Goal: Task Accomplishment & Management: Use online tool/utility

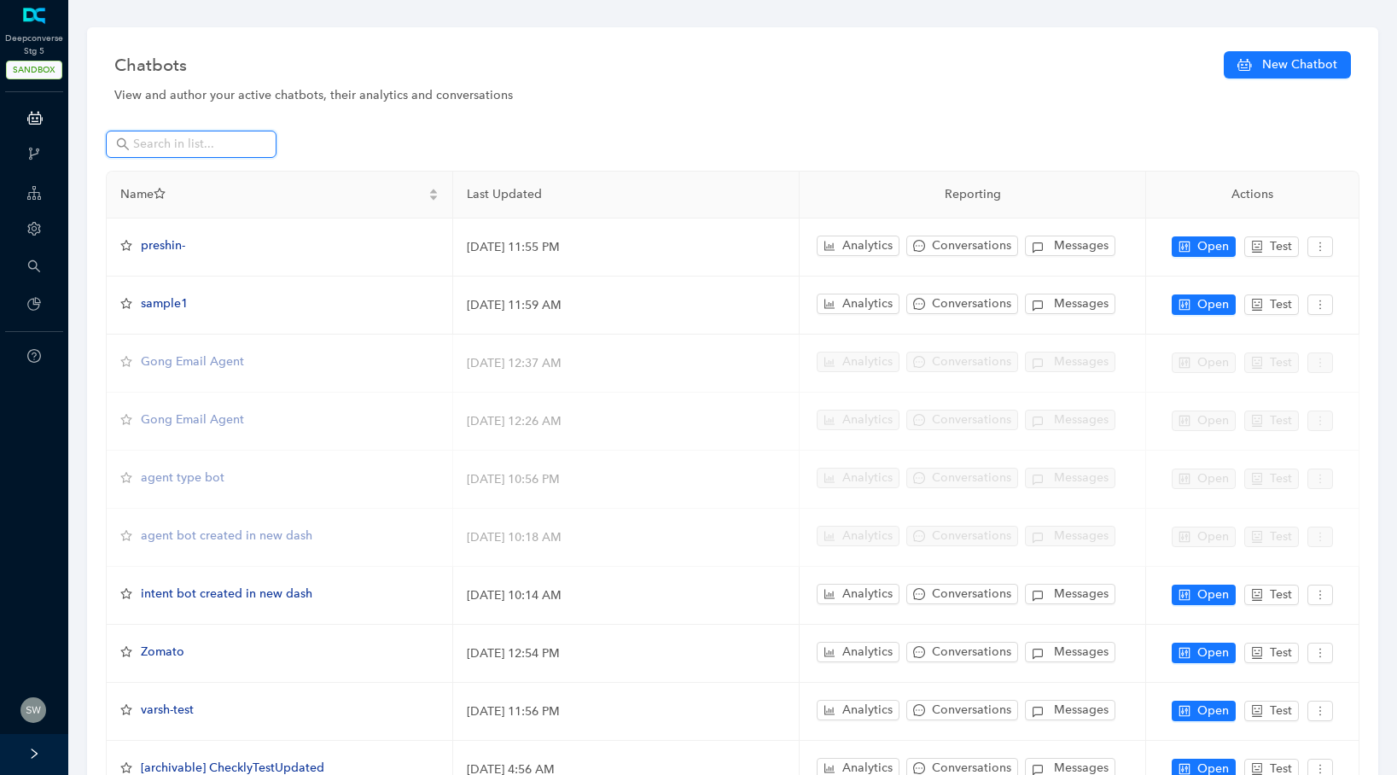
click at [239, 148] on input "text" at bounding box center [192, 144] width 119 height 19
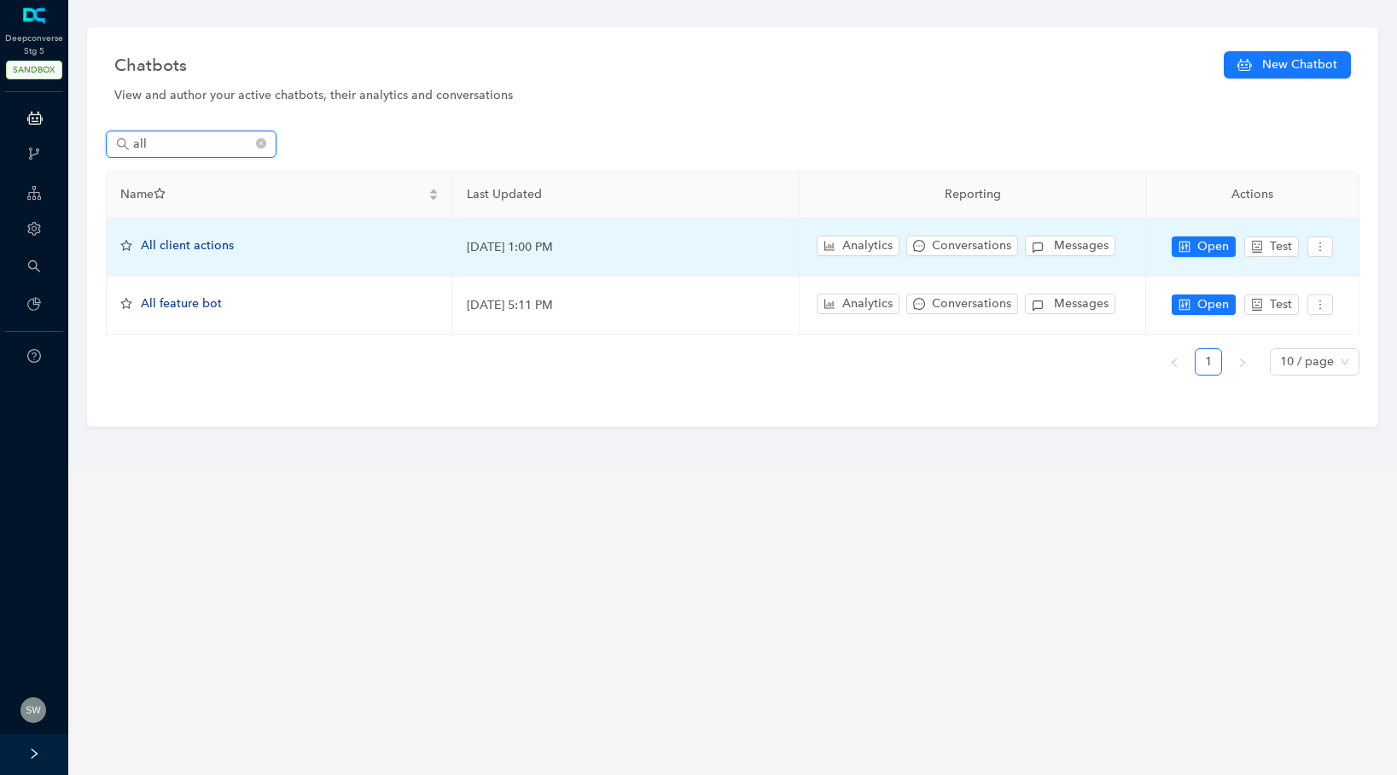
type input "all"
click at [1194, 235] on td "Open Test" at bounding box center [1252, 247] width 213 height 58
click at [1194, 238] on button "Open" at bounding box center [1203, 246] width 64 height 20
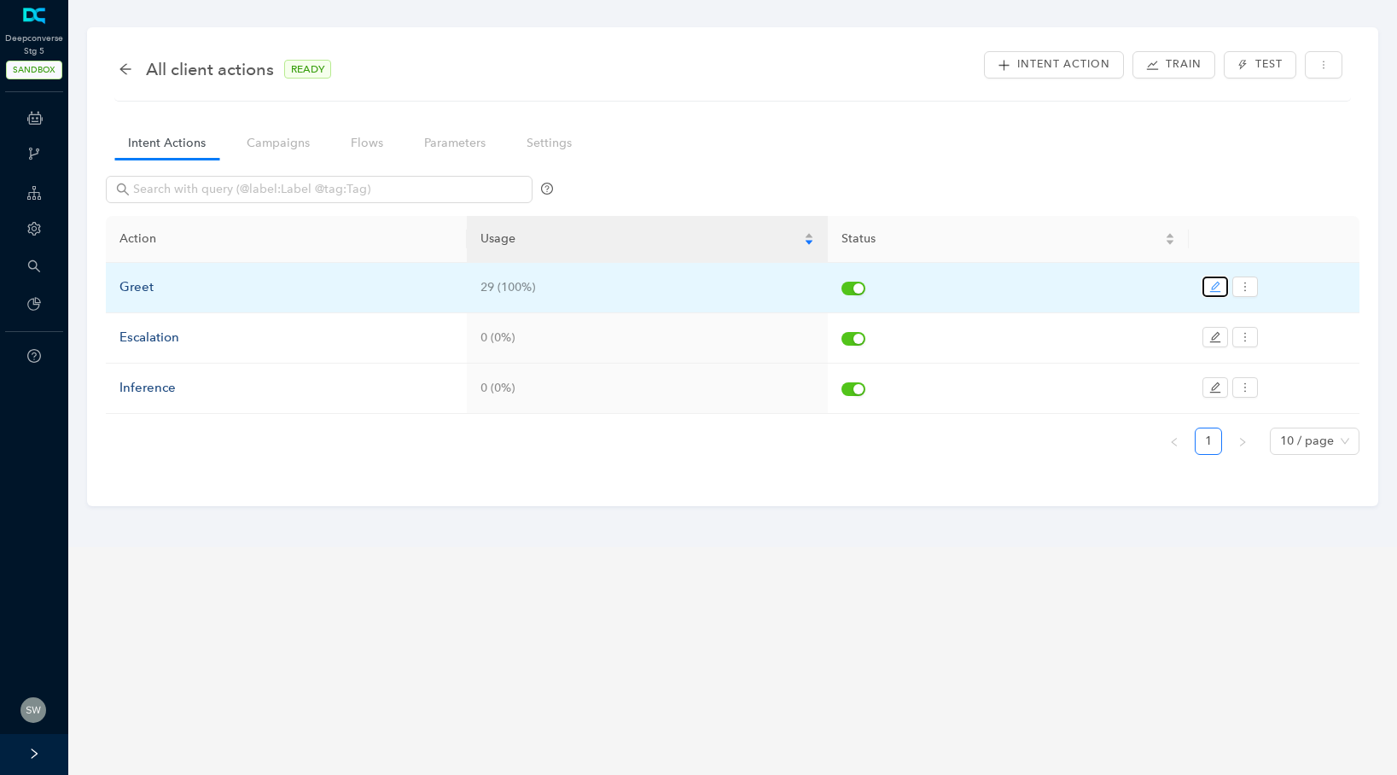
click at [1210, 282] on icon "edit" at bounding box center [1215, 287] width 12 height 12
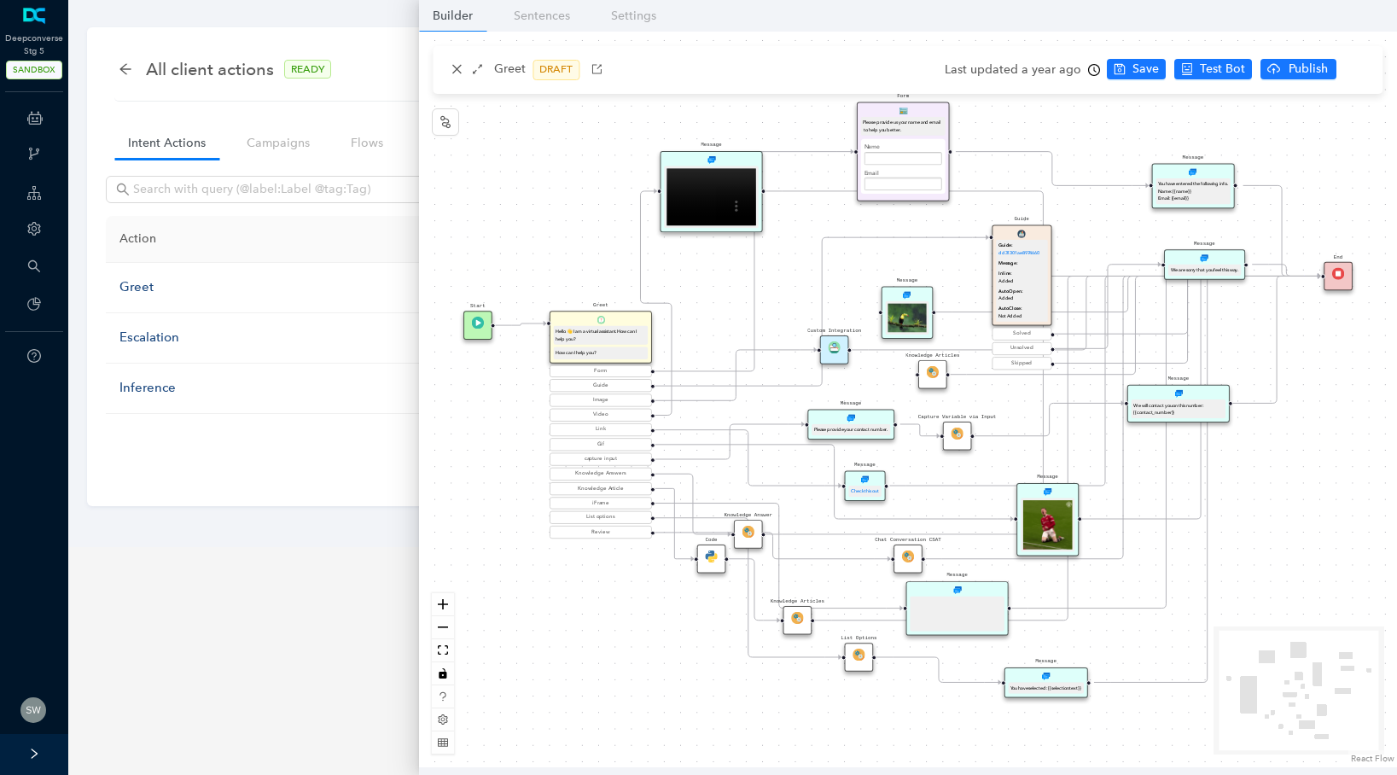
click at [748, 535] on img at bounding box center [748, 532] width 12 height 12
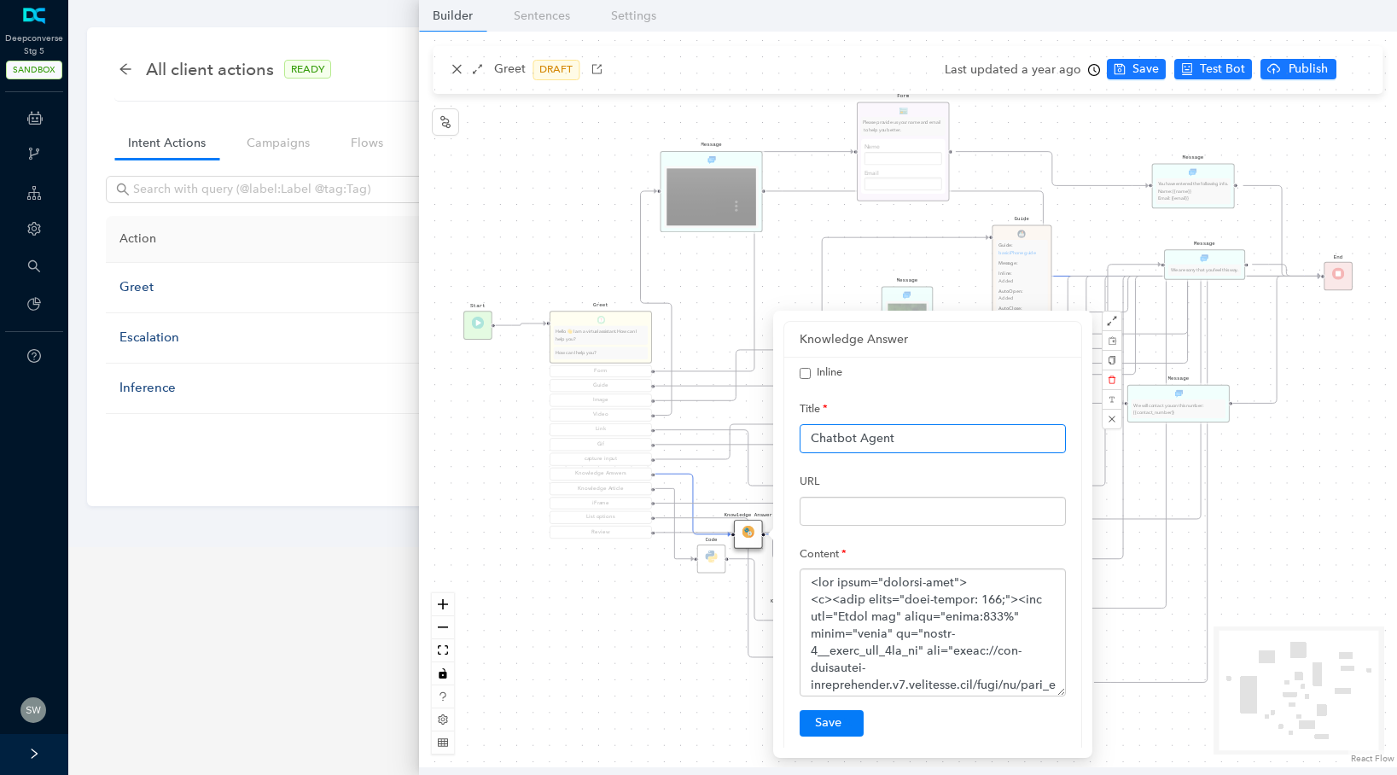
drag, startPoint x: 897, startPoint y: 438, endPoint x: 784, endPoint y: 431, distance: 113.7
click at [784, 431] on div "Inline Title Chatbot Agent URL Content Submit" at bounding box center [932, 557] width 297 height 400
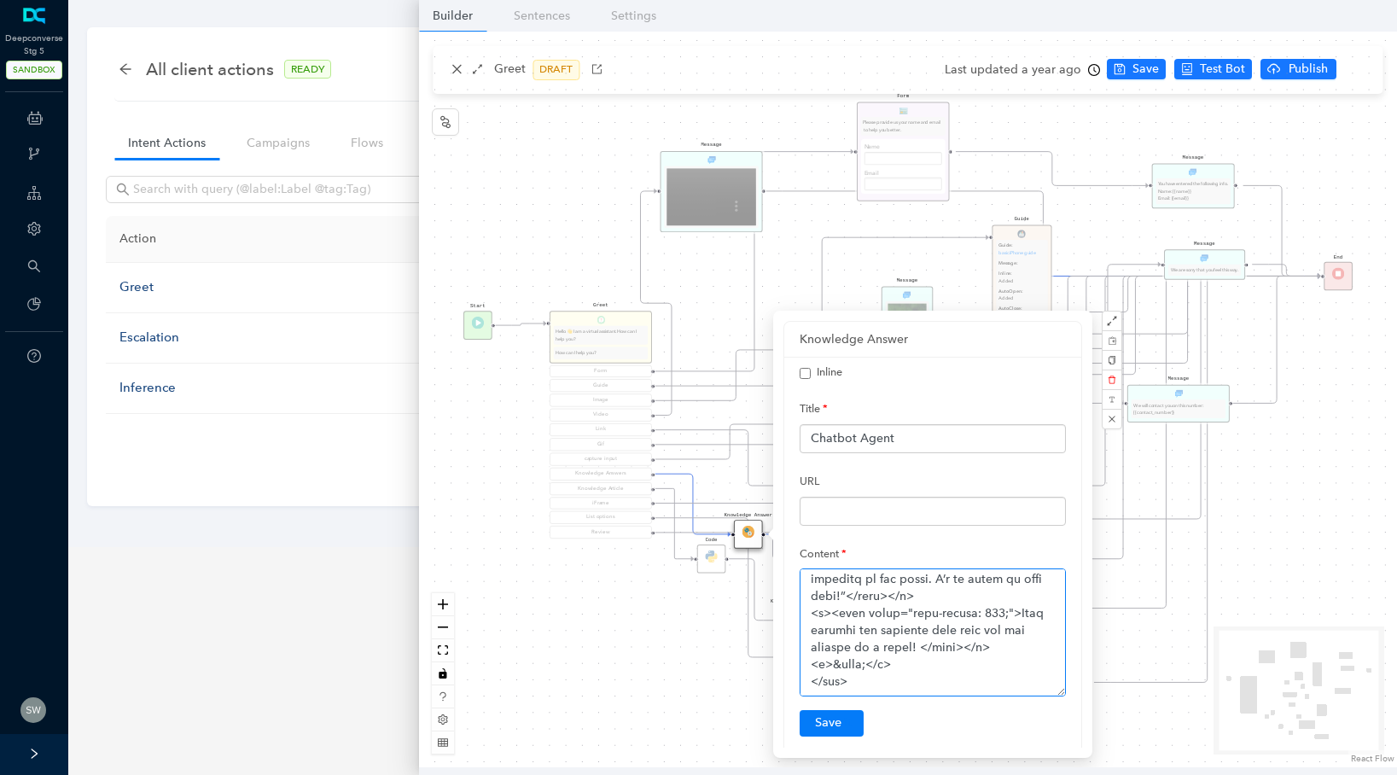
scroll to position [1163, 0]
drag, startPoint x: 804, startPoint y: 581, endPoint x: 1061, endPoint y: 693, distance: 280.8
click at [1061, 693] on textarea at bounding box center [932, 632] width 266 height 128
click at [1282, 448] on div "Start Greet Hello 👋 I am a virtual assistant. How can I help you? How can I hel…" at bounding box center [908, 399] width 978 height 735
checkbox input "false"
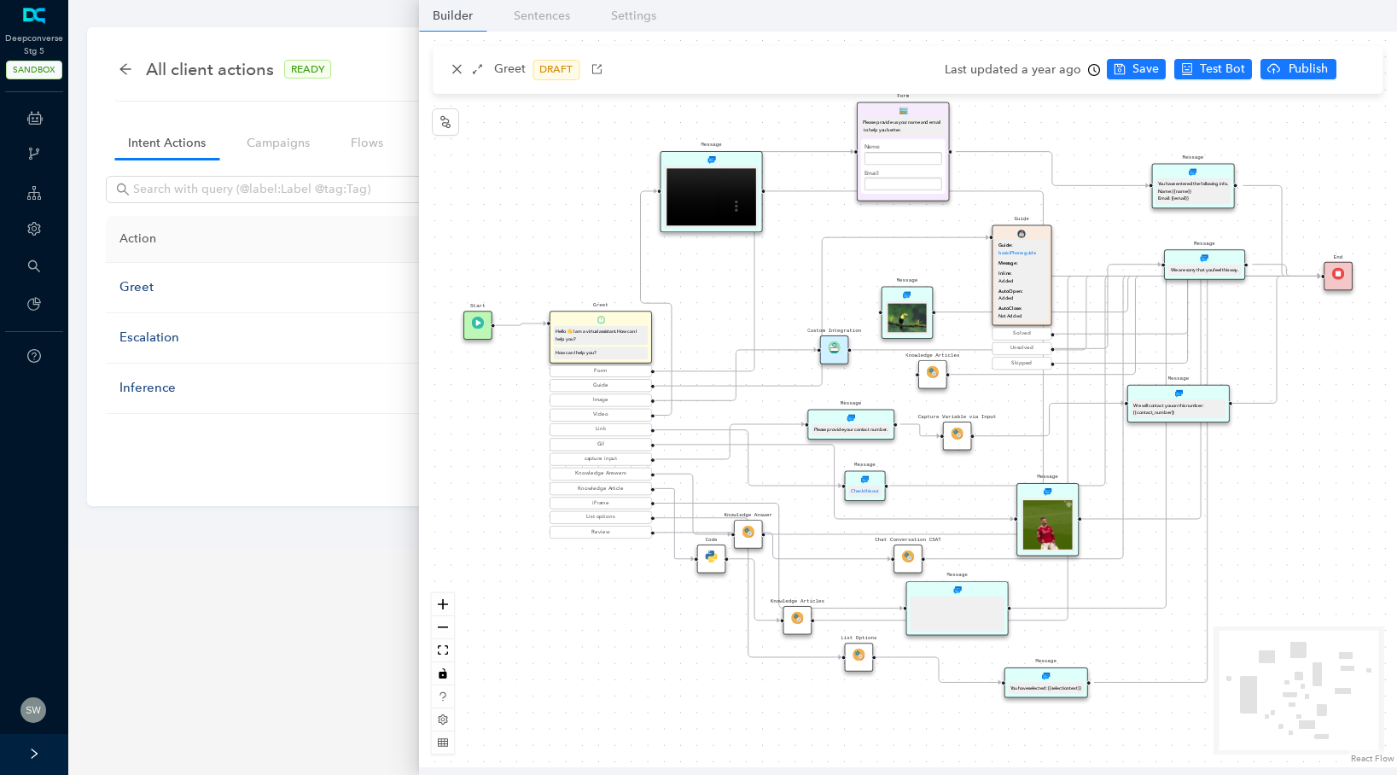
click at [769, 543] on icon "Edge from 6117501c-f15d-2d93-4aed-55029085c9e6 to reactflownode_058a5a81-e3b6-4…" at bounding box center [772, 545] width 235 height 26
drag, startPoint x: 748, startPoint y: 543, endPoint x: 651, endPoint y: 718, distance: 200.9
click at [651, 718] on img at bounding box center [649, 716] width 12 height 12
click at [726, 718] on icon "Edge from reactflownode_4fff439f-170e-4bac-8850-bb5b717689db to reactflownode_8…" at bounding box center [993, 497] width 653 height 443
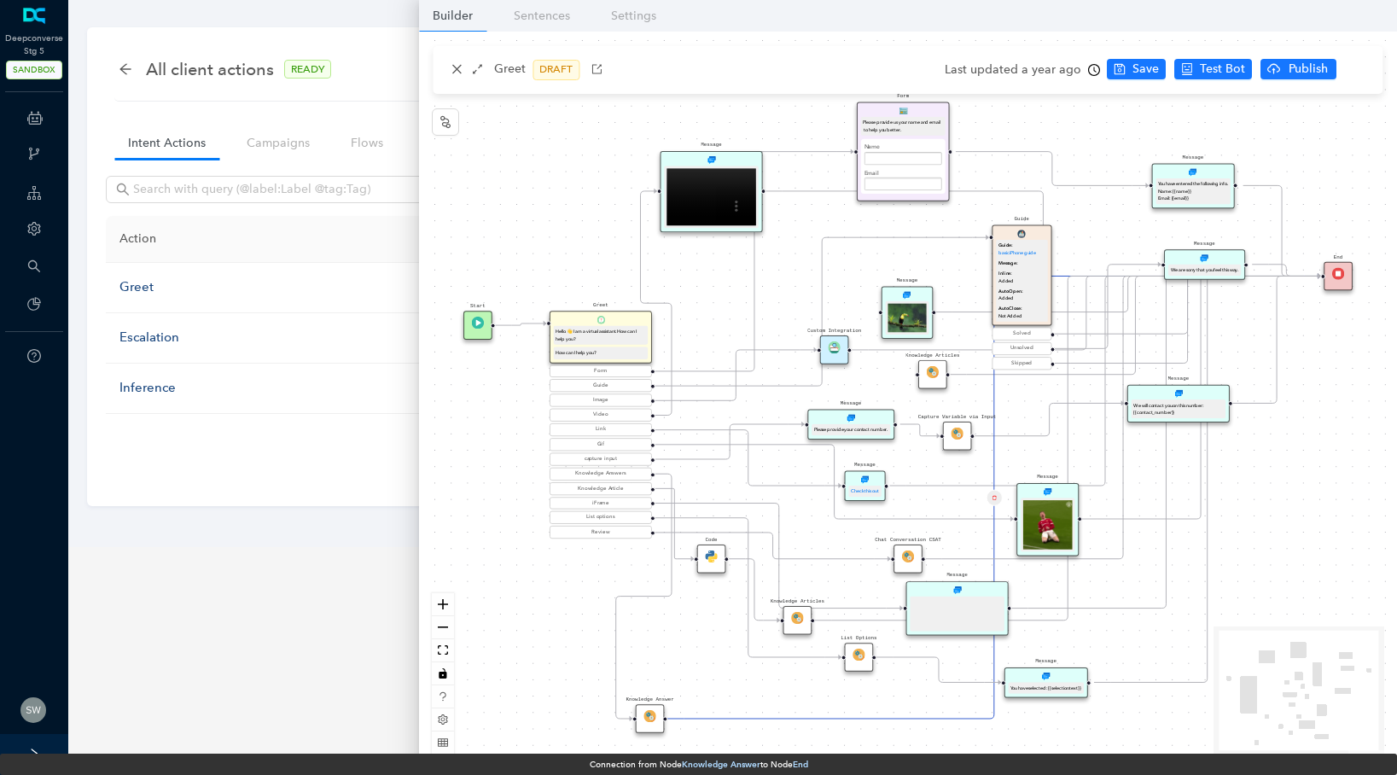
click at [730, 718] on div "Start Greet Hello 👋 I am a virtual assistant. How can I help you? How can I hel…" at bounding box center [908, 399] width 978 height 735
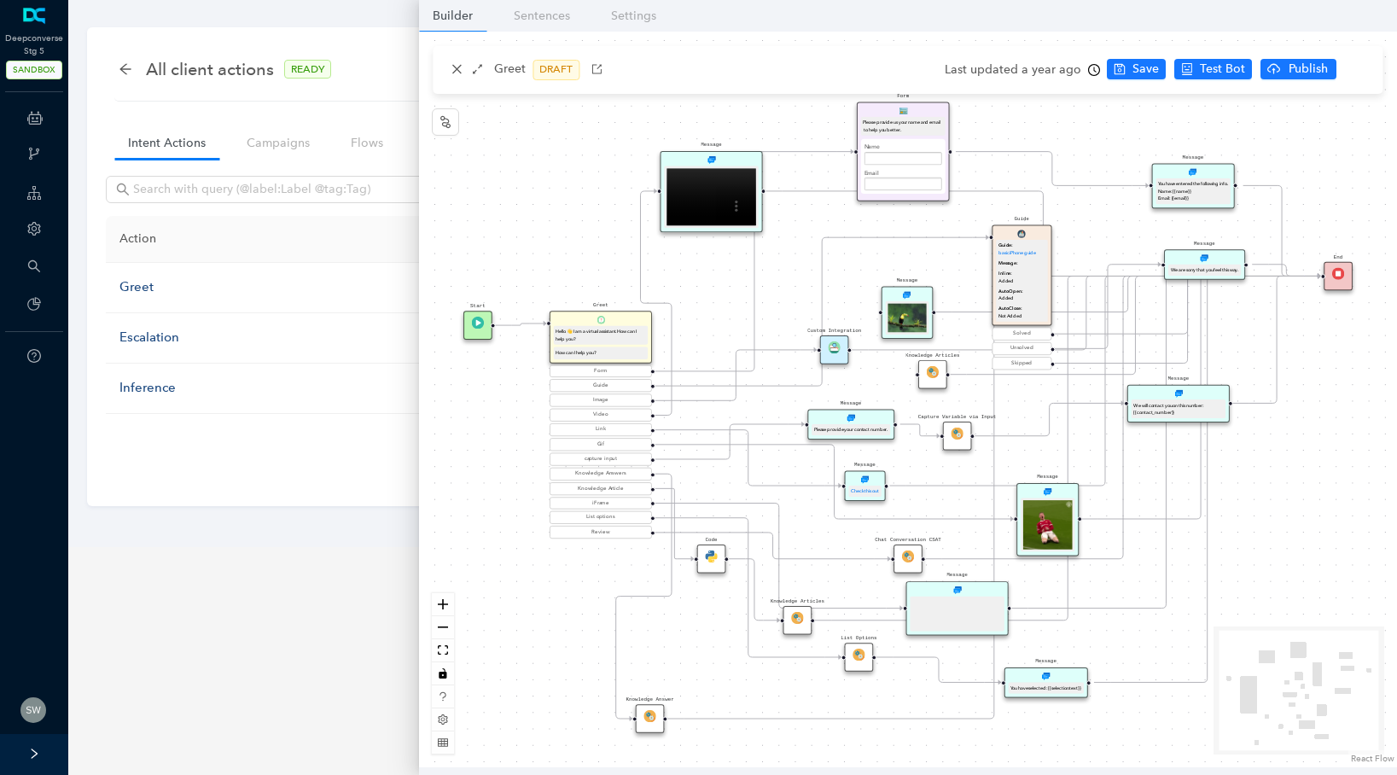
click at [862, 729] on div "Start Greet Hello 👋 I am a virtual assistant. How can I help you? How can I hel…" at bounding box center [908, 399] width 978 height 735
click at [862, 728] on div "Start Greet Hello 👋 I am a virtual assistant. How can I help you? How can I hel…" at bounding box center [908, 399] width 978 height 735
click at [824, 717] on icon "Edge from reactflownode_4fff439f-170e-4bac-8850-bb5b717689db to reactflownode_8…" at bounding box center [993, 497] width 653 height 443
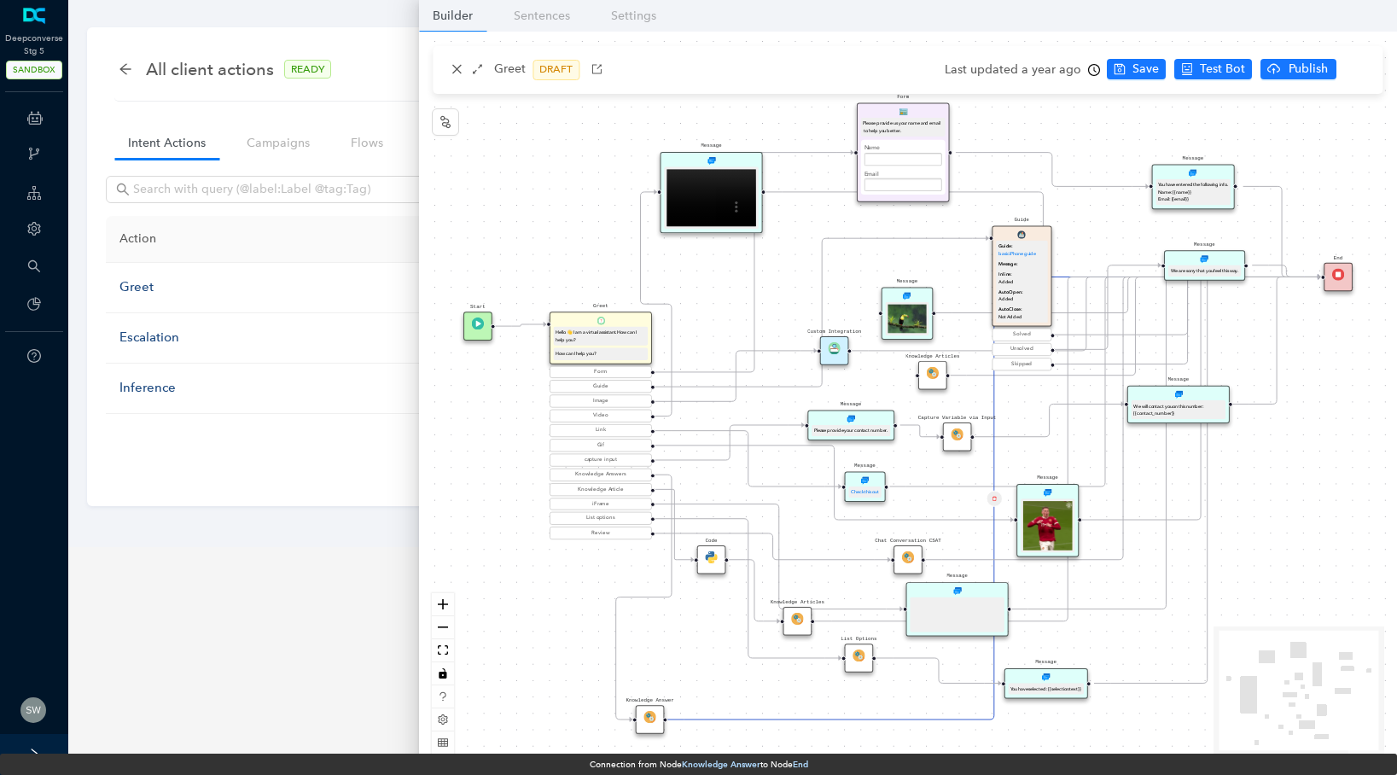
click at [824, 717] on div "Start Greet Hello 👋 I am a virtual assistant. How can I help you? How can I hel…" at bounding box center [908, 399] width 978 height 735
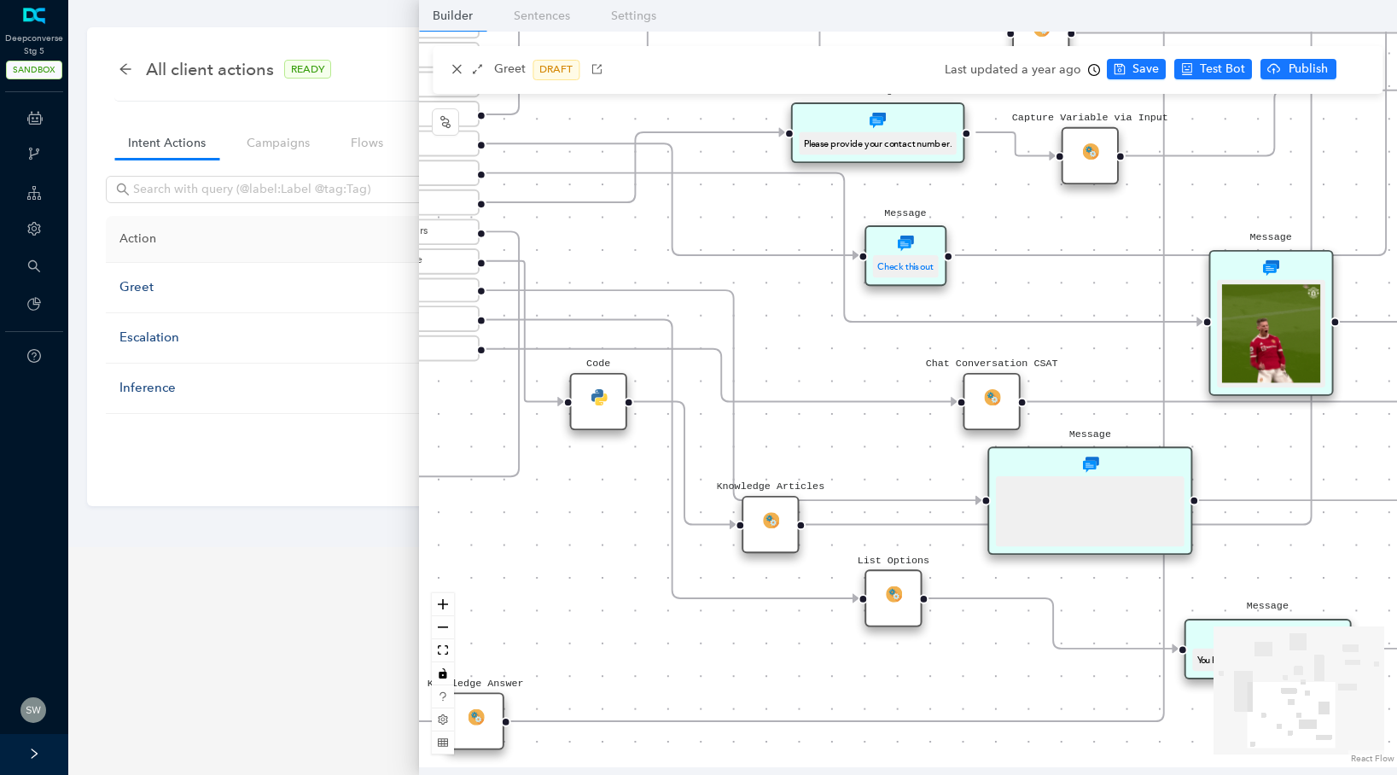
click at [825, 719] on icon "Edge from reactflownode_4fff439f-170e-4bac-8850-bb5b717689db to reactflownode_8…" at bounding box center [1164, 278] width 1306 height 885
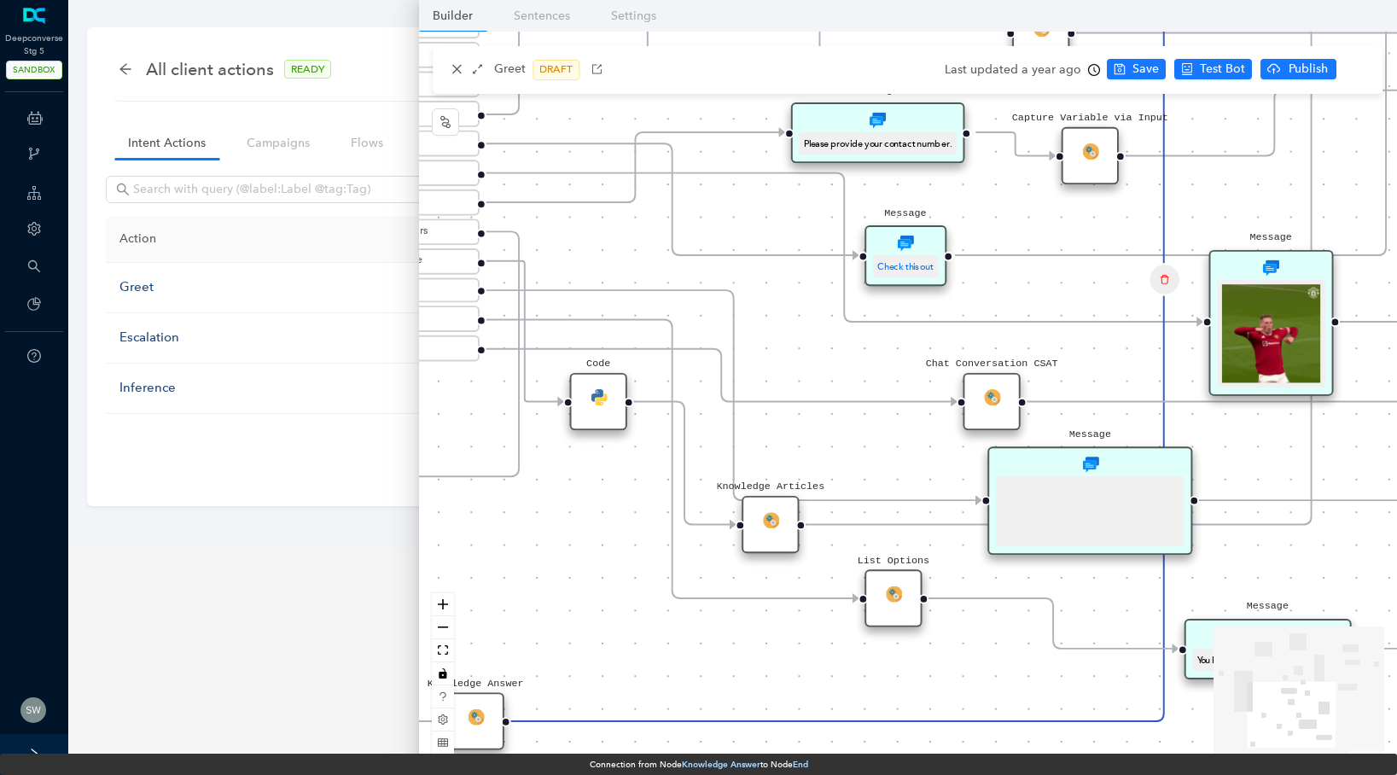
drag, startPoint x: 1277, startPoint y: 164, endPoint x: 1207, endPoint y: 362, distance: 209.9
click at [1207, 363] on div "Start Greet Hello 👋 I am a virtual assistant. How can I help you? How can I hel…" at bounding box center [908, 399] width 978 height 735
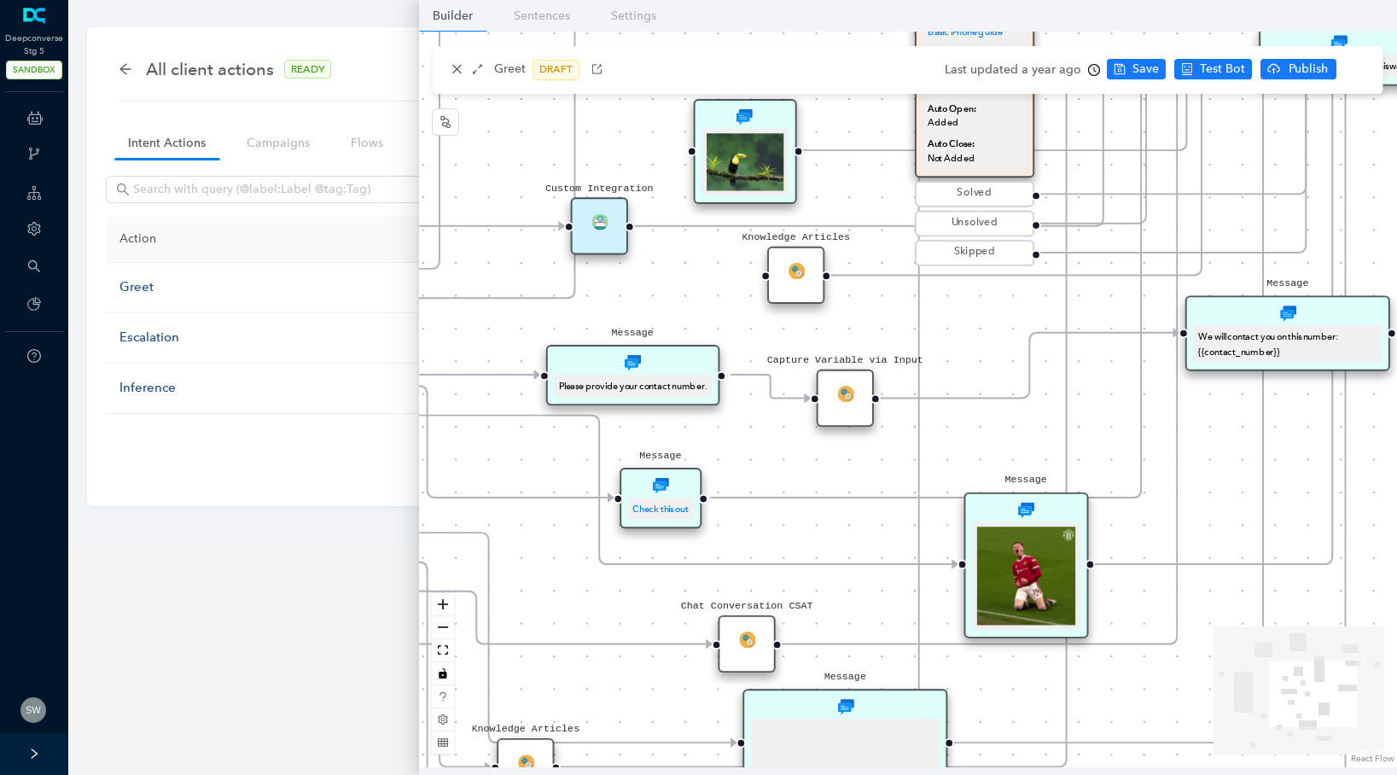
drag, startPoint x: 1246, startPoint y: 180, endPoint x: 932, endPoint y: 322, distance: 345.2
click at [991, 398] on div "Start Greet Hello 👋 I am a virtual assistant. How can I help you? How can I hel…" at bounding box center [908, 399] width 978 height 735
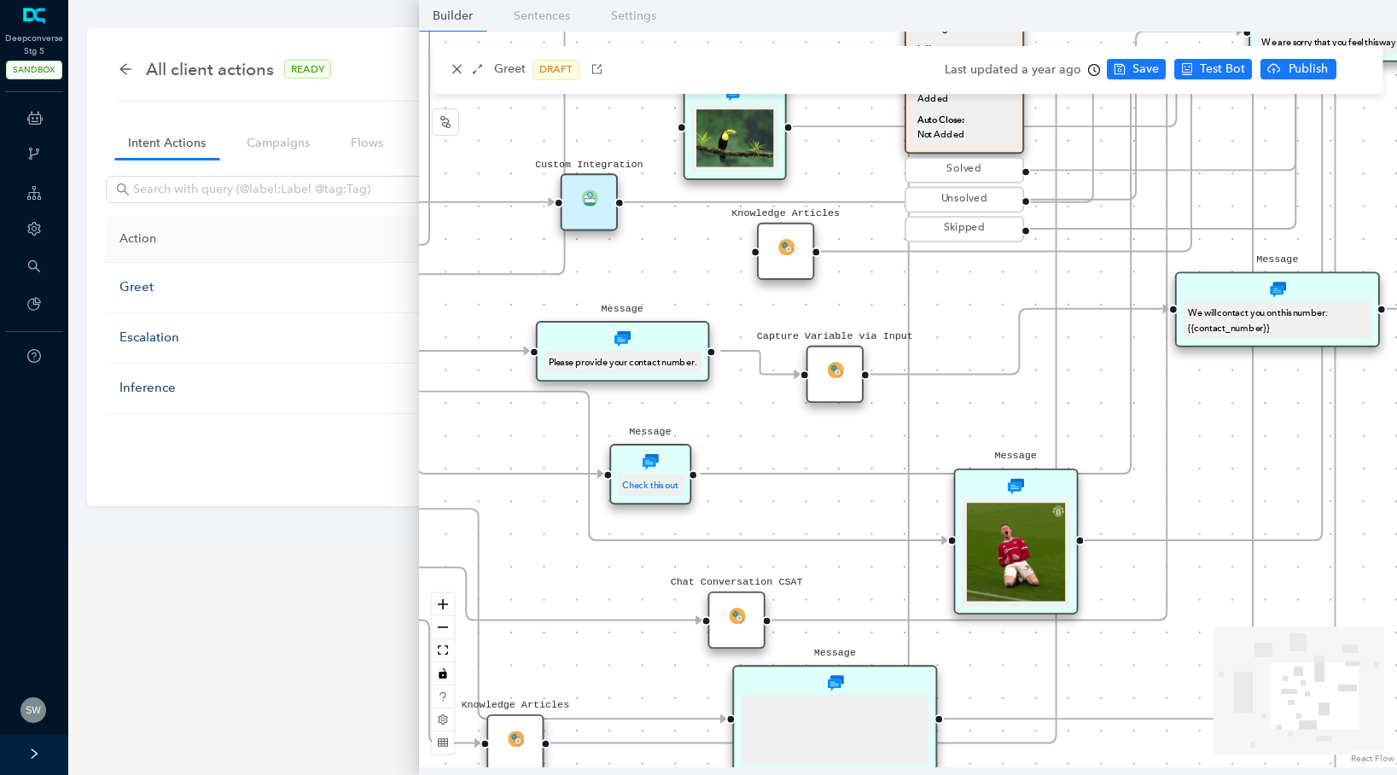
click at [909, 269] on icon "Edge from reactflownode_4fff439f-170e-4bac-8850-bb5b717689db to reactflownode_8…" at bounding box center [909, 497] width 1306 height 885
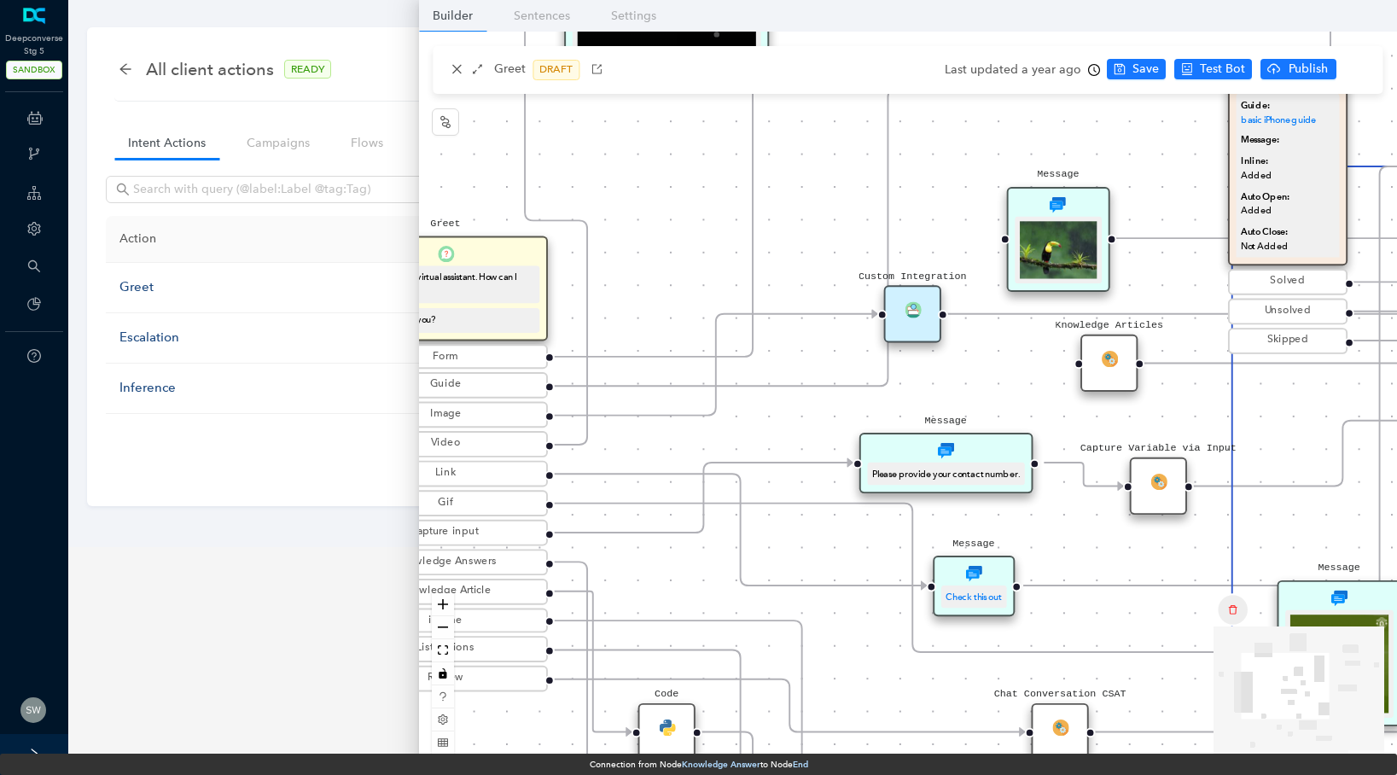
drag, startPoint x: 990, startPoint y: 287, endPoint x: 1335, endPoint y: 232, distance: 349.0
click at [1335, 232] on div "Start Greet Hello 👋 I am a virtual assistant. How can I help you? How can I hel…" at bounding box center [908, 399] width 978 height 735
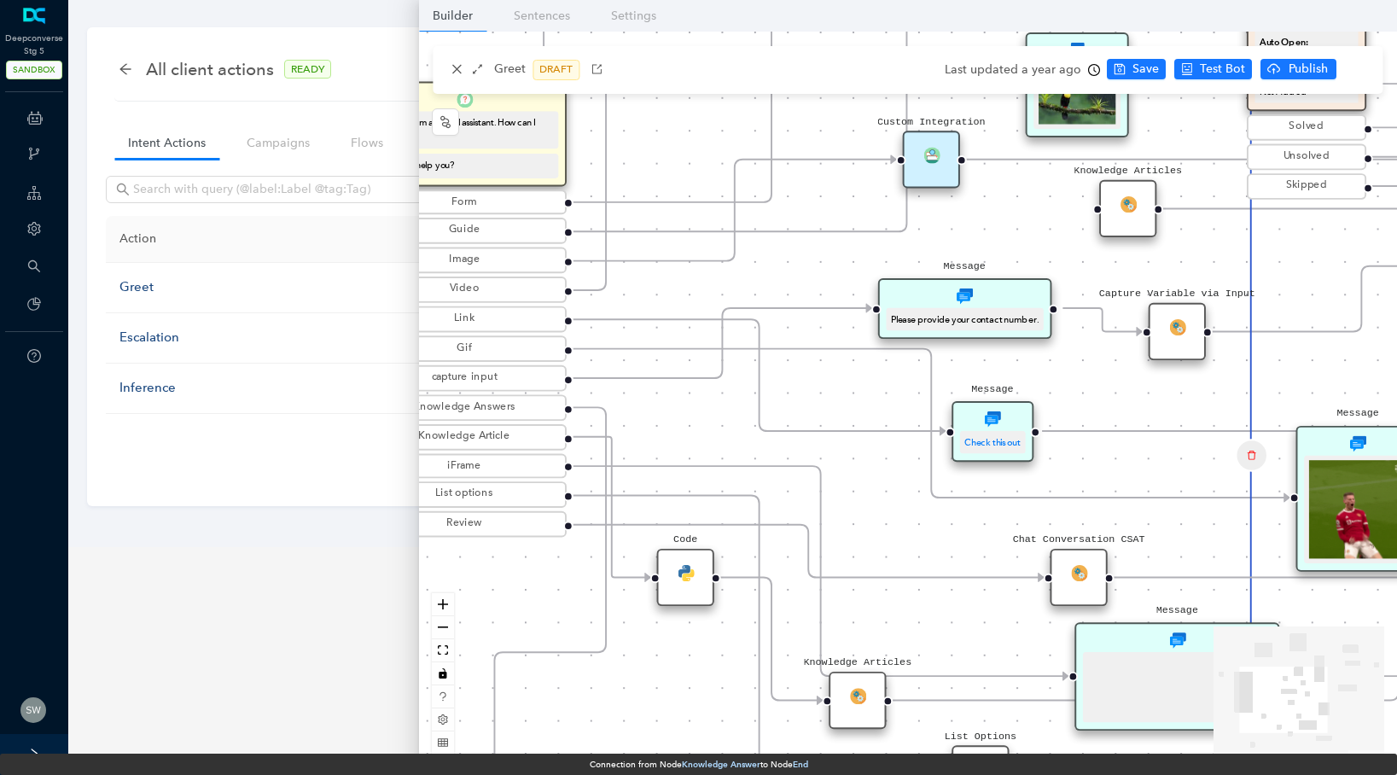
click at [855, 704] on div "Knowledge Articles" at bounding box center [856, 699] width 57 height 57
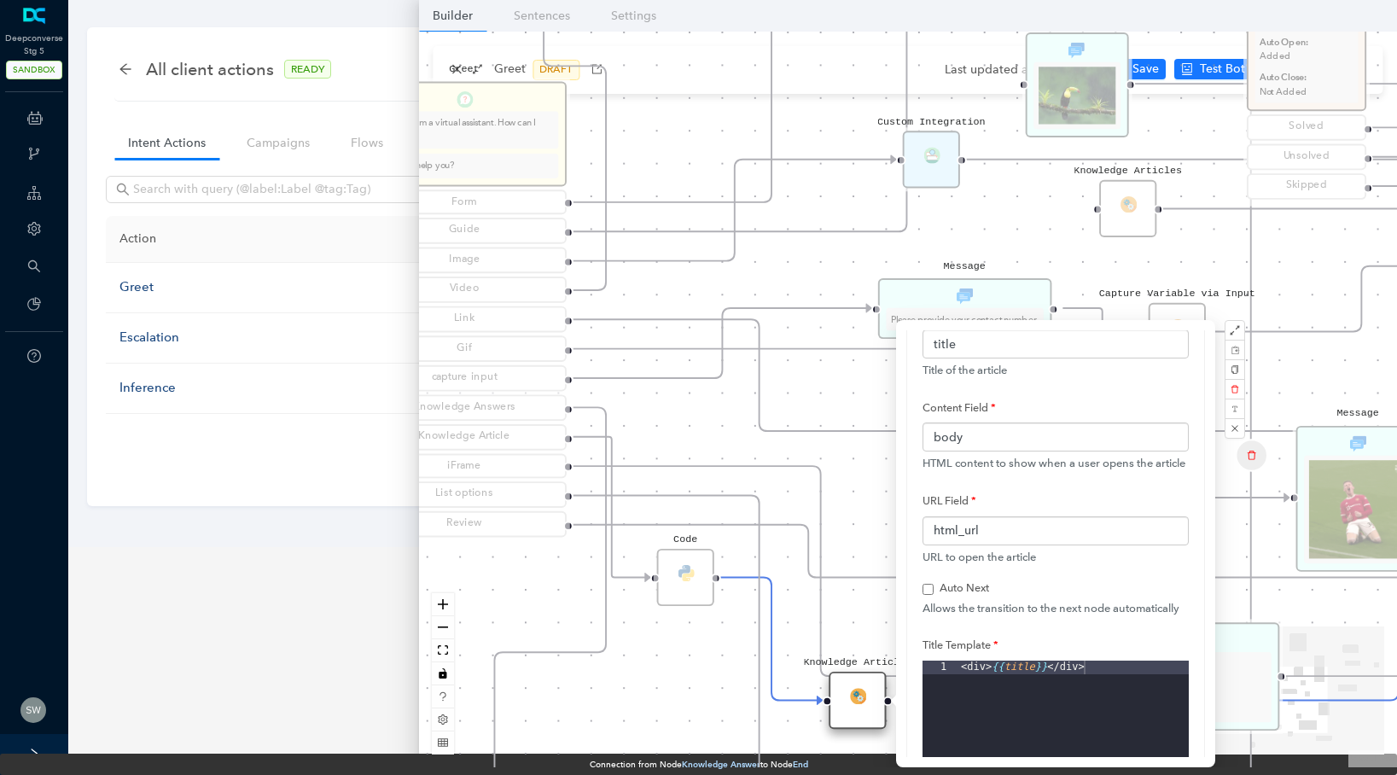
scroll to position [98, 0]
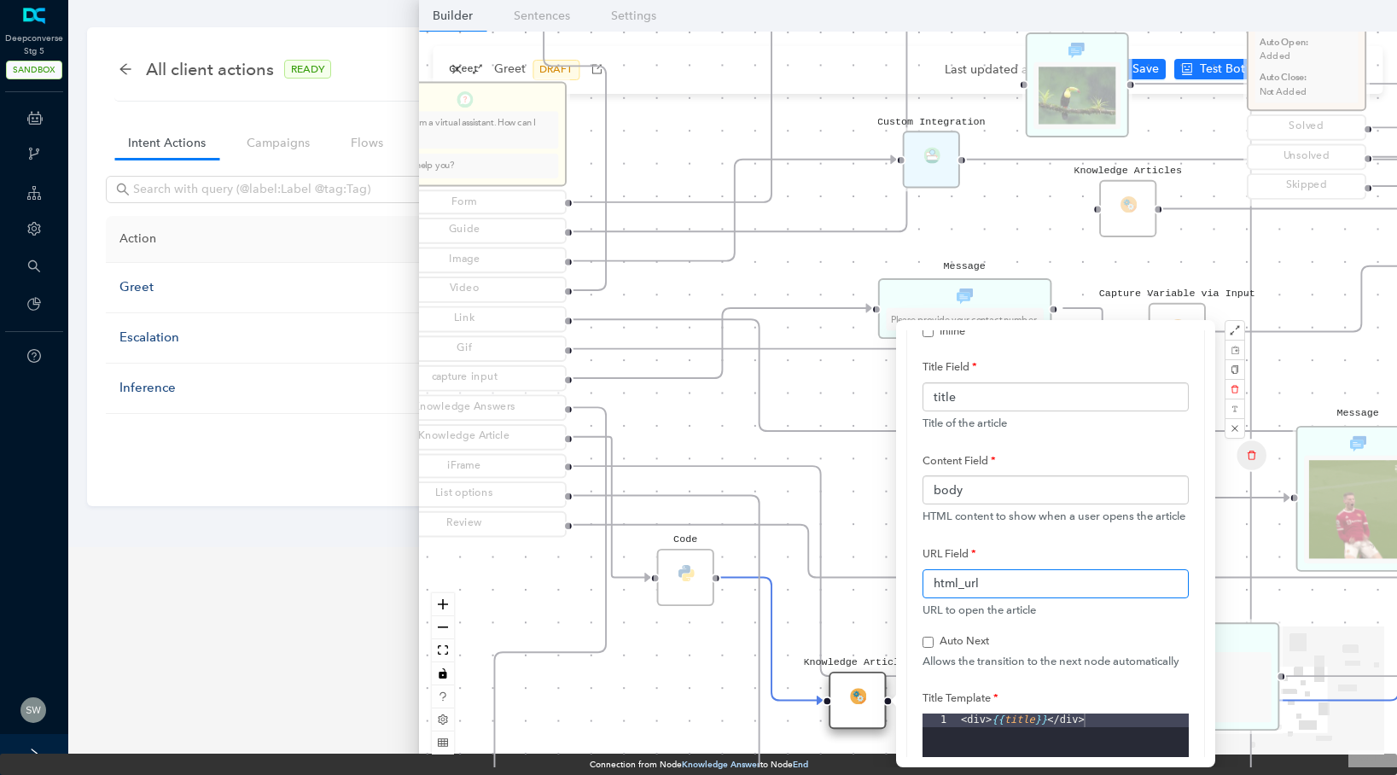
click at [993, 578] on input "html_url" at bounding box center [1055, 583] width 266 height 29
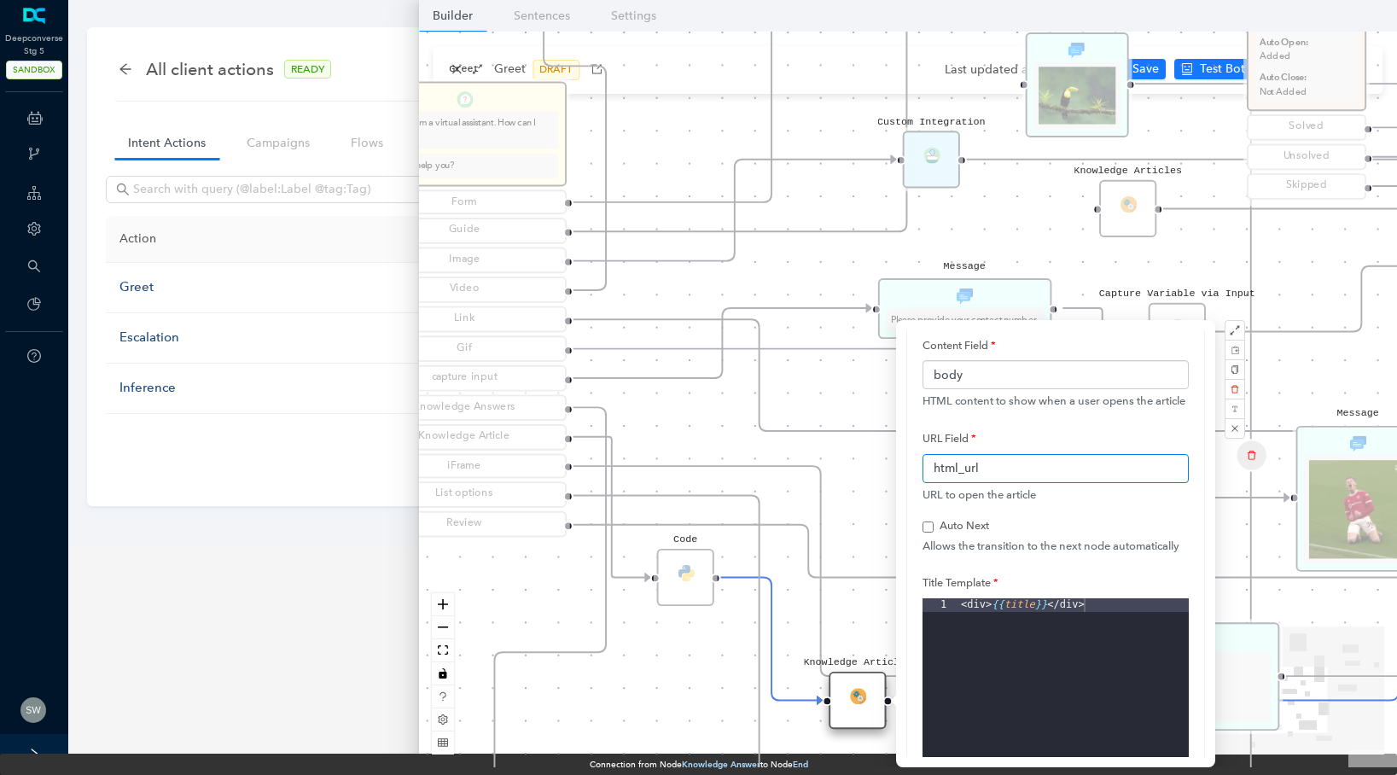
scroll to position [214, 0]
drag, startPoint x: 1113, startPoint y: 611, endPoint x: 948, endPoint y: 609, distance: 165.5
click at [948, 609] on editor "1 < div > {{ title }} </ div > XXXXXXXXXXXXXXXXXXXXXXXXXXXXXXXXXXXXXXXXXXXXXXXX…" at bounding box center [1055, 703] width 266 height 213
click at [1006, 609] on div "< div > {{ title }} </ div >" at bounding box center [1072, 717] width 231 height 241
drag, startPoint x: 956, startPoint y: 598, endPoint x: 1102, endPoint y: 592, distance: 146.0
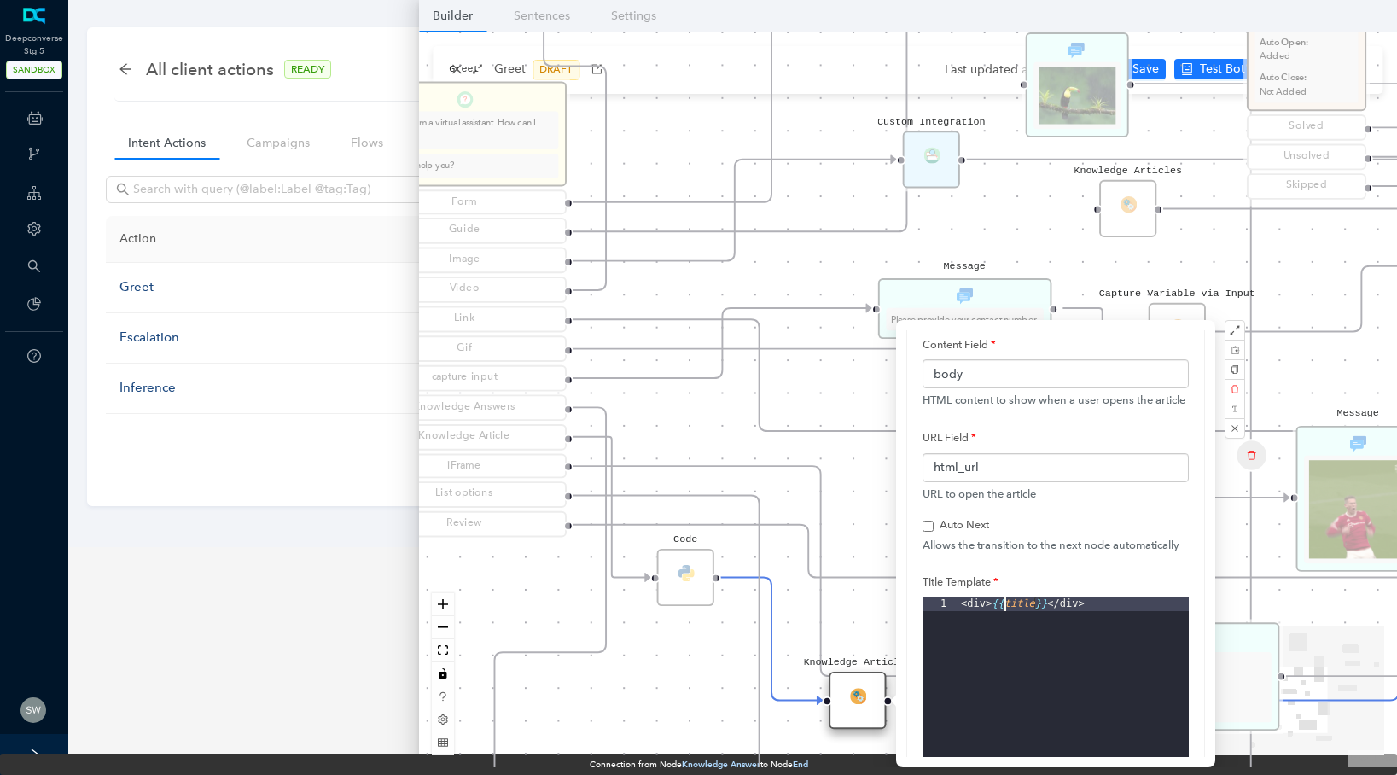
click at [1102, 592] on div "Title Template 1 < div > {{ title }} </ div > XXXXXXXXXXXXXXXXXXXXXXXXXXXXXXXXX…" at bounding box center [1055, 688] width 266 height 243
drag, startPoint x: 974, startPoint y: 361, endPoint x: 920, endPoint y: 375, distance: 56.5
click at [920, 375] on div "Allows the ability to show knowledge articles to the user Inline Title Field ti…" at bounding box center [1055, 639] width 297 height 975
click at [927, 377] on input "body" at bounding box center [1055, 373] width 266 height 29
drag, startPoint x: 1113, startPoint y: 606, endPoint x: 955, endPoint y: 607, distance: 158.7
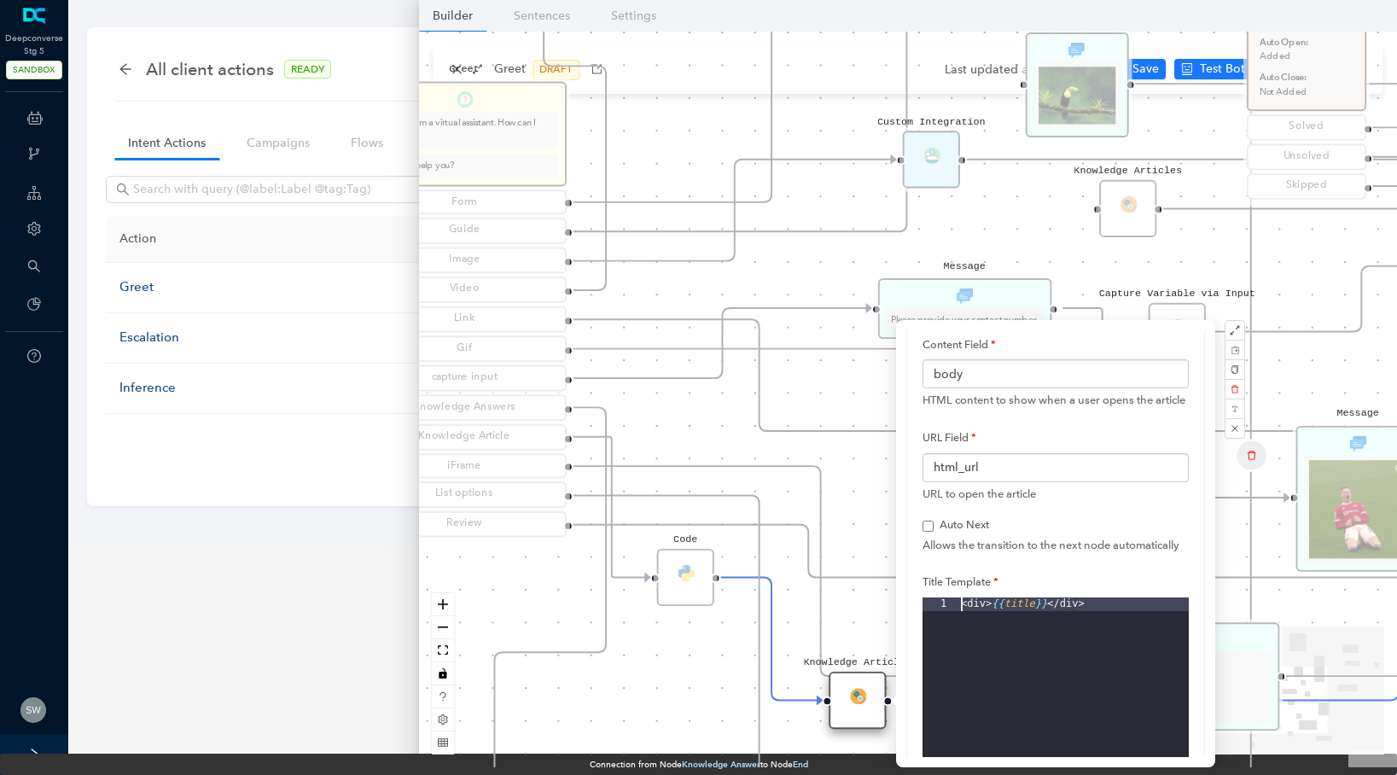
click at [955, 607] on editor "1 < div > {{ title }} </ div > XXXXXXXXXXXXXXXXXXXXXXXXXXXXXXXXXXXXXXXXXXXXXXXX…" at bounding box center [1055, 703] width 266 height 213
drag, startPoint x: 963, startPoint y: 603, endPoint x: 1105, endPoint y: 600, distance: 141.7
click at [1105, 600] on div "< div > {{ title }} </ div >" at bounding box center [1072, 717] width 231 height 241
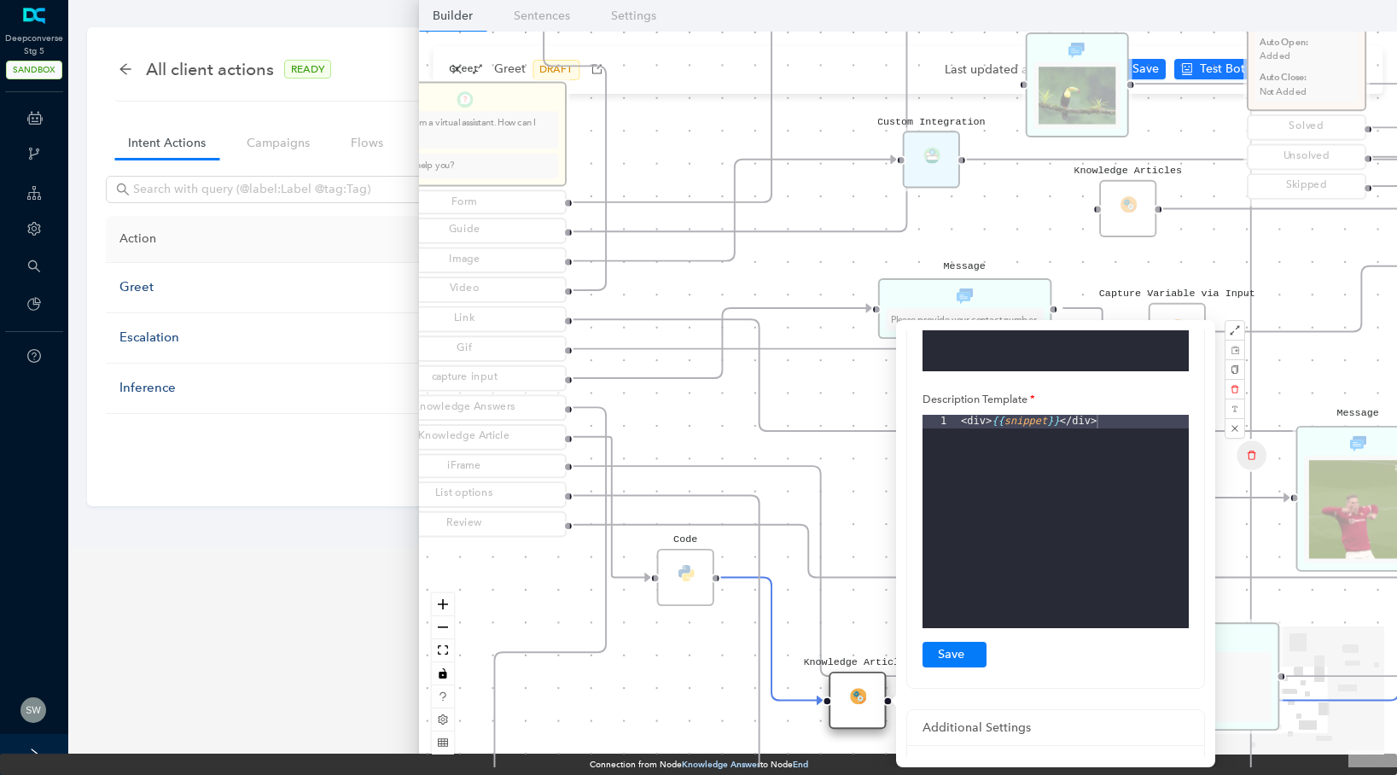
scroll to position [651, 0]
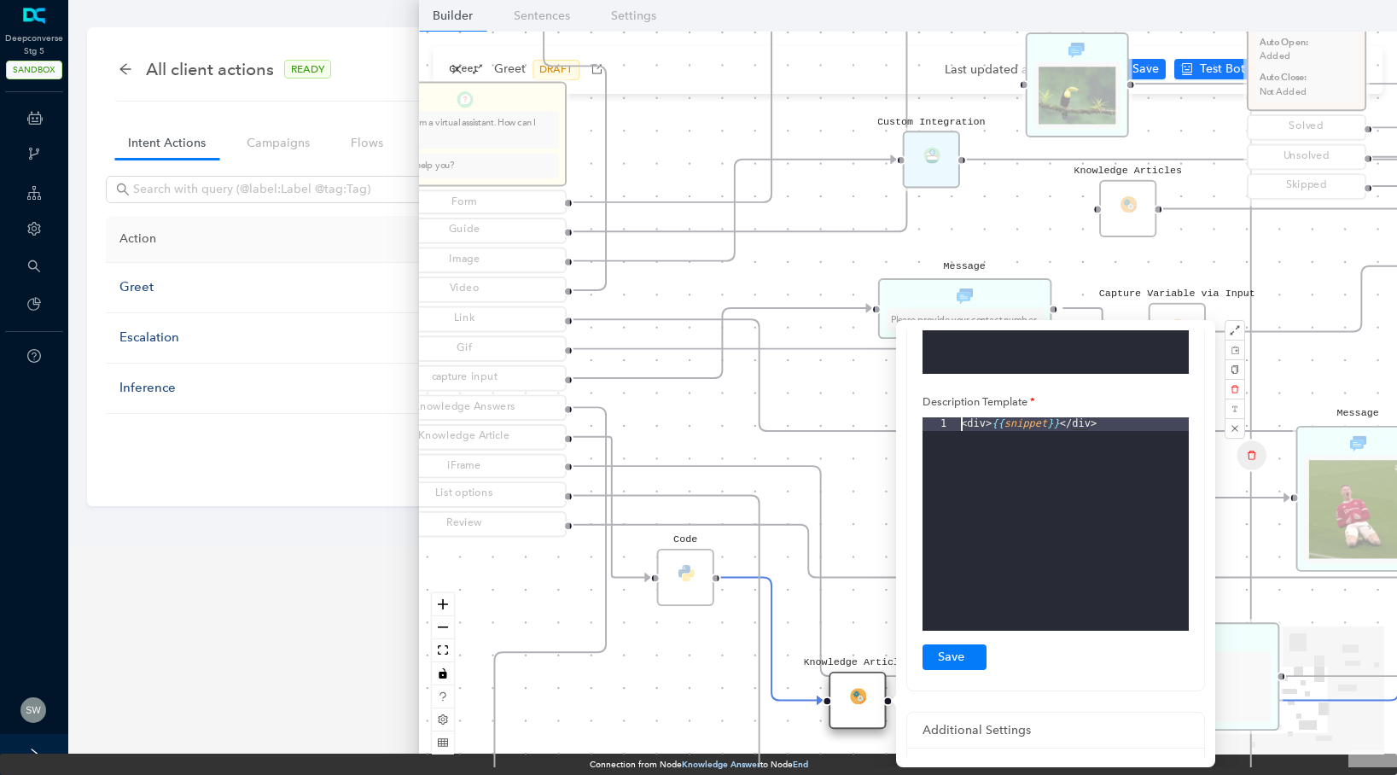
drag, startPoint x: 1101, startPoint y: 427, endPoint x: 953, endPoint y: 430, distance: 147.6
click at [953, 430] on editor "1 < div > {{ snippet }} </ div > XXXXXXXXXXXXXXXXXXXXXXXXXXXXXXXXXXXXXXXXXXXXXX…" at bounding box center [1055, 523] width 266 height 213
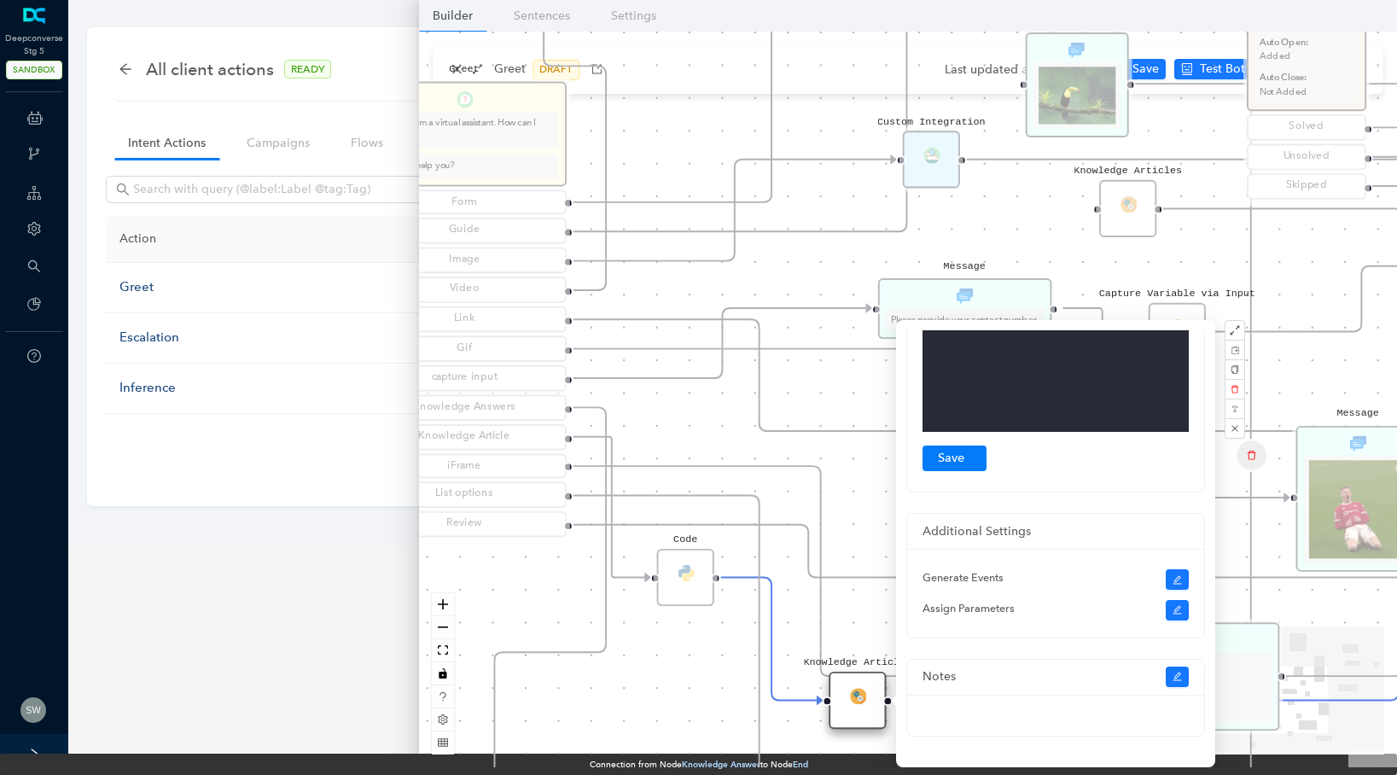
scroll to position [56, 0]
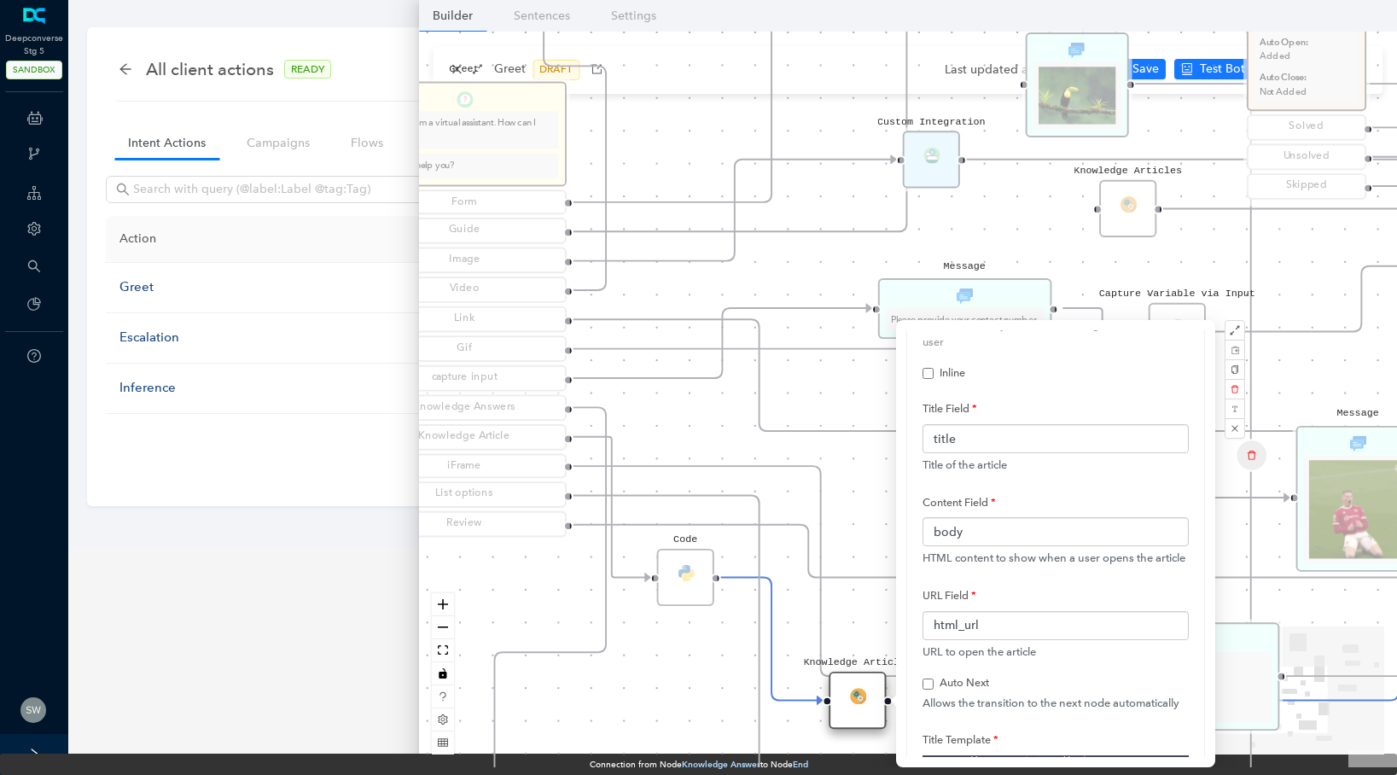
click at [829, 476] on icon "Edge from 6117501c-f15d-2d93-4aed-55029085c9e6 to reactflownode_29ec23f2-3dfe-4…" at bounding box center [820, 571] width 495 height 210
checkbox input "false"
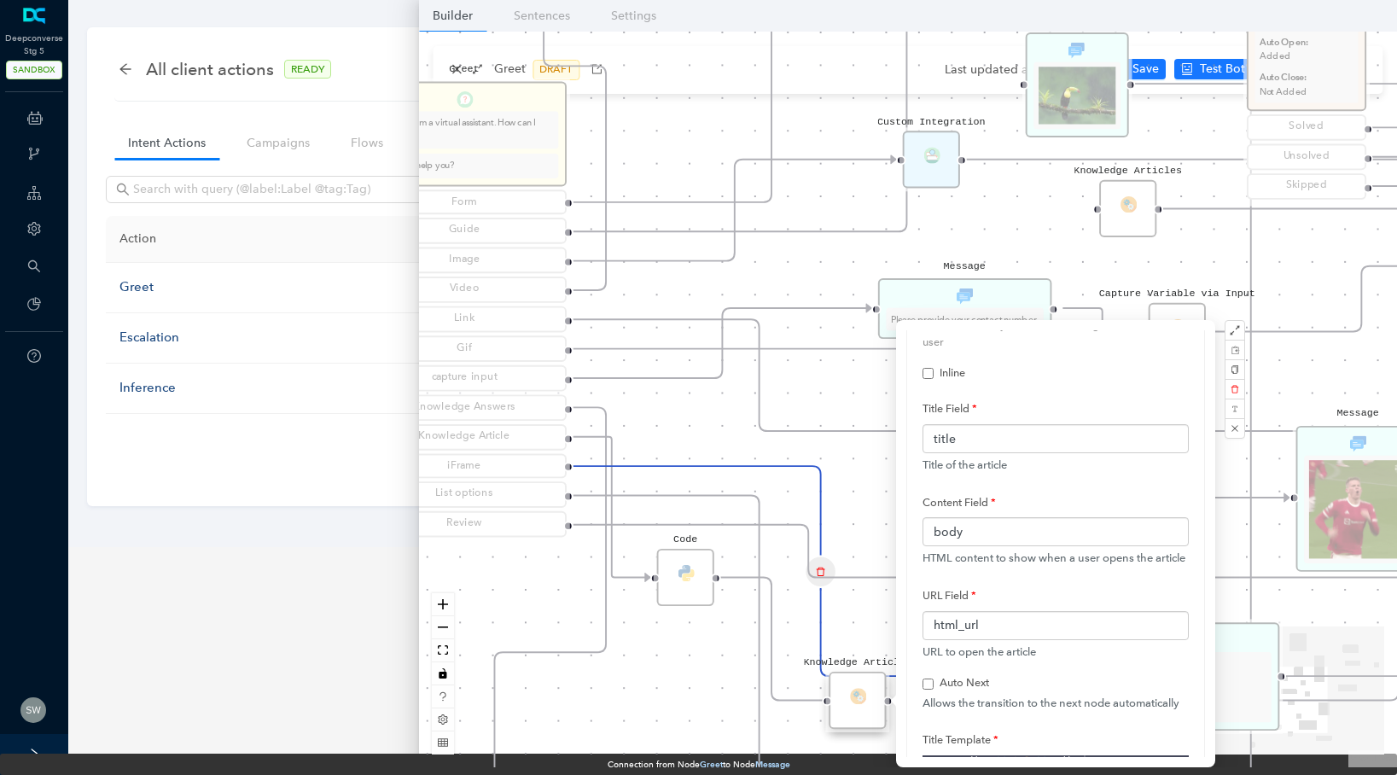
click at [859, 681] on div "Knowledge Articles" at bounding box center [856, 699] width 57 height 57
checkbox input "false"
click at [839, 739] on div "Start Greet Hello 👋 I am a virtual assistant. How can I help you? How can I hel…" at bounding box center [908, 399] width 978 height 735
checkbox input "false"
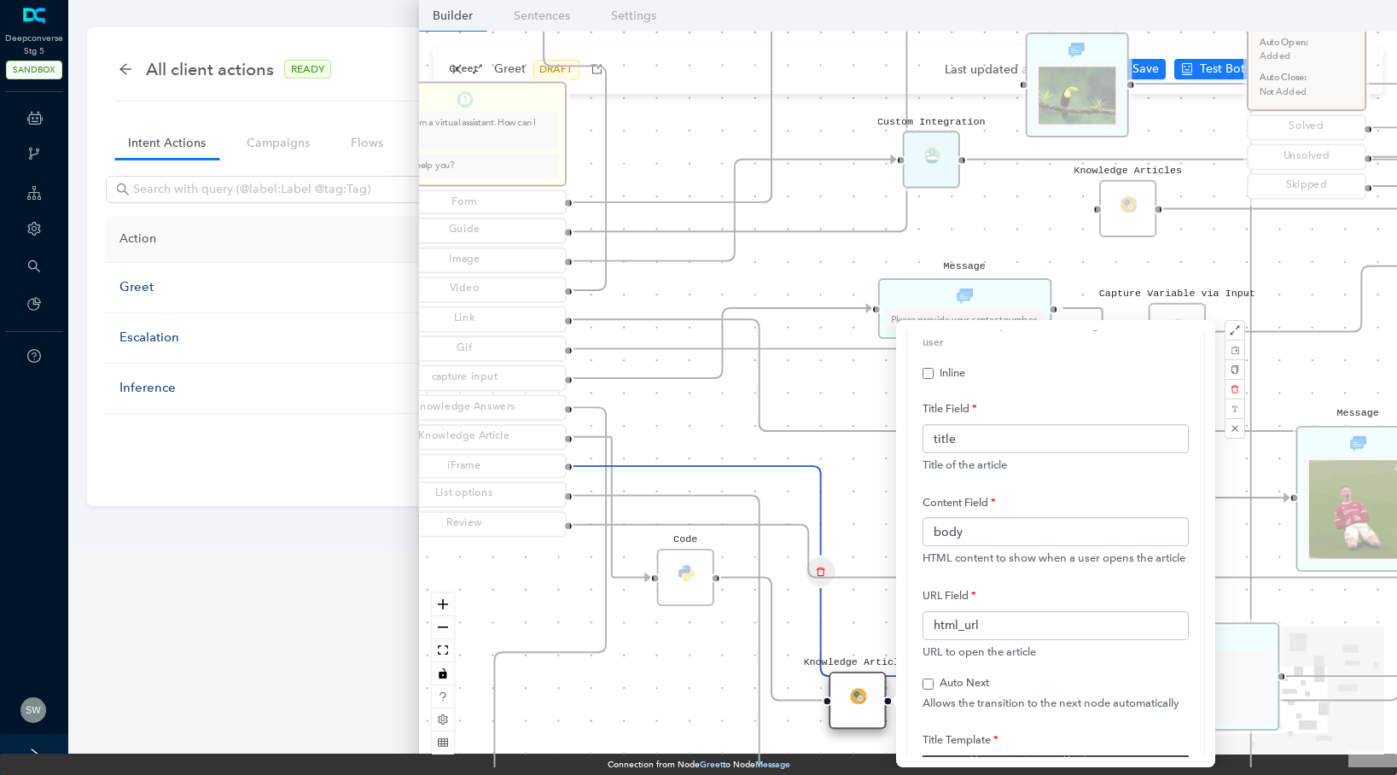
checkbox input "false"
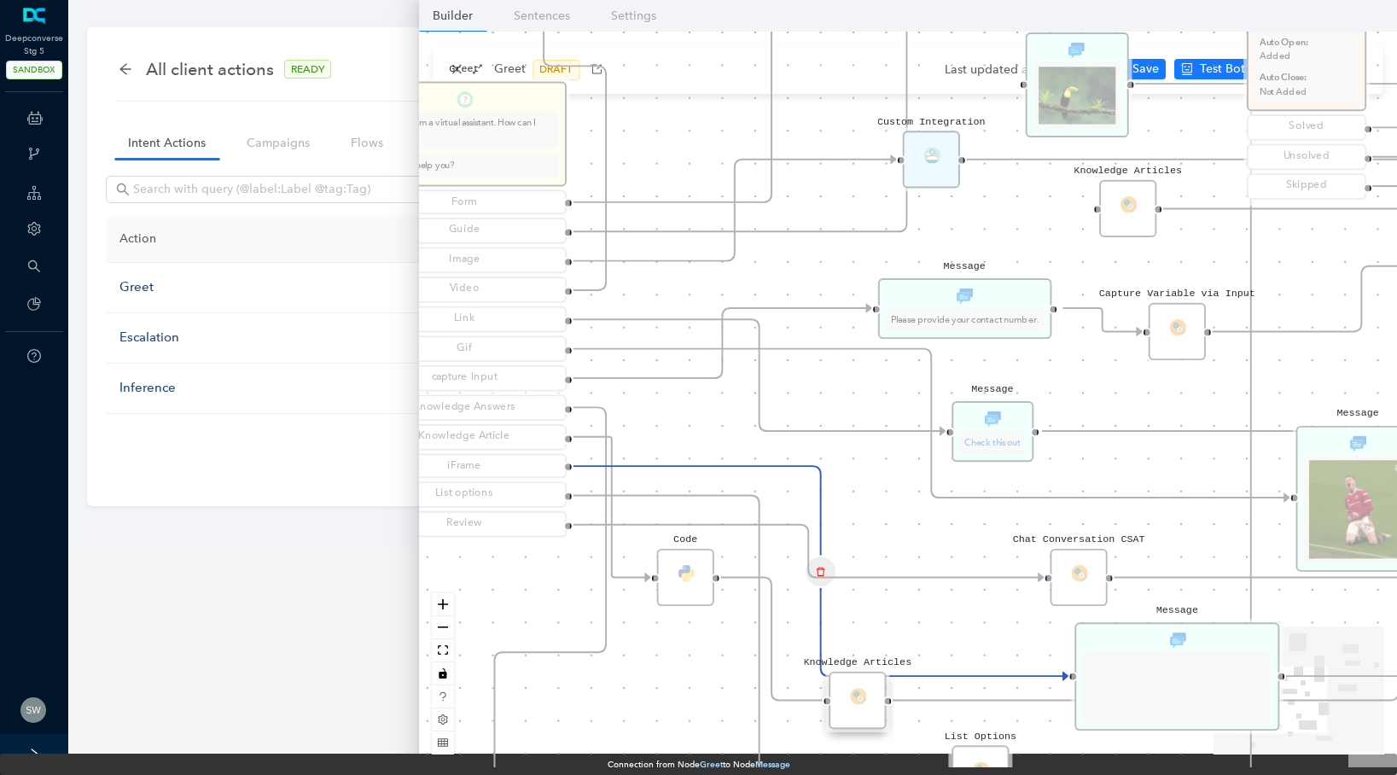
scroll to position [0, 0]
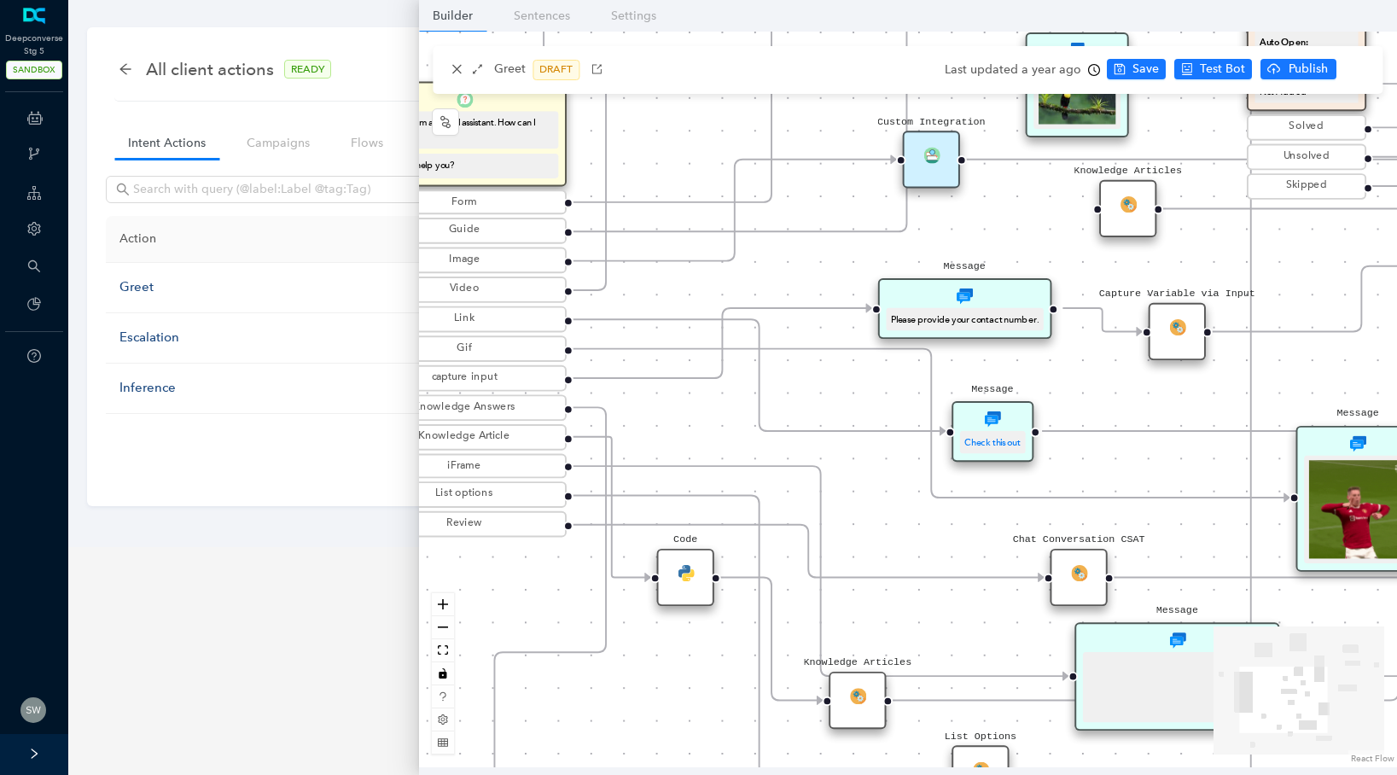
click at [944, 700] on icon "Edge from reactflownode_0054c19c-e9b2-43d7-a1fd-3b4d8a30b04a to reactflownode_8…" at bounding box center [1397, 356] width 1011 height 688
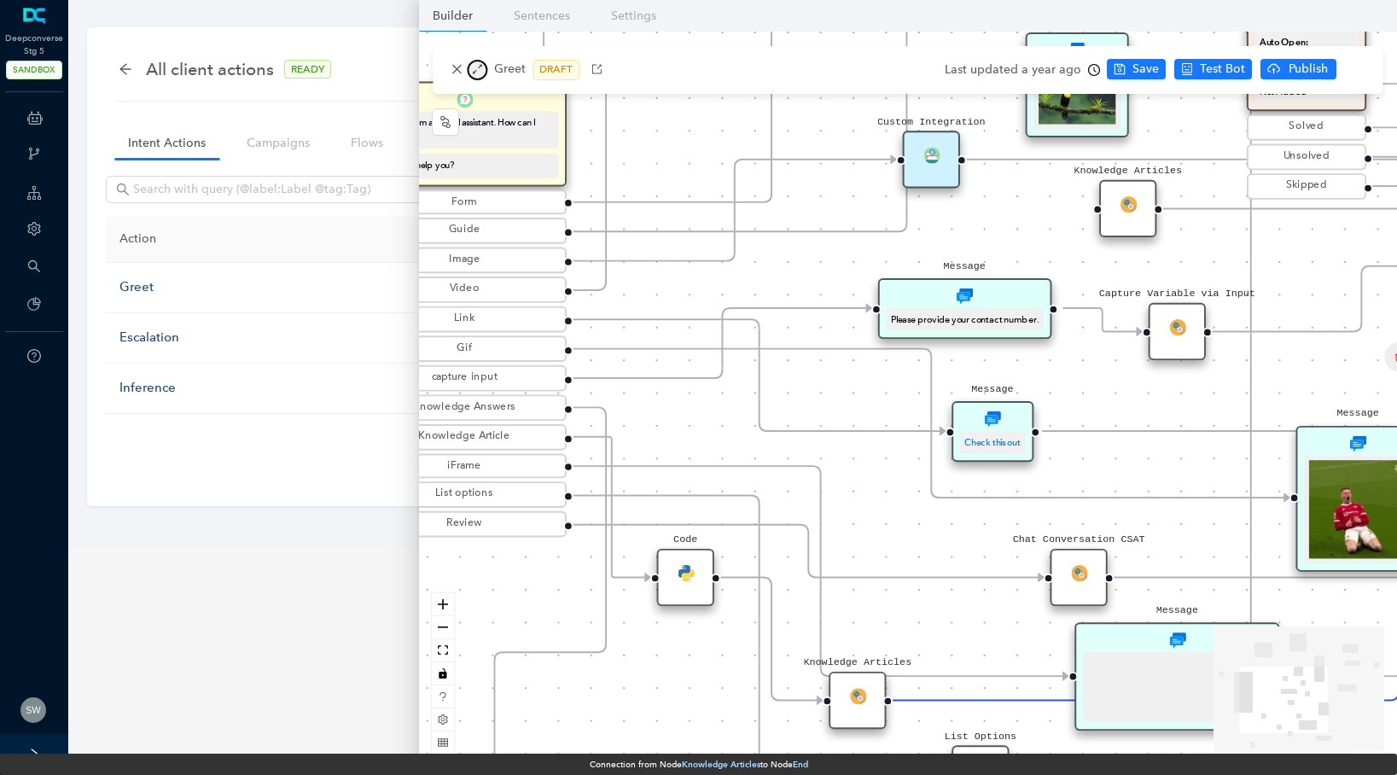
click at [481, 68] on icon "arrows-alt" at bounding box center [477, 69] width 12 height 12
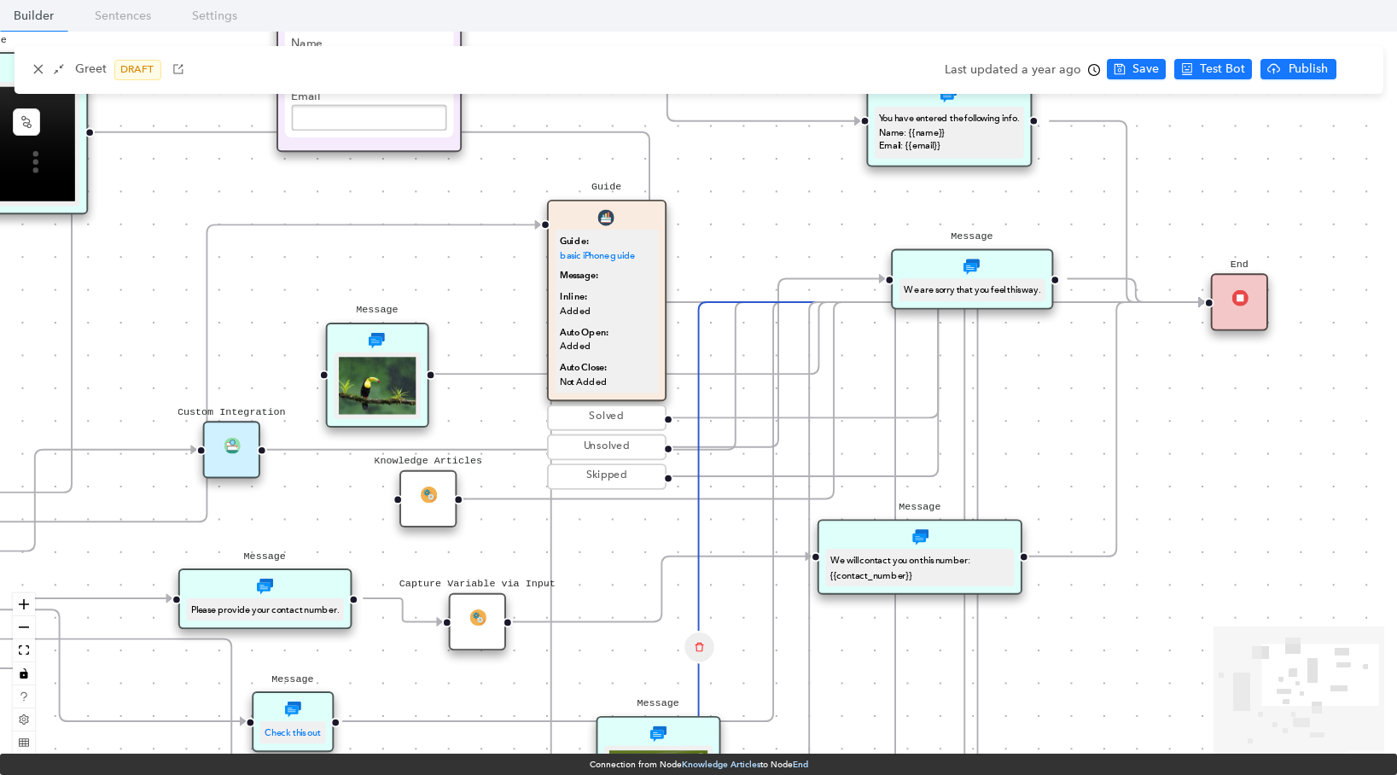
drag, startPoint x: 1011, startPoint y: 298, endPoint x: 728, endPoint y: 586, distance: 404.2
click at [728, 586] on div "Start Greet Hello 👋 I am a virtual assistant. How can I help you? How can I hel…" at bounding box center [698, 399] width 1397 height 735
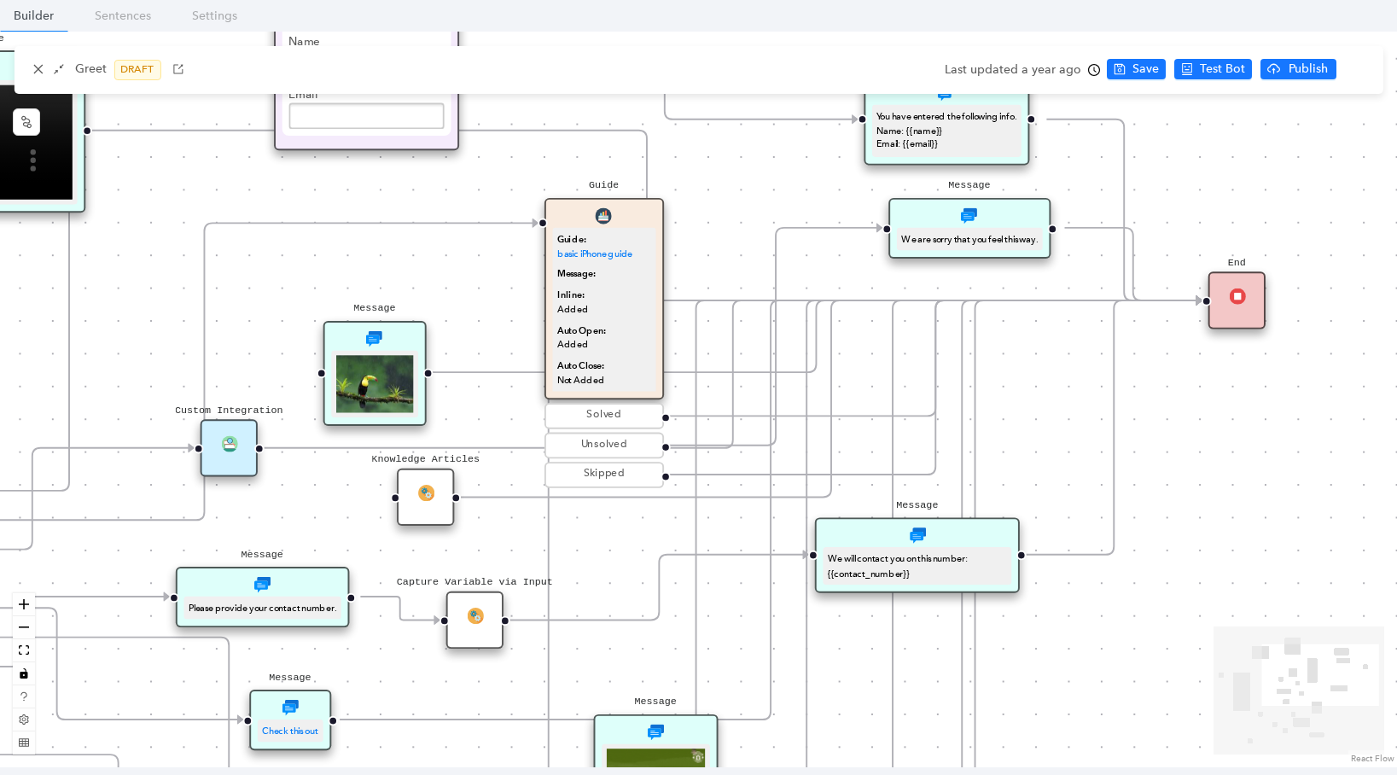
drag, startPoint x: 1006, startPoint y: 268, endPoint x: 1000, endPoint y: 208, distance: 60.0
click at [1000, 208] on div "Message We are sorry that you feel this way." at bounding box center [968, 228] width 161 height 61
click at [1159, 300] on icon "Edge from reactflownode_058a5a81-e3b6-4ac9-8ca1-190dc24d59b7 to reactflownode_8…" at bounding box center [806, 583] width 790 height 566
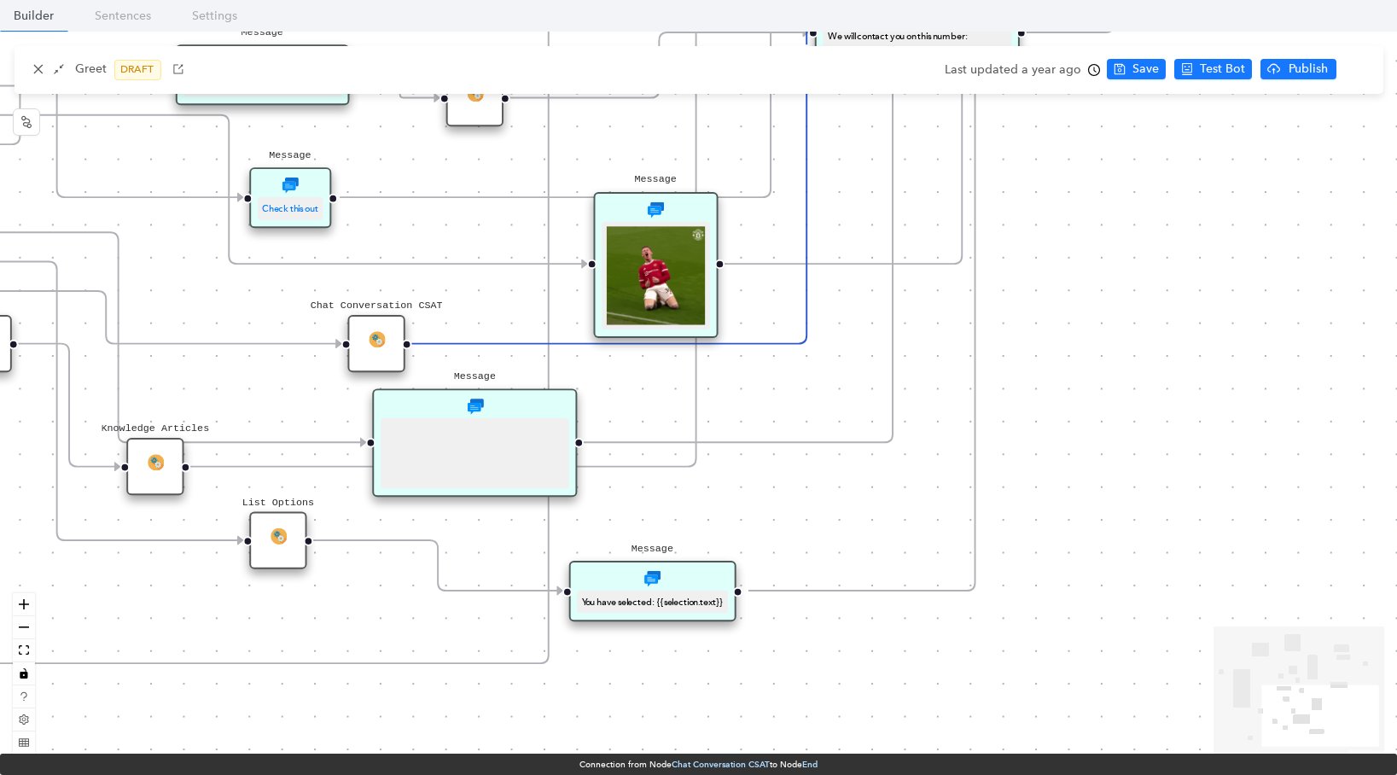
click at [316, 467] on icon "Edge from reactflownode_0054c19c-e9b2-43d7-a1fd-3b4d8a30b04a to reactflownode_8…" at bounding box center [695, 122] width 1011 height 688
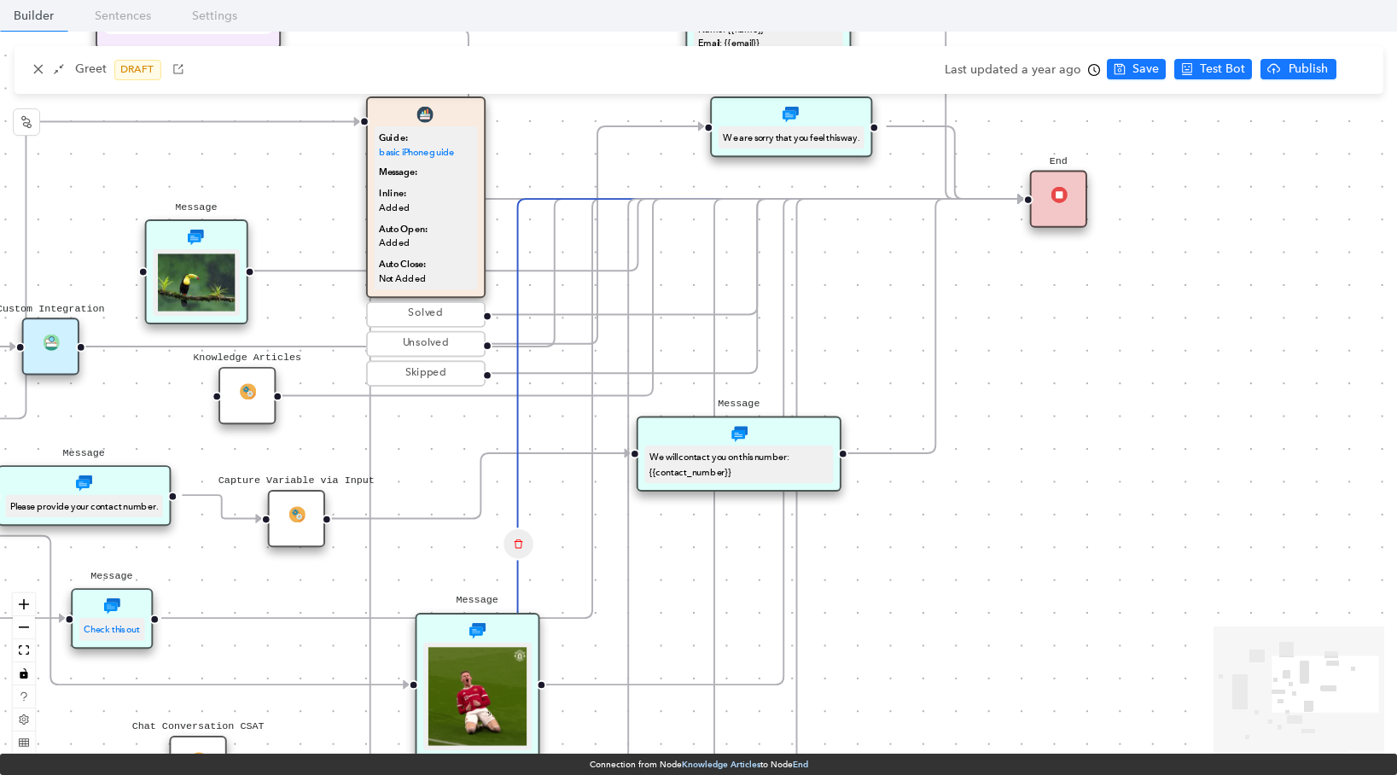
drag, startPoint x: 1346, startPoint y: 354, endPoint x: 1167, endPoint y: 774, distance: 456.4
click at [1167, 767] on div "Start Greet Hello 👋 I am a virtual assistant. How can I help you? How can I hel…" at bounding box center [698, 399] width 1397 height 735
click at [32, 67] on icon "close" at bounding box center [38, 69] width 12 height 12
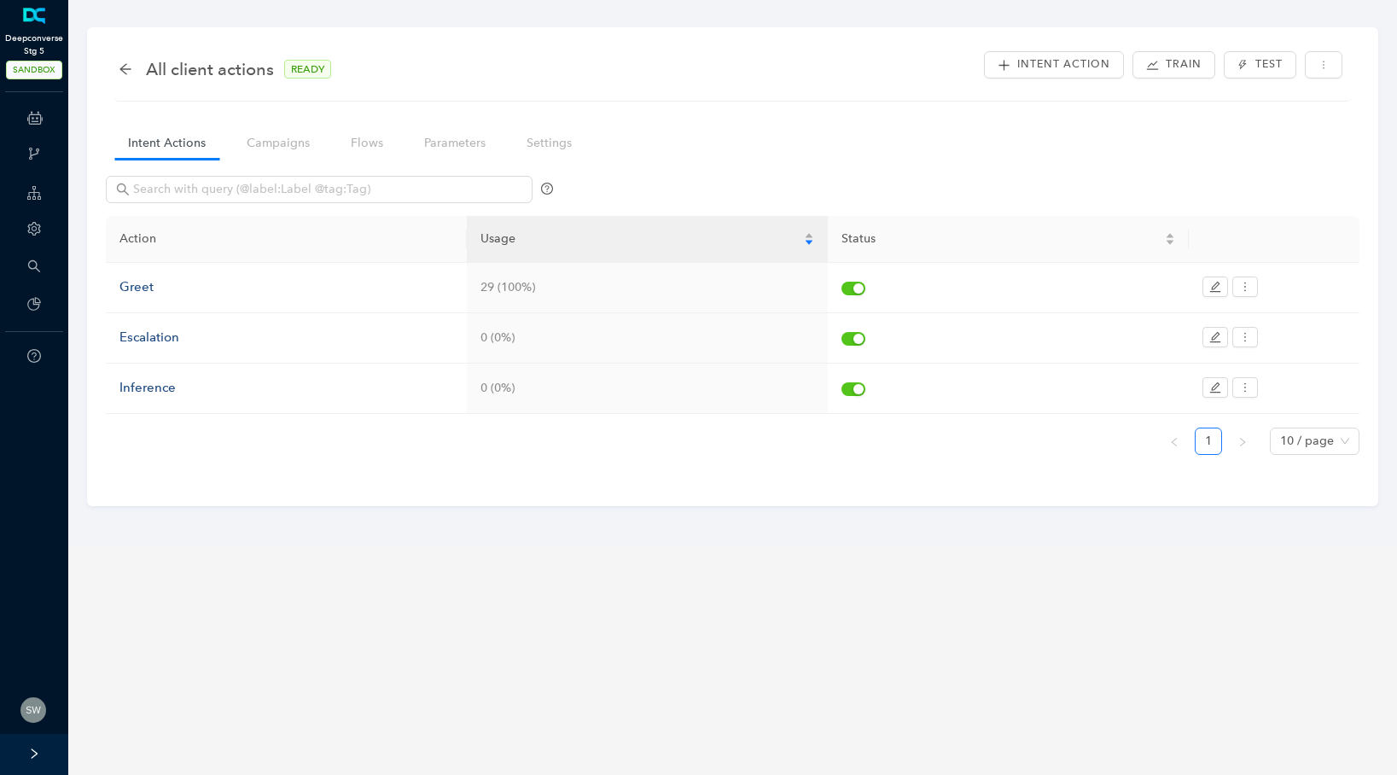
click at [36, 25] on link at bounding box center [34, 16] width 28 height 17
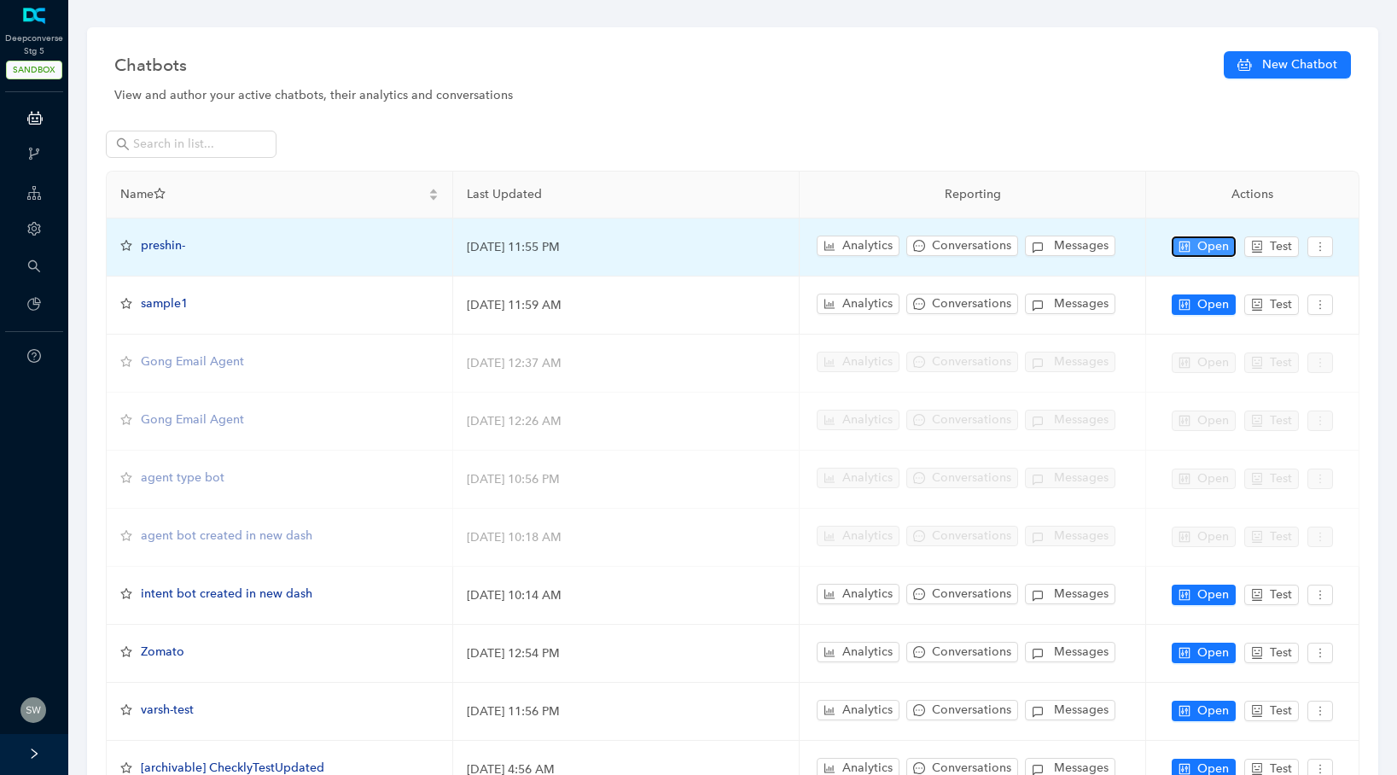
click at [1199, 236] on button "Open" at bounding box center [1203, 246] width 64 height 20
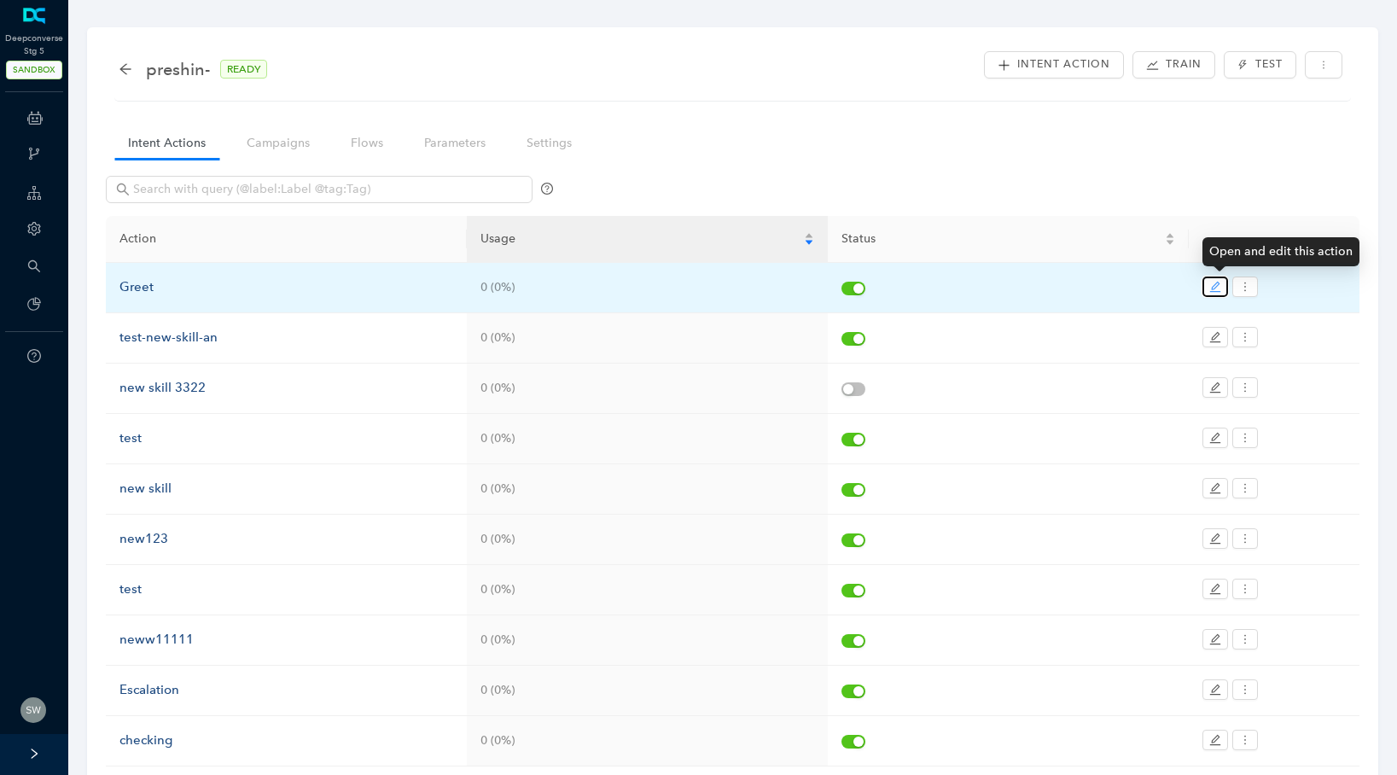
click at [1214, 281] on icon "edit" at bounding box center [1215, 287] width 12 height 12
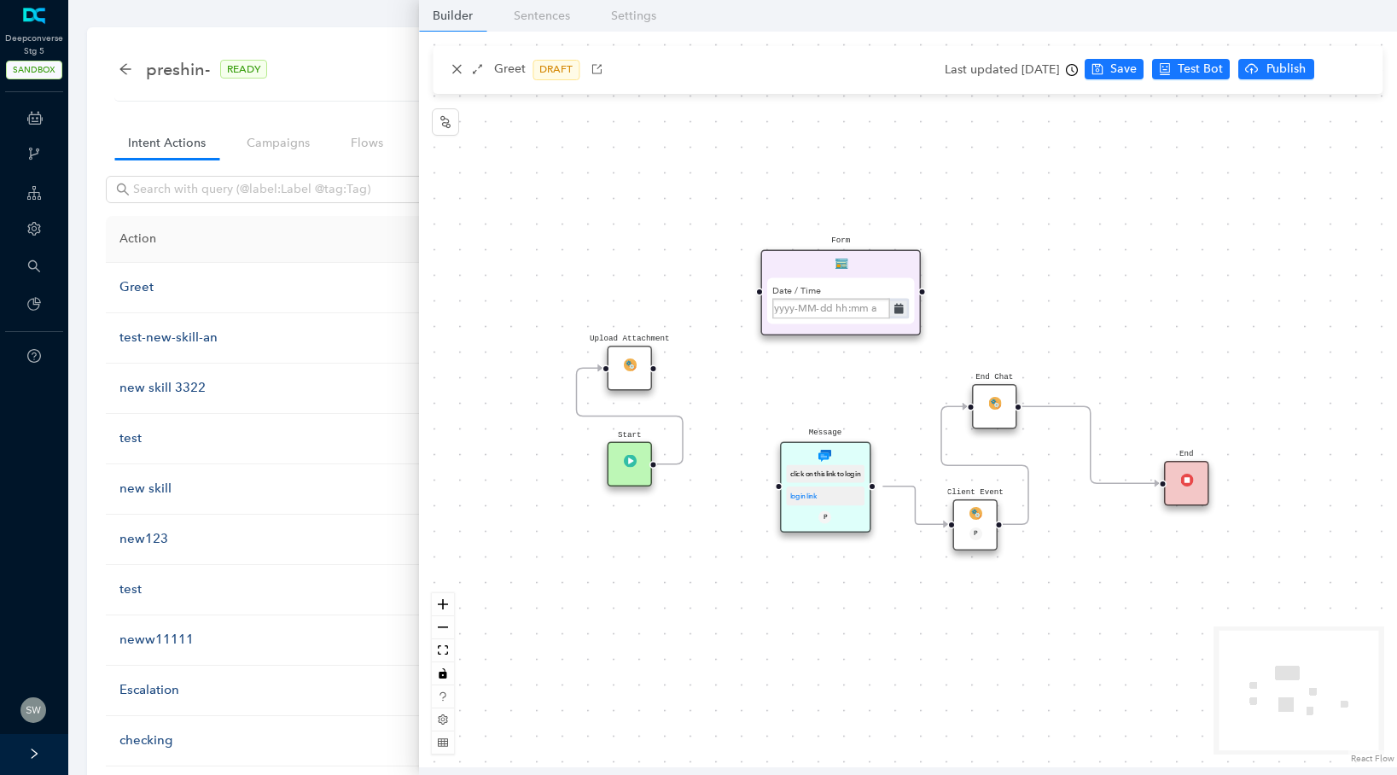
click at [636, 358] on div "Upload Attachment" at bounding box center [629, 368] width 45 height 45
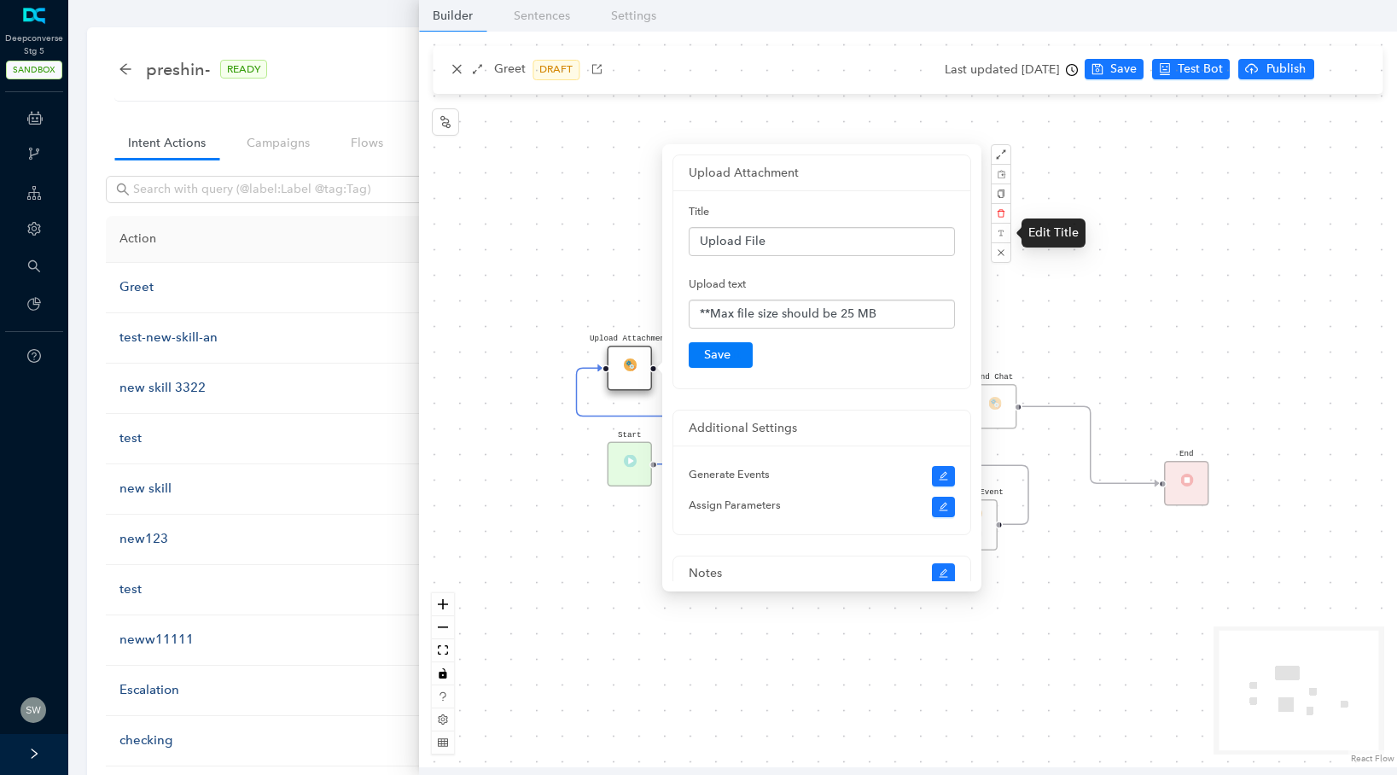
click at [1291, 211] on div "Start End Chat End Client Event P Message click on this link to login login lin…" at bounding box center [908, 399] width 978 height 735
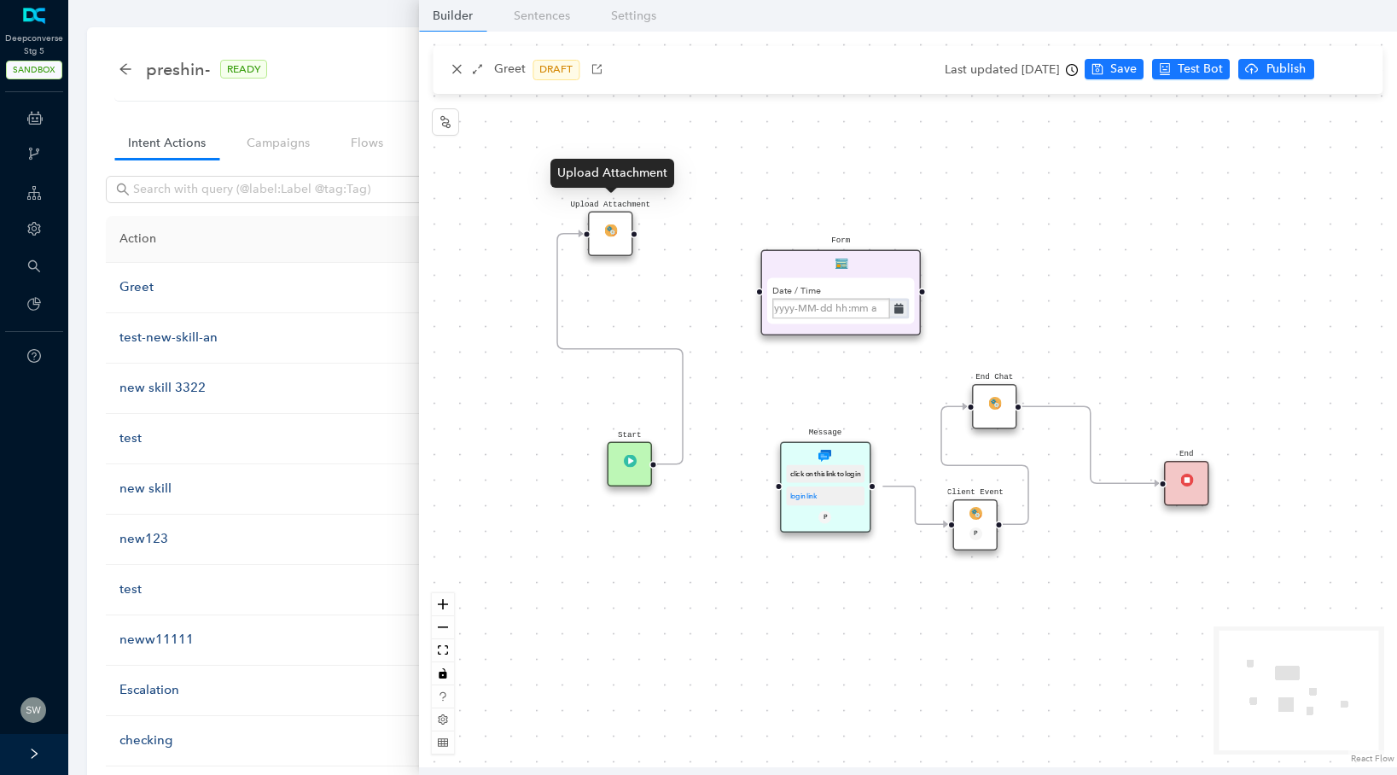
drag, startPoint x: 627, startPoint y: 315, endPoint x: 617, endPoint y: 195, distance: 119.9
click at [617, 195] on div "Start End Chat End Client Event P Message click on this link to login login lin…" at bounding box center [908, 399] width 978 height 735
click at [677, 414] on icon "Edge from 8f0ab8e8-bbe5-5cc5-11ce-48045c1d4ef2 to reactflownode_558d06c0-949a-4…" at bounding box center [619, 349] width 125 height 230
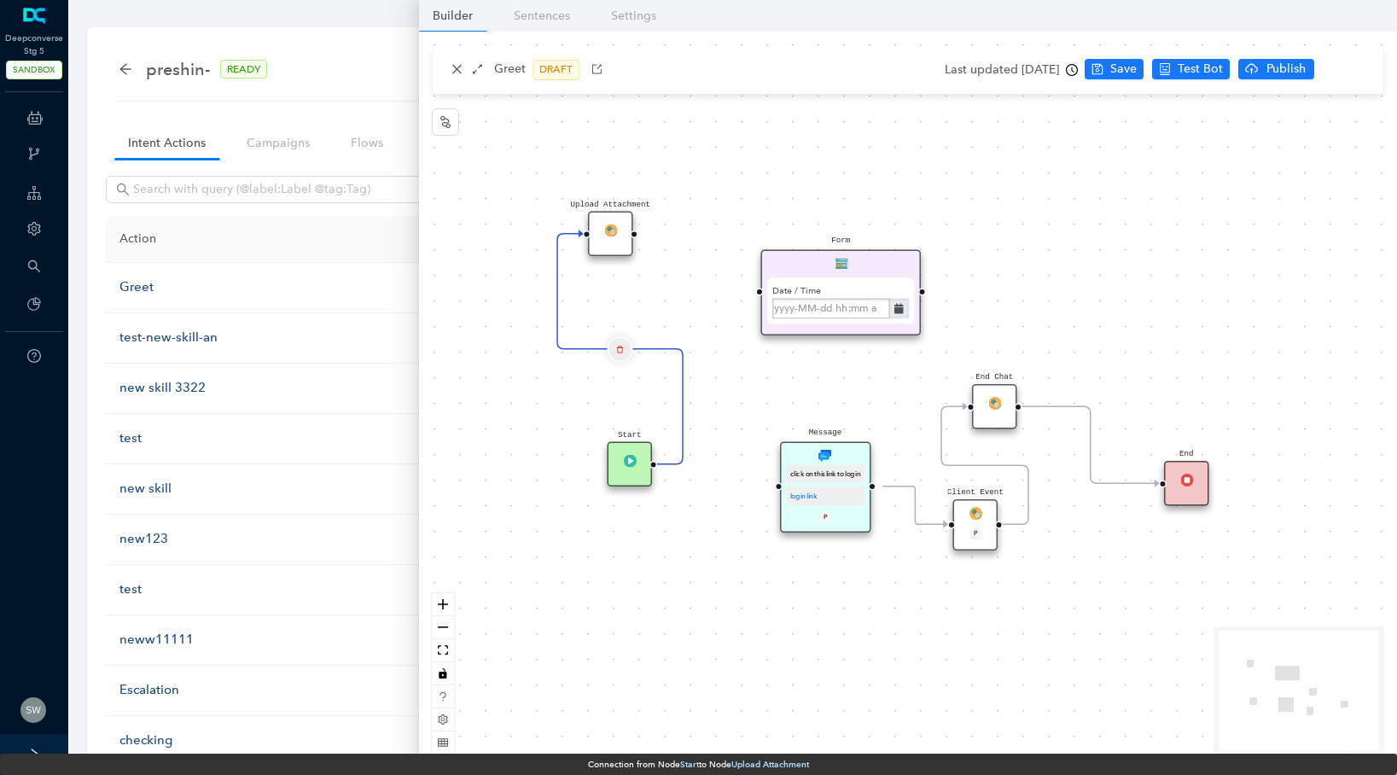
click at [622, 341] on icon "delete" at bounding box center [620, 348] width 8 height 15
click at [711, 309] on span "Yes" at bounding box center [720, 305] width 19 height 19
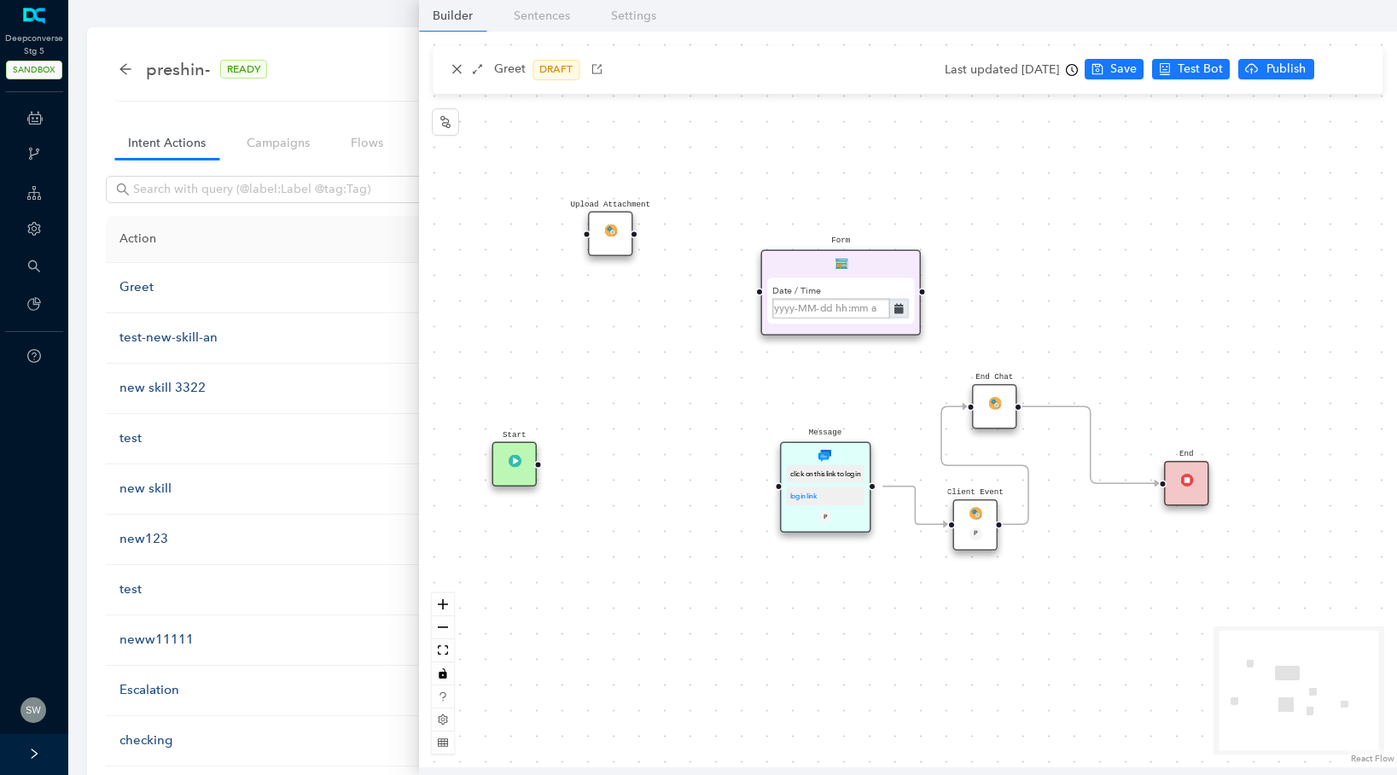
drag, startPoint x: 646, startPoint y: 460, endPoint x: 537, endPoint y: 468, distance: 109.5
click at [537, 468] on div "Start End Chat End Client Event P Message click on this link to login login lin…" at bounding box center [908, 399] width 978 height 735
drag, startPoint x: 540, startPoint y: 464, endPoint x: 595, endPoint y: 537, distance: 91.3
click at [595, 537] on div "Start End Chat End Client Event P Message click on this link to login login lin…" at bounding box center [908, 399] width 978 height 735
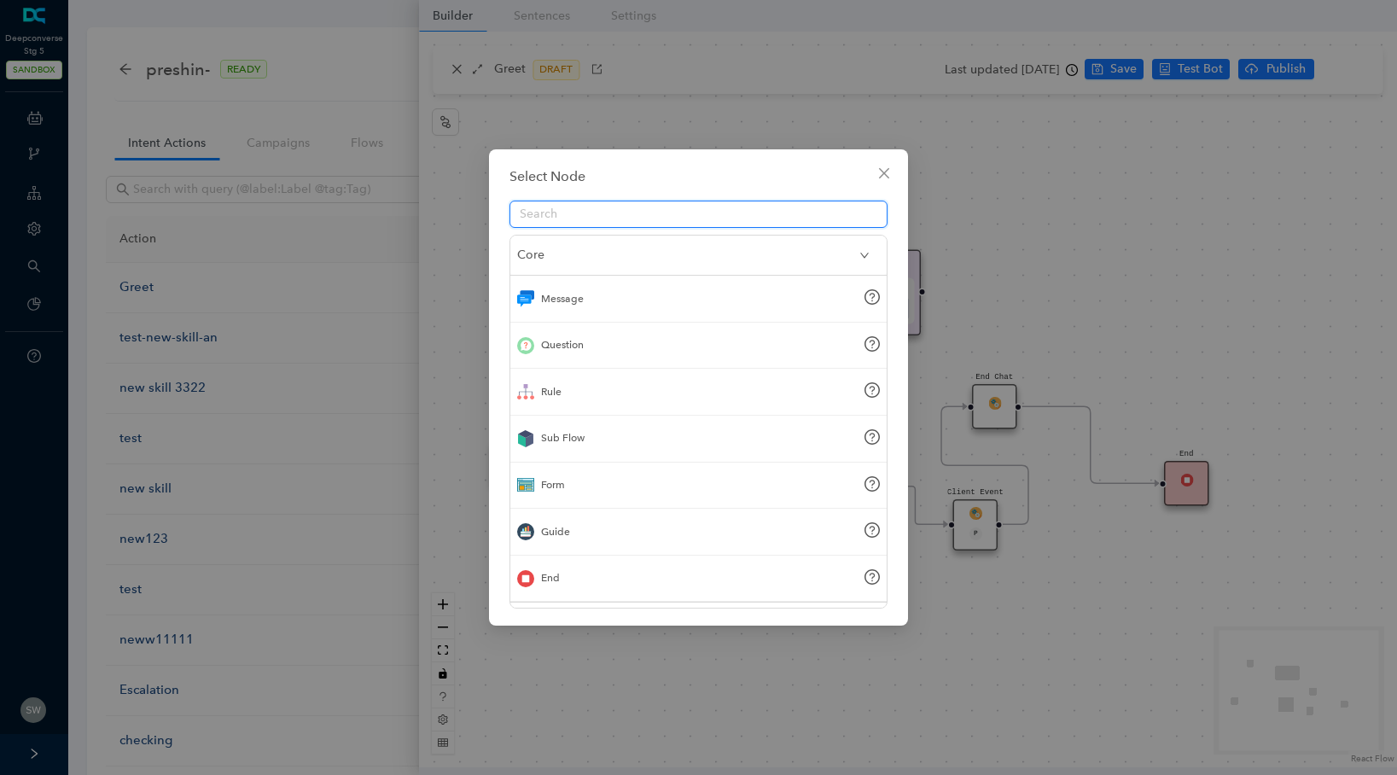
click at [565, 213] on input "text" at bounding box center [692, 214] width 344 height 19
type input "htt"
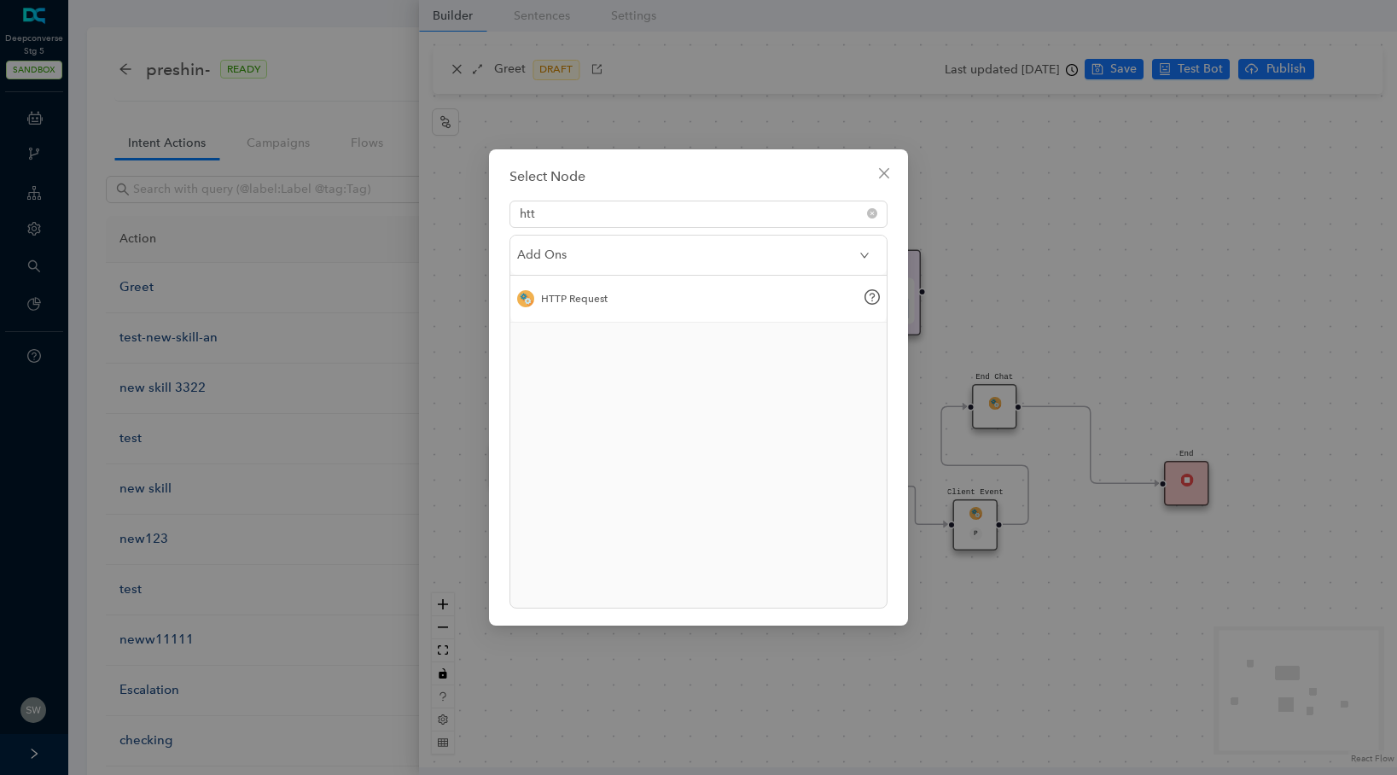
click at [660, 311] on div "HTTP Request" at bounding box center [698, 299] width 376 height 47
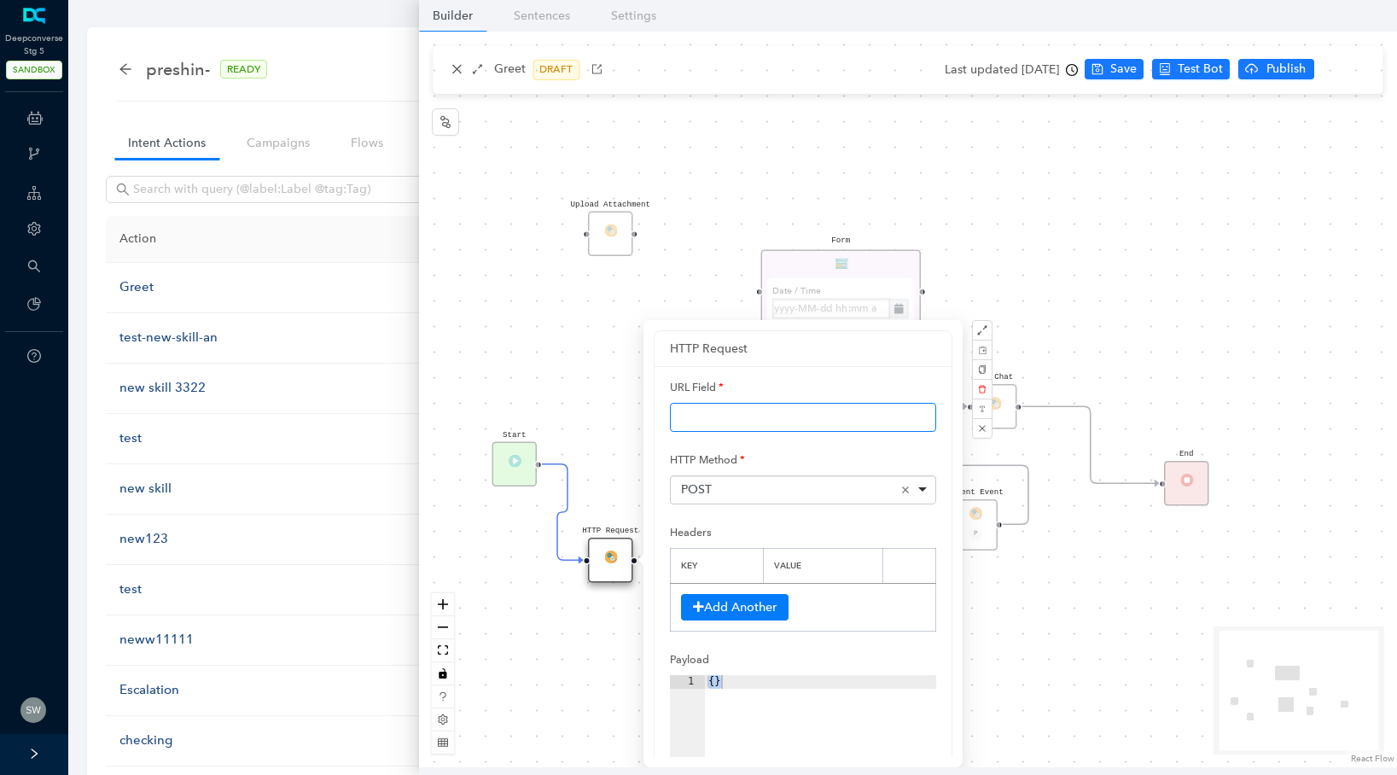
click at [701, 415] on input "text" at bounding box center [803, 417] width 266 height 29
paste input "[URL][DOMAIN_NAME]"
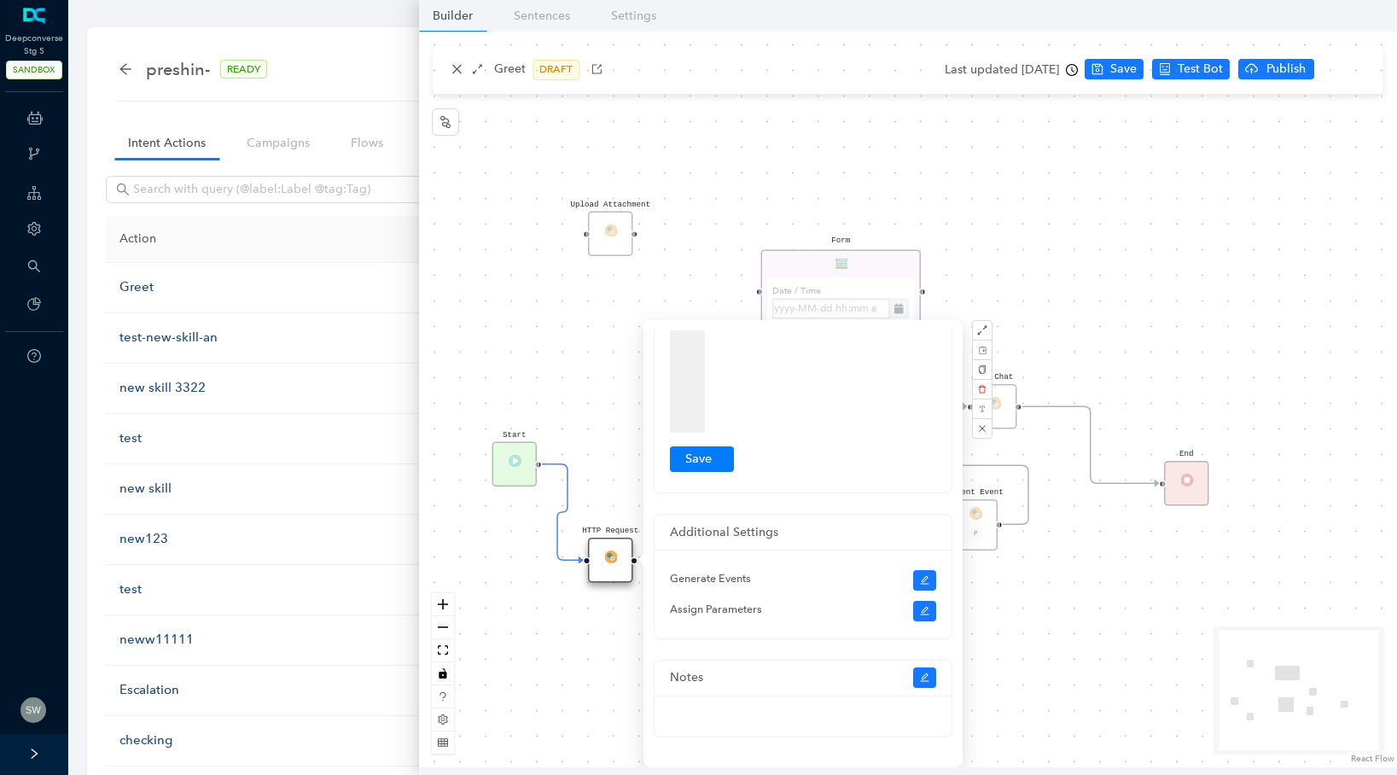
type input "[URL][DOMAIN_NAME]"
click at [695, 462] on button "Submit" at bounding box center [702, 459] width 64 height 26
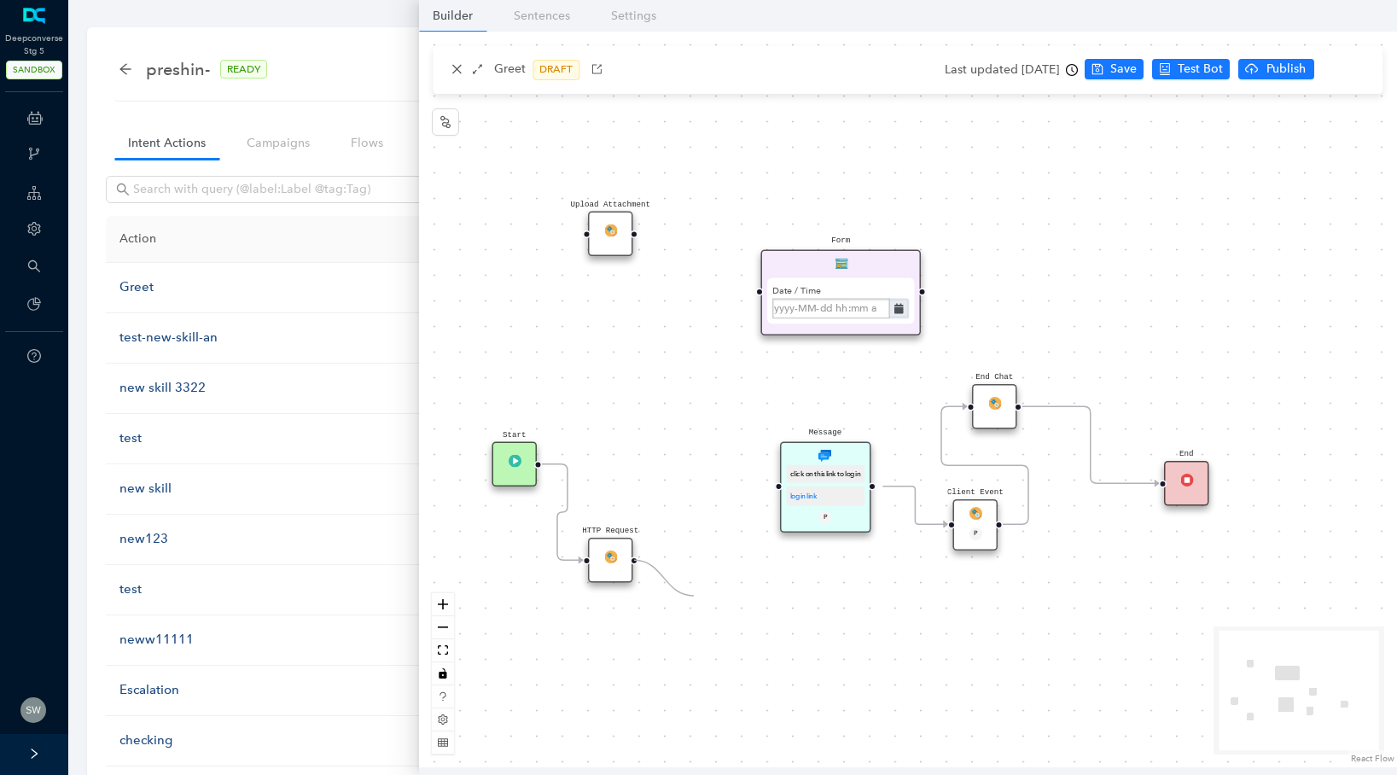
drag, startPoint x: 633, startPoint y: 561, endPoint x: 694, endPoint y: 595, distance: 69.5
click at [694, 595] on div "Start End Chat End Client Event P Message click on this link to login login lin…" at bounding box center [908, 399] width 978 height 735
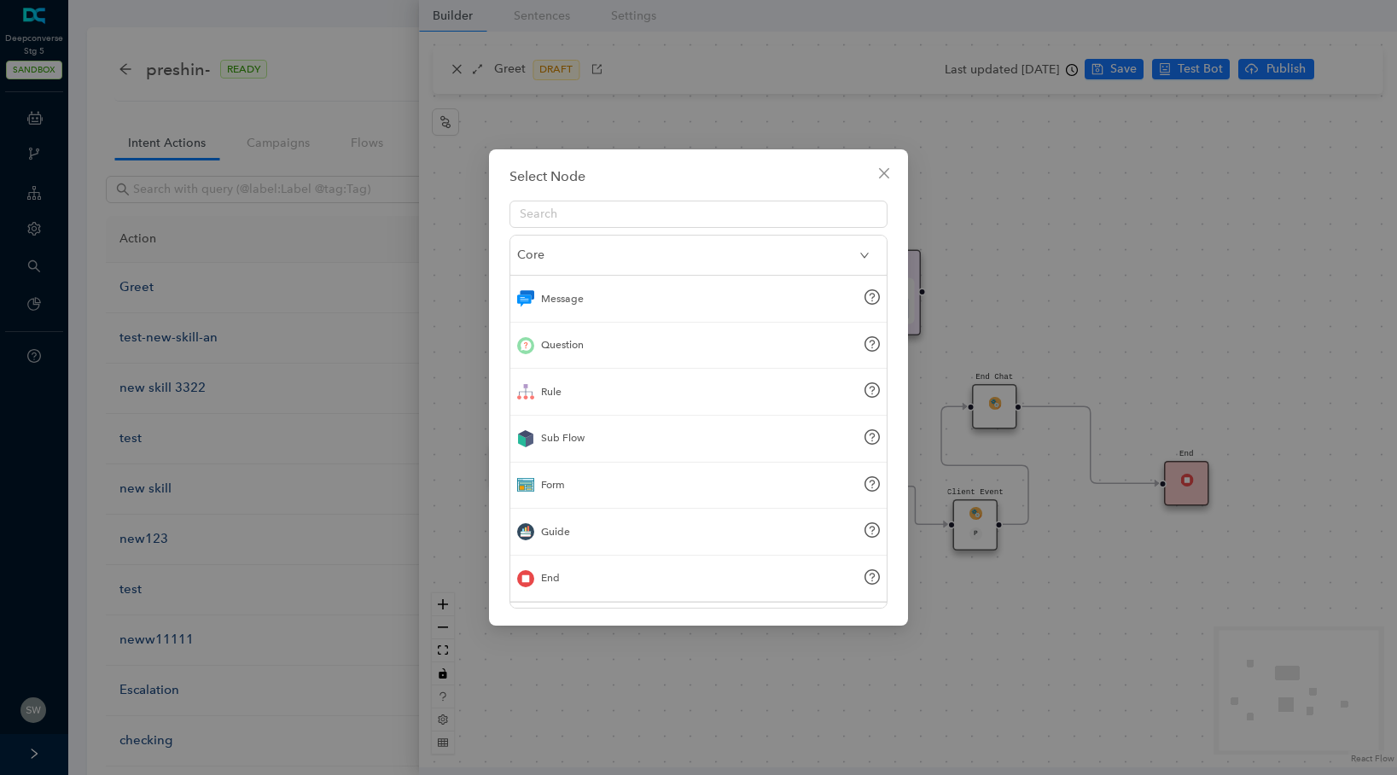
click at [596, 584] on div "End" at bounding box center [698, 578] width 376 height 47
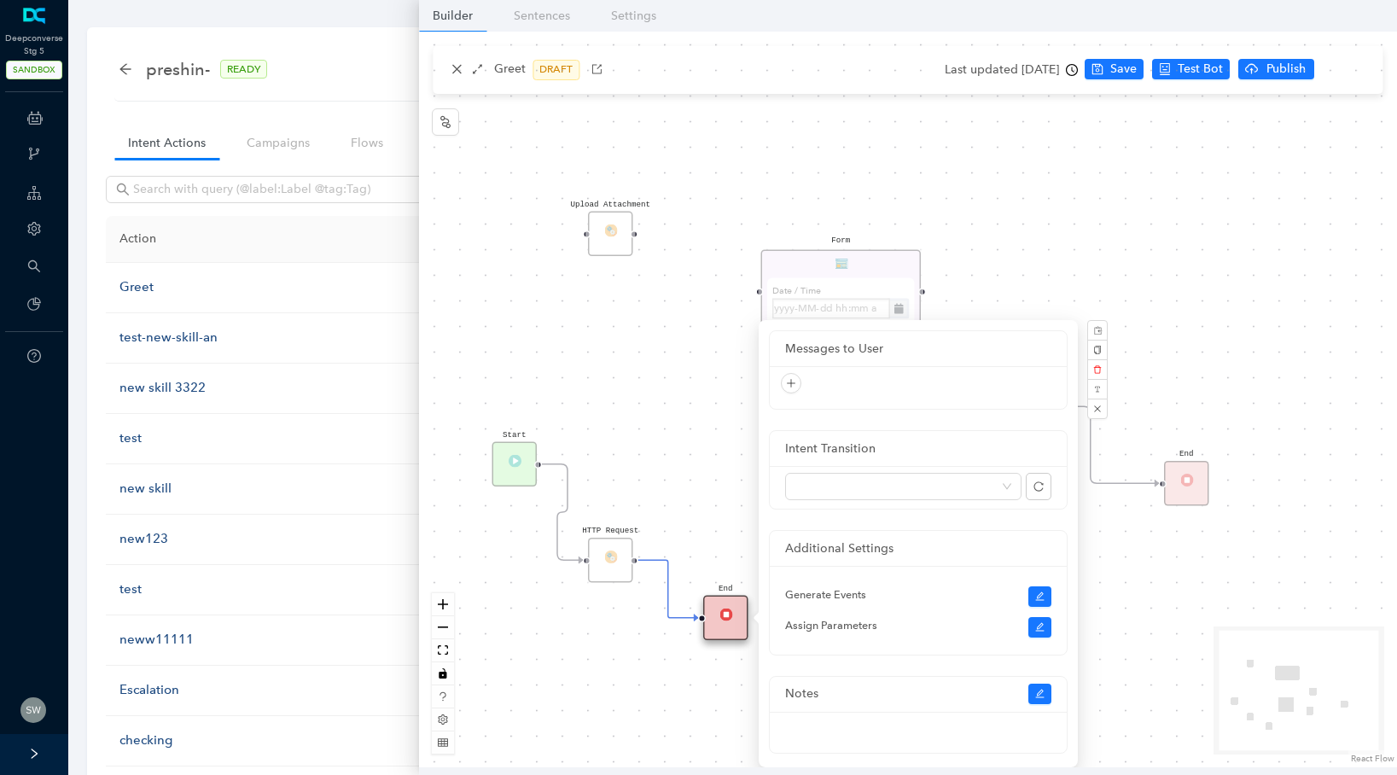
click at [1141, 76] on div "Start End Chat End Client Event P Message click on this link to login login lin…" at bounding box center [908, 399] width 978 height 735
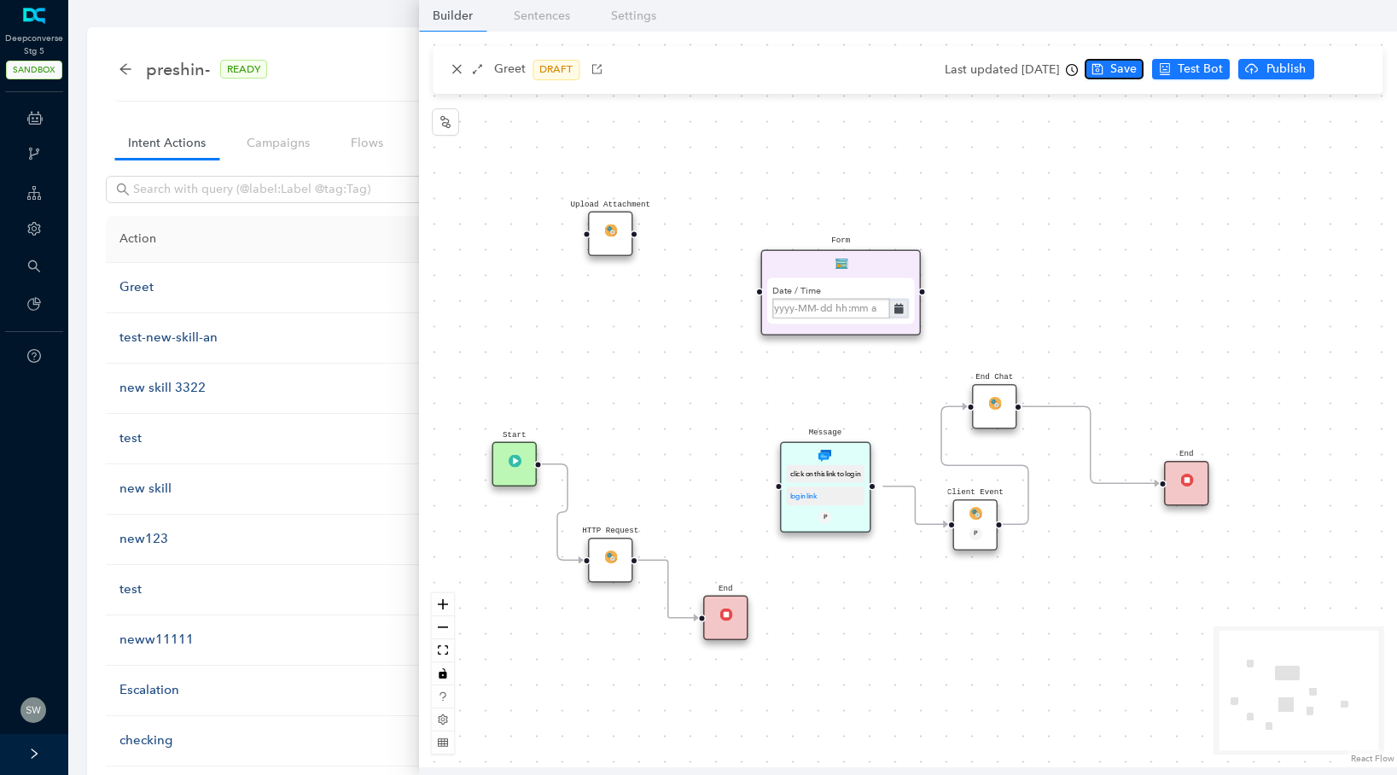
click at [1136, 76] on span "Save" at bounding box center [1123, 69] width 26 height 19
click at [1205, 75] on li "Save" at bounding box center [1184, 70] width 67 height 22
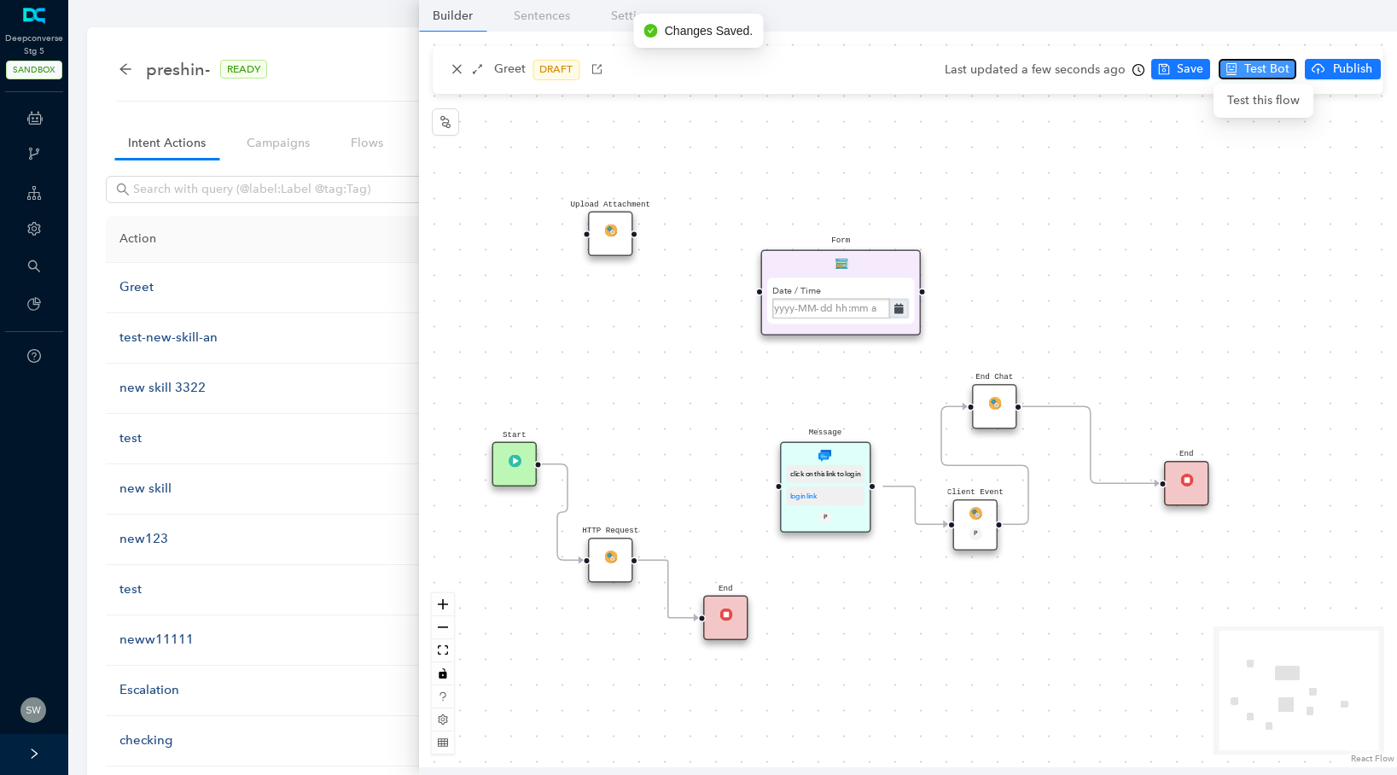
click at [1225, 74] on icon "robot" at bounding box center [1231, 69] width 12 height 12
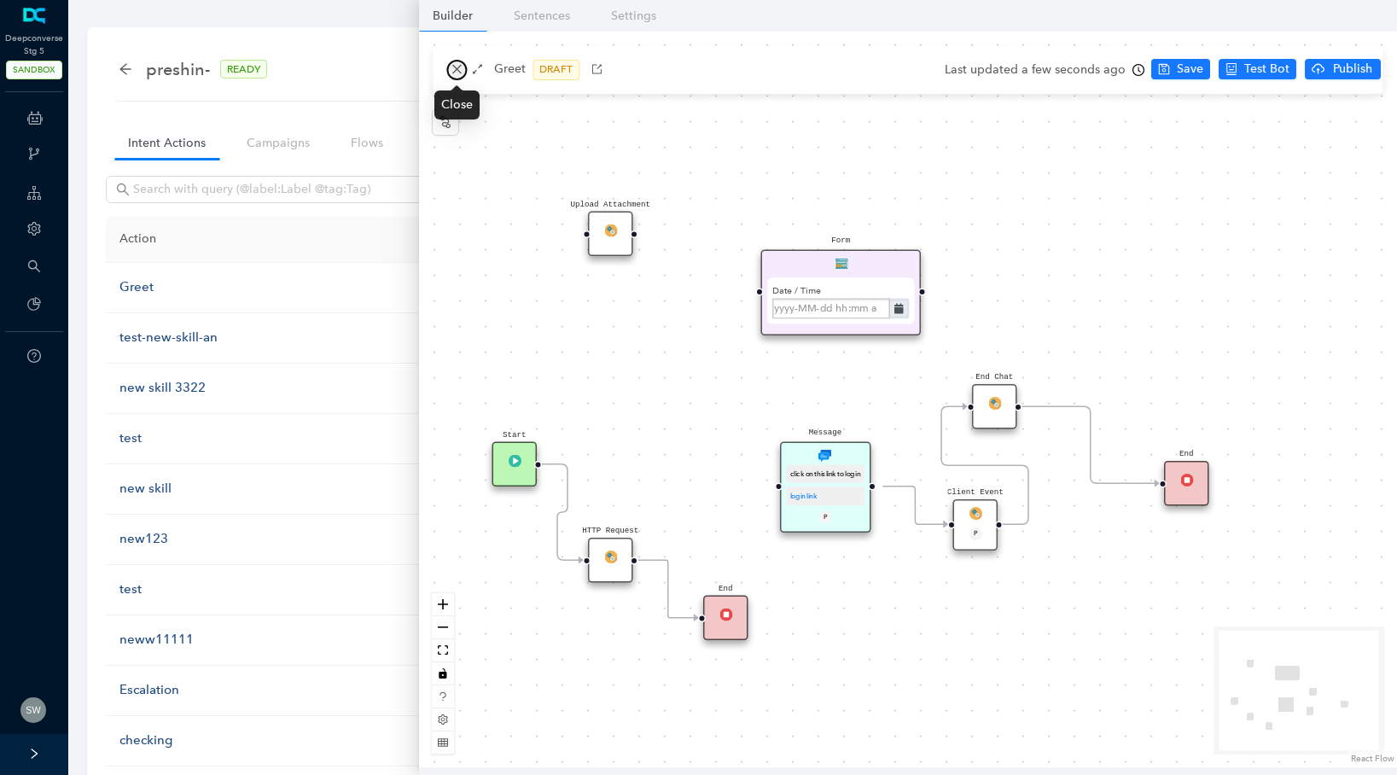
click at [462, 70] on icon "close" at bounding box center [456, 69] width 12 height 12
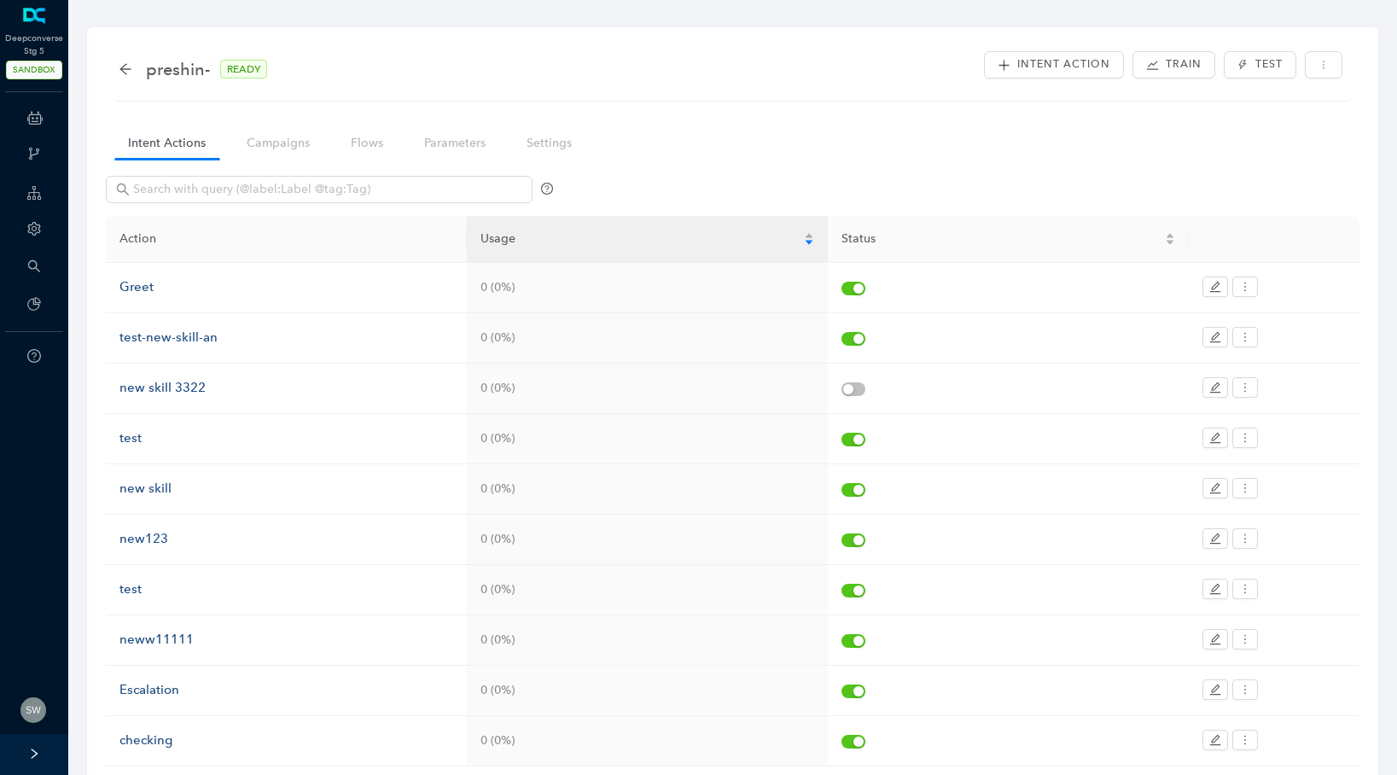
click at [119, 60] on div "preshin- READY" at bounding box center [202, 68] width 166 height 27
click at [131, 68] on icon "arrow-left" at bounding box center [124, 68] width 11 height 11
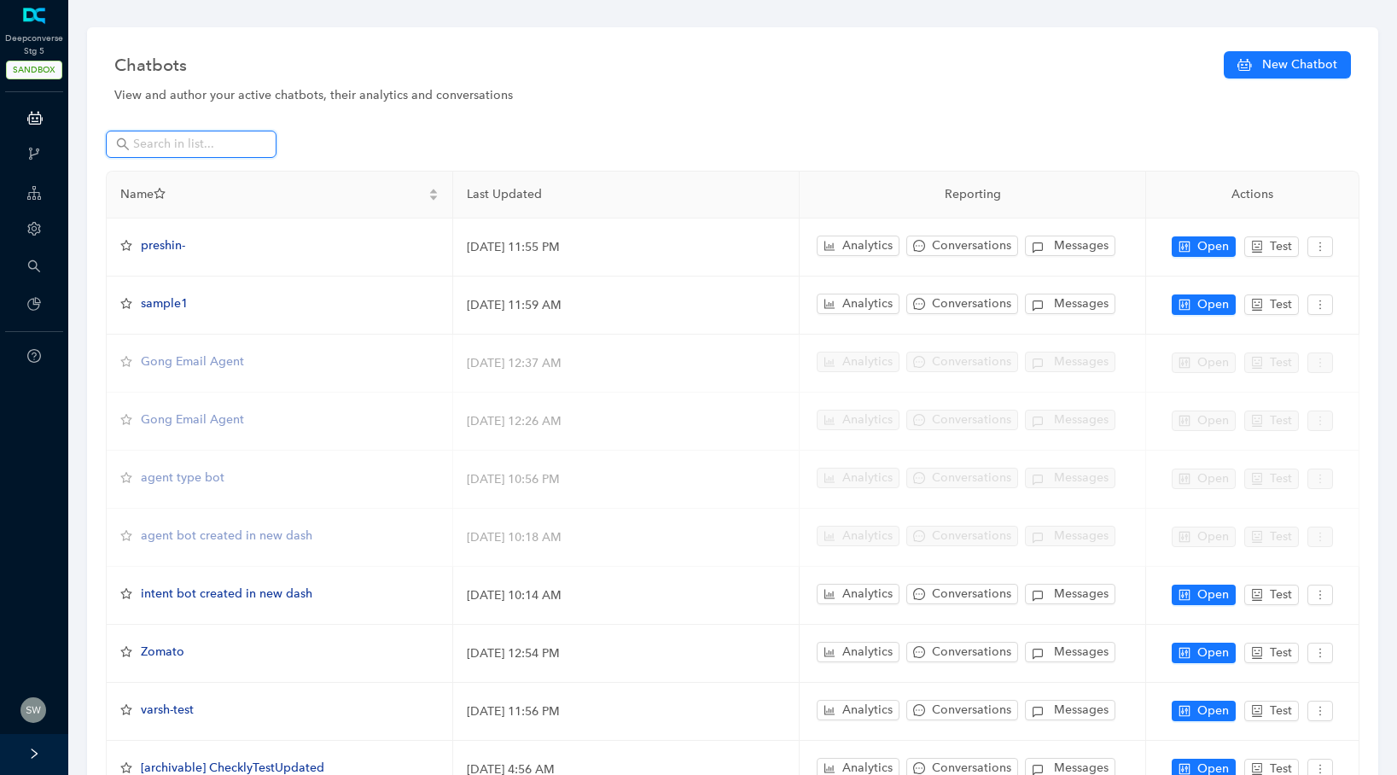
click at [157, 141] on input "text" at bounding box center [192, 144] width 119 height 19
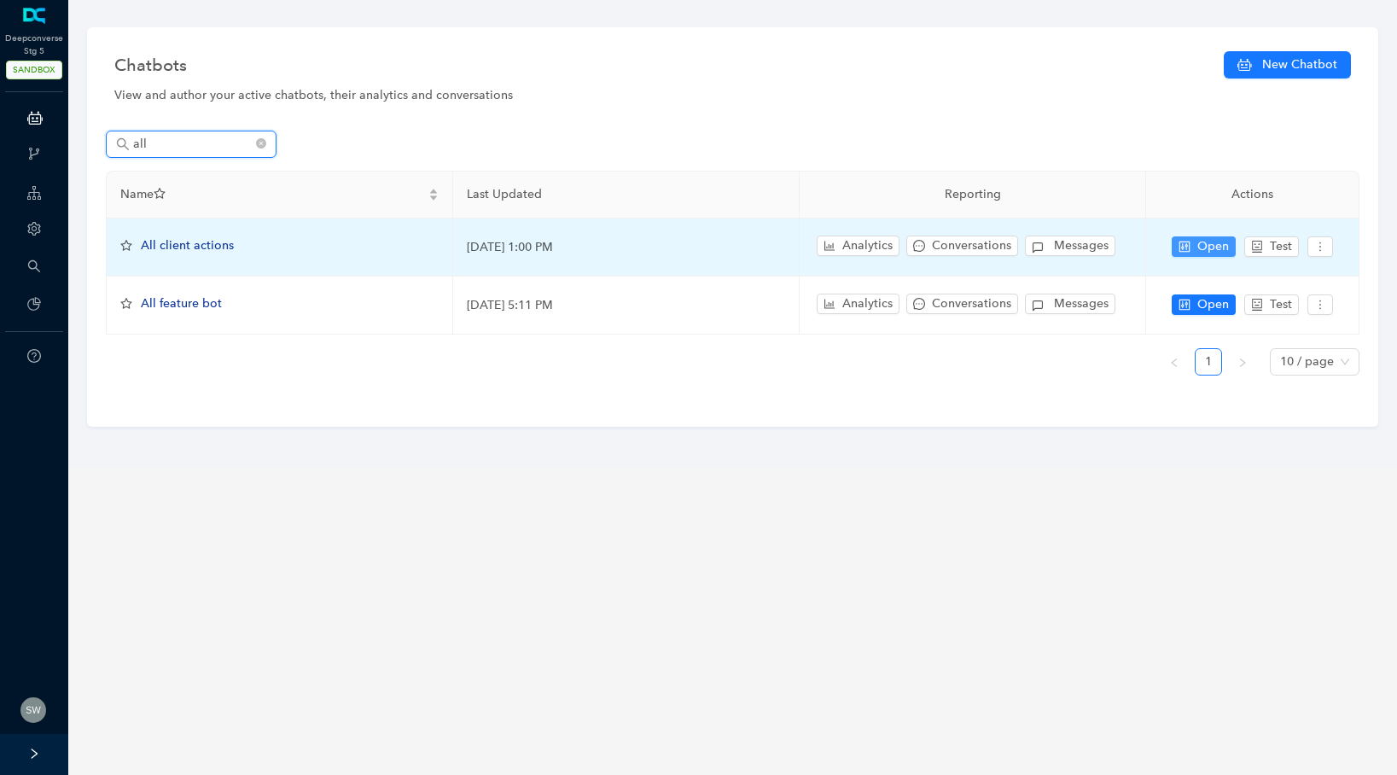
type input "all"
click at [1192, 236] on button "Open" at bounding box center [1203, 246] width 64 height 20
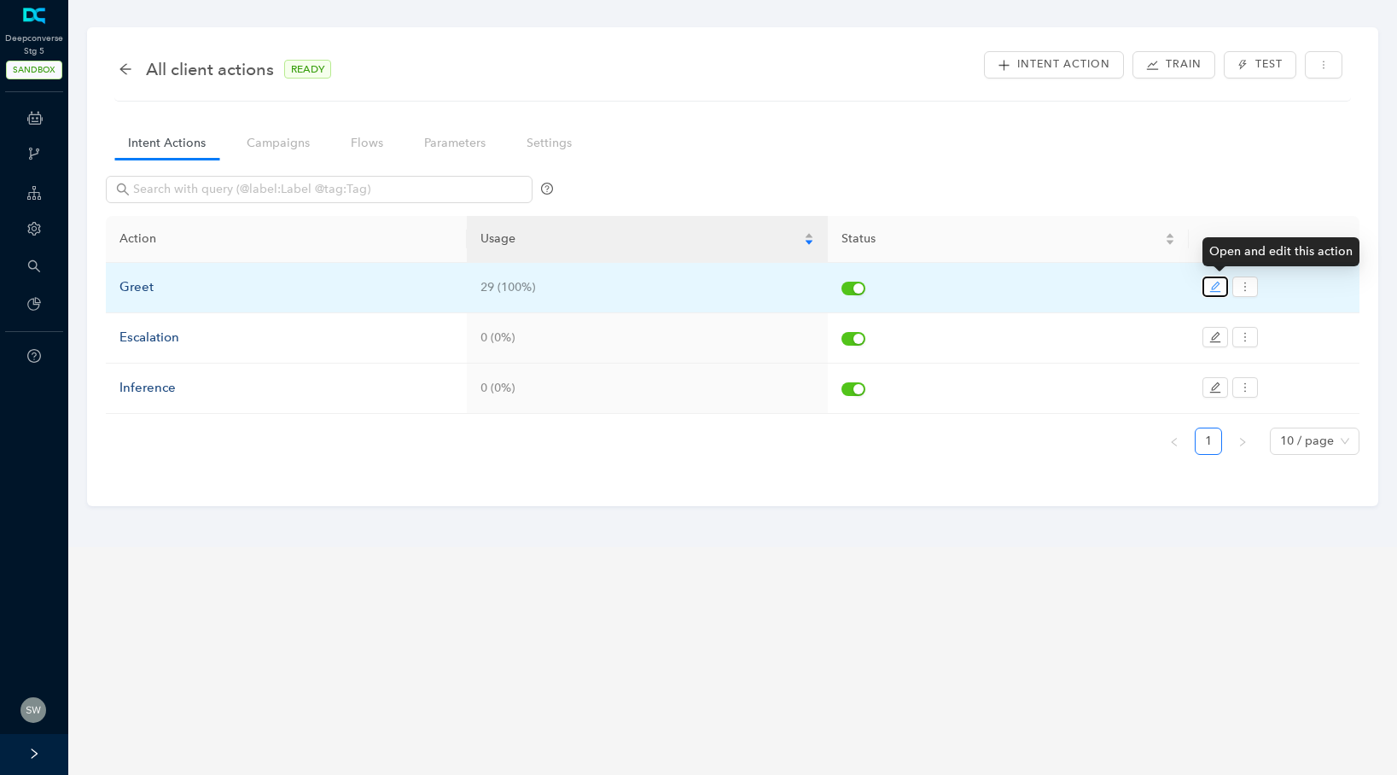
click at [1206, 284] on button "button" at bounding box center [1215, 286] width 26 height 20
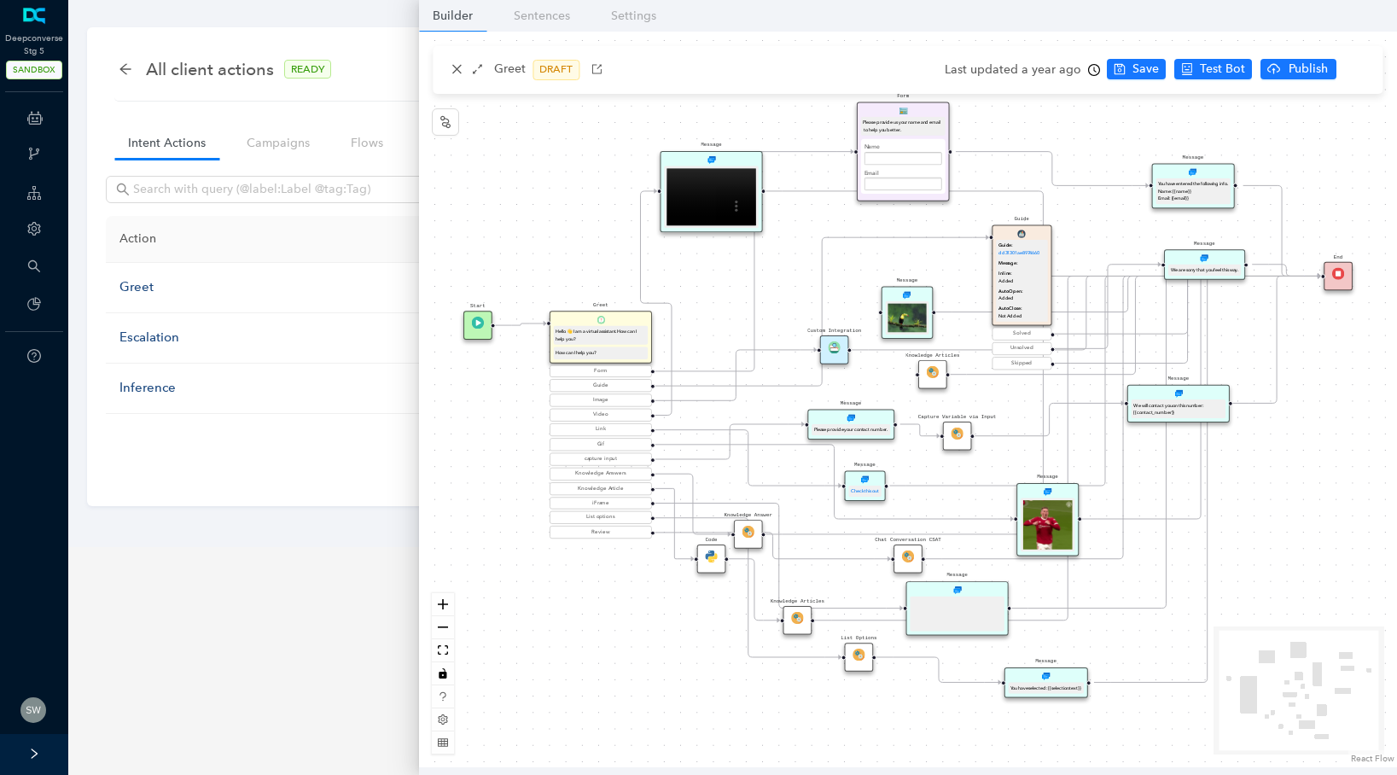
click at [859, 659] on img at bounding box center [858, 654] width 12 height 12
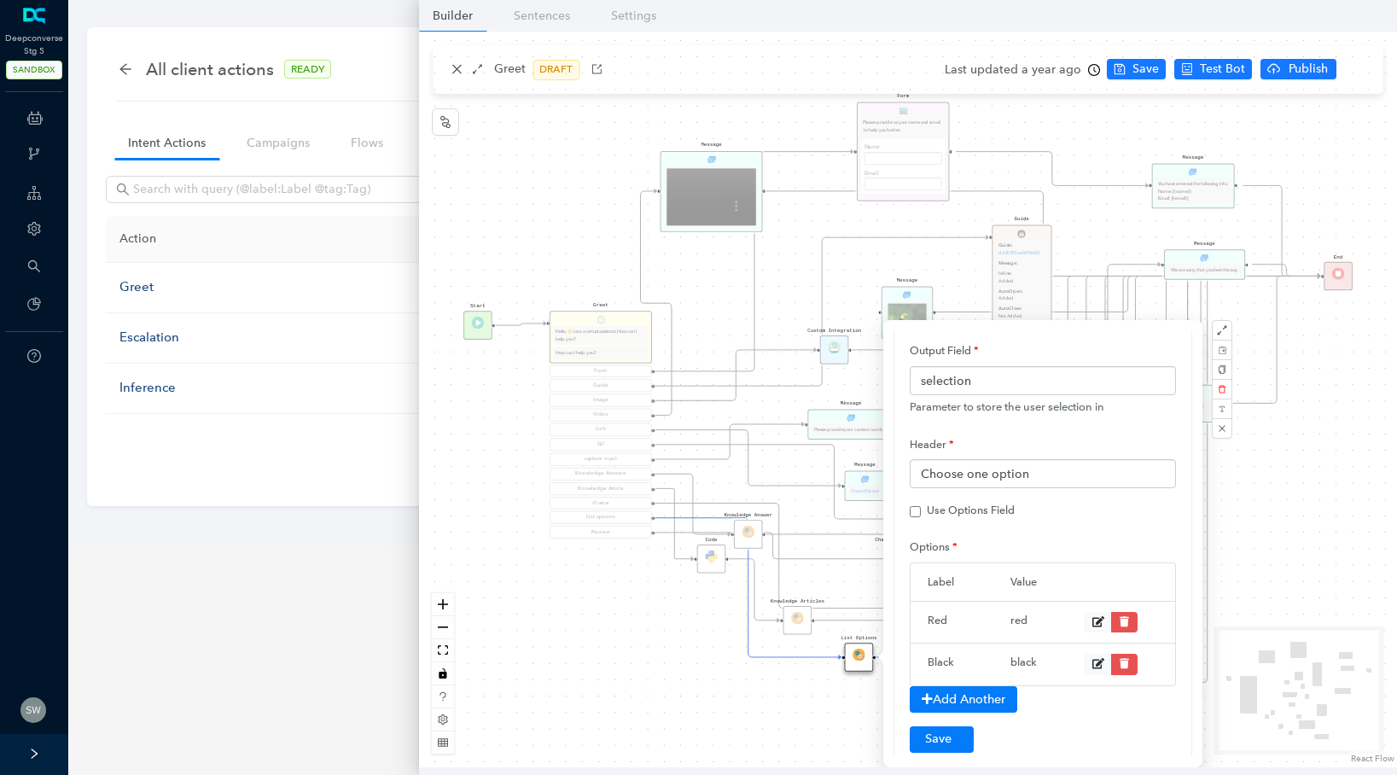
scroll to position [118, 0]
click at [1223, 431] on icon "close" at bounding box center [1221, 428] width 9 height 9
checkbox input "false"
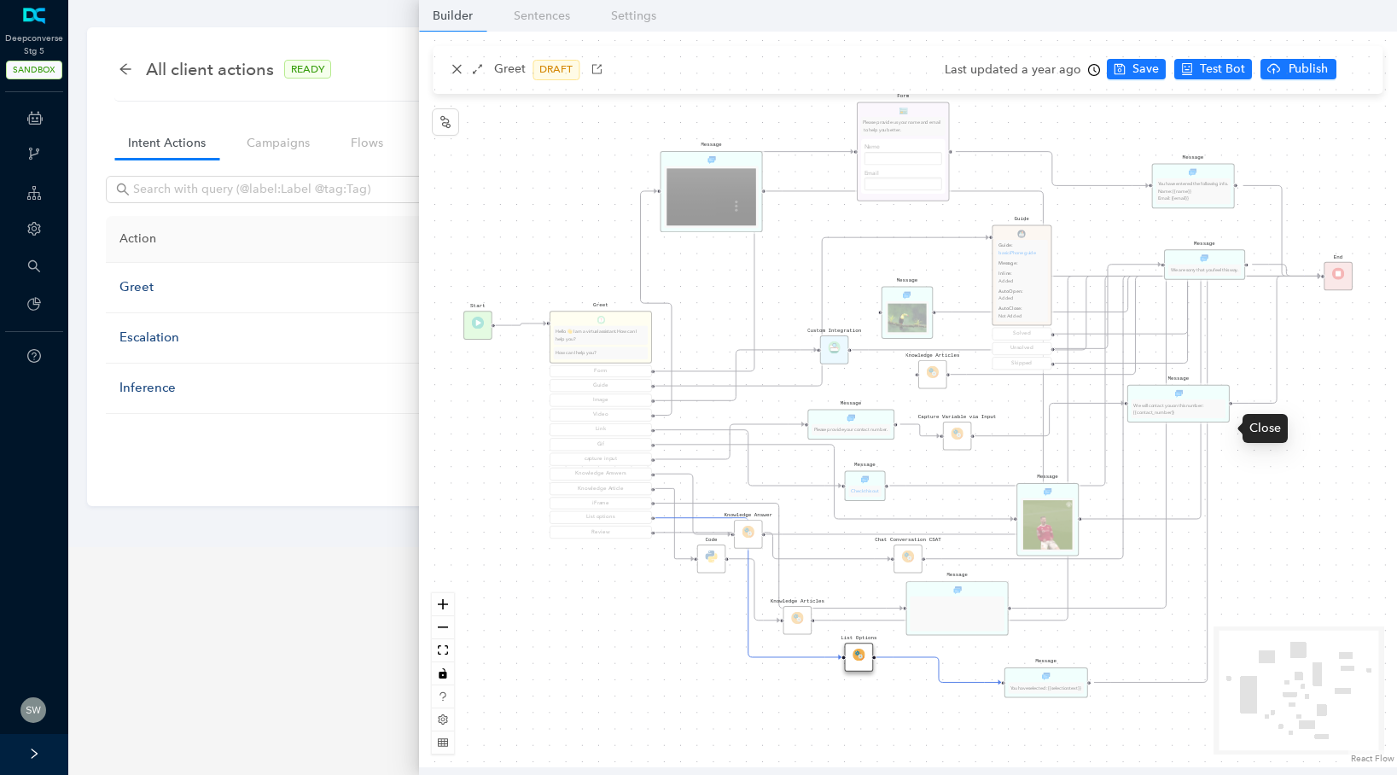
scroll to position [0, 0]
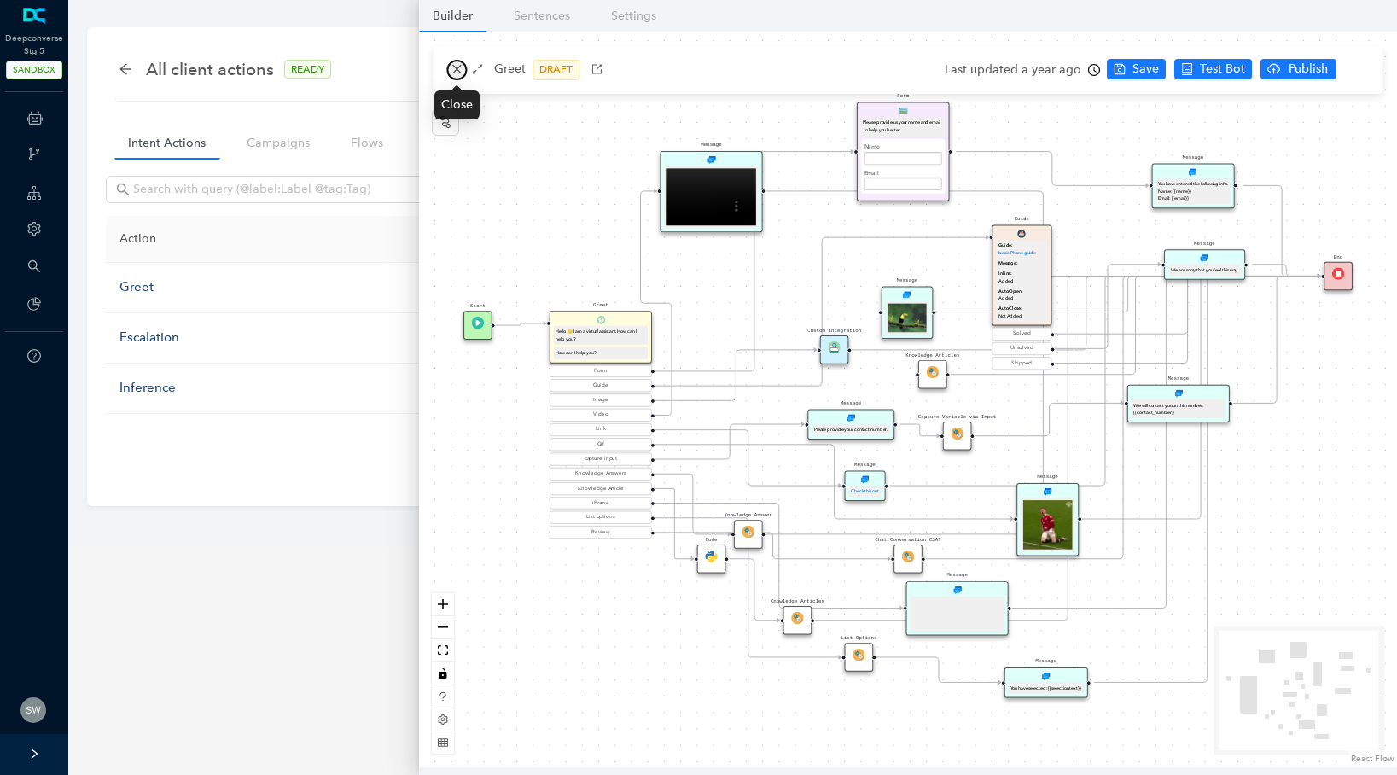
click at [451, 61] on button "button" at bounding box center [456, 70] width 20 height 20
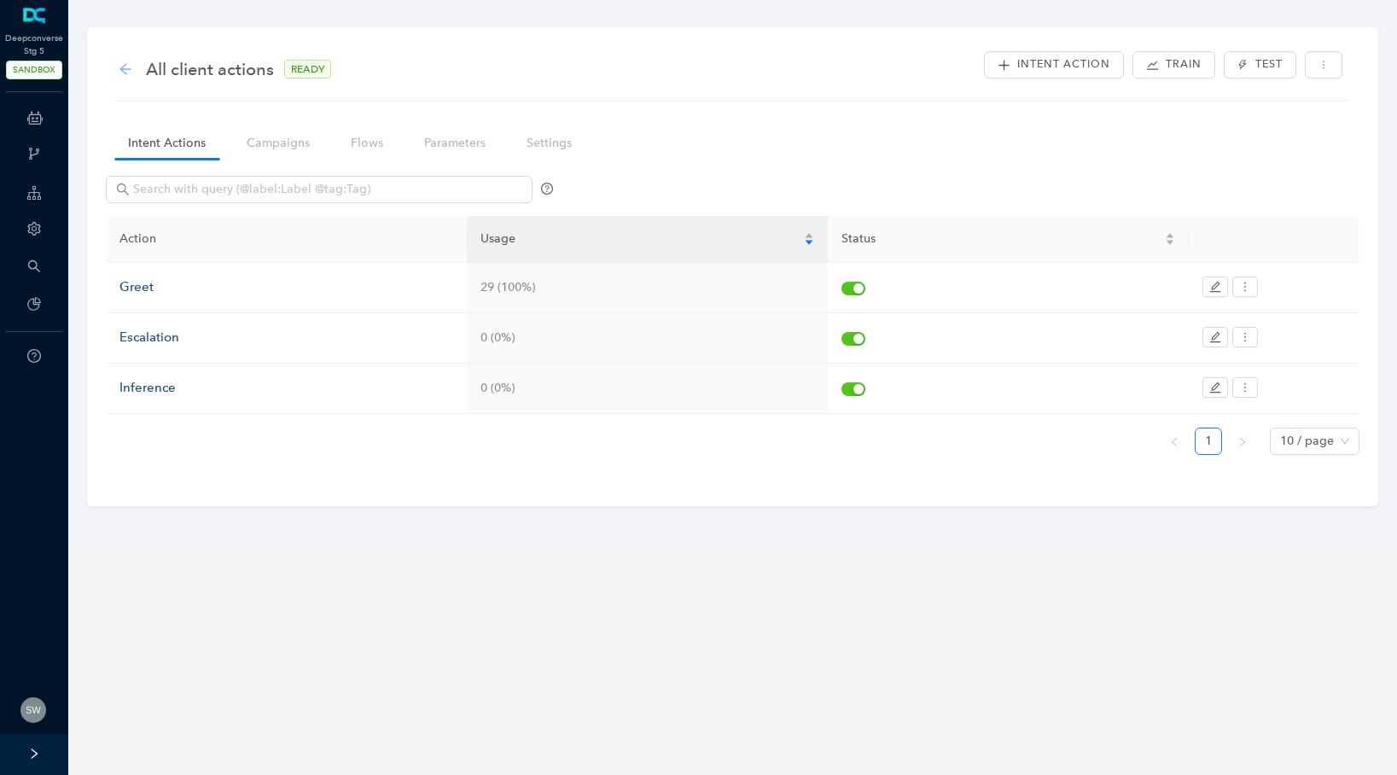
click at [122, 66] on icon "arrow-left" at bounding box center [126, 69] width 14 height 14
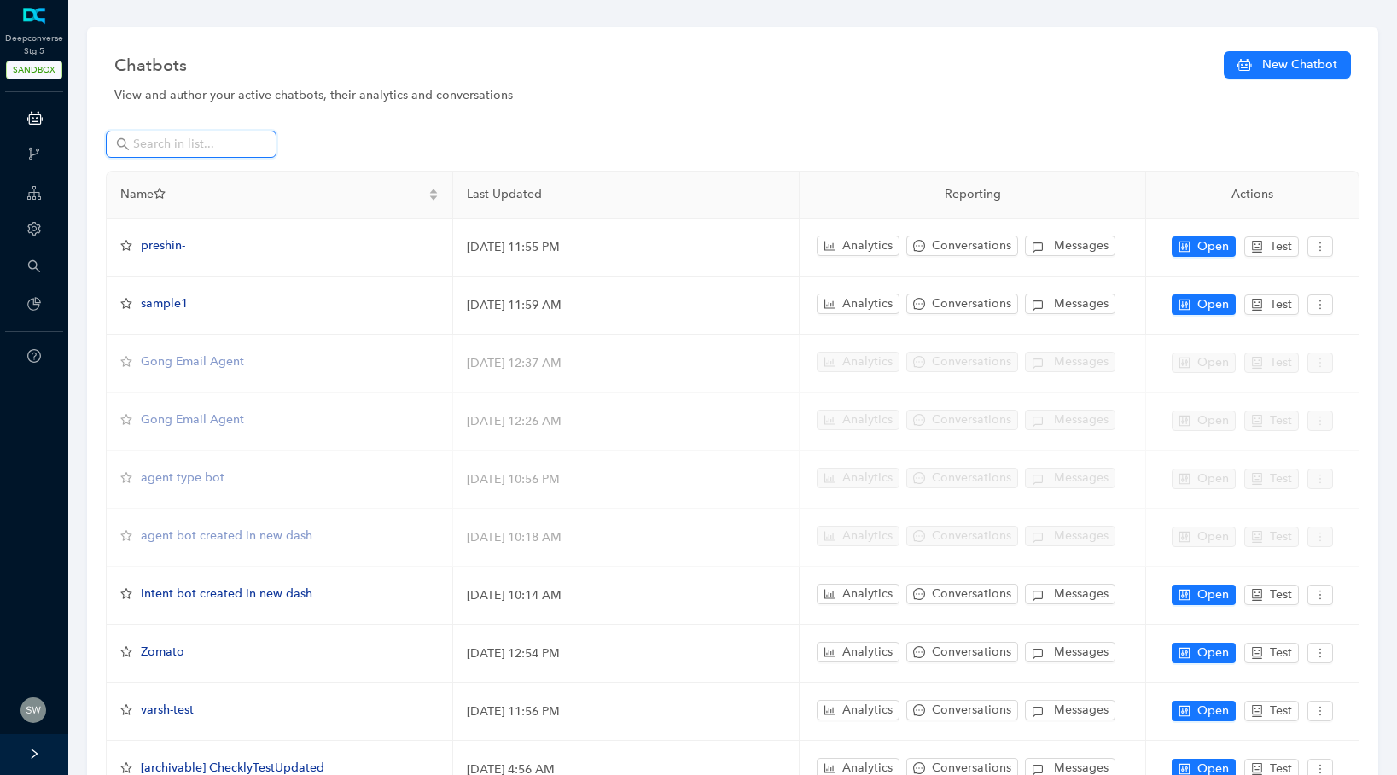
click at [171, 139] on input "text" at bounding box center [192, 144] width 119 height 19
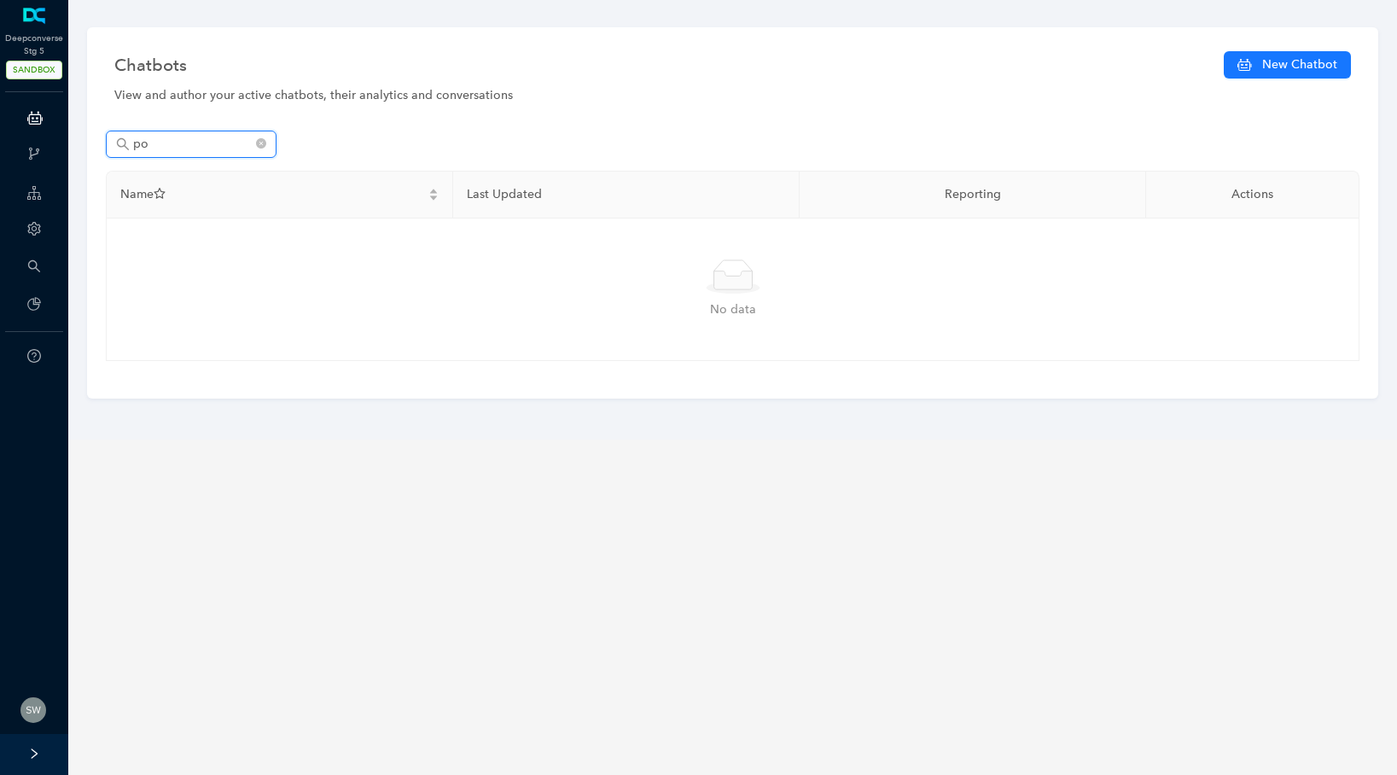
type input "p"
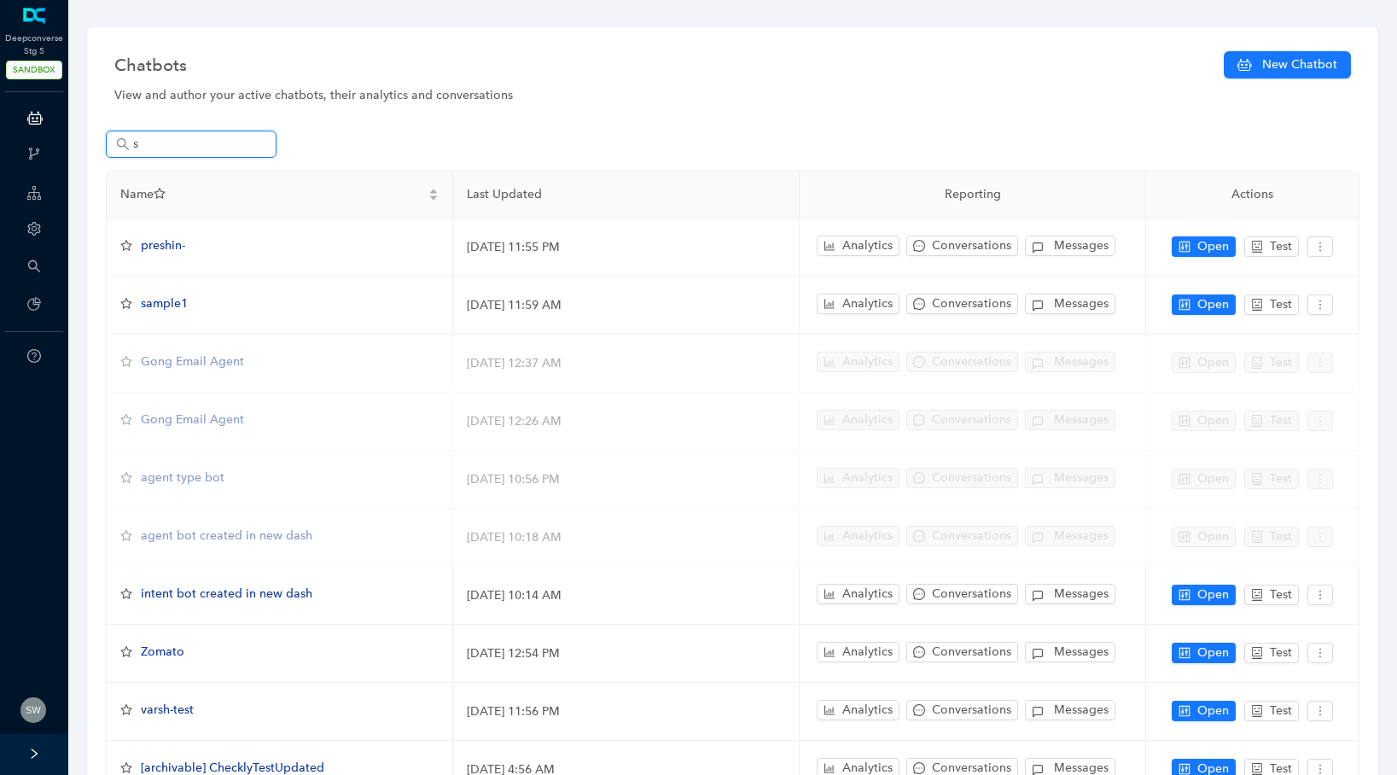
type input "sh"
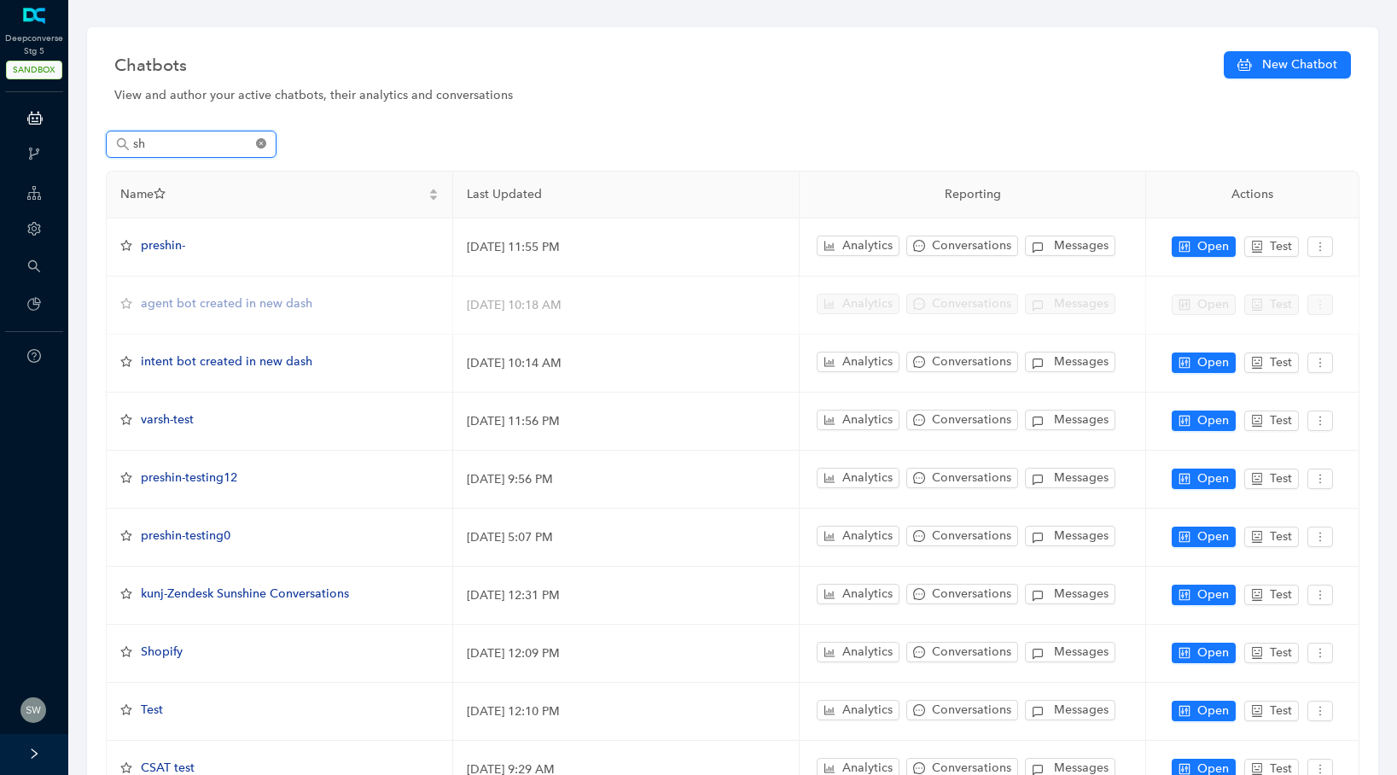
click at [261, 146] on icon "close-circle" at bounding box center [261, 143] width 10 height 10
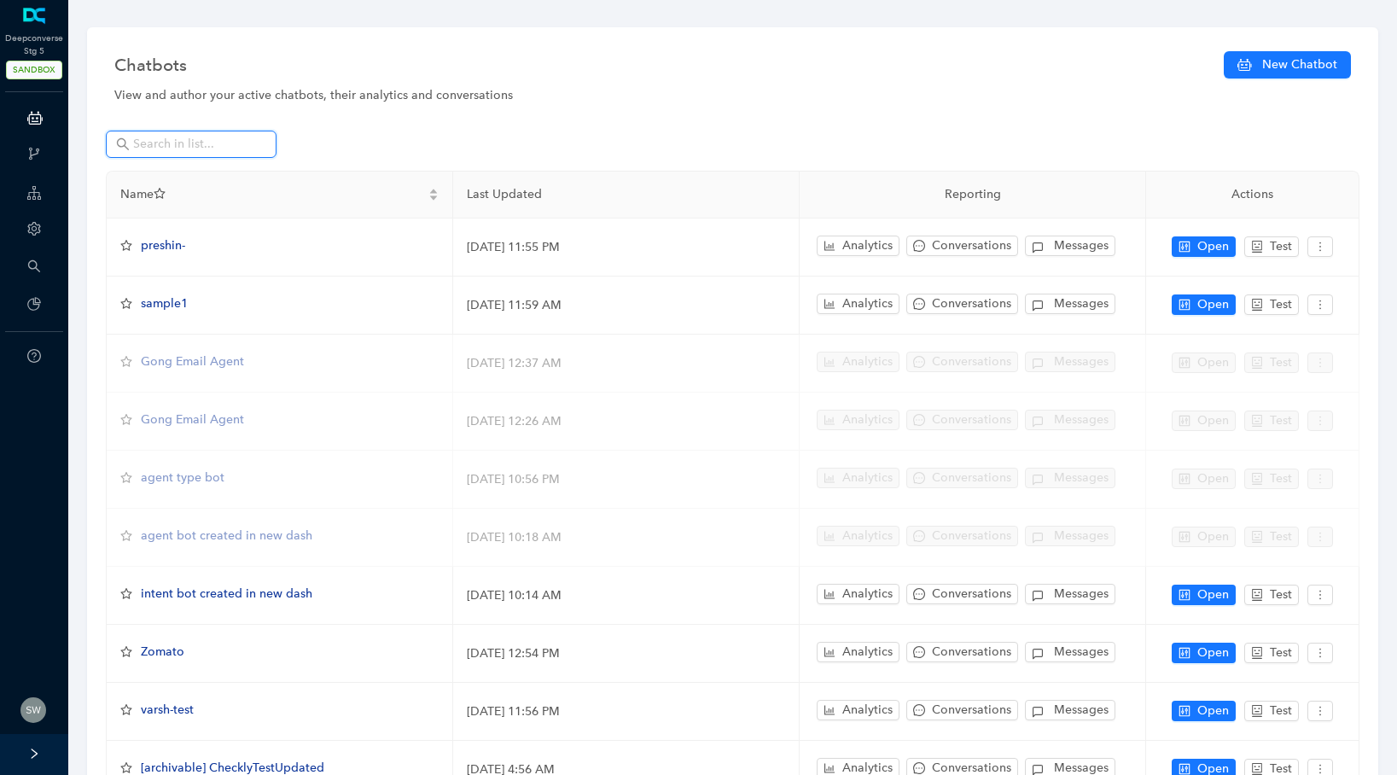
click at [154, 140] on input "text" at bounding box center [192, 144] width 119 height 19
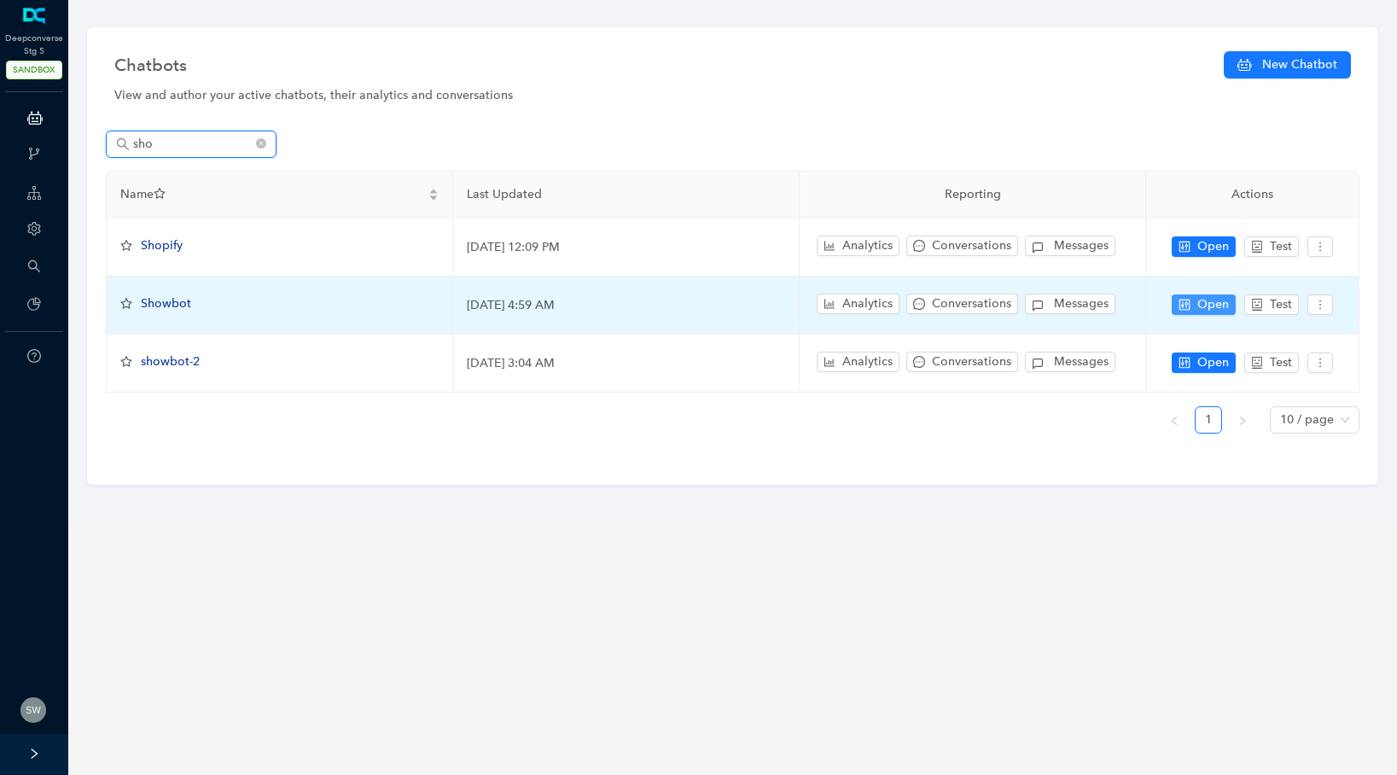
type input "sho"
click at [1211, 309] on span "Open" at bounding box center [1213, 304] width 32 height 19
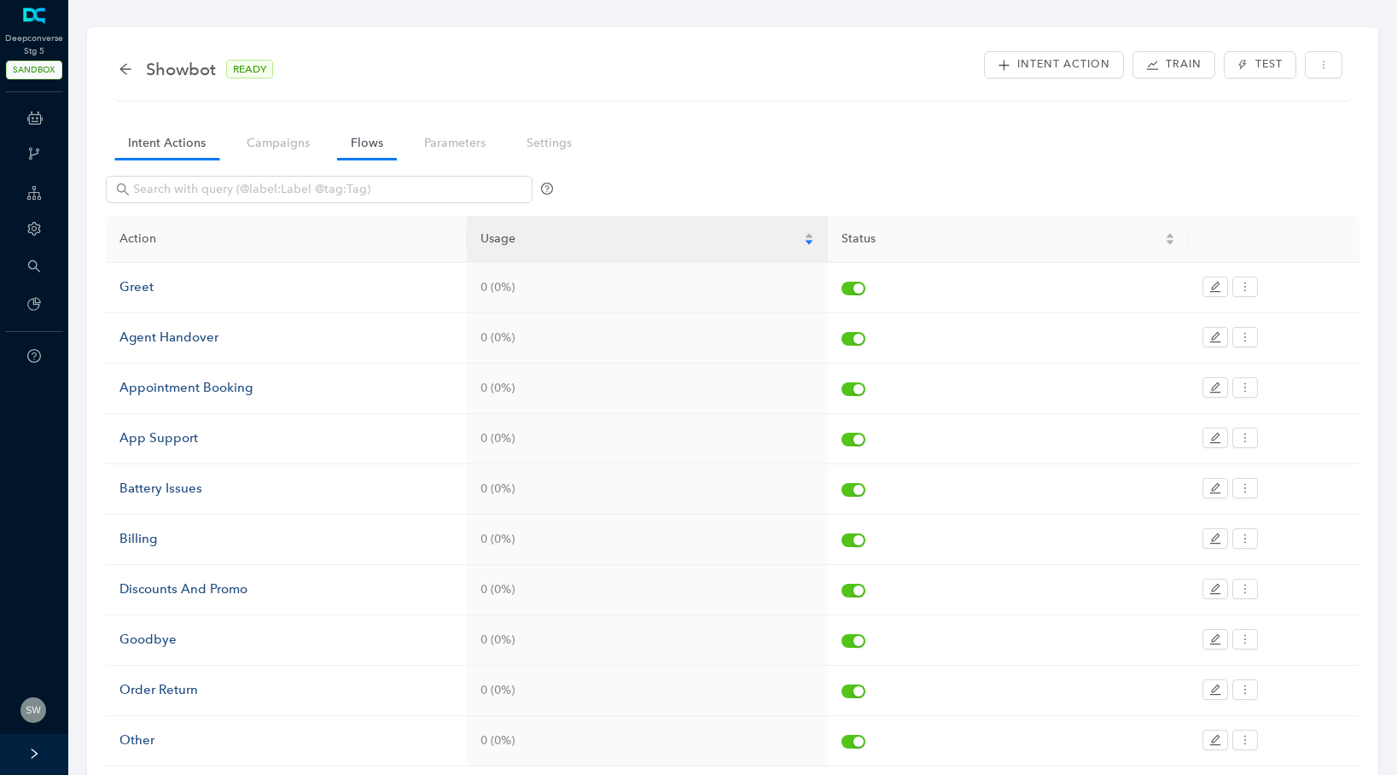
click at [364, 140] on link "Flows" at bounding box center [367, 143] width 60 height 32
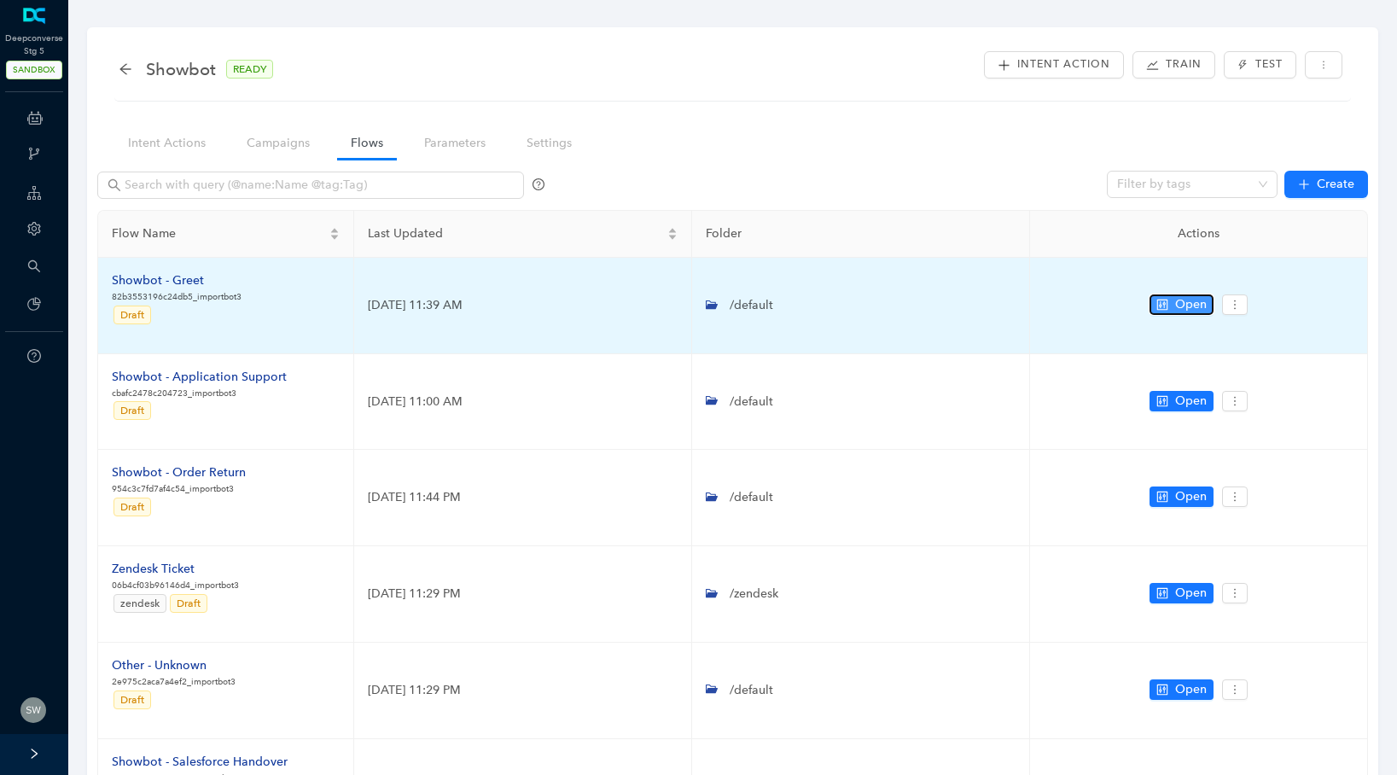
click at [1173, 301] on button "Open" at bounding box center [1181, 304] width 64 height 20
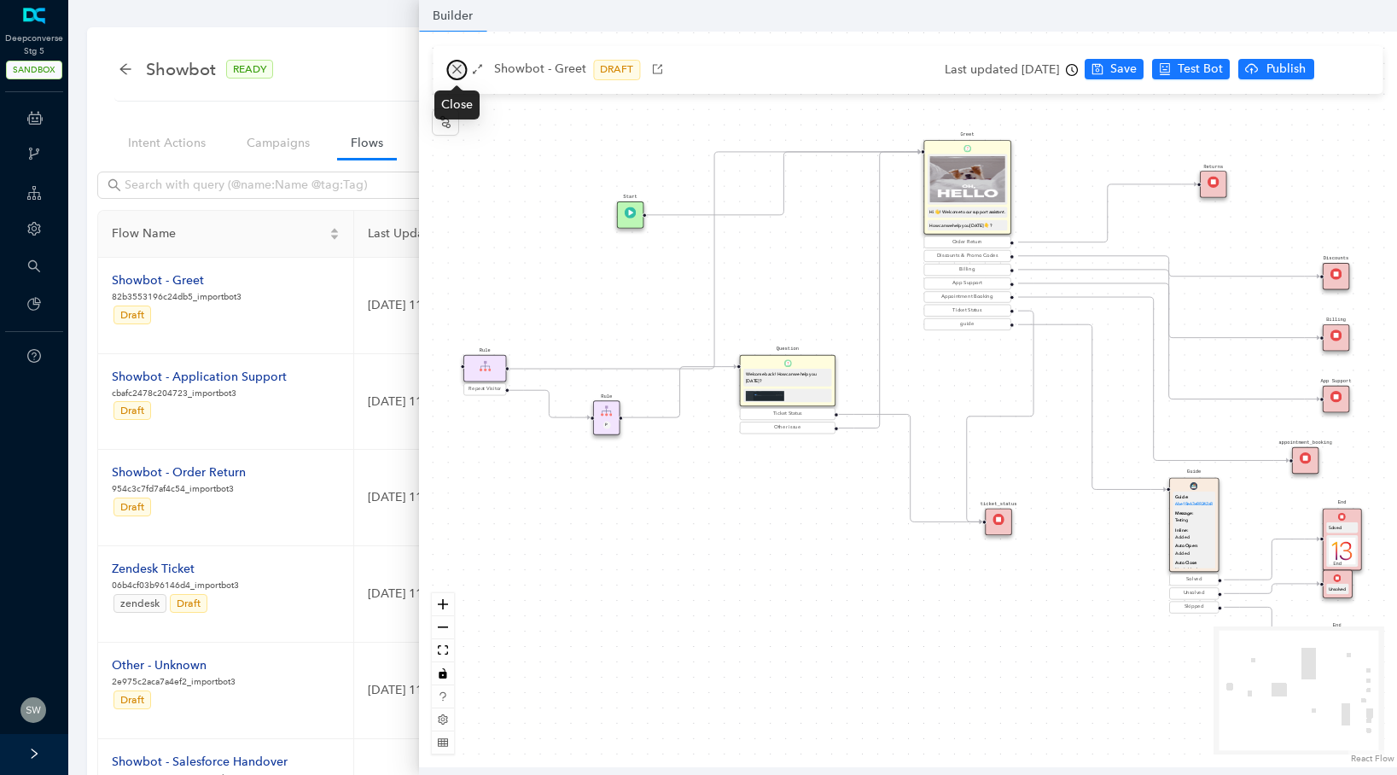
click at [462, 64] on icon "close" at bounding box center [456, 69] width 12 height 12
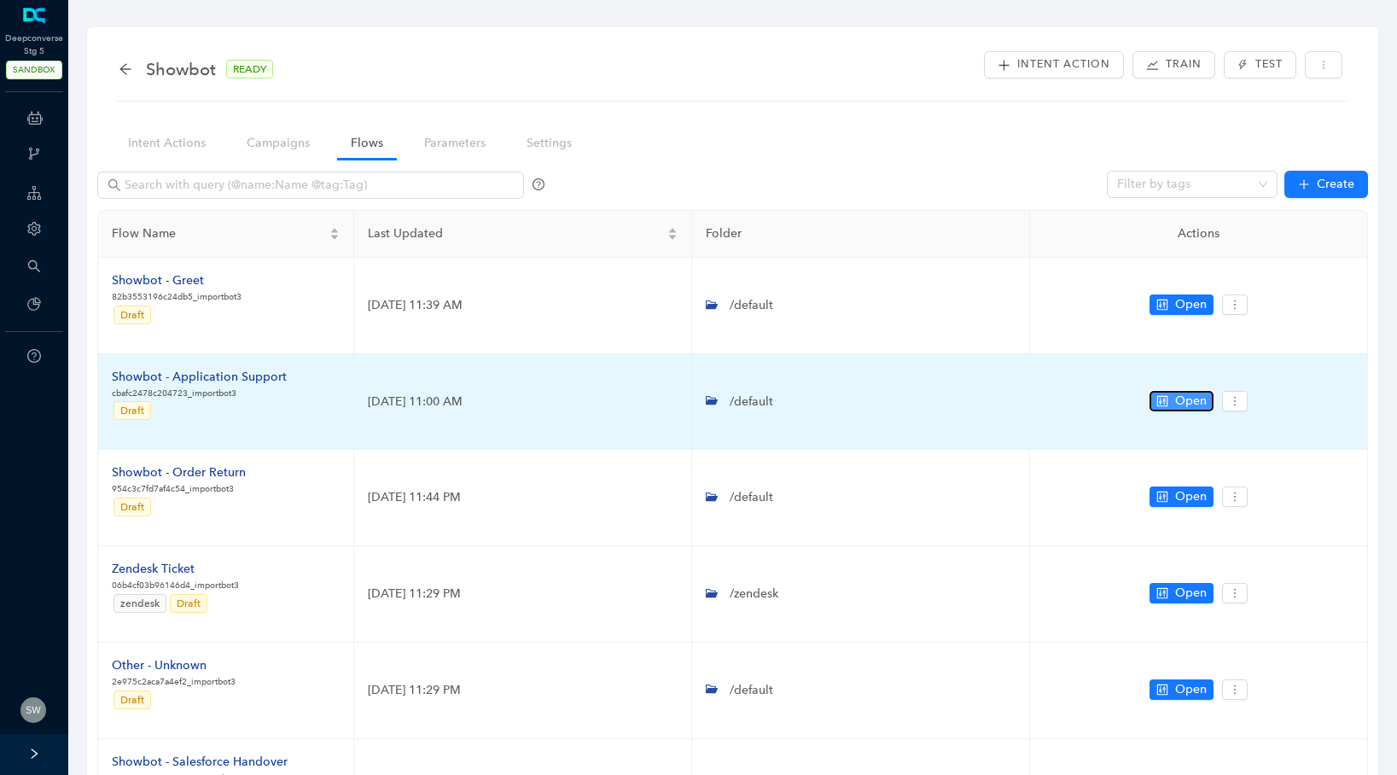
click at [1197, 398] on span "Open" at bounding box center [1191, 401] width 32 height 19
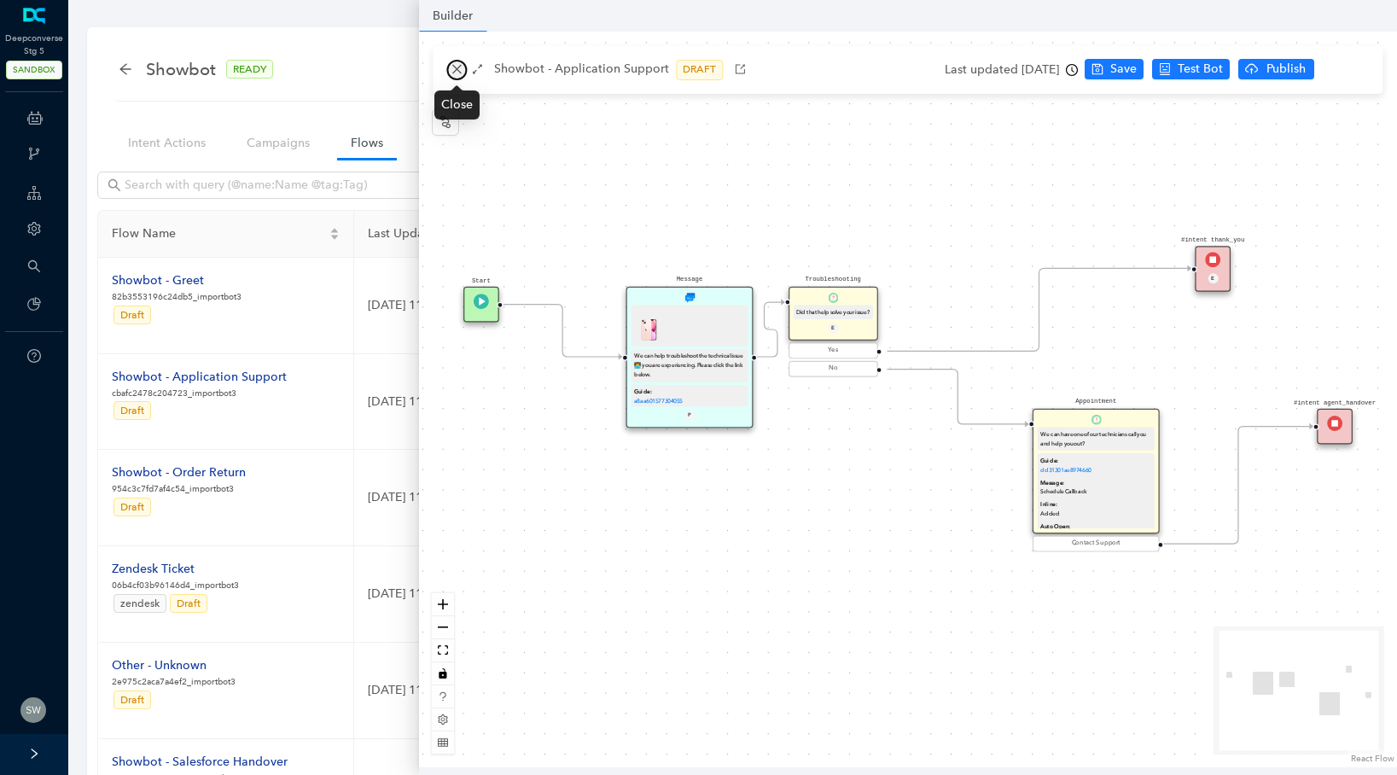
click at [451, 67] on icon "close" at bounding box center [456, 69] width 12 height 12
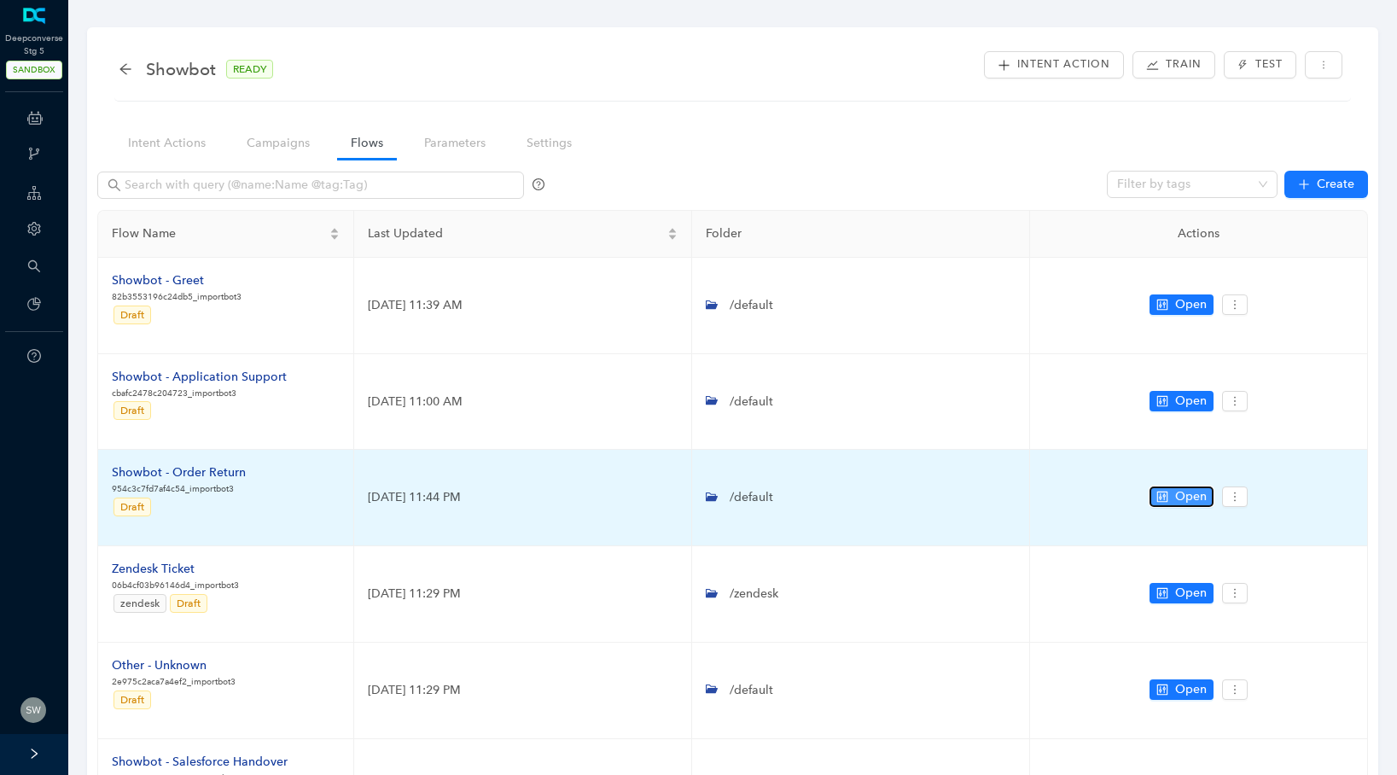
click at [1193, 494] on span "Open" at bounding box center [1191, 496] width 32 height 19
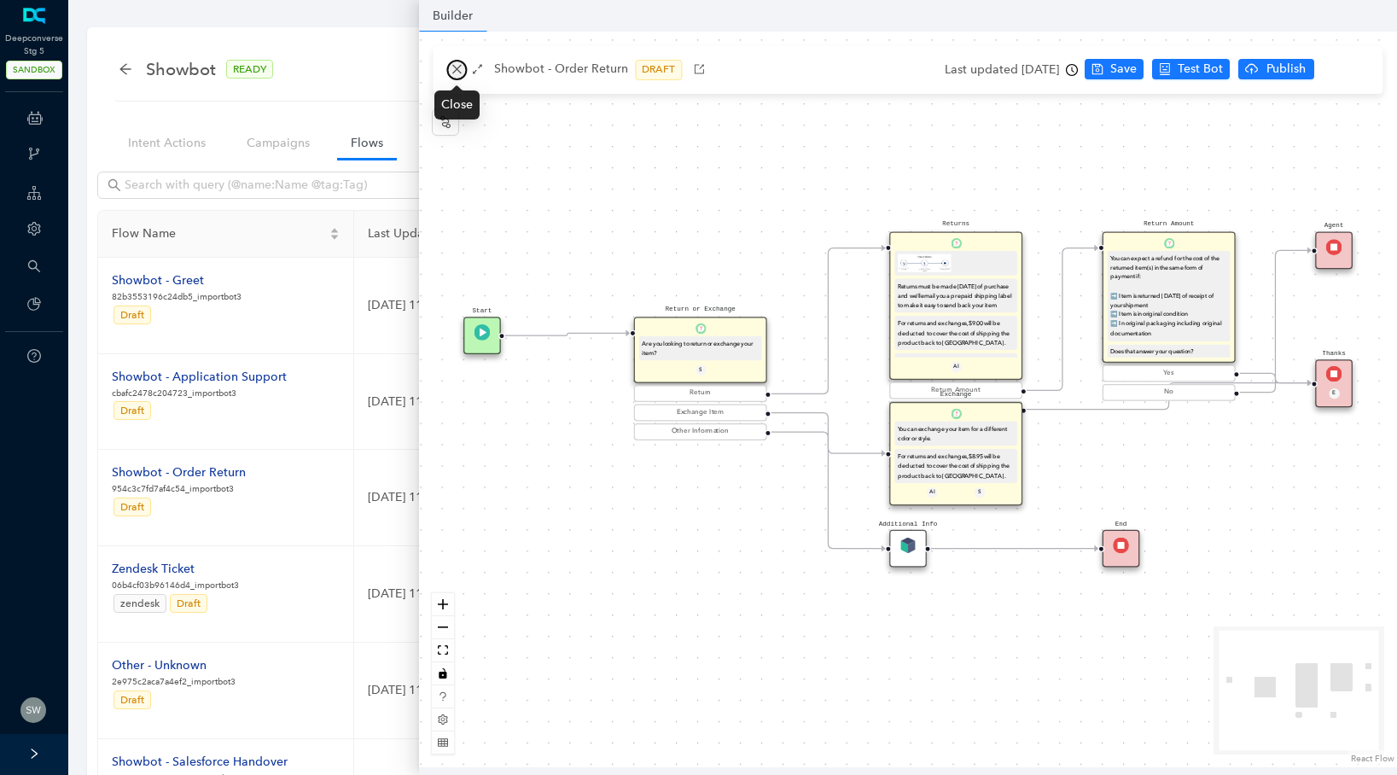
click at [458, 67] on icon "close" at bounding box center [456, 69] width 12 height 12
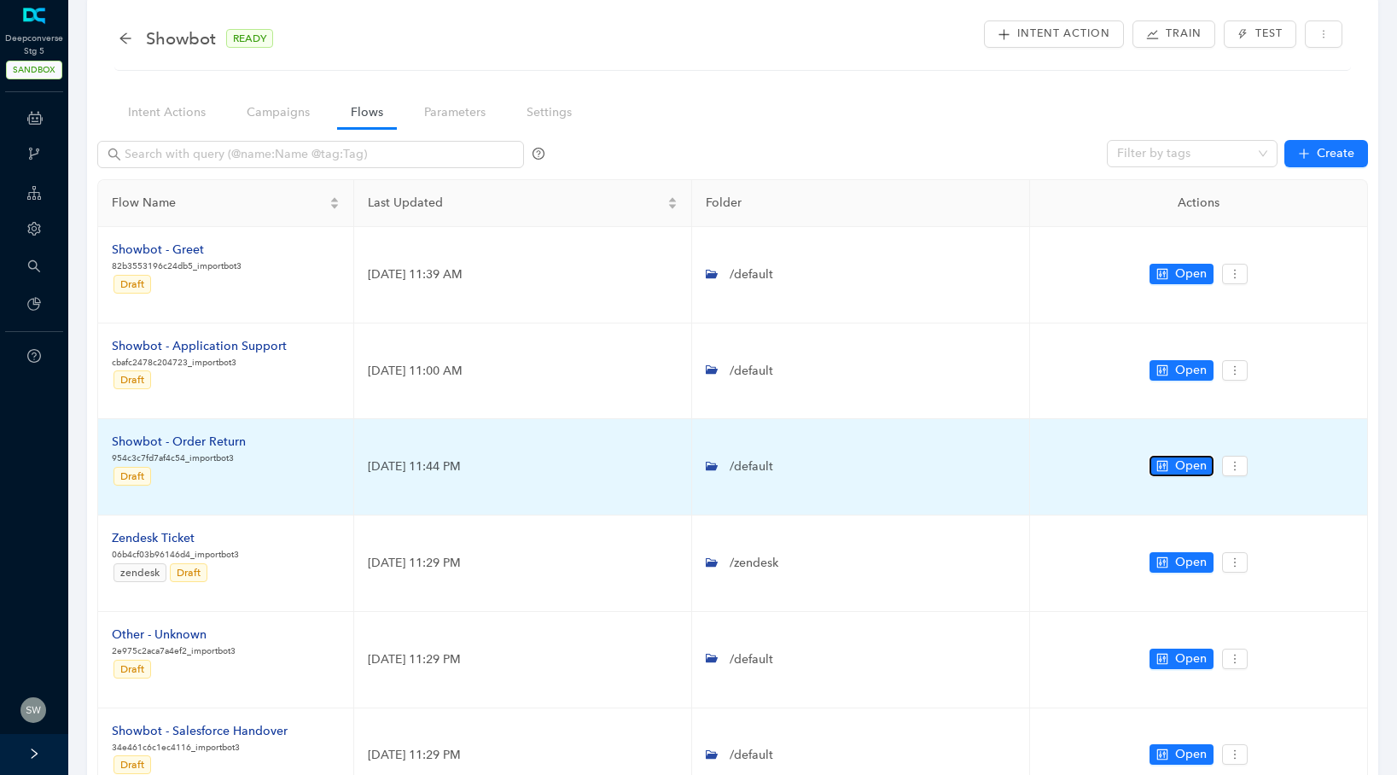
scroll to position [32, 0]
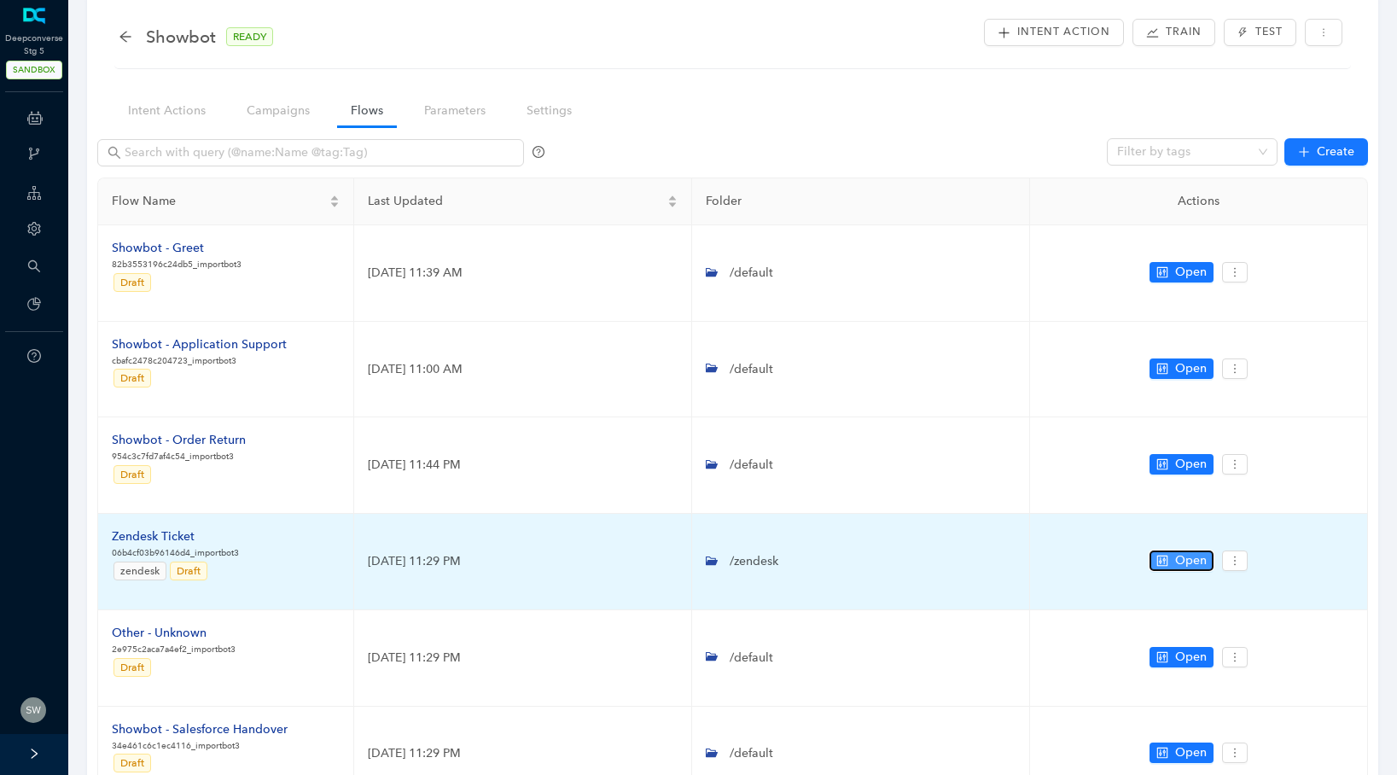
click at [1194, 559] on span "Open" at bounding box center [1191, 560] width 32 height 19
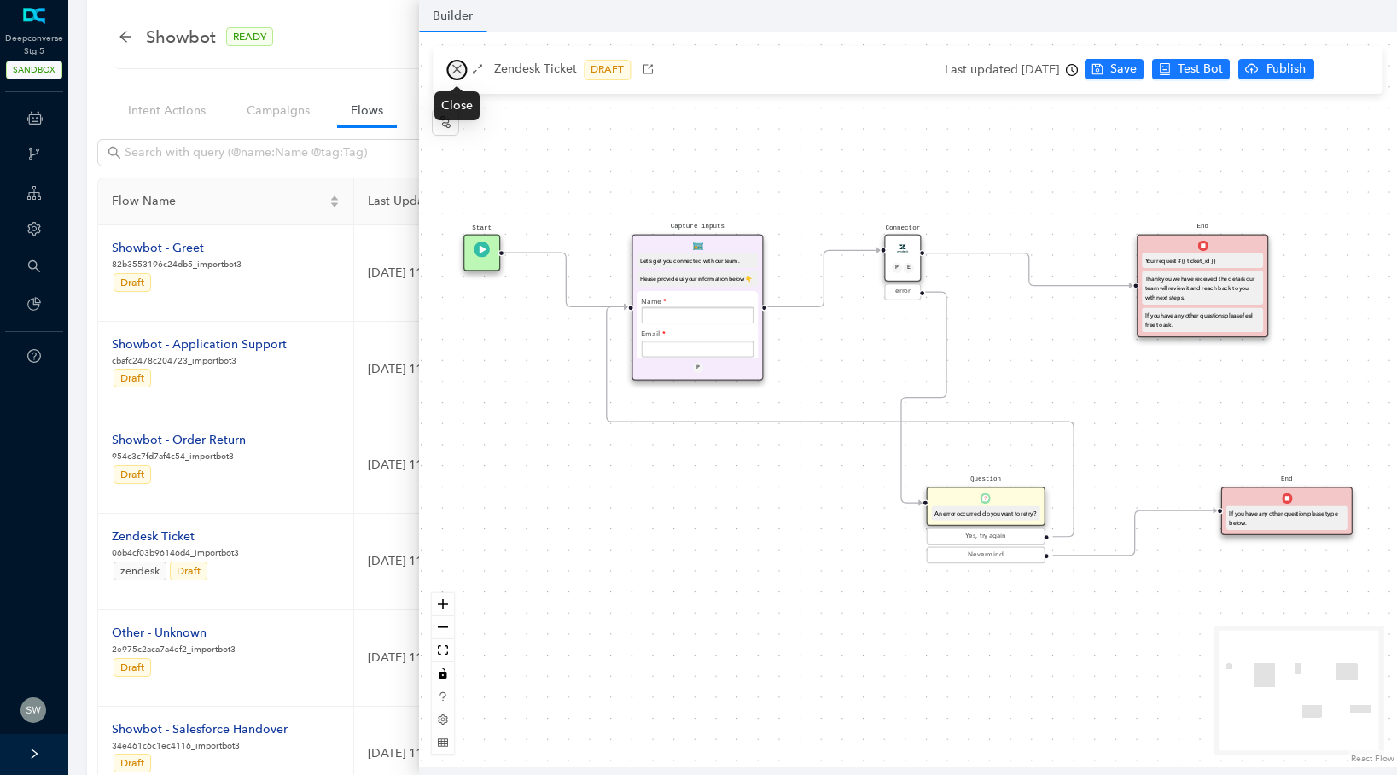
click at [462, 70] on icon "close" at bounding box center [456, 69] width 12 height 12
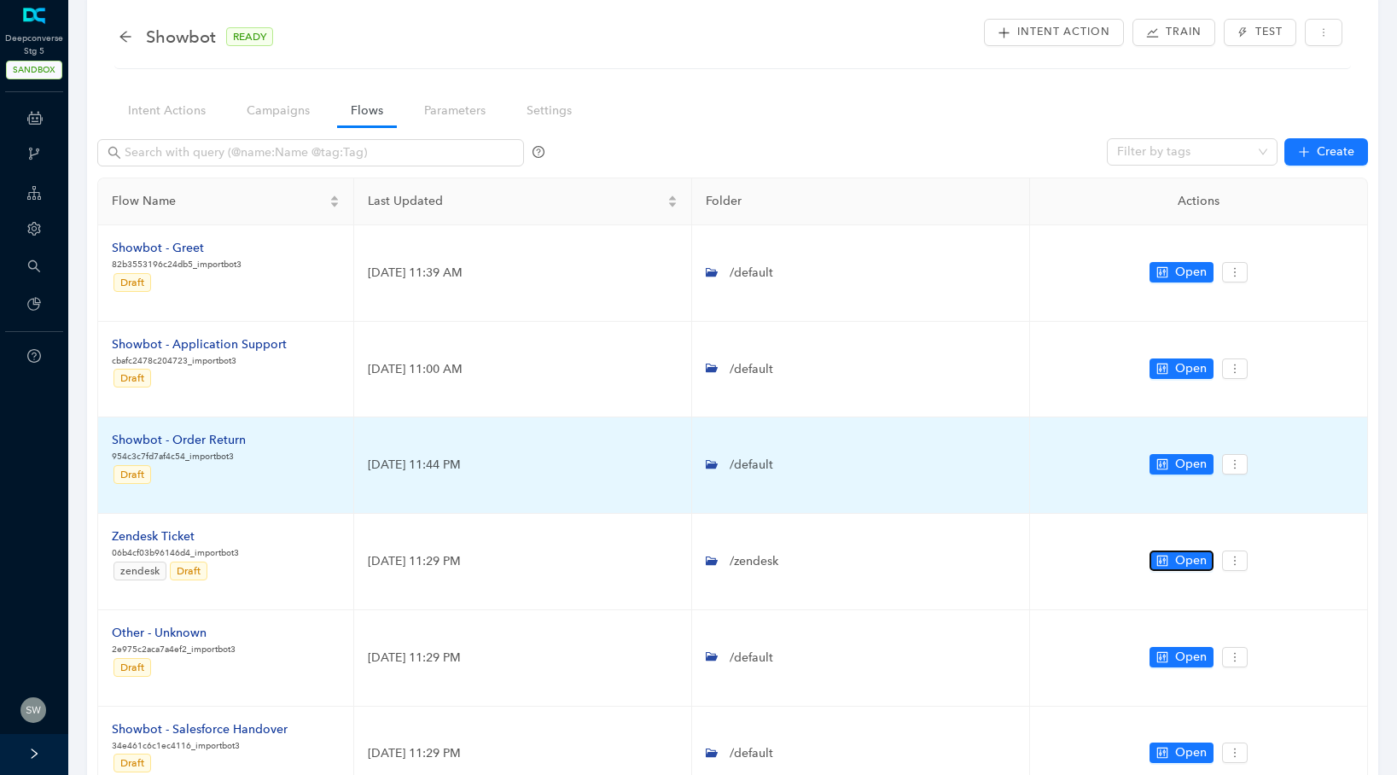
scroll to position [578, 0]
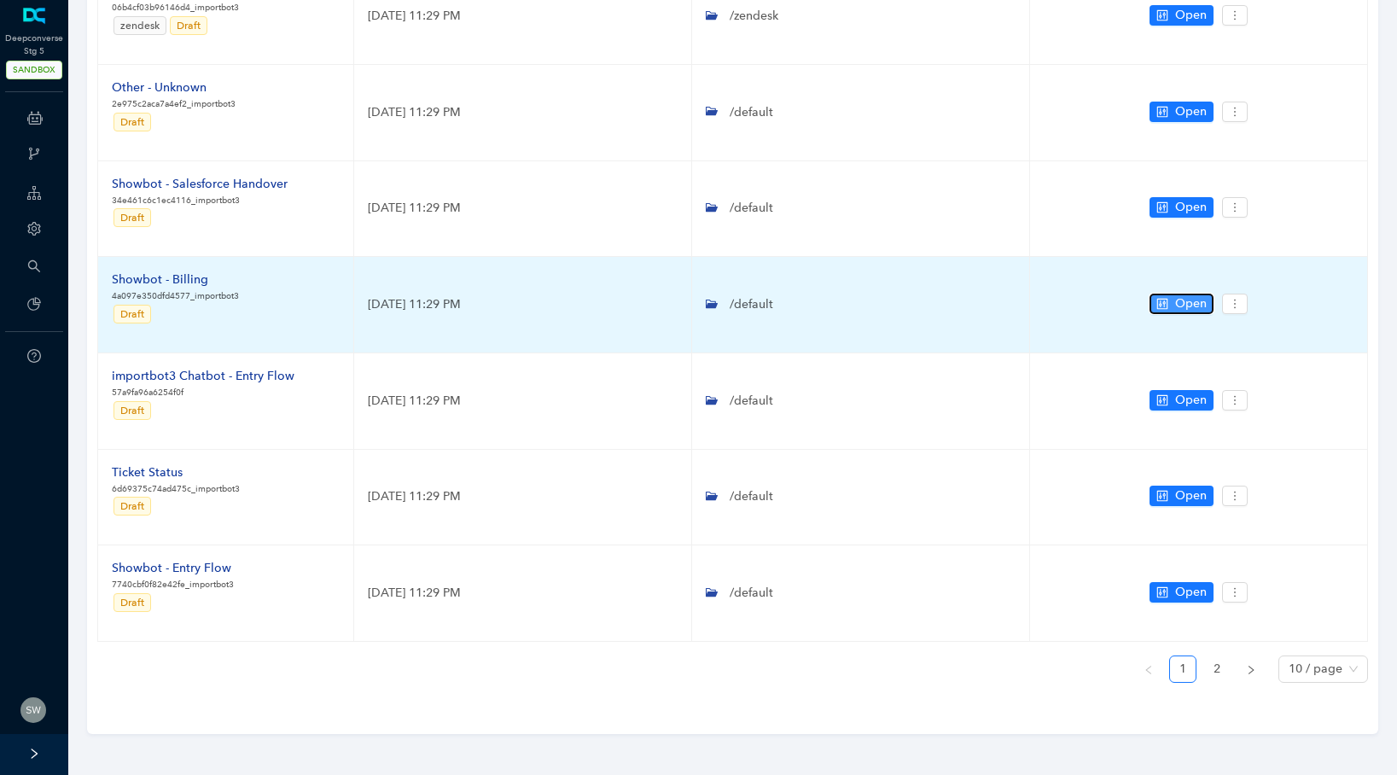
drag, startPoint x: 1162, startPoint y: 310, endPoint x: 1150, endPoint y: 307, distance: 12.2
click at [1162, 310] on button "Open" at bounding box center [1181, 303] width 64 height 20
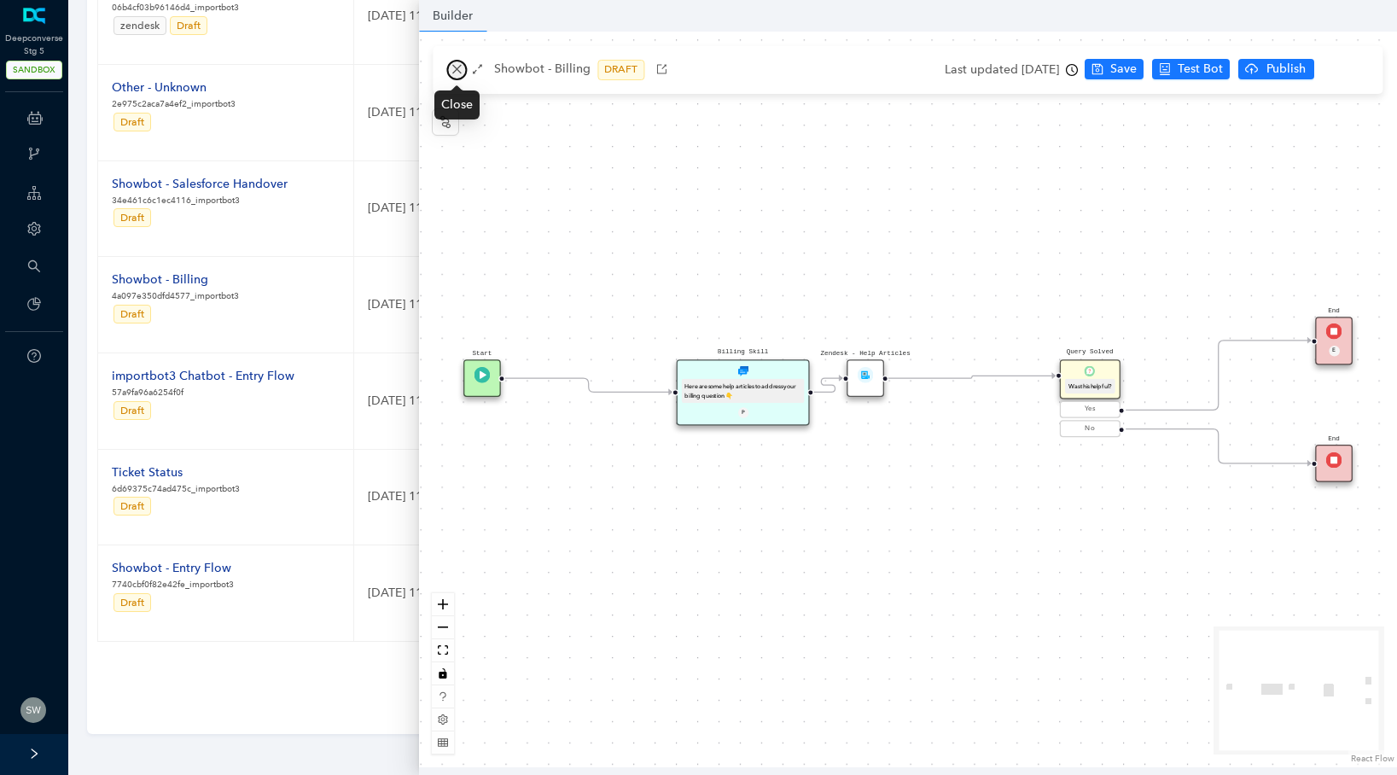
click at [457, 68] on icon "close" at bounding box center [456, 69] width 9 height 9
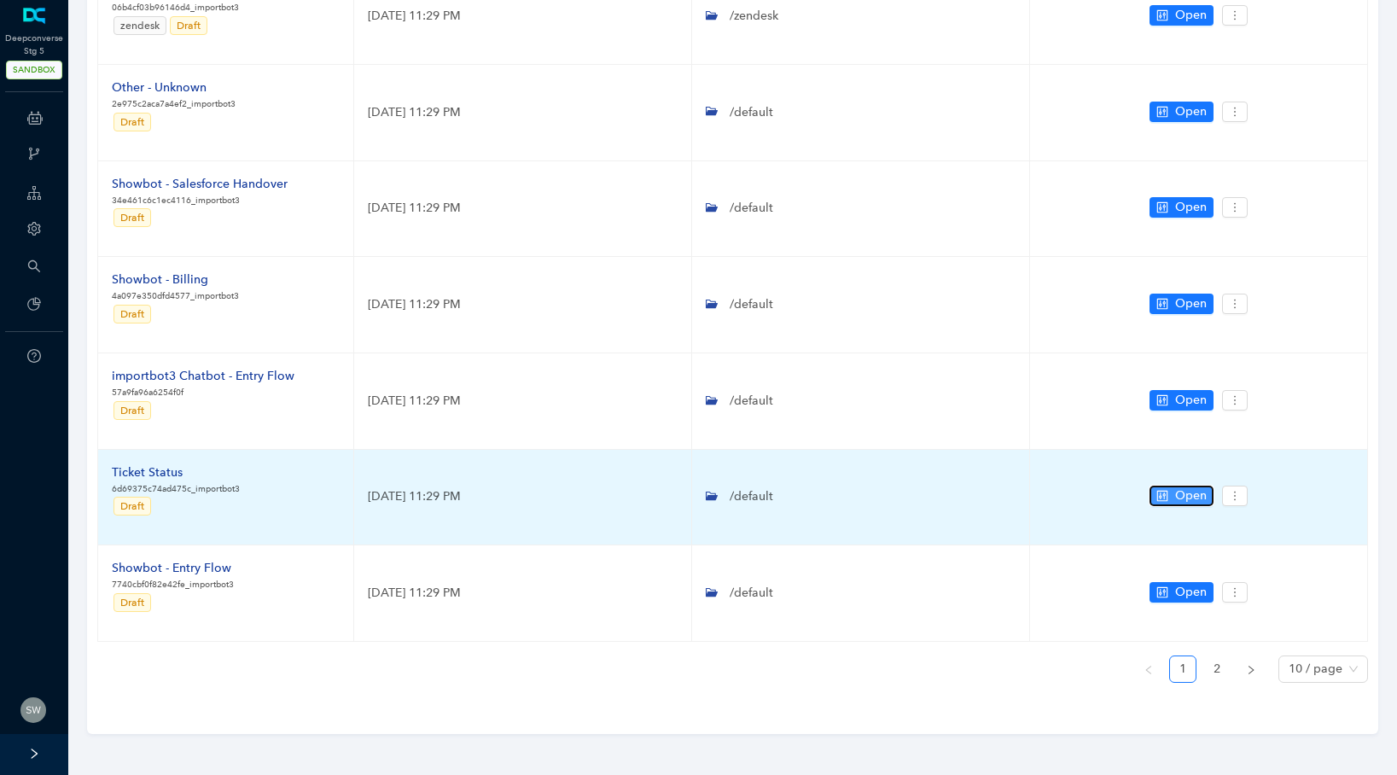
click at [1167, 488] on button "Open" at bounding box center [1181, 495] width 64 height 20
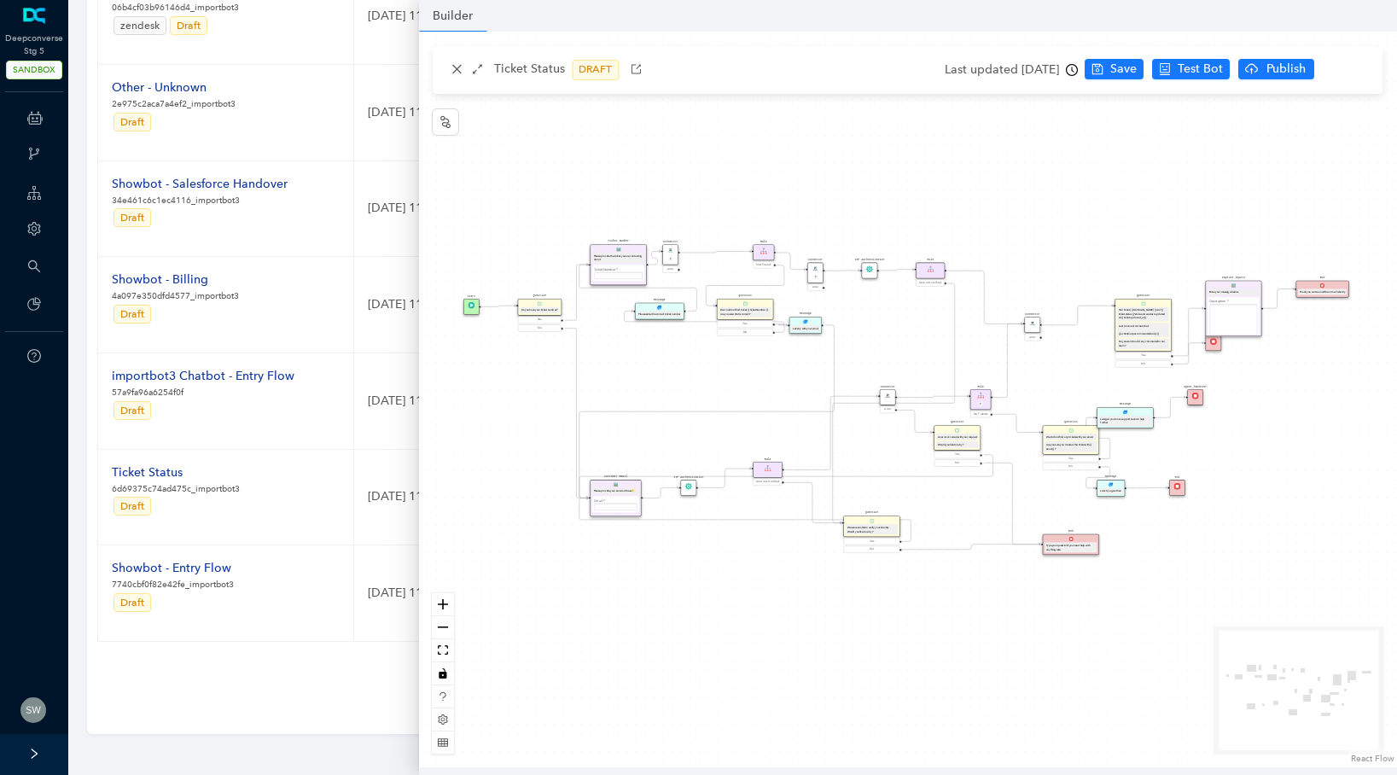
click at [873, 274] on div "OTP Authentication" at bounding box center [870, 271] width 16 height 16
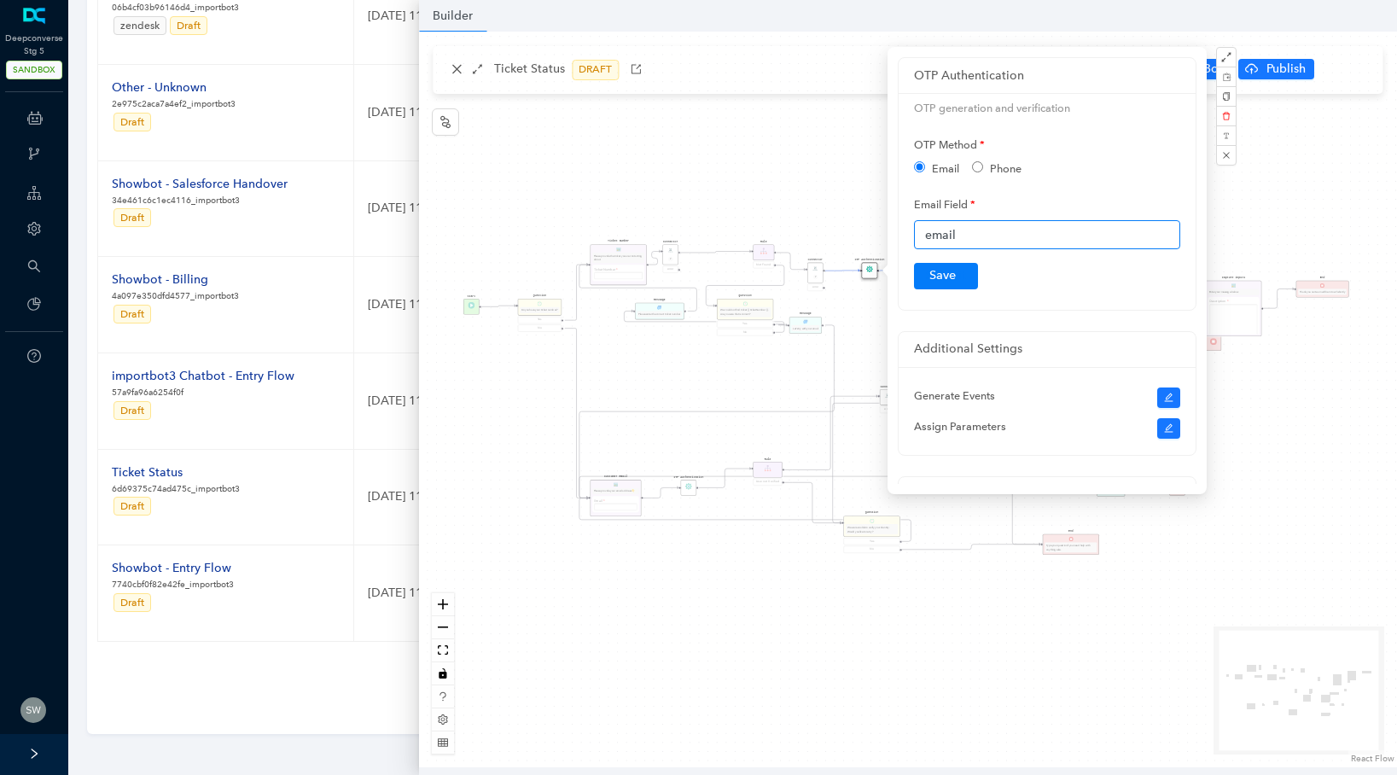
click at [926, 235] on input "email" at bounding box center [1047, 234] width 266 height 29
drag, startPoint x: 996, startPoint y: 234, endPoint x: 897, endPoint y: 235, distance: 99.0
click at [897, 235] on div "OTP Authentication OTP generation and verification OTP Method Email Phone Email…" at bounding box center [1046, 183] width 299 height 253
click at [802, 172] on div "Start Question Do you have your ticket number? Yes No Customer Email Please pro…" at bounding box center [908, 399] width 978 height 735
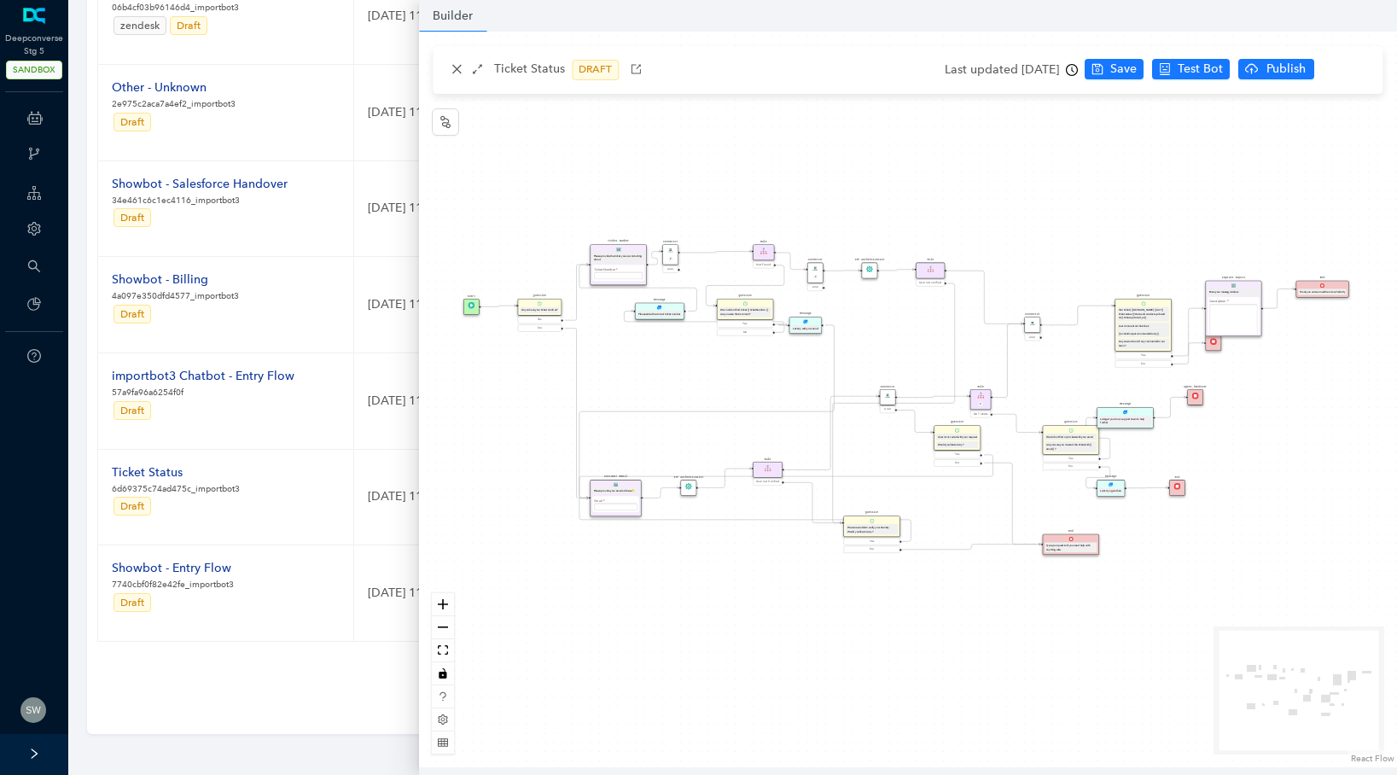
click at [817, 275] on div "P" at bounding box center [815, 277] width 10 height 5
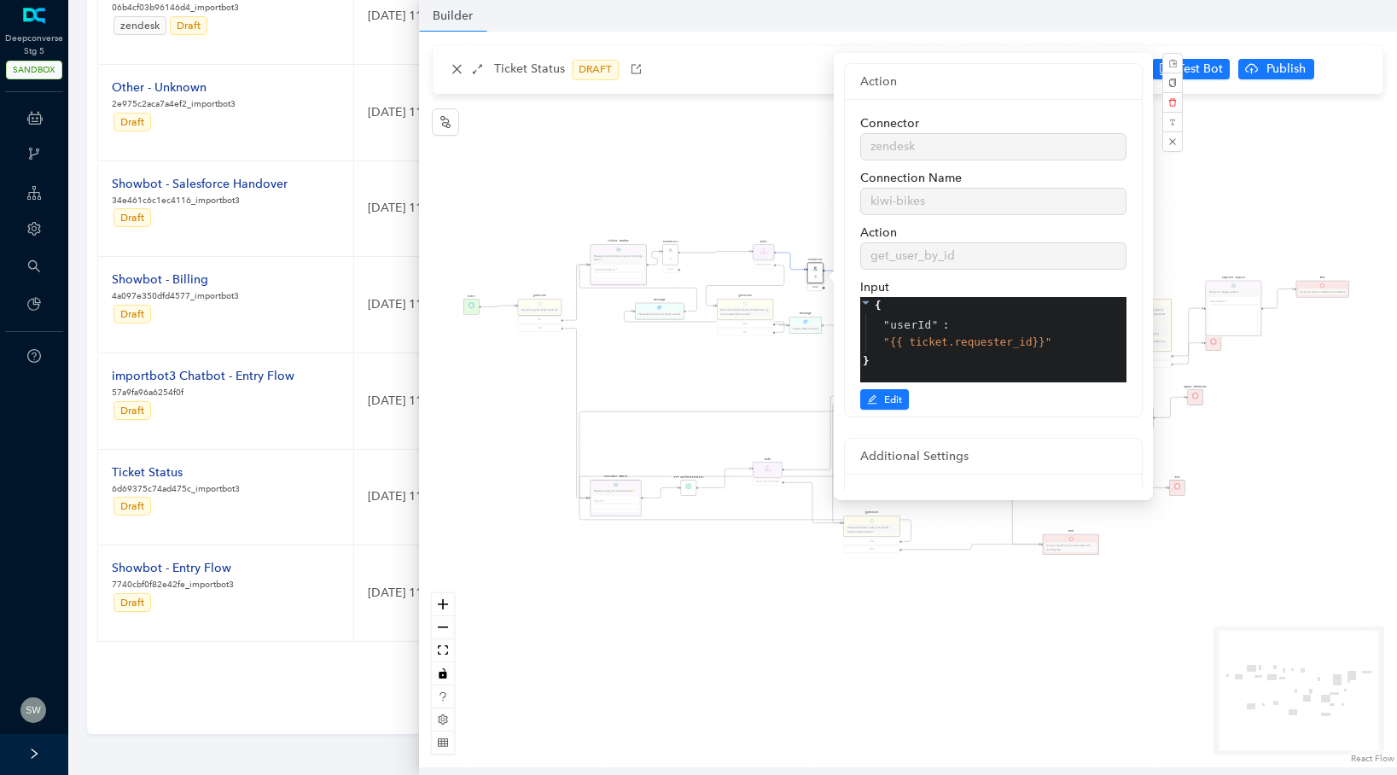
click at [800, 200] on div "Start Question Do you have your ticket number? Yes No Customer Email Please pro…" at bounding box center [908, 399] width 978 height 735
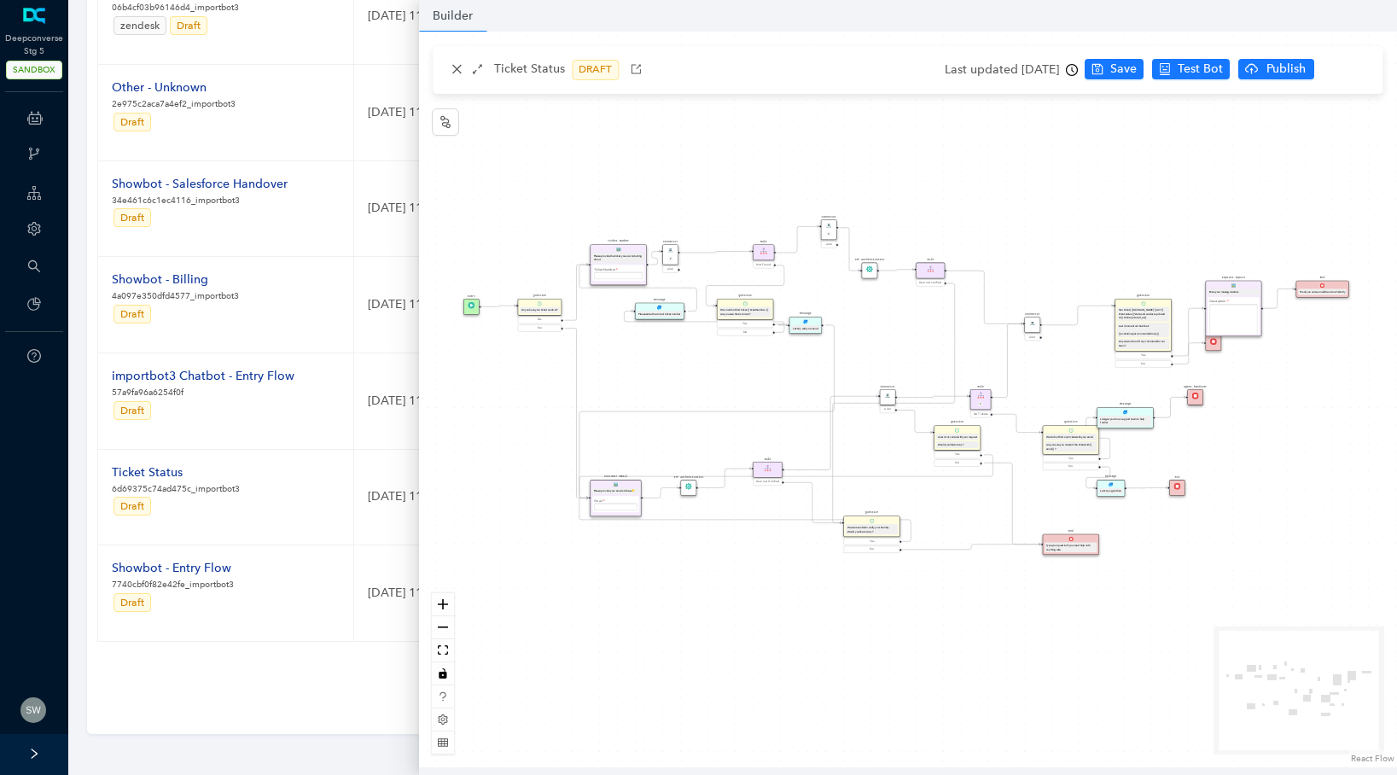
drag, startPoint x: 812, startPoint y: 270, endPoint x: 824, endPoint y: 206, distance: 65.1
click at [824, 219] on div "Connector P" at bounding box center [829, 229] width 16 height 20
drag, startPoint x: 868, startPoint y: 266, endPoint x: 919, endPoint y: 160, distance: 117.9
click at [919, 160] on div "OTP Authentication" at bounding box center [917, 167] width 16 height 16
drag, startPoint x: 754, startPoint y: 252, endPoint x: 740, endPoint y: 191, distance: 62.3
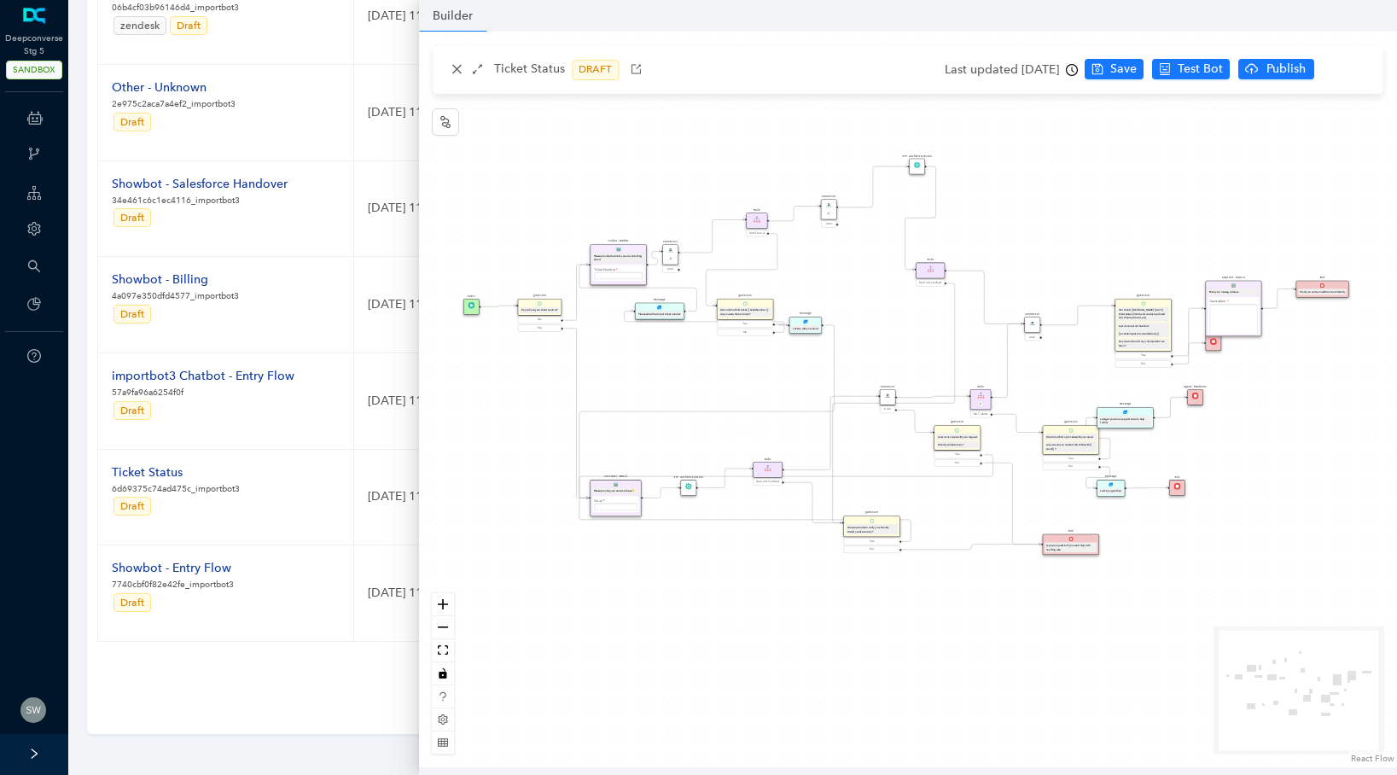
click at [746, 212] on div "Rule" at bounding box center [756, 220] width 21 height 16
drag, startPoint x: 831, startPoint y: 214, endPoint x: 827, endPoint y: 190, distance: 24.3
click at [827, 199] on div "Connector P" at bounding box center [829, 209] width 16 height 20
click at [823, 189] on div "Connector P" at bounding box center [822, 189] width 16 height 20
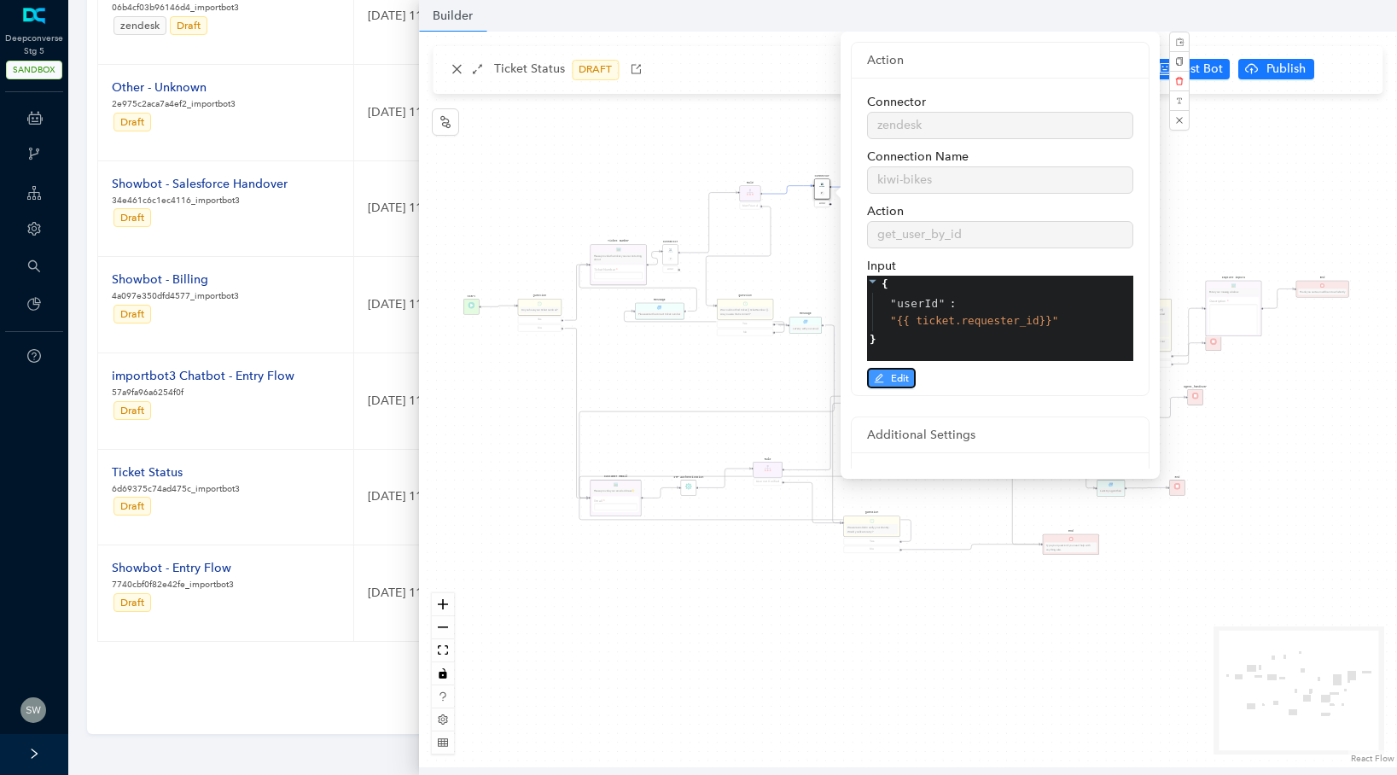
click at [892, 374] on span "Edit" at bounding box center [900, 377] width 18 height 15
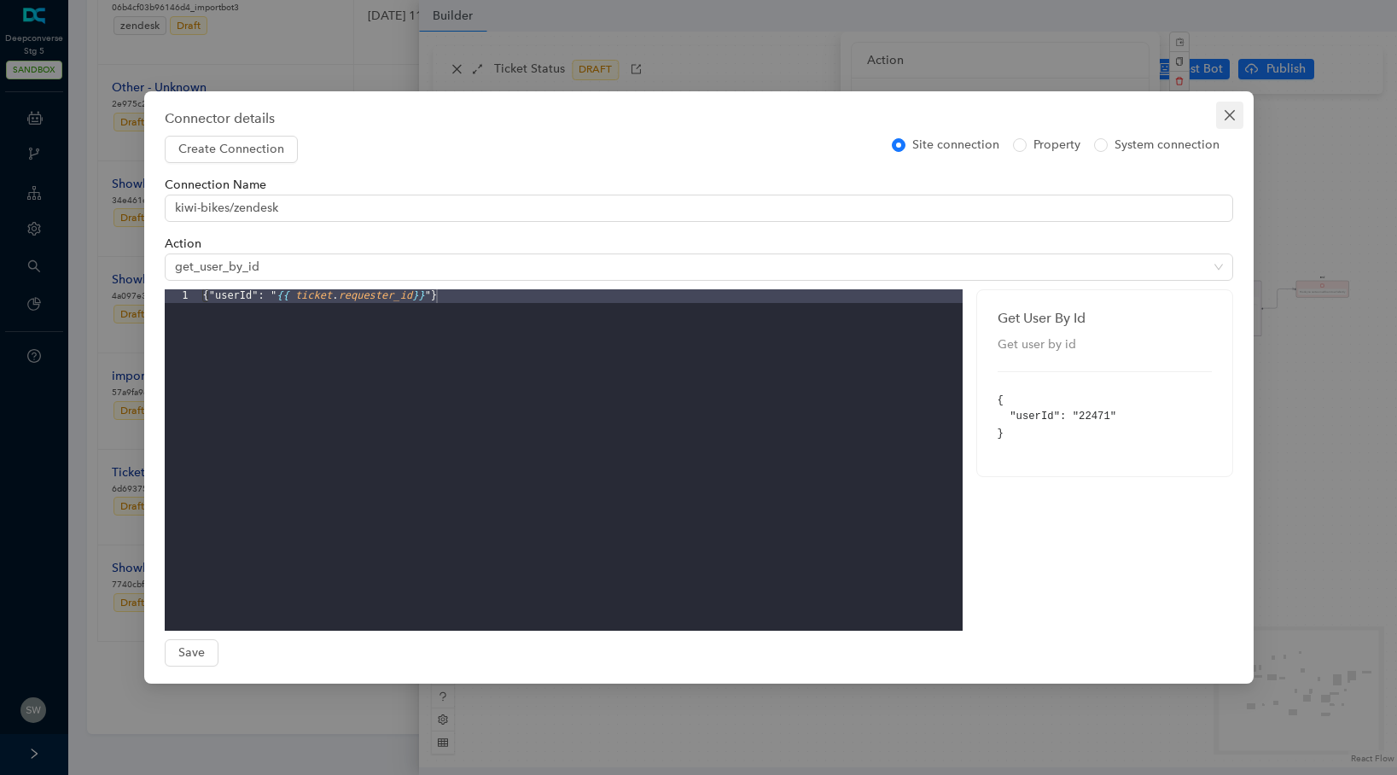
click at [1231, 108] on icon "close" at bounding box center [1230, 115] width 14 height 14
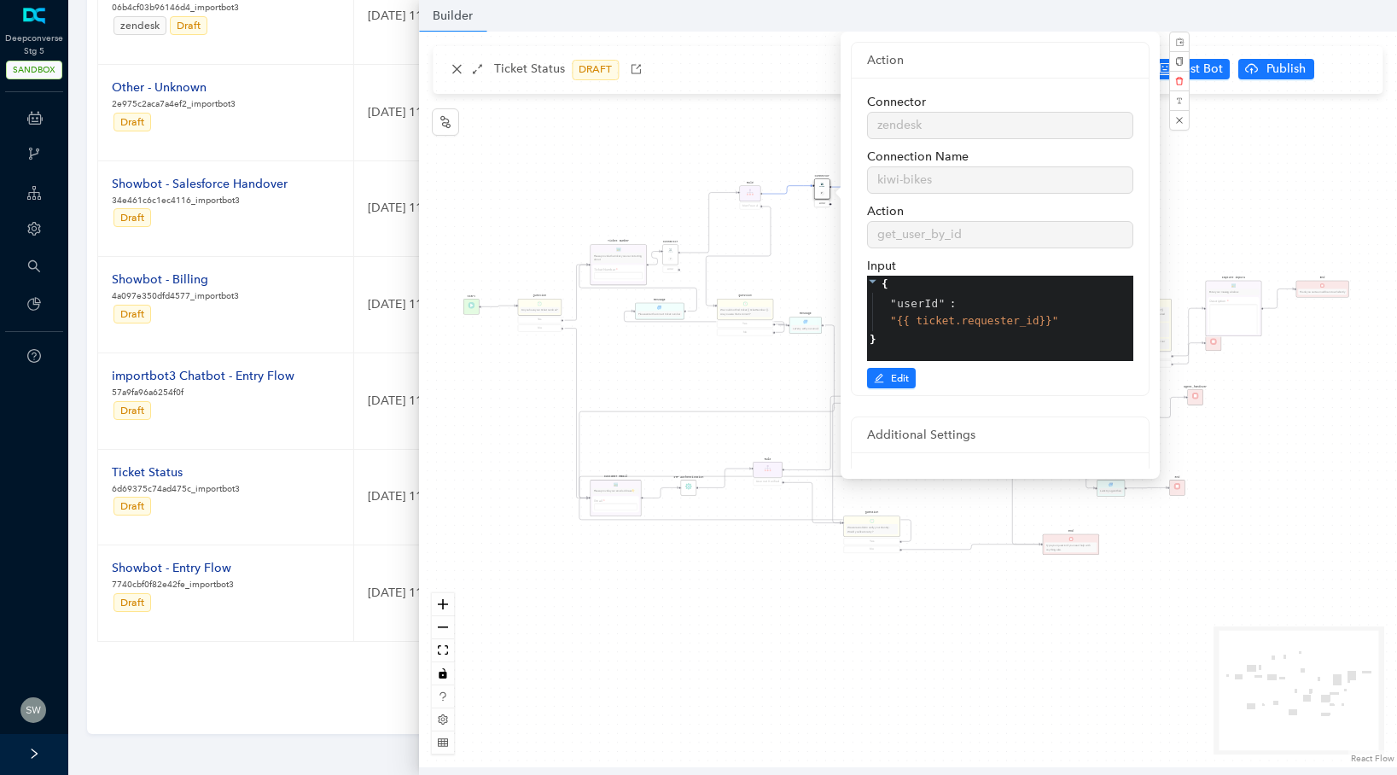
click at [1245, 175] on div "Start Question Do you have your ticket number? Yes No Customer Email Please pro…" at bounding box center [908, 399] width 978 height 735
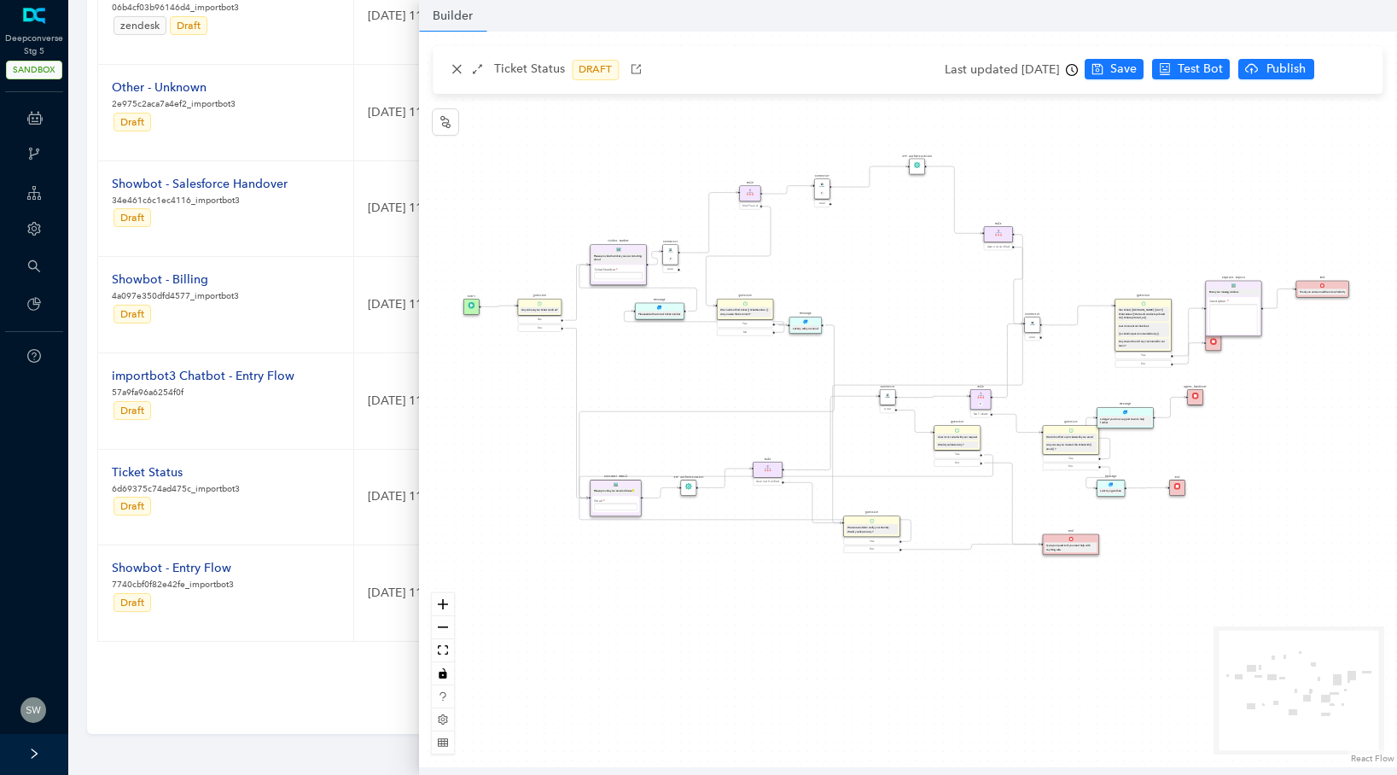
drag, startPoint x: 933, startPoint y: 273, endPoint x: 1009, endPoint y: 234, distance: 85.5
click at [1009, 234] on div "Rule" at bounding box center [998, 234] width 29 height 16
click at [1009, 233] on div "Rule" at bounding box center [1004, 234] width 29 height 16
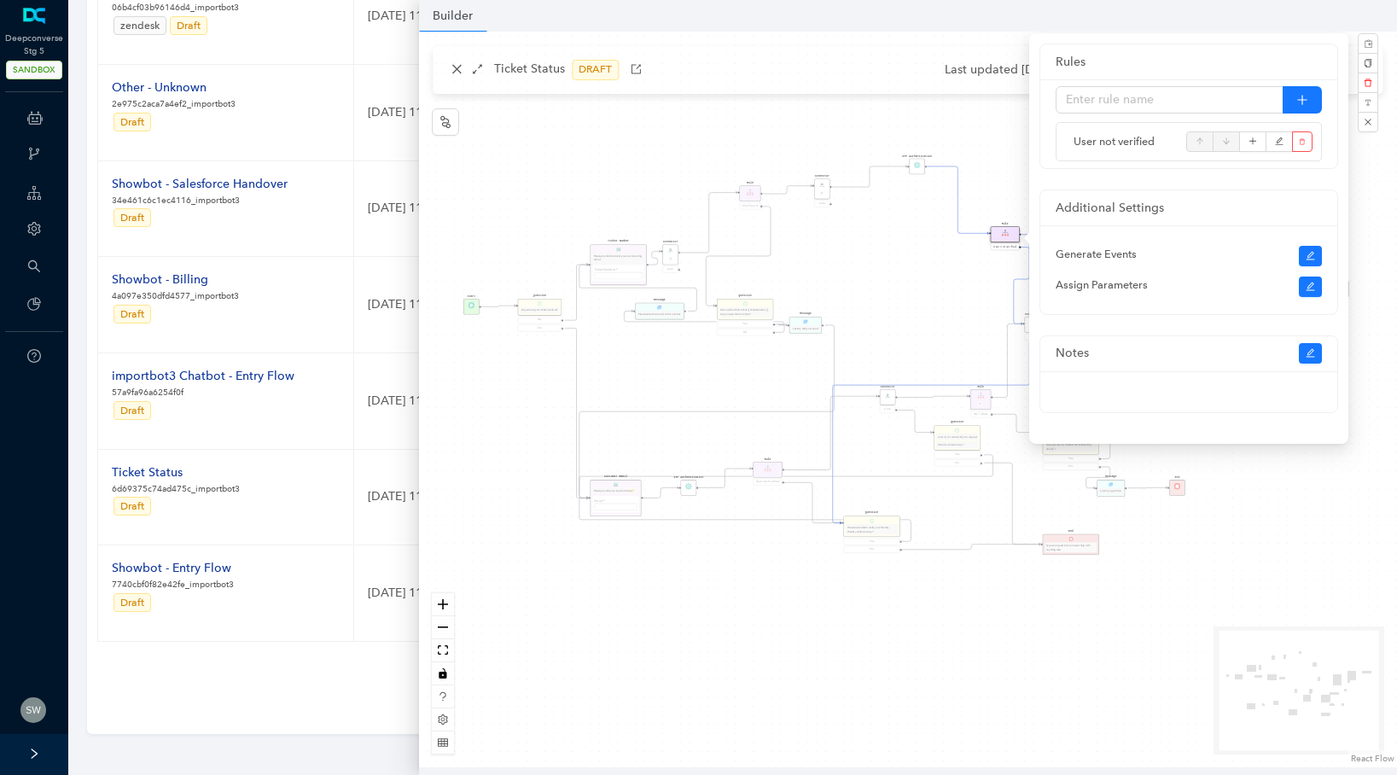
click at [1004, 119] on div "Start Question Do you have your ticket number? Yes No Customer Email Please pro…" at bounding box center [908, 399] width 978 height 735
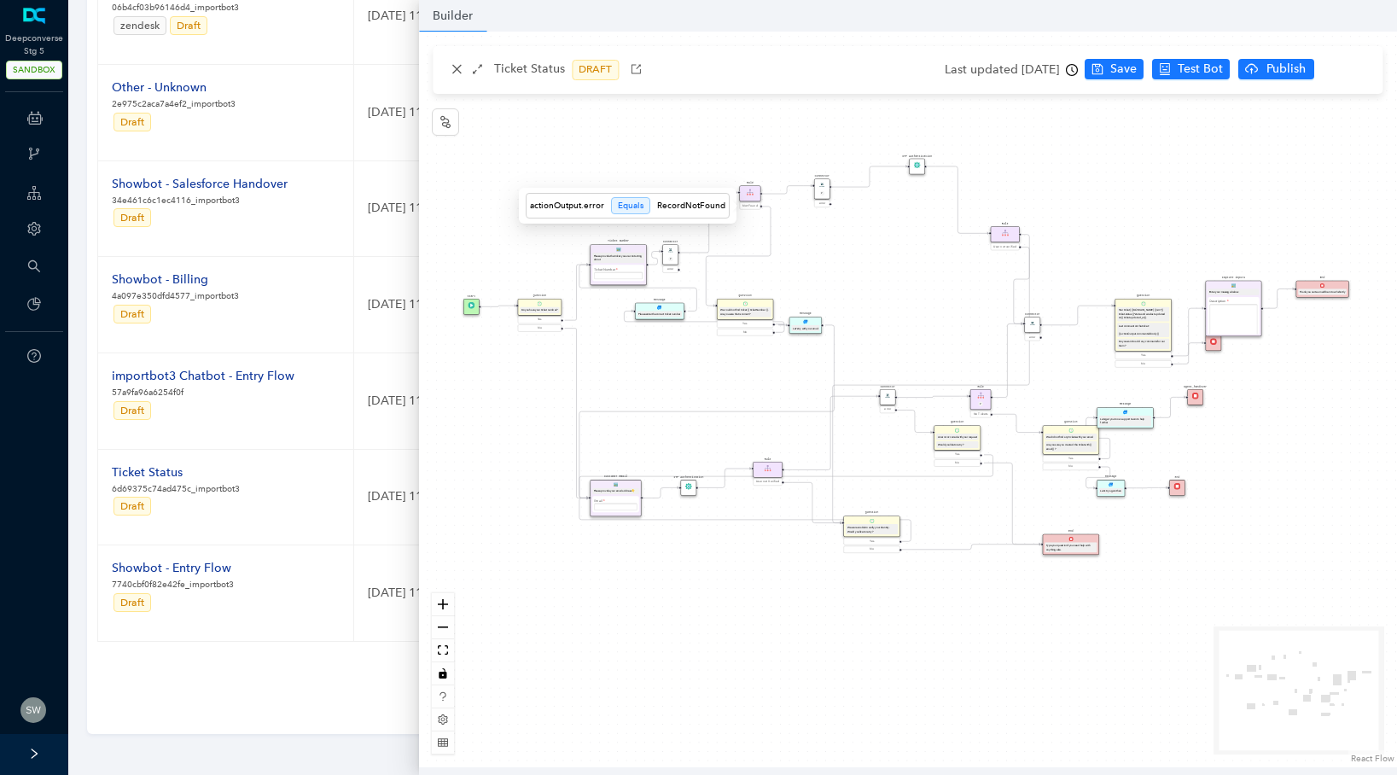
click at [744, 204] on span "Not Found" at bounding box center [749, 206] width 15 height 4
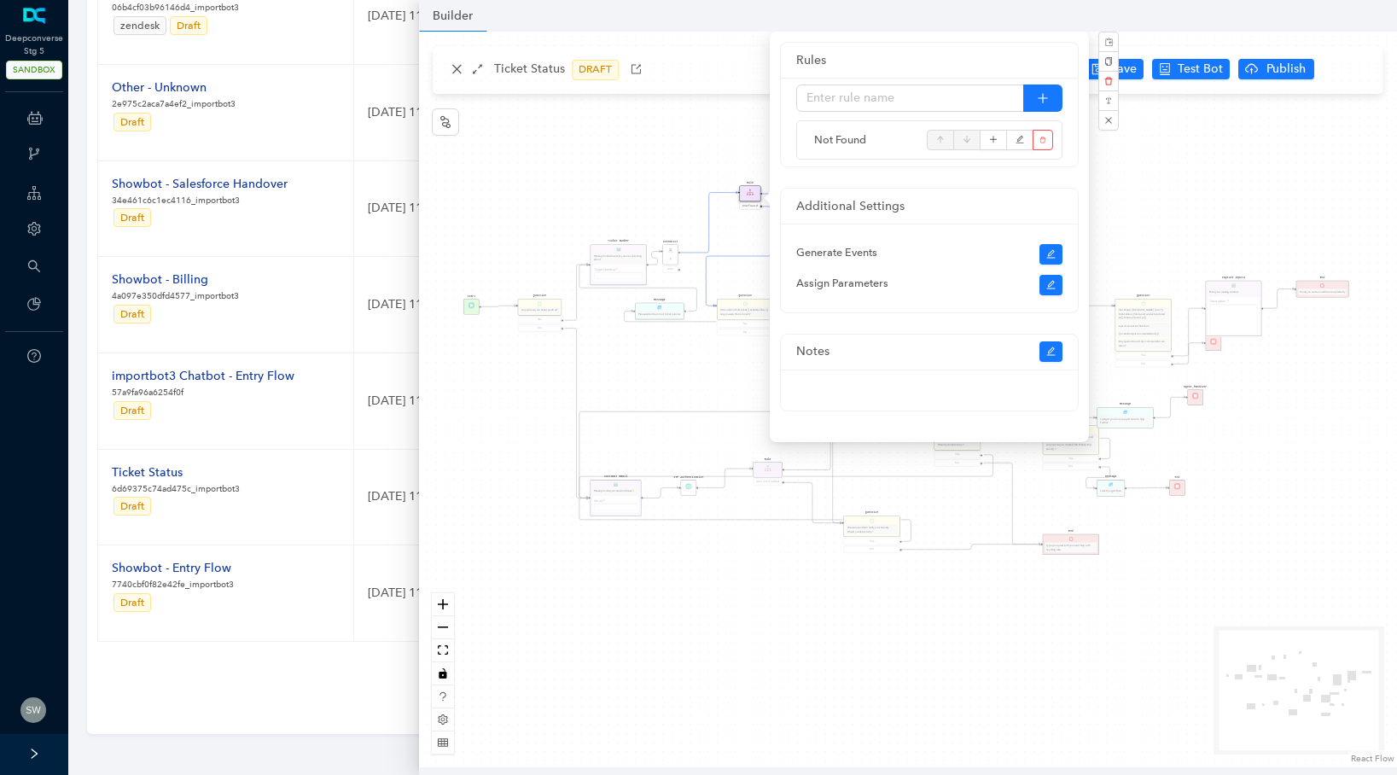
click at [1155, 136] on div "Start Question Do you have your ticket number? Yes No Customer Email Please pro…" at bounding box center [908, 399] width 978 height 735
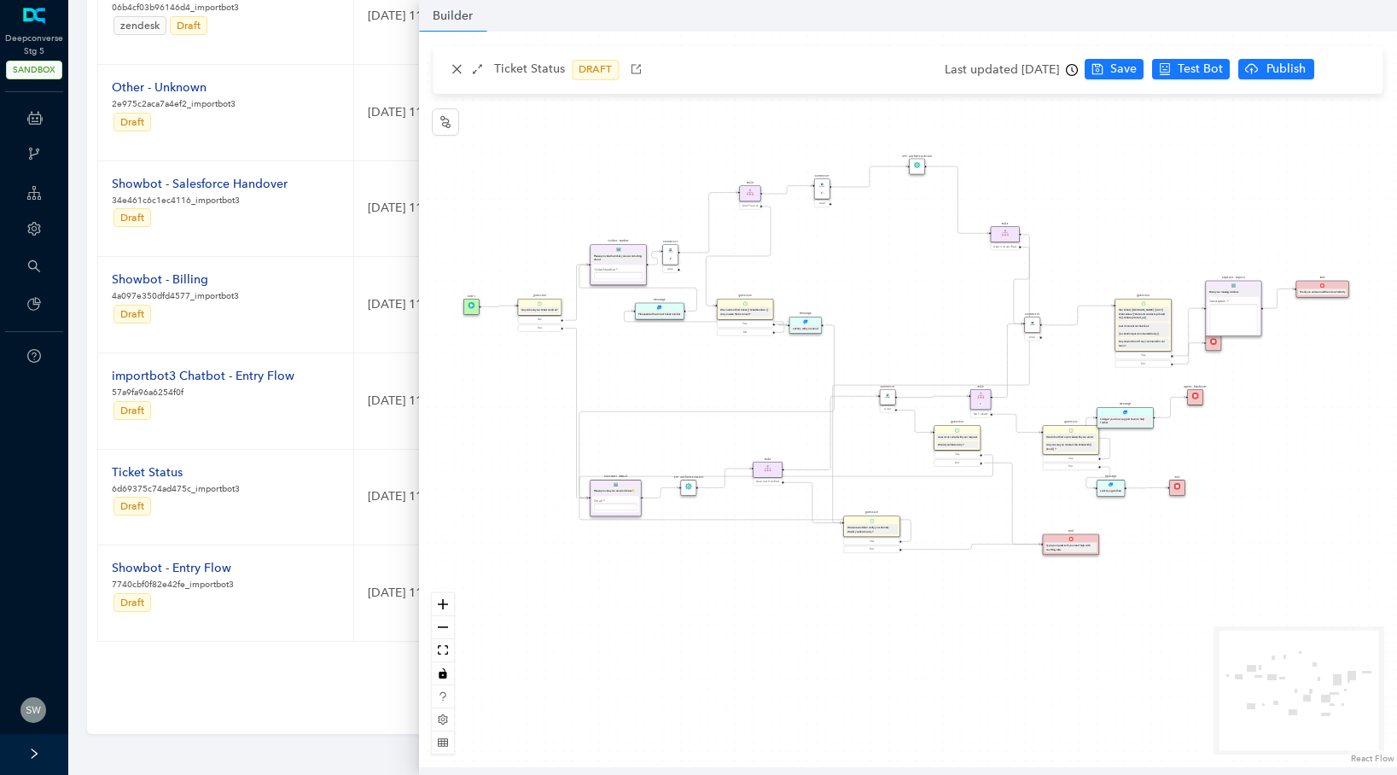
click at [820, 189] on div "Connector P" at bounding box center [822, 189] width 16 height 20
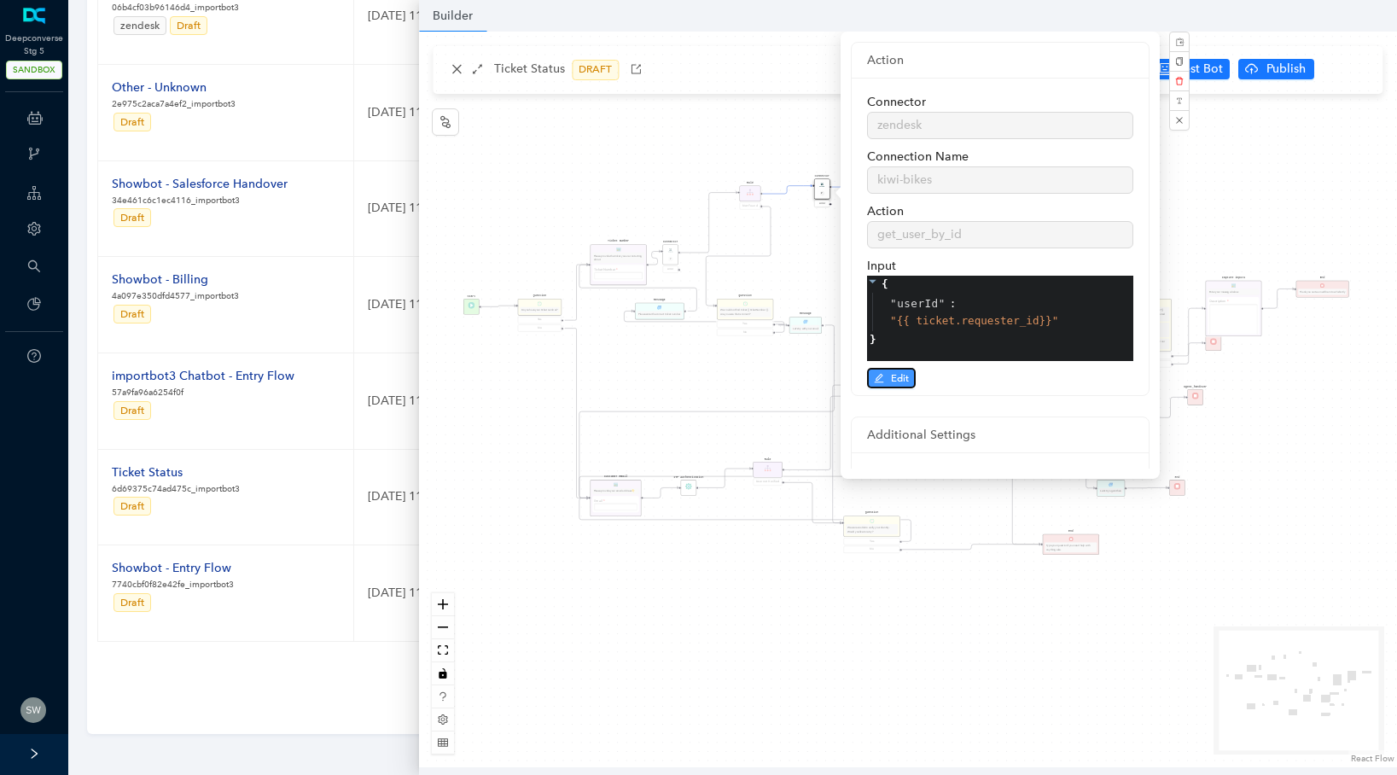
click at [891, 371] on span "Edit" at bounding box center [900, 377] width 18 height 15
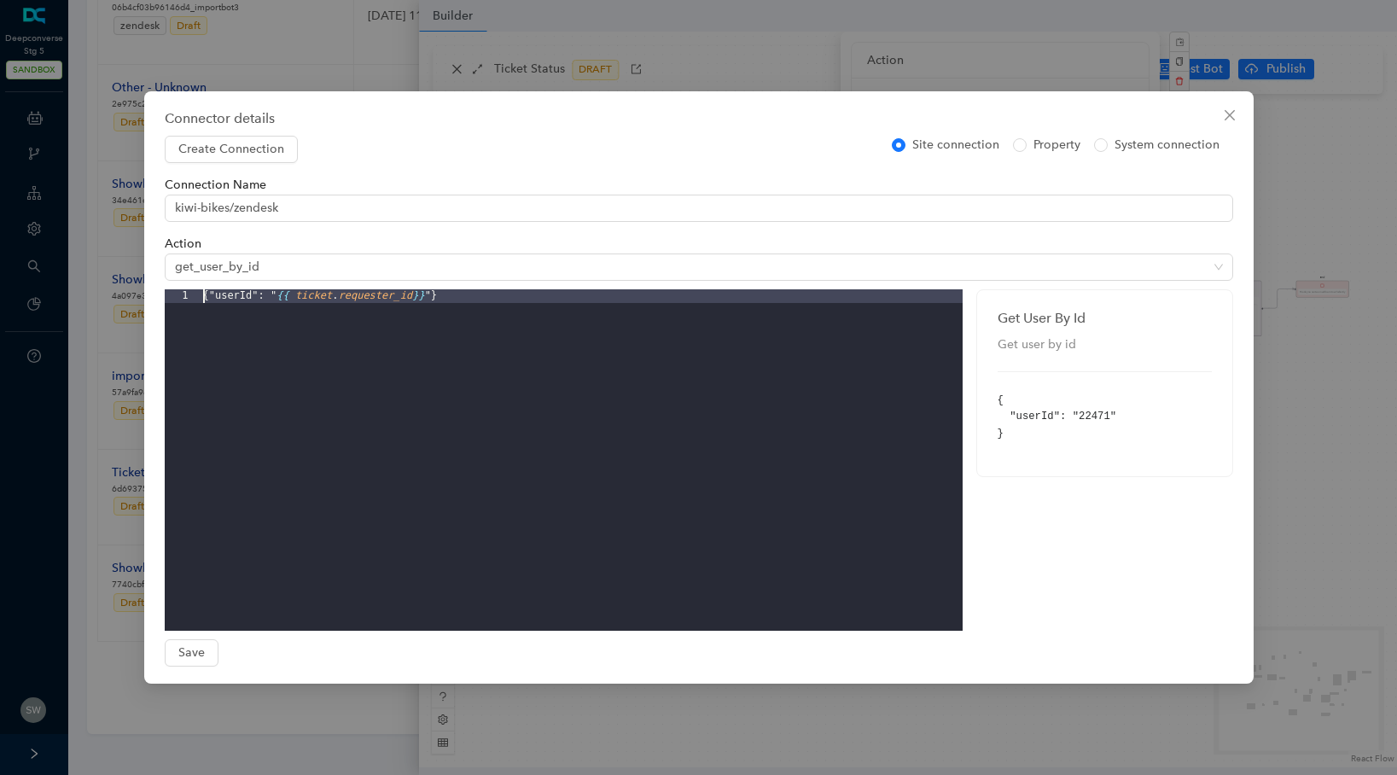
drag, startPoint x: 452, startPoint y: 298, endPoint x: 219, endPoint y: 292, distance: 233.0
click at [148, 294] on div "Connector details Create Connection Site connection Property System connection …" at bounding box center [698, 387] width 1109 height 592
drag, startPoint x: 202, startPoint y: 296, endPoint x: 474, endPoint y: 318, distance: 273.0
click at [474, 318] on div "{"userId": " {{ ticket . requester_id }} "}" at bounding box center [581, 473] width 763 height 369
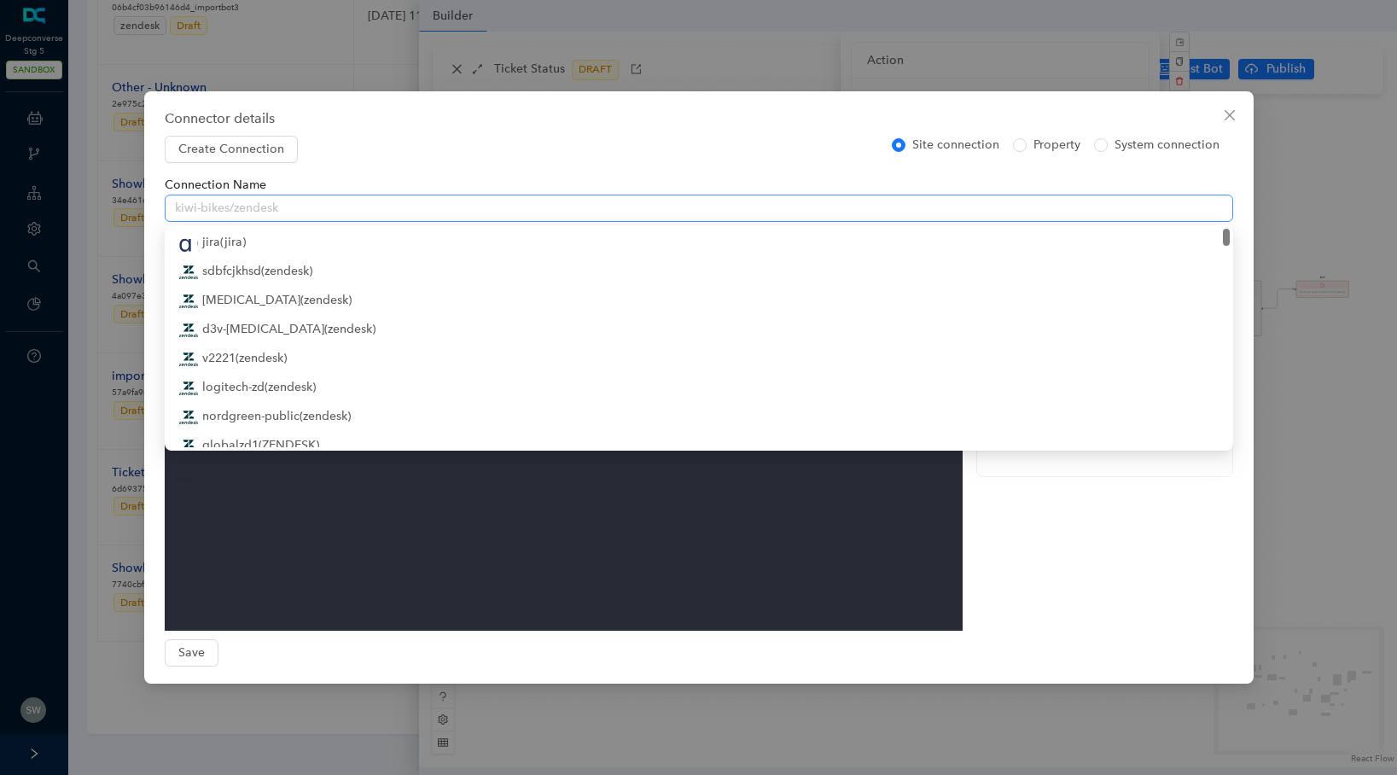
click at [301, 205] on span "kiwi-bikes/zendesk" at bounding box center [699, 208] width 1048 height 26
drag, startPoint x: 1231, startPoint y: 113, endPoint x: 1042, endPoint y: 125, distance: 188.9
click at [1231, 113] on icon "close" at bounding box center [1228, 115] width 10 height 10
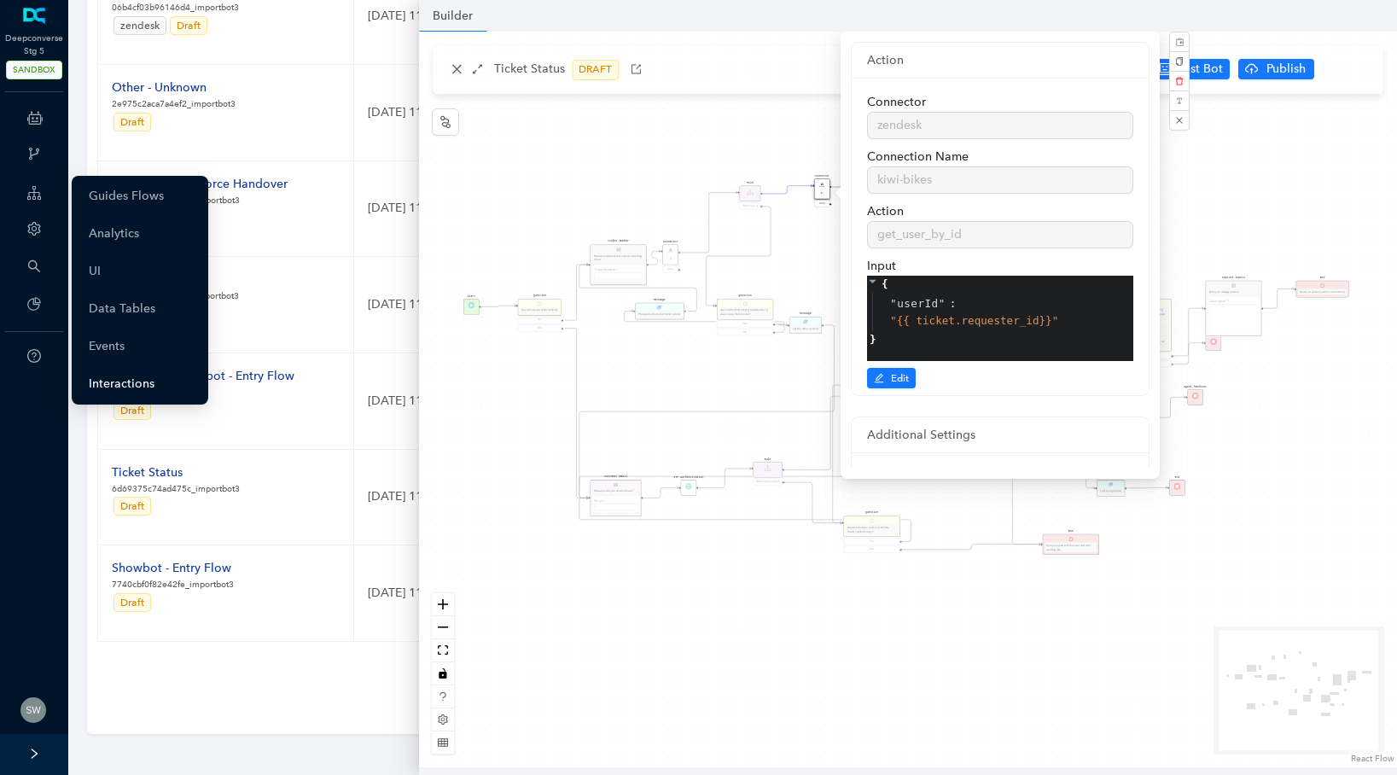
click at [120, 389] on link "Interactions" at bounding box center [122, 384] width 66 height 34
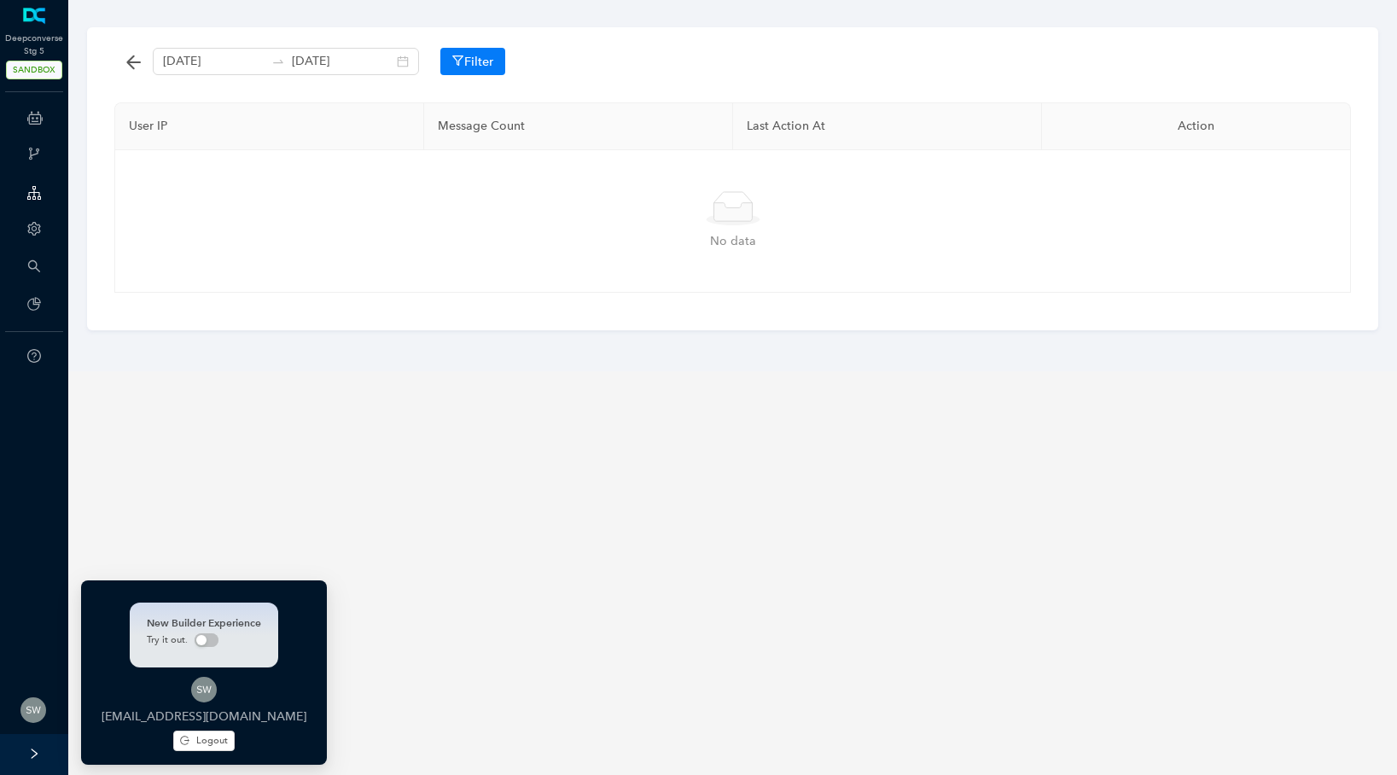
click at [20, 708] on span at bounding box center [33, 709] width 27 height 27
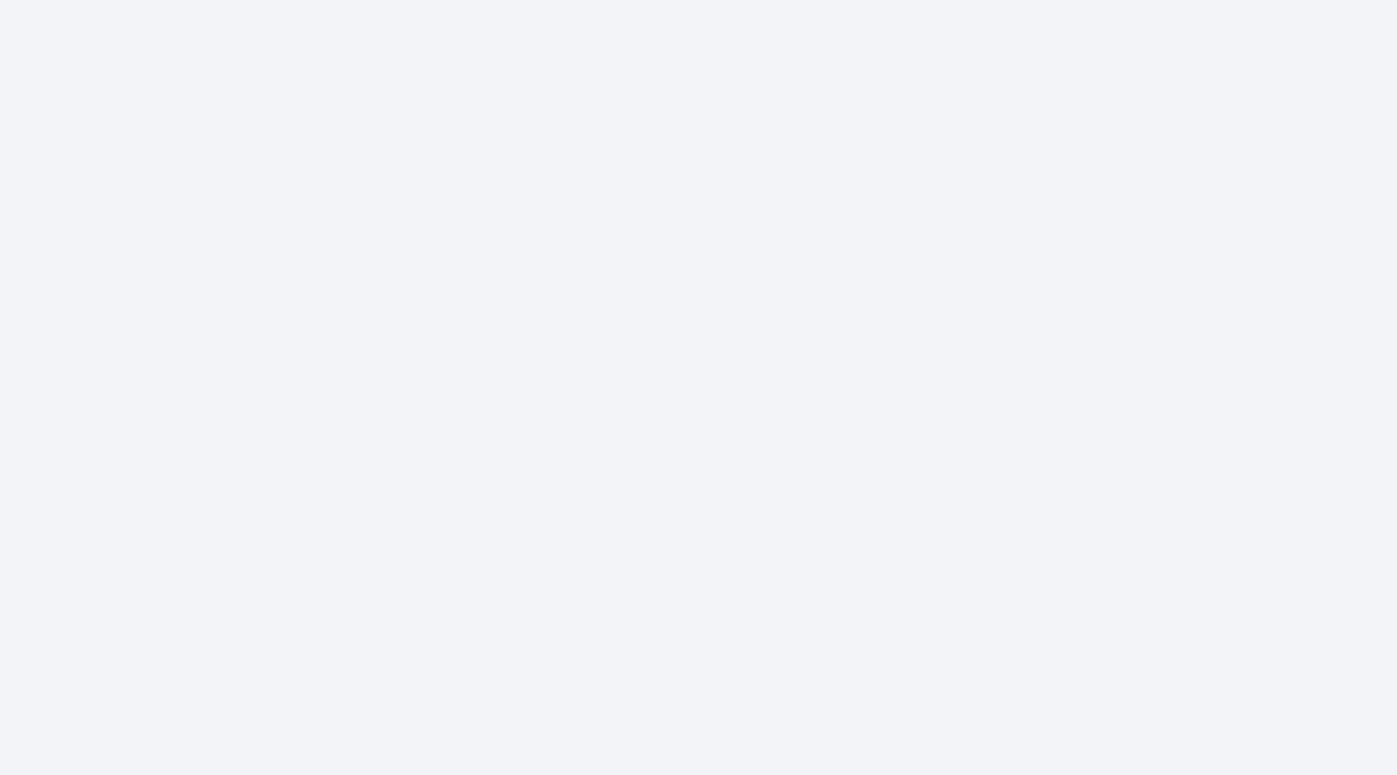
click at [47, 198] on body at bounding box center [698, 387] width 1397 height 775
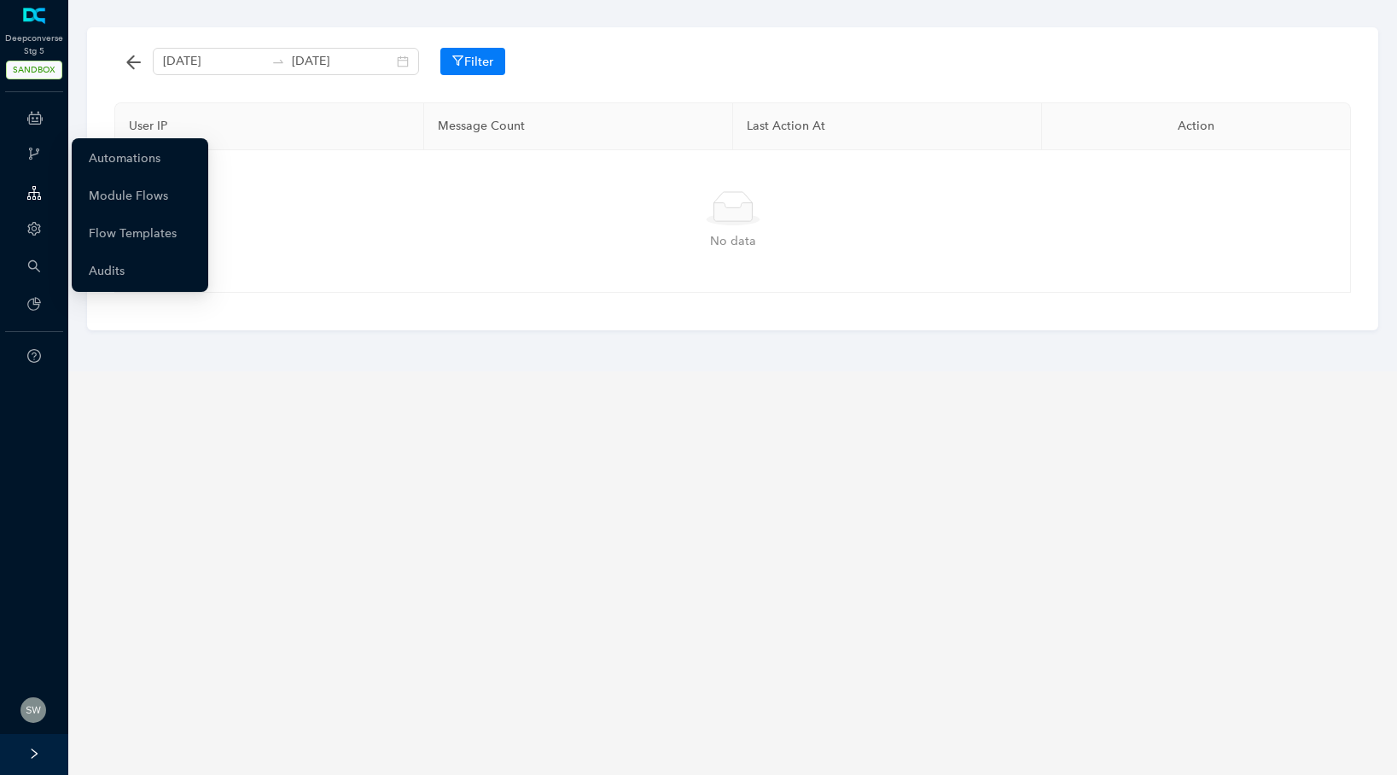
click at [39, 153] on icon "branches" at bounding box center [34, 154] width 14 height 14
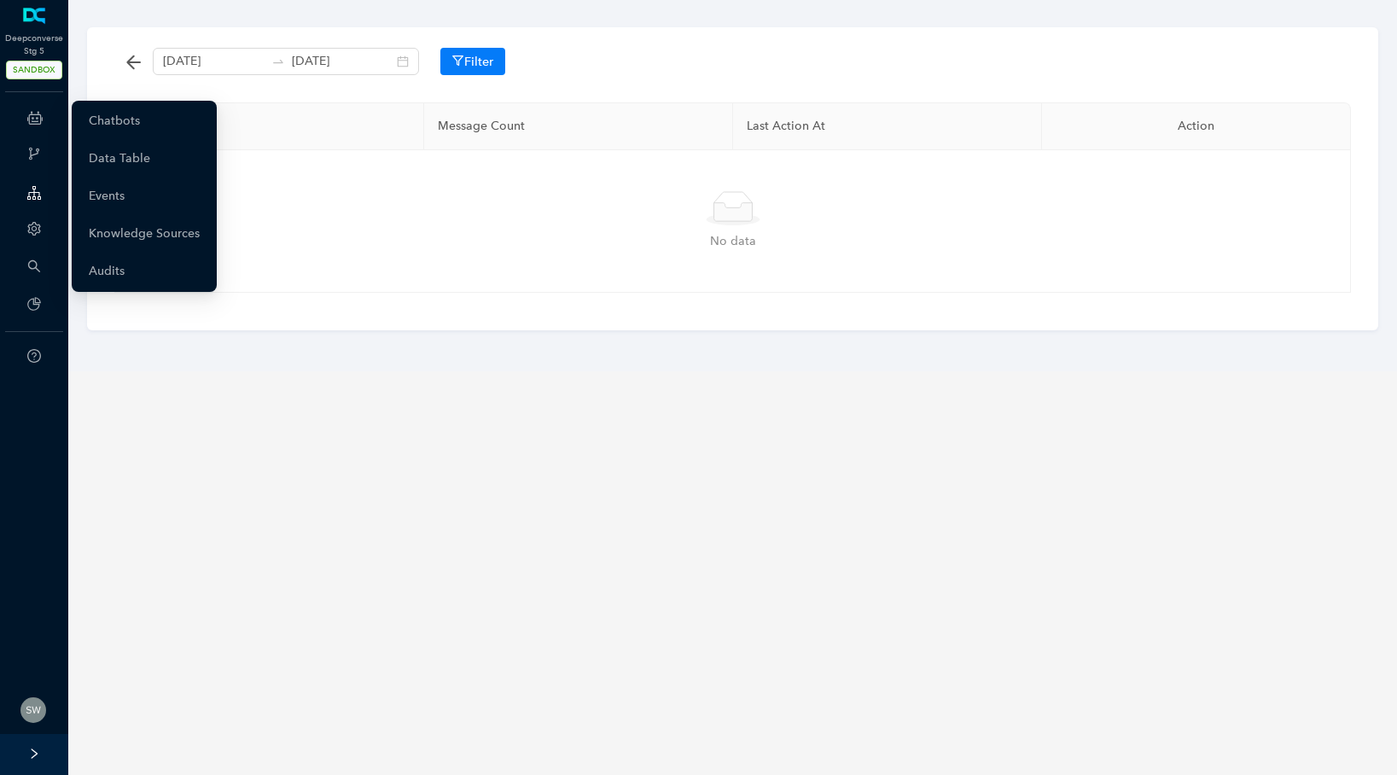
click at [42, 121] on icon at bounding box center [34, 118] width 15 height 34
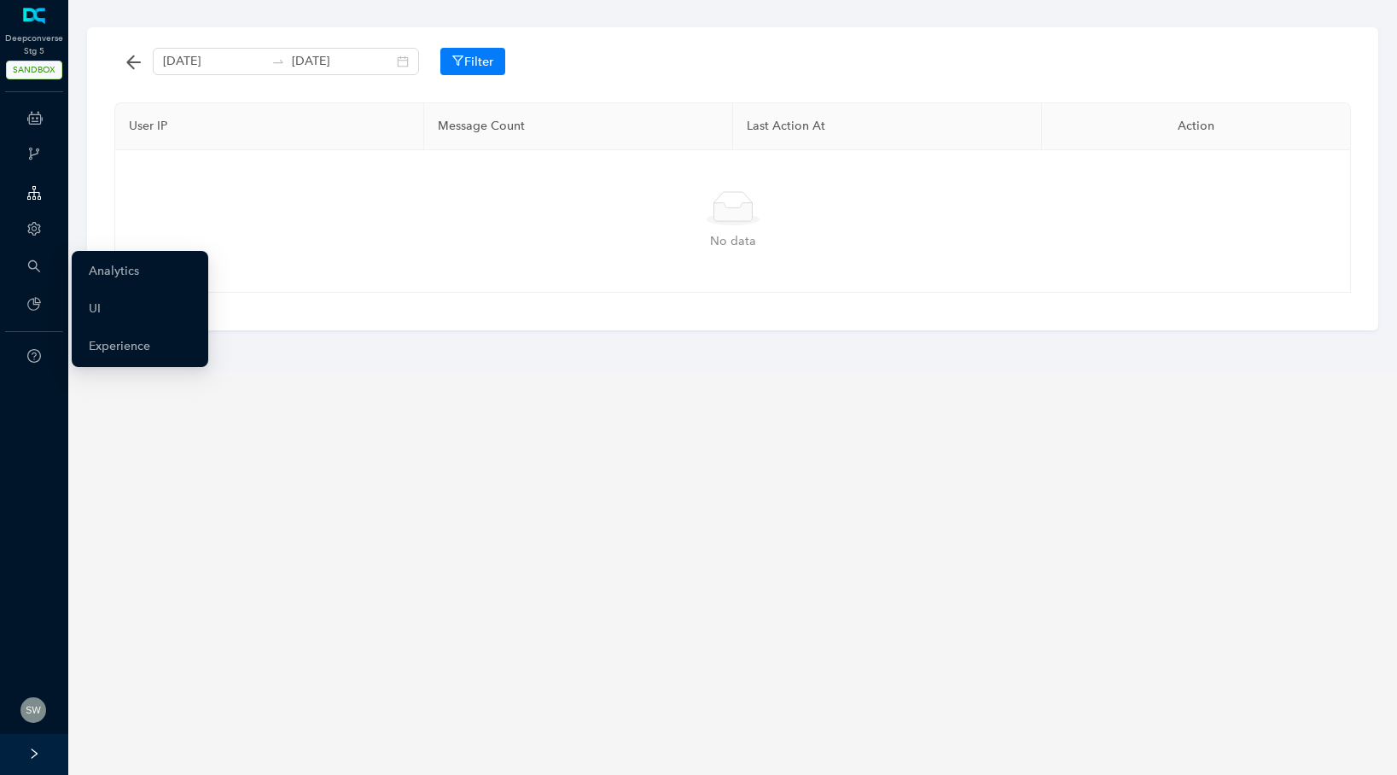
click at [38, 266] on icon "search" at bounding box center [34, 266] width 14 height 14
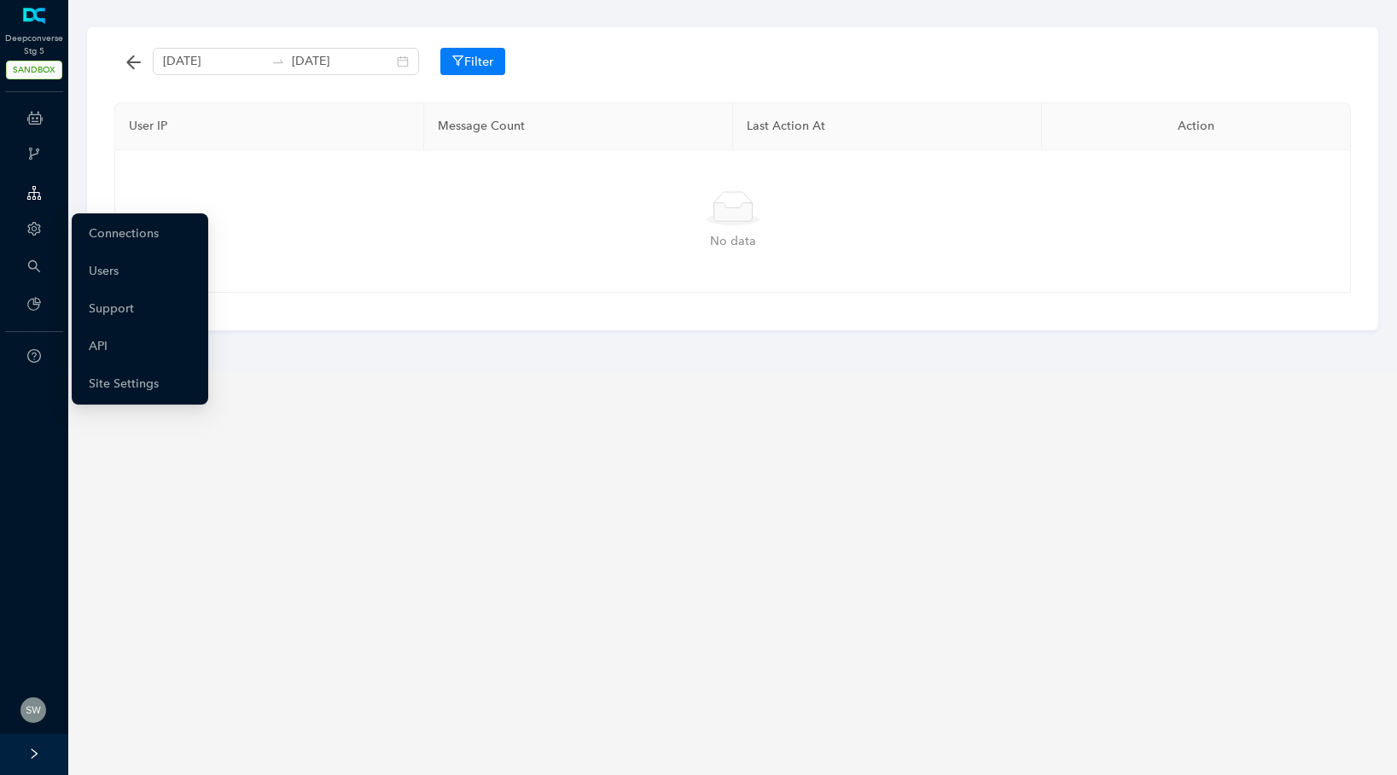
click at [37, 230] on icon "setting" at bounding box center [34, 229] width 14 height 14
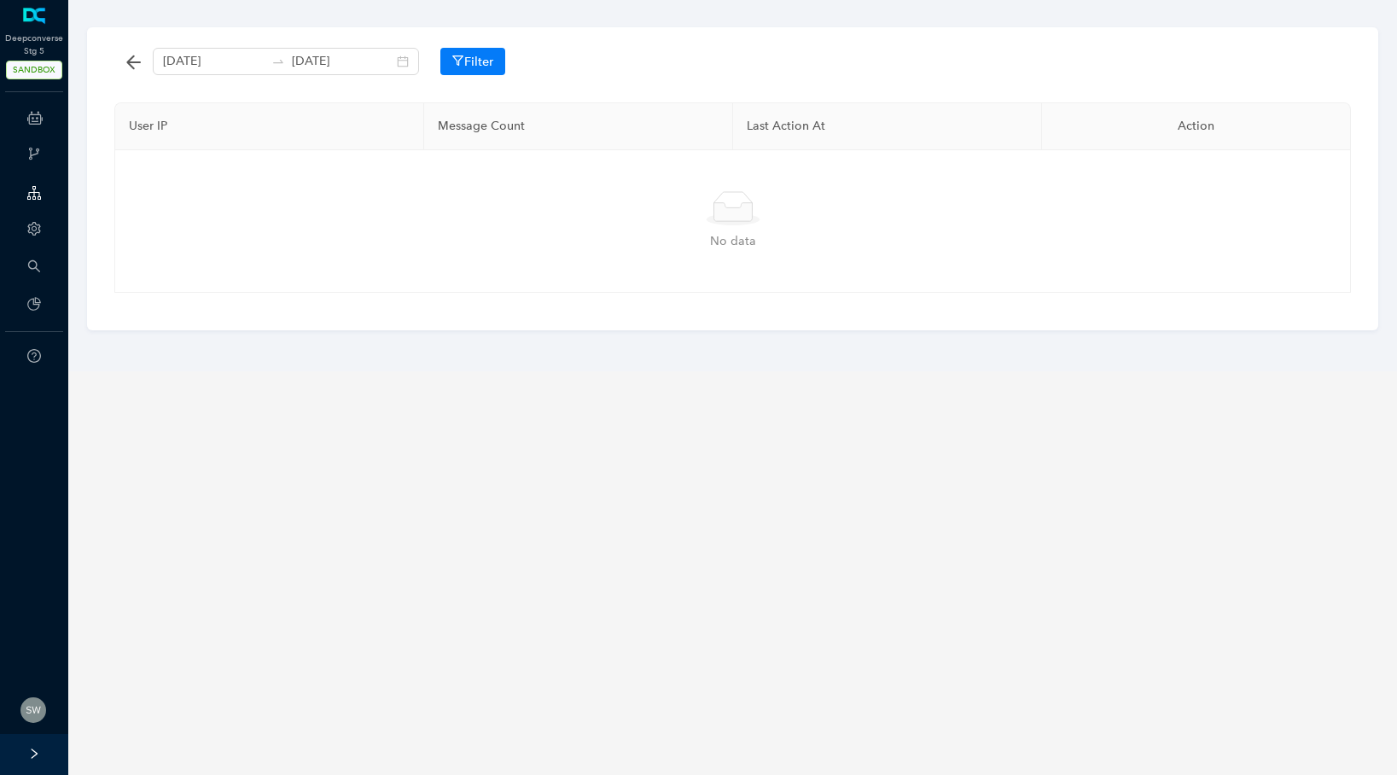
click at [20, 748] on div at bounding box center [34, 754] width 68 height 41
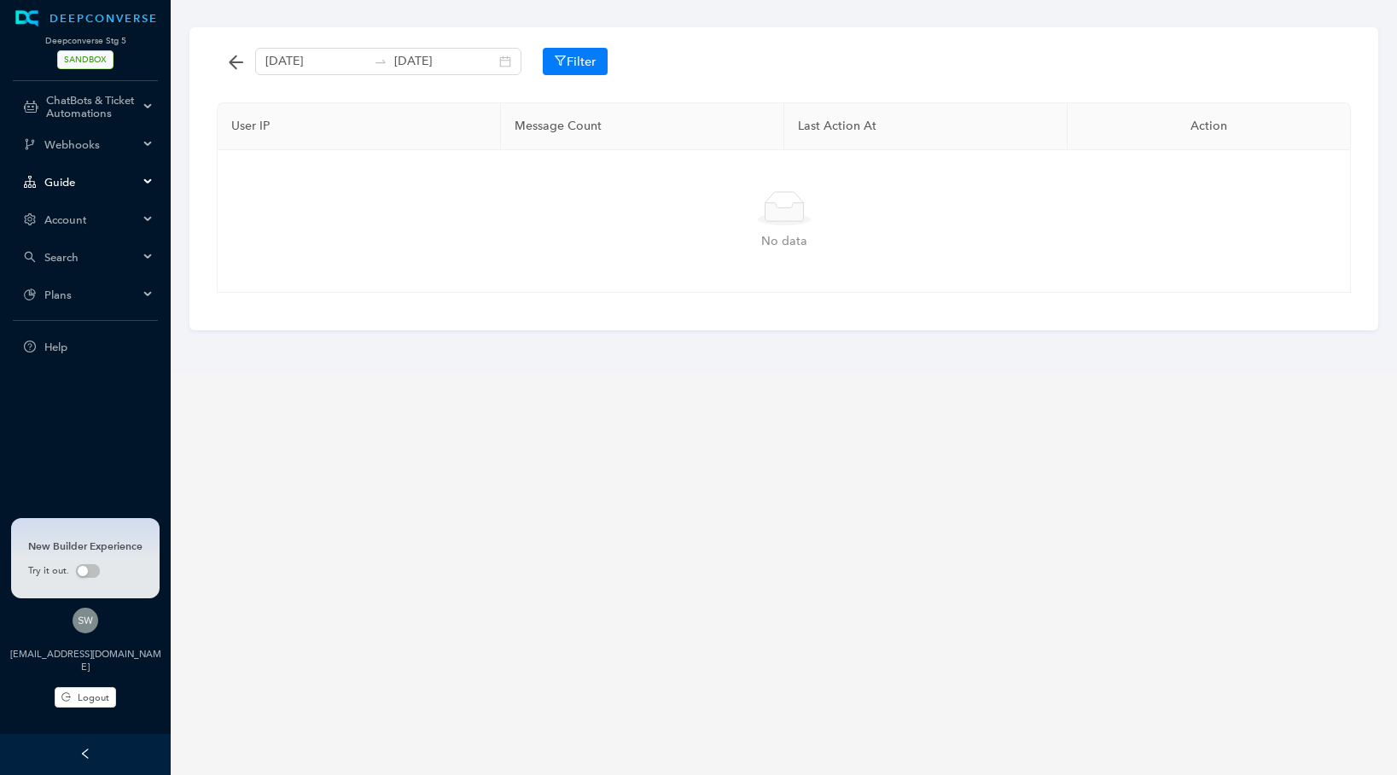
click at [80, 217] on span "Account" at bounding box center [91, 219] width 94 height 13
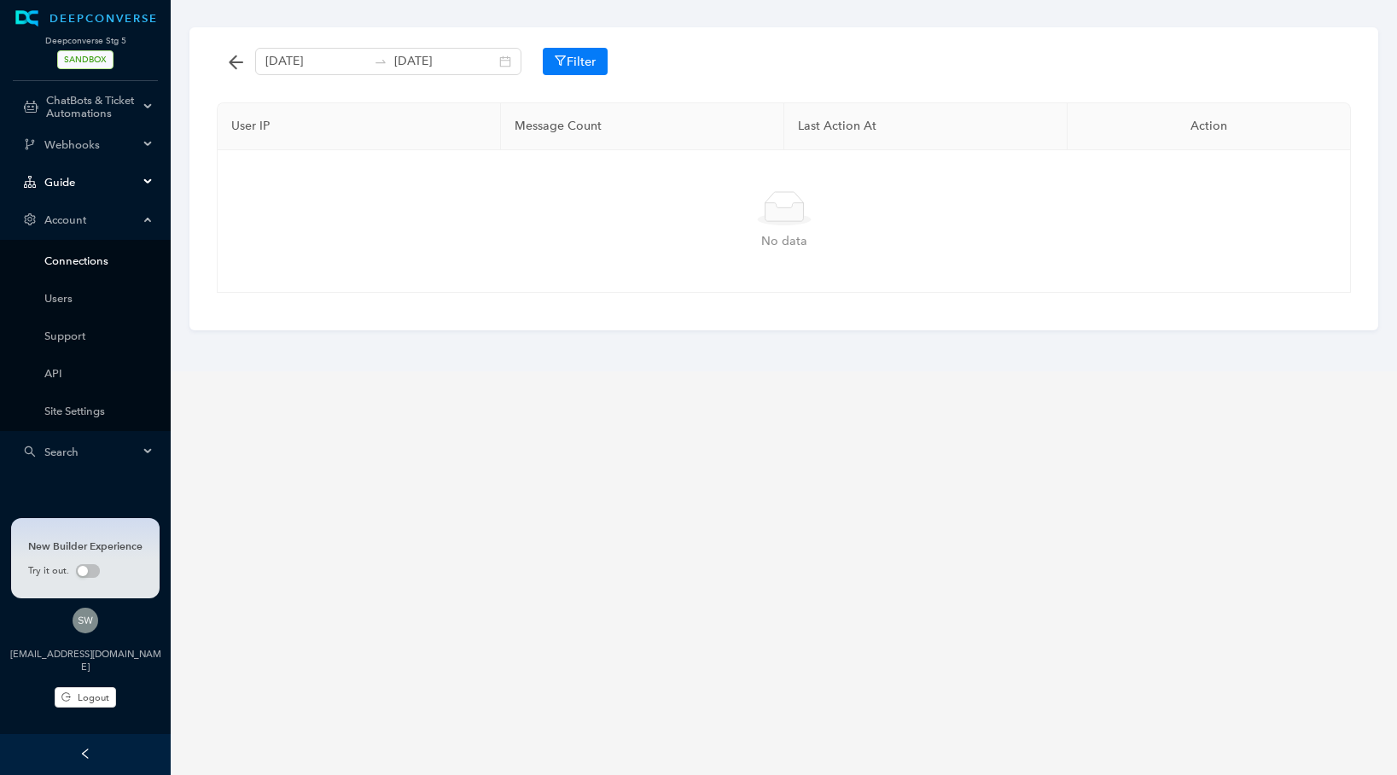
click at [57, 267] on link "Connections" at bounding box center [98, 260] width 109 height 13
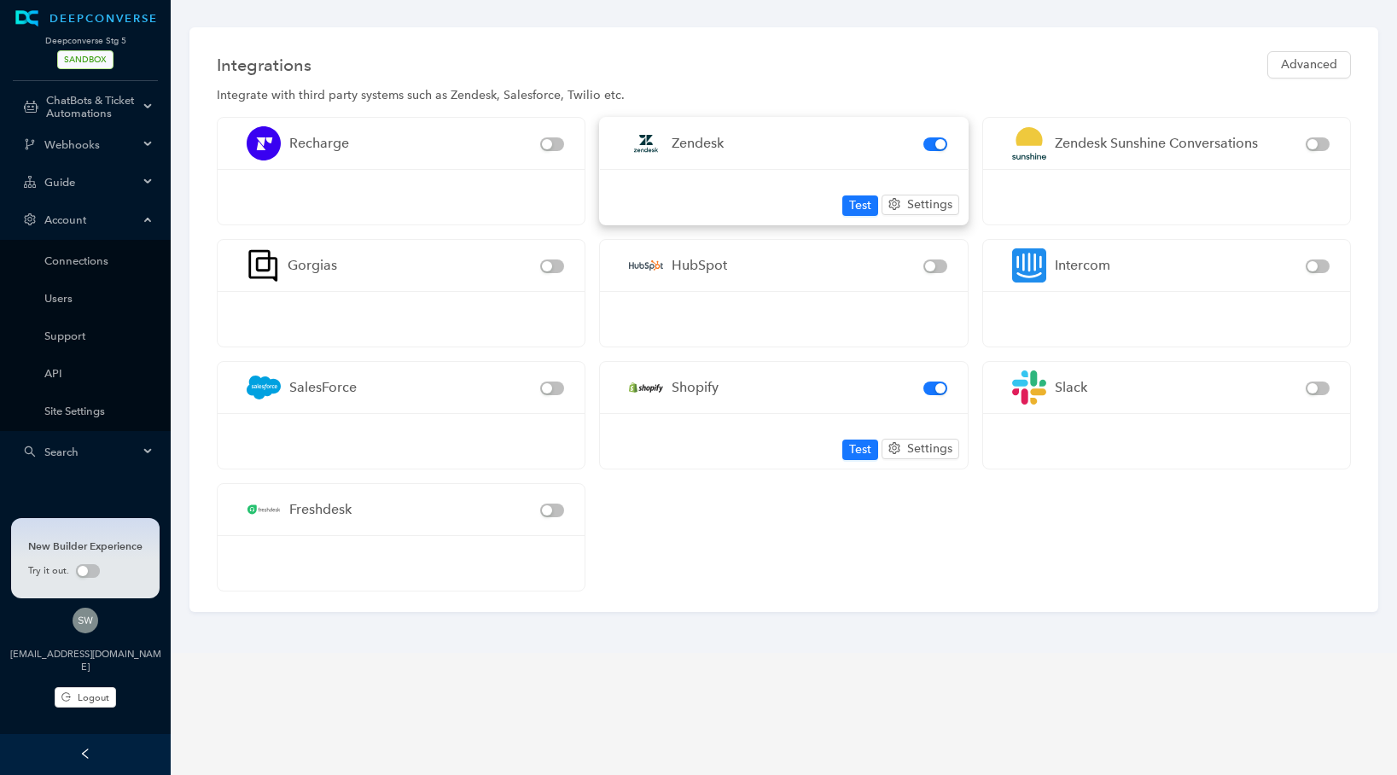
drag, startPoint x: 819, startPoint y: 141, endPoint x: 867, endPoint y: 185, distance: 65.2
click at [819, 141] on div "Zendesk" at bounding box center [771, 143] width 302 height 51
click at [926, 208] on span "Settings" at bounding box center [929, 204] width 45 height 19
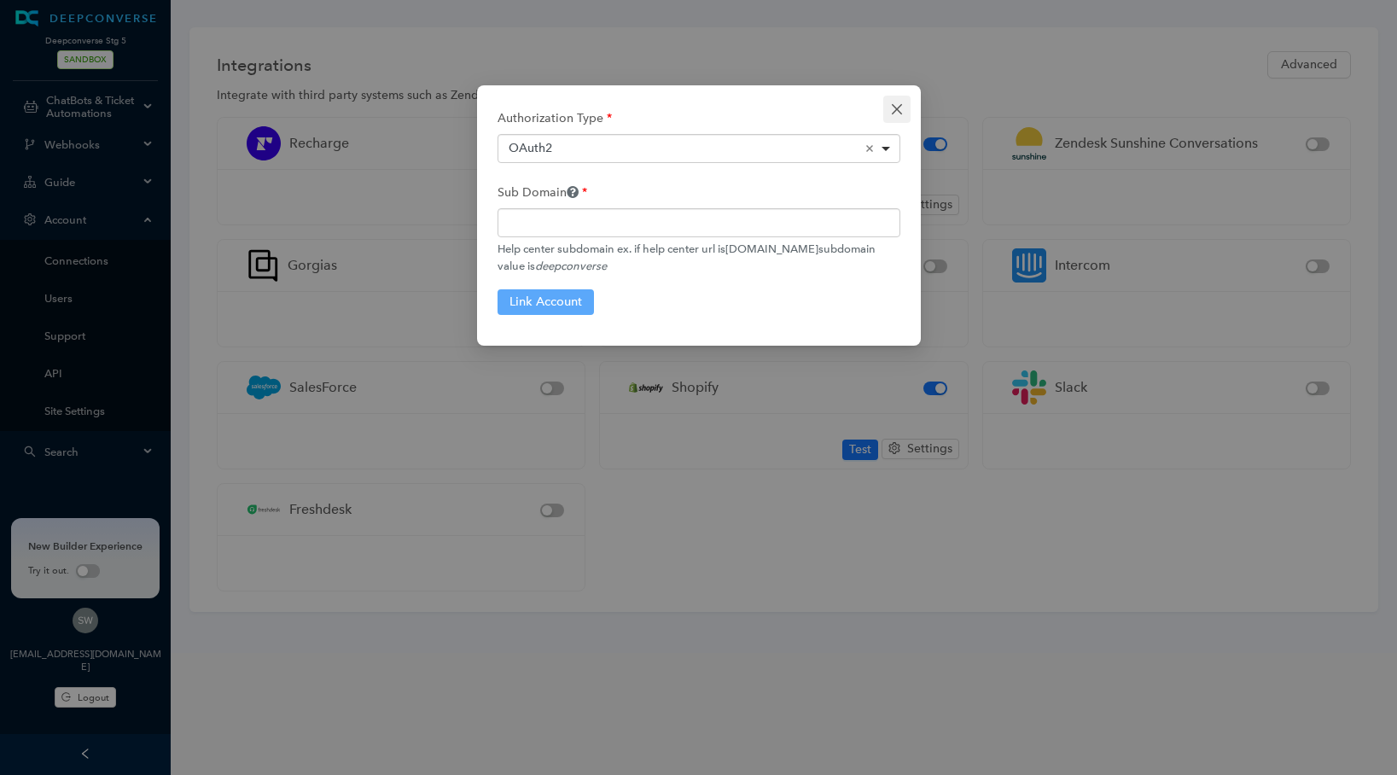
click at [906, 100] on button "Close" at bounding box center [896, 109] width 27 height 27
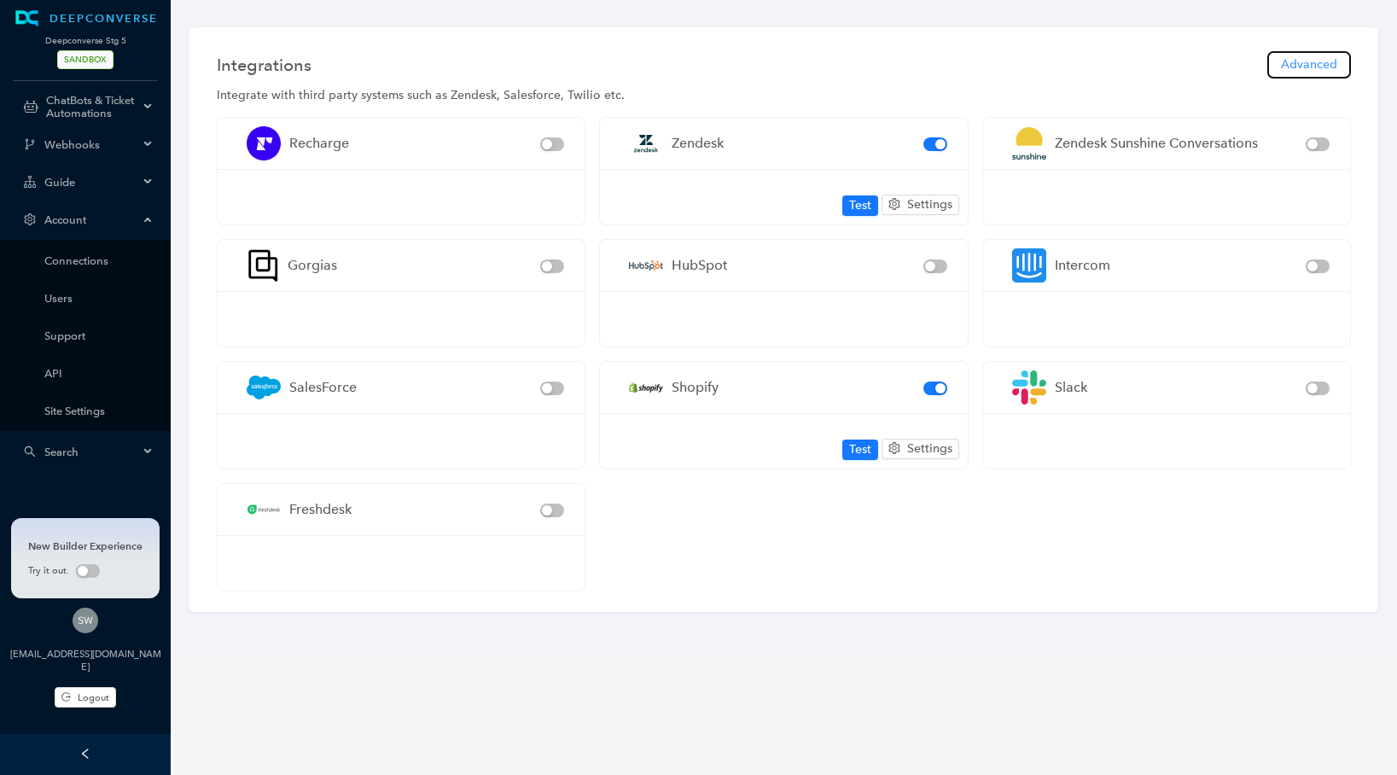
click at [1304, 66] on span "Advanced" at bounding box center [1309, 64] width 56 height 19
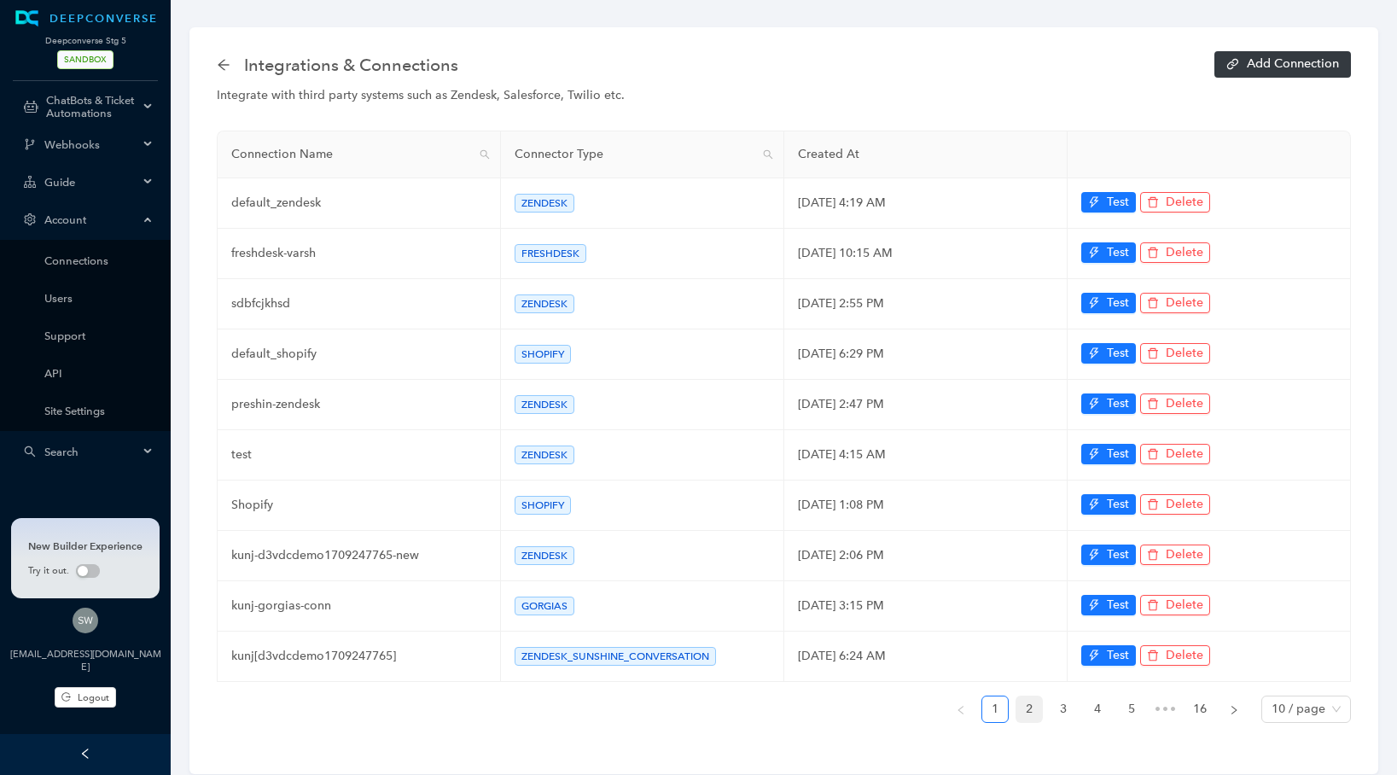
click at [1025, 696] on link "2" at bounding box center [1029, 709] width 26 height 26
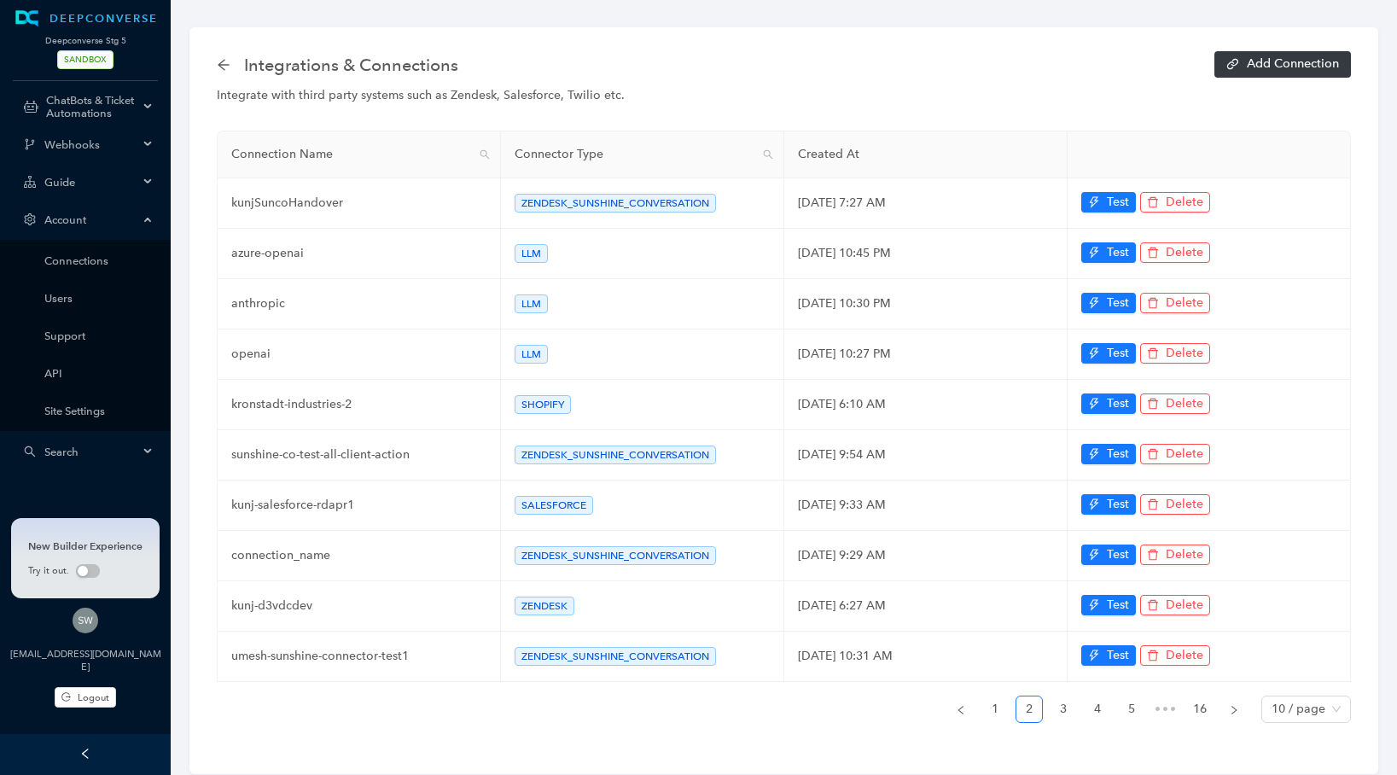
click at [1043, 700] on ul "1 2 3 4 5 ••• 16 10 / page" at bounding box center [784, 708] width 1134 height 27
click at [1053, 700] on link "3" at bounding box center [1063, 709] width 26 height 26
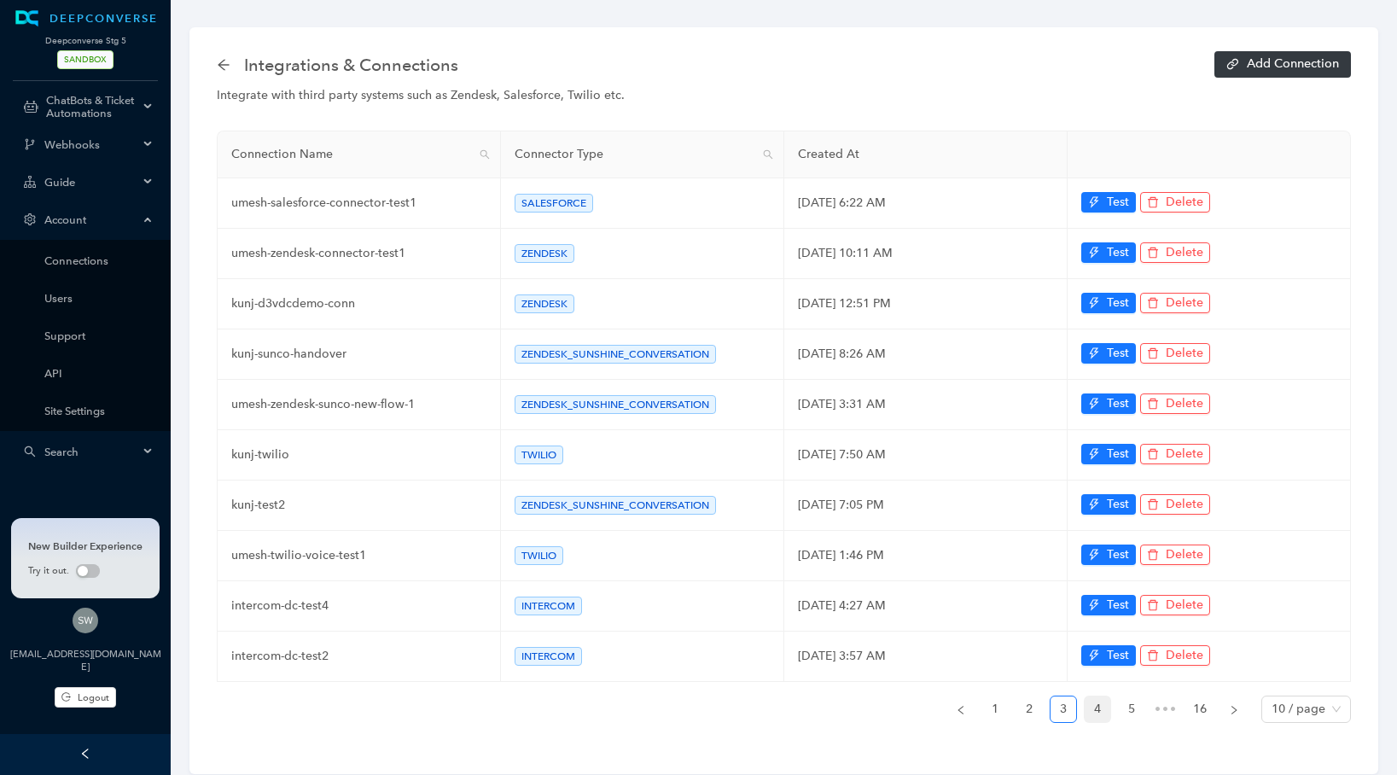
click at [1088, 697] on link "4" at bounding box center [1097, 709] width 26 height 26
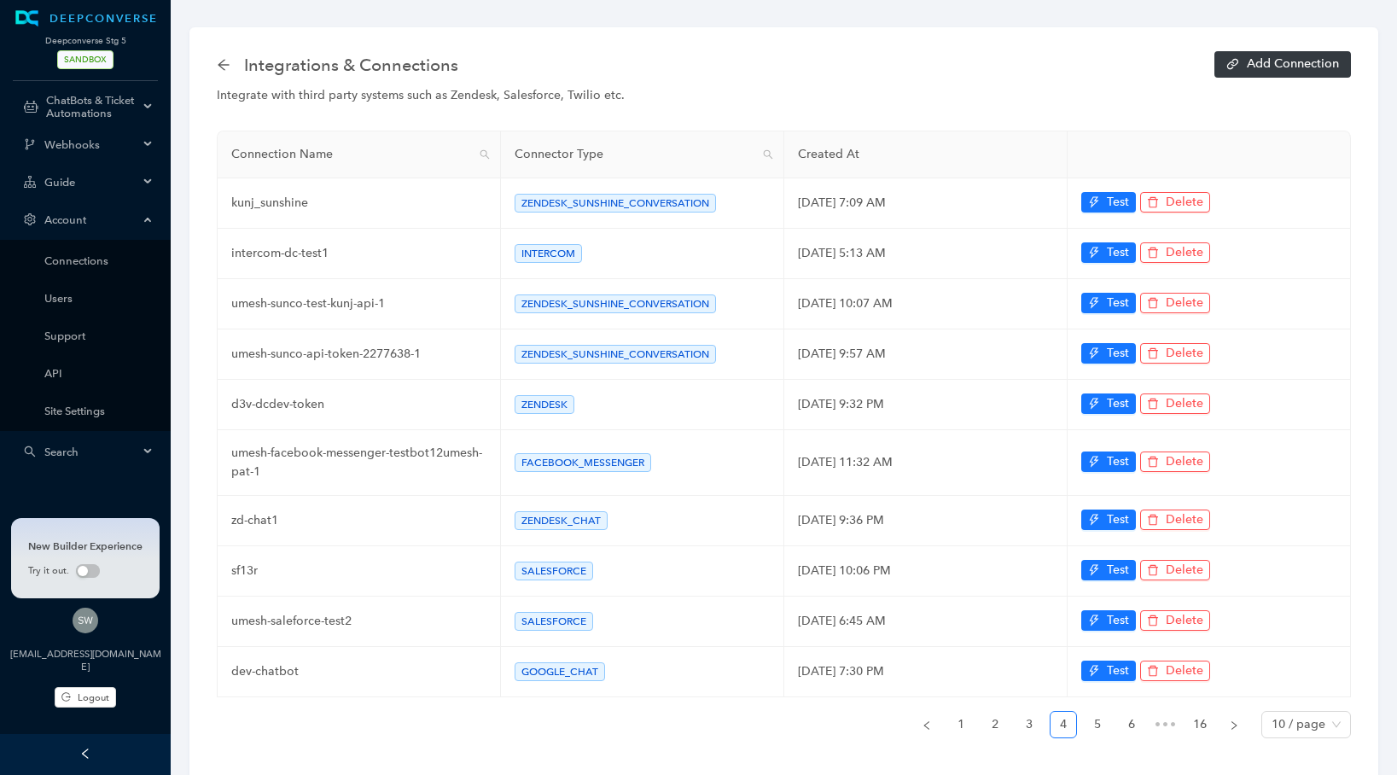
click at [1191, 715] on link "16" at bounding box center [1200, 724] width 26 height 26
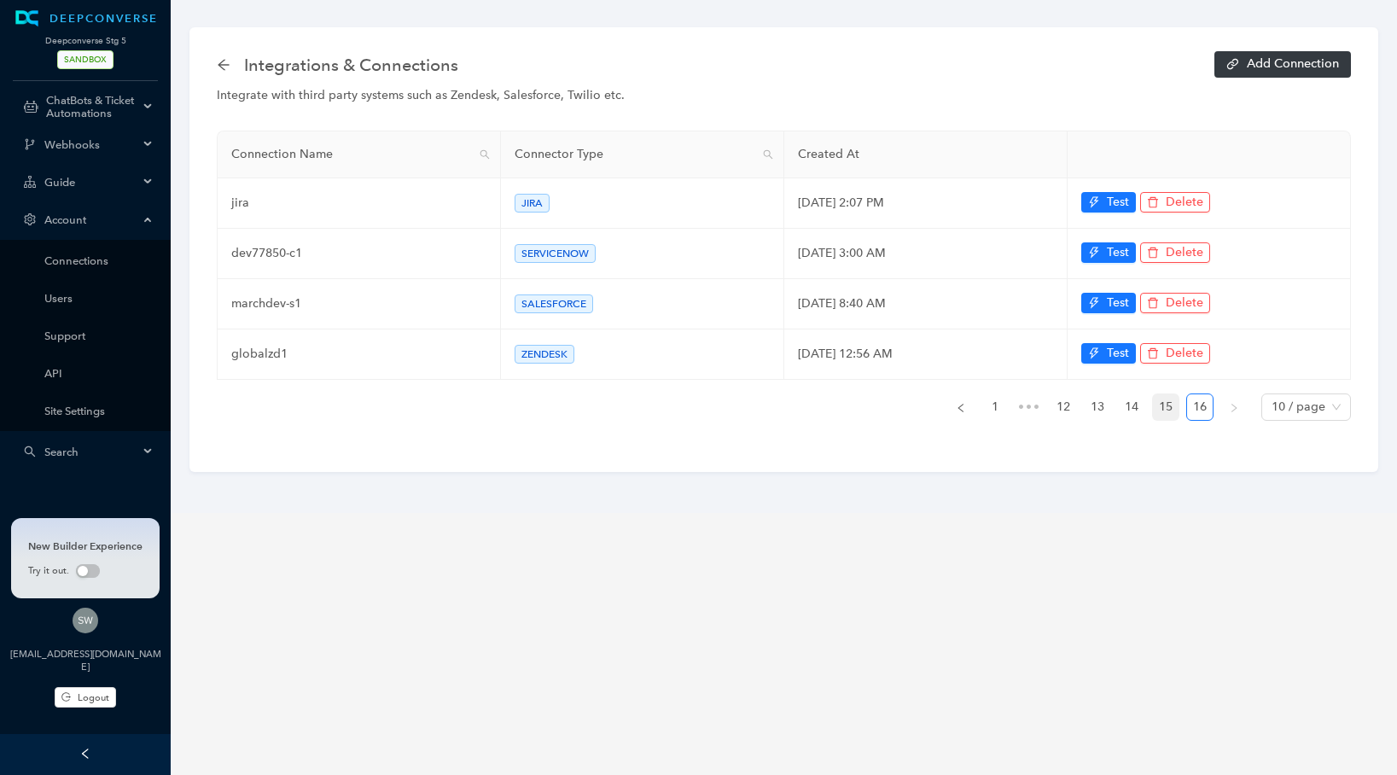
click at [1176, 404] on link "15" at bounding box center [1166, 407] width 26 height 26
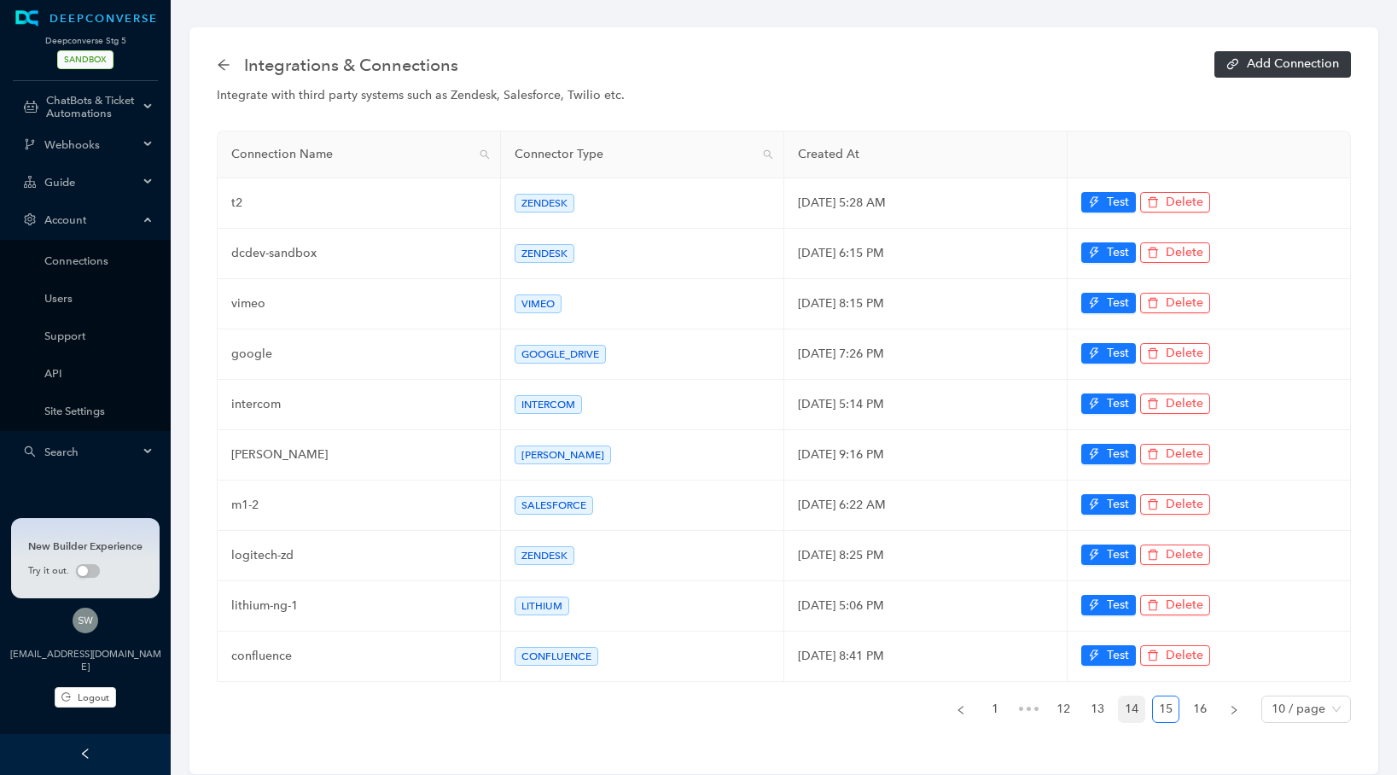
click at [1119, 702] on link "14" at bounding box center [1131, 709] width 26 height 26
click at [1087, 697] on link "13" at bounding box center [1097, 709] width 26 height 26
click at [1072, 698] on link "12" at bounding box center [1063, 709] width 26 height 26
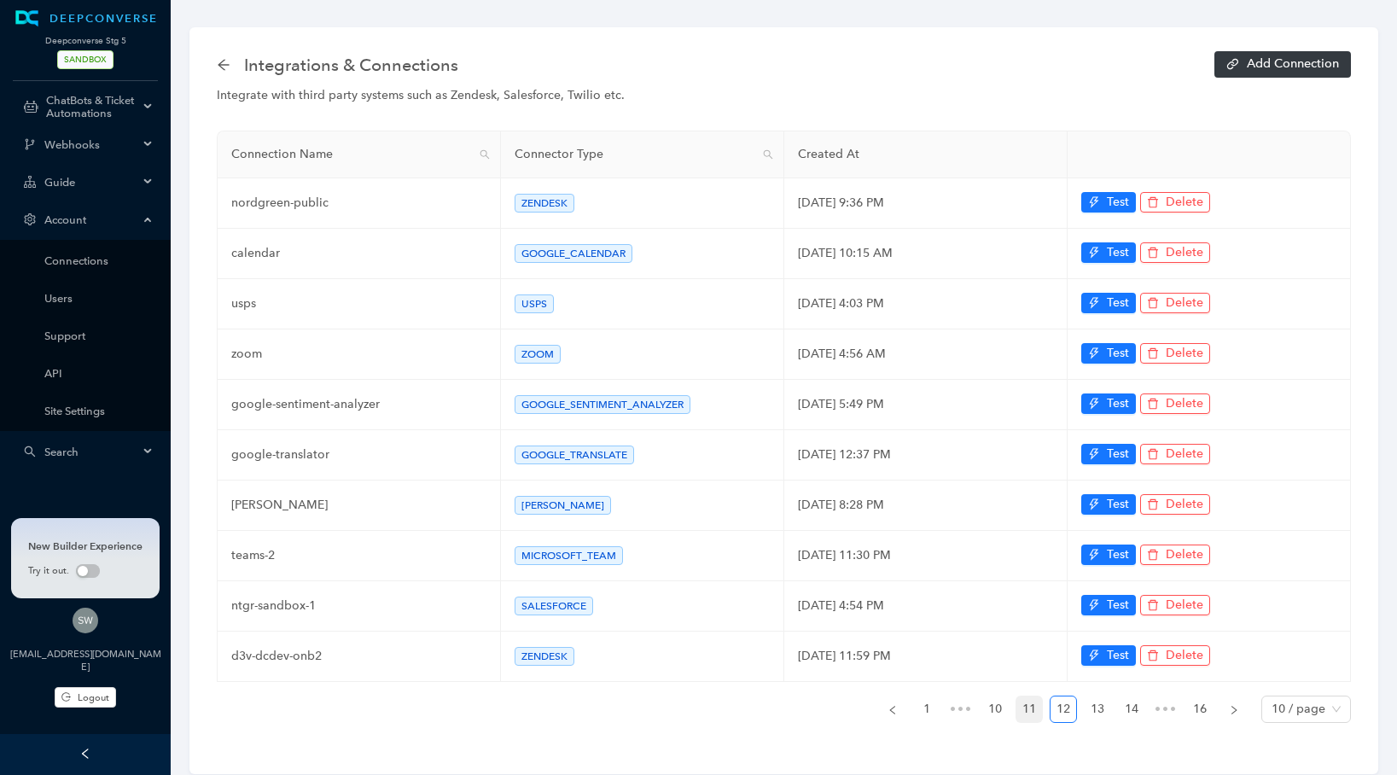
click at [1035, 699] on link "11" at bounding box center [1029, 709] width 26 height 26
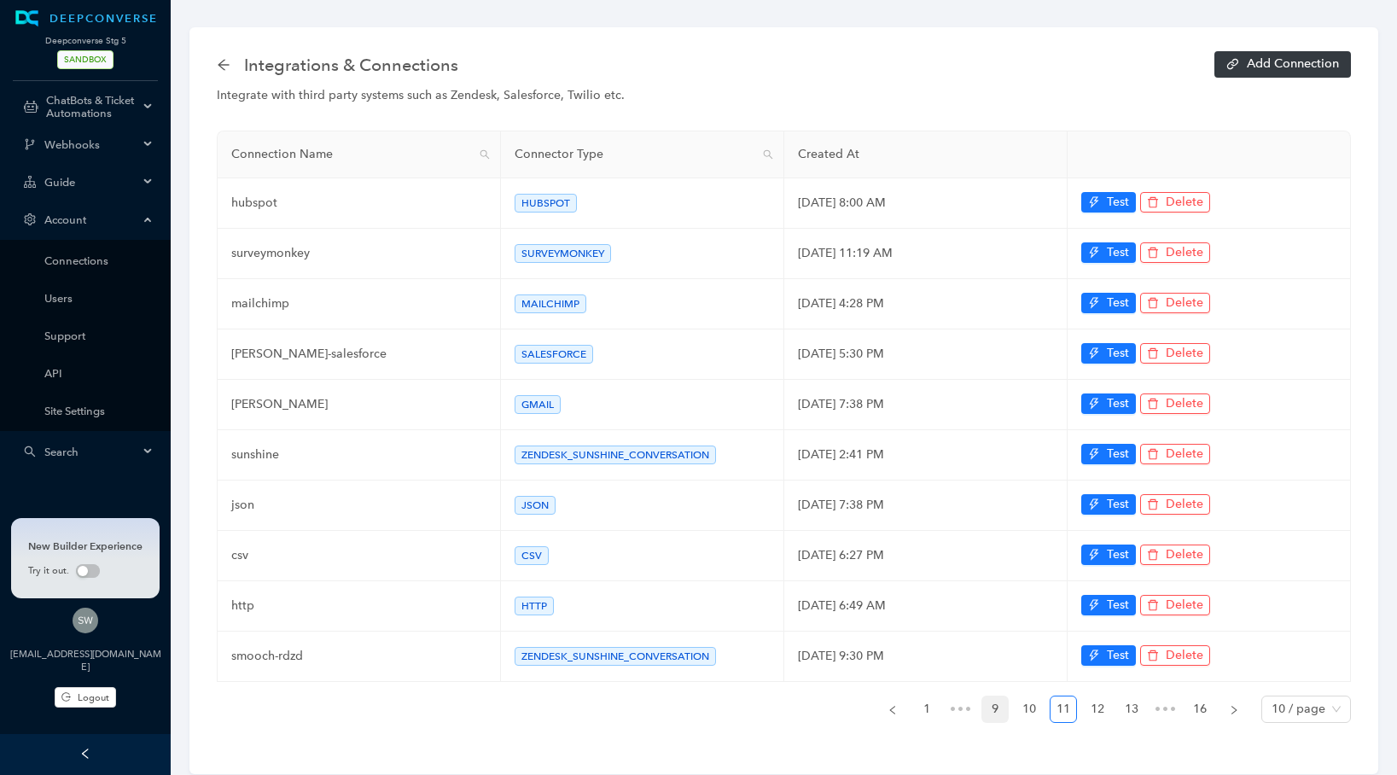
click at [999, 702] on link "9" at bounding box center [995, 709] width 26 height 26
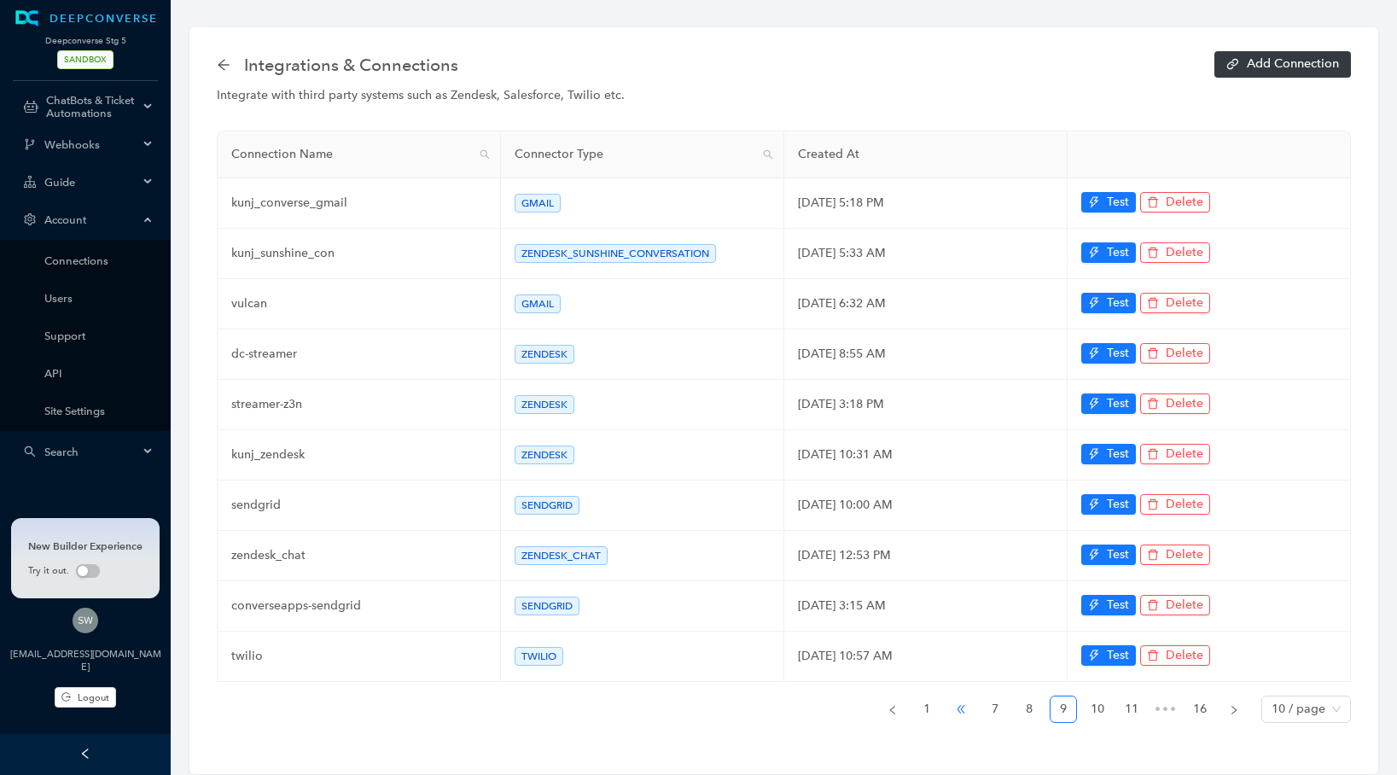
click at [969, 698] on span "•••" at bounding box center [960, 708] width 27 height 27
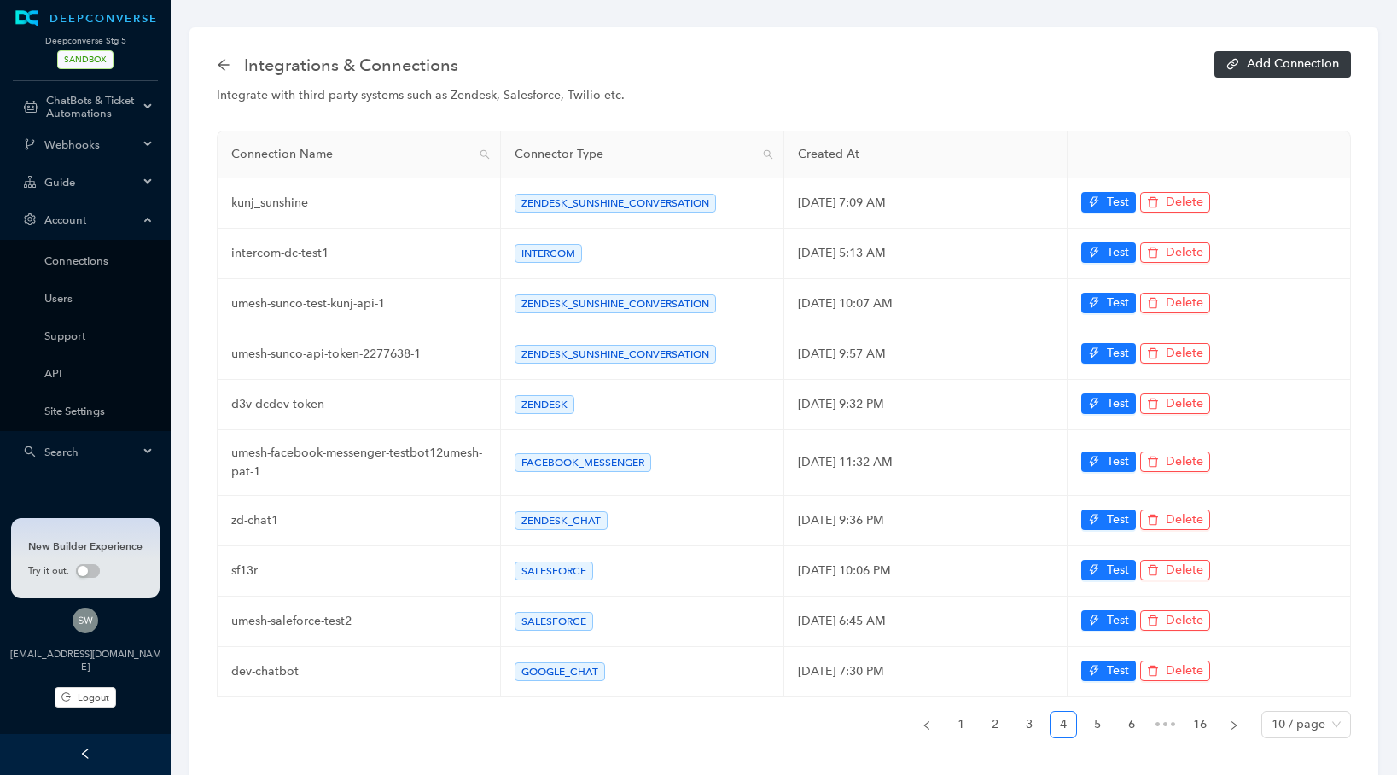
click at [615, 148] on span "Connector Type" at bounding box center [634, 154] width 241 height 19
click at [764, 150] on icon "search" at bounding box center [768, 154] width 10 height 10
type input "zendesk"
click at [665, 220] on span "Search" at bounding box center [657, 221] width 38 height 19
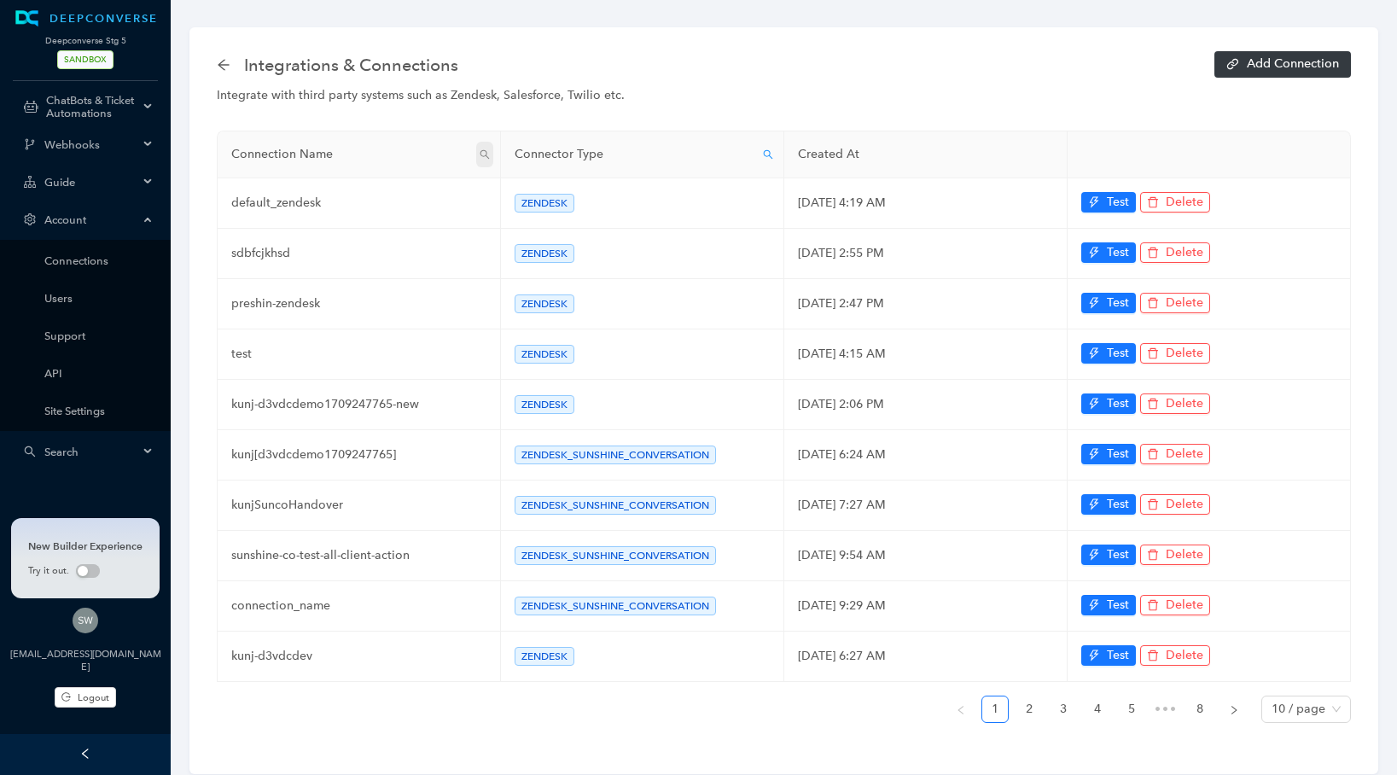
click at [482, 147] on span at bounding box center [484, 155] width 17 height 26
click at [408, 183] on input "text" at bounding box center [406, 190] width 160 height 27
type input "kiwi"
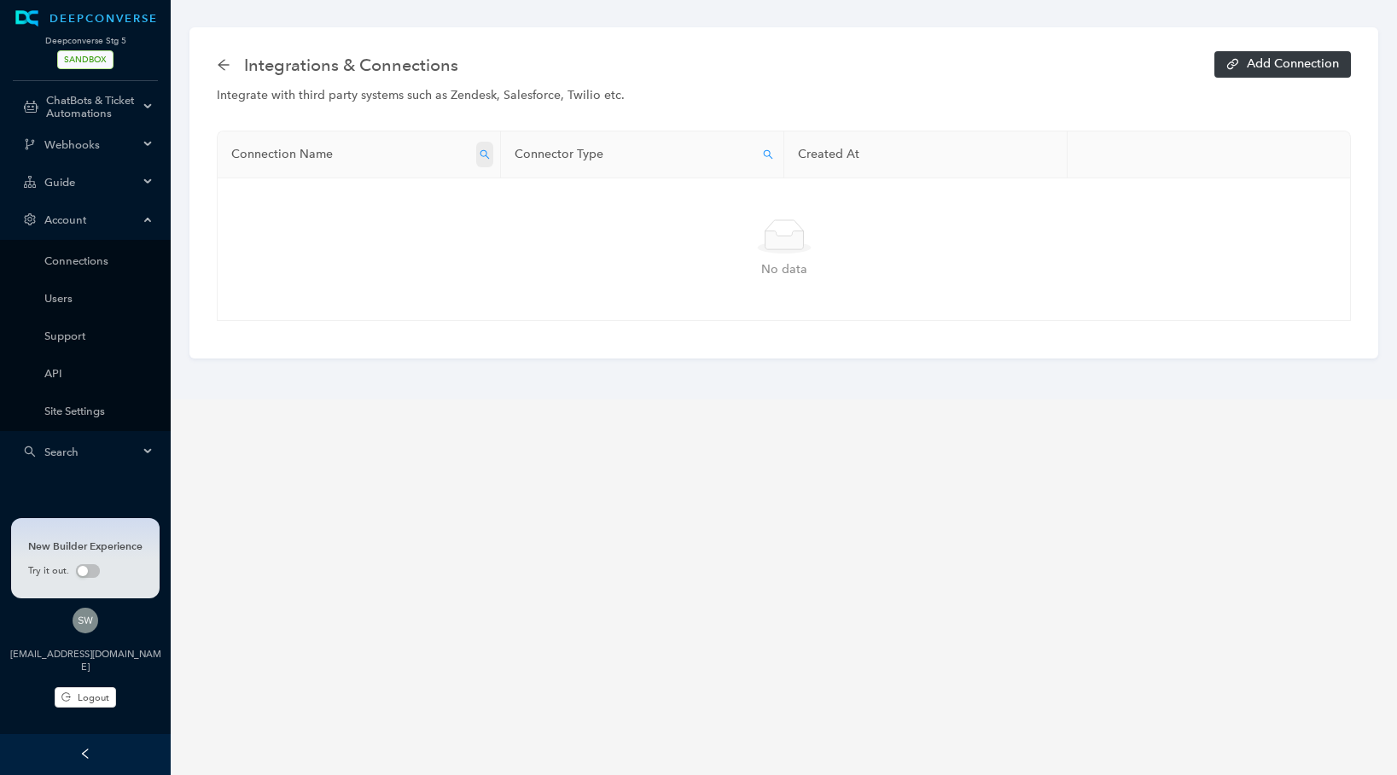
click at [476, 153] on span at bounding box center [484, 155] width 17 height 26
click at [392, 200] on input "kiwi" at bounding box center [406, 190] width 160 height 27
click at [93, 104] on span "ChatBots & Ticket Automations" at bounding box center [92, 107] width 92 height 26
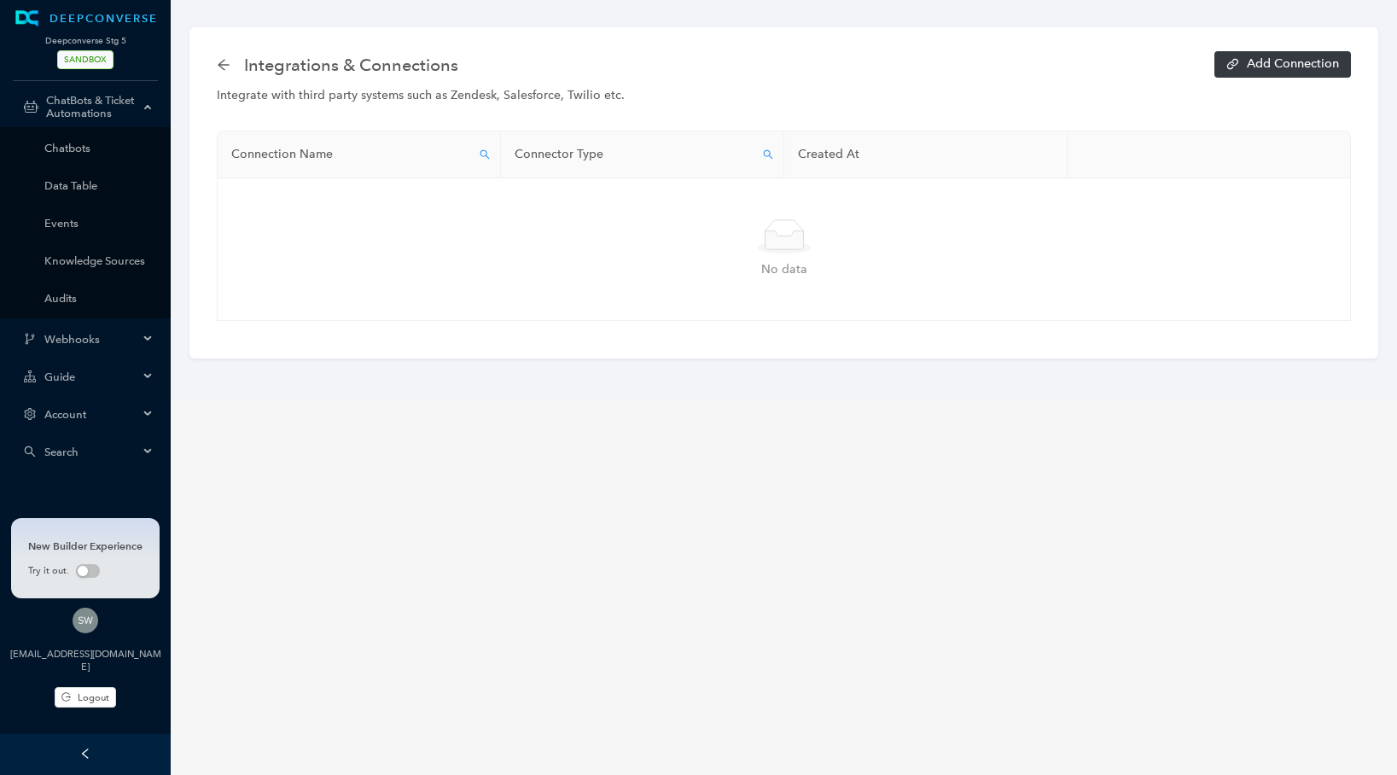
click at [898, 446] on main "Integrations & Connections Add Connection Integrate with third party systems su…" at bounding box center [784, 387] width 1226 height 775
click at [77, 59] on span "SANDBOX" at bounding box center [85, 59] width 56 height 19
click at [77, 127] on ul "Chatbots Data Table Events Knowledge Sources Audits" at bounding box center [85, 222] width 171 height 191
click at [77, 142] on link "Chatbots" at bounding box center [98, 148] width 109 height 13
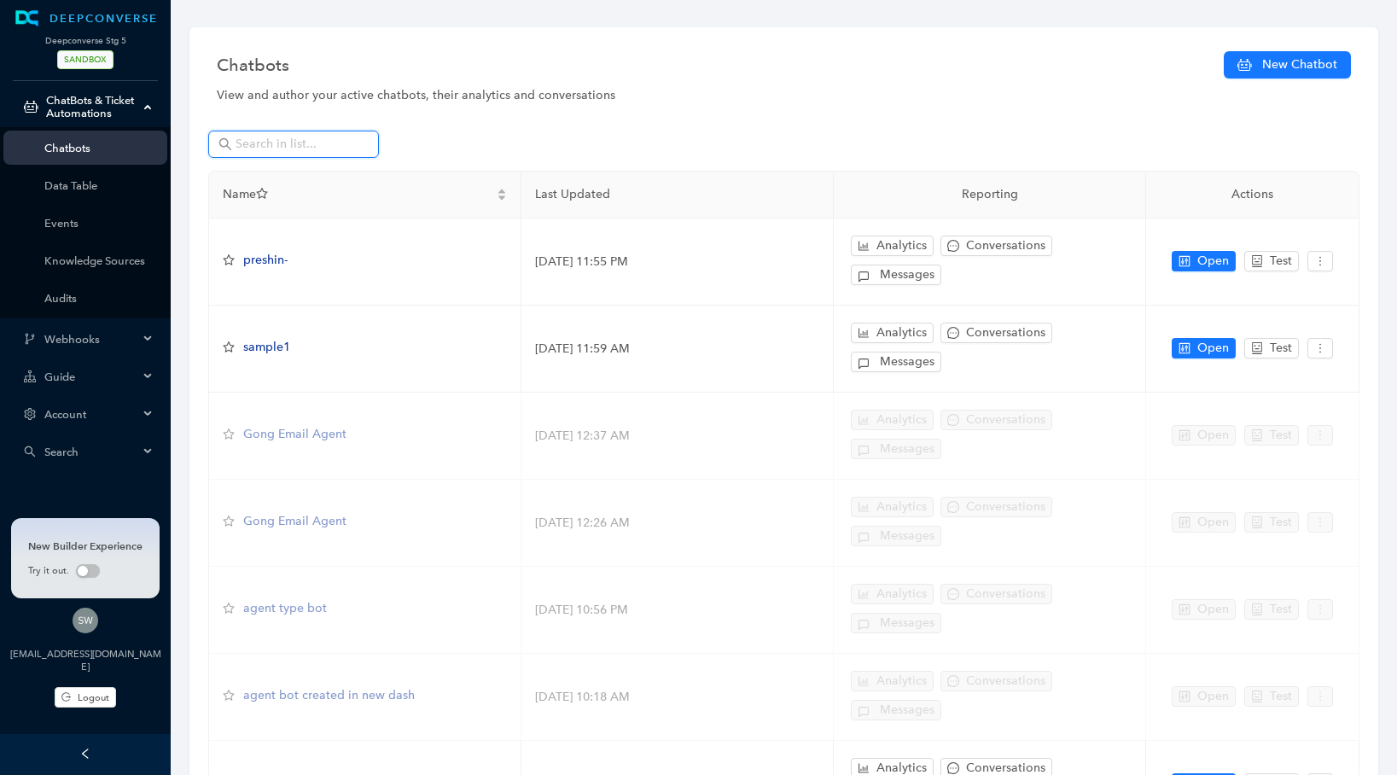
click at [324, 142] on input "text" at bounding box center [294, 144] width 119 height 19
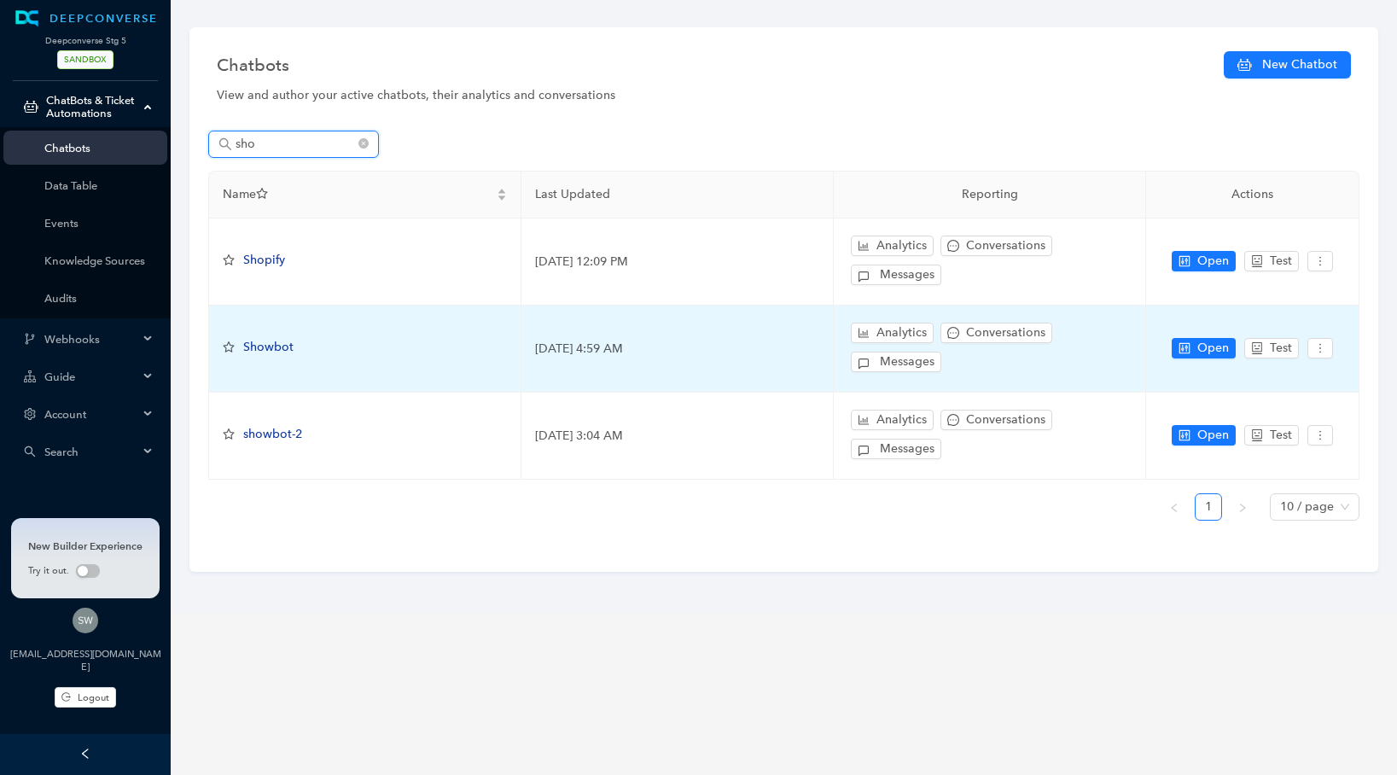
type input "sho"
click at [1224, 334] on td "Open Test" at bounding box center [1252, 348] width 213 height 87
click at [1220, 335] on td "Open Test" at bounding box center [1252, 348] width 213 height 87
click at [1218, 339] on span "Open" at bounding box center [1213, 348] width 32 height 19
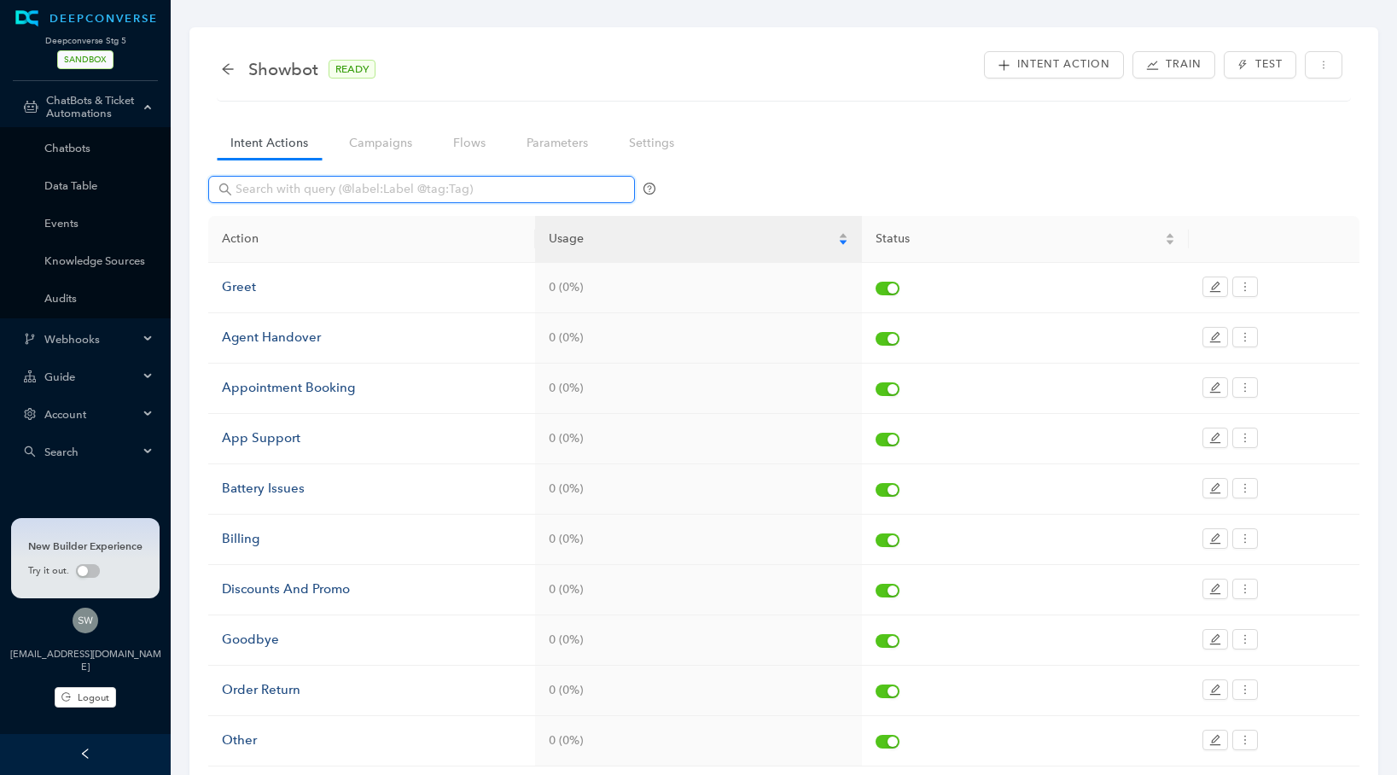
click at [338, 186] on input "text" at bounding box center [422, 189] width 375 height 19
click at [468, 147] on link "Flows" at bounding box center [469, 143] width 60 height 32
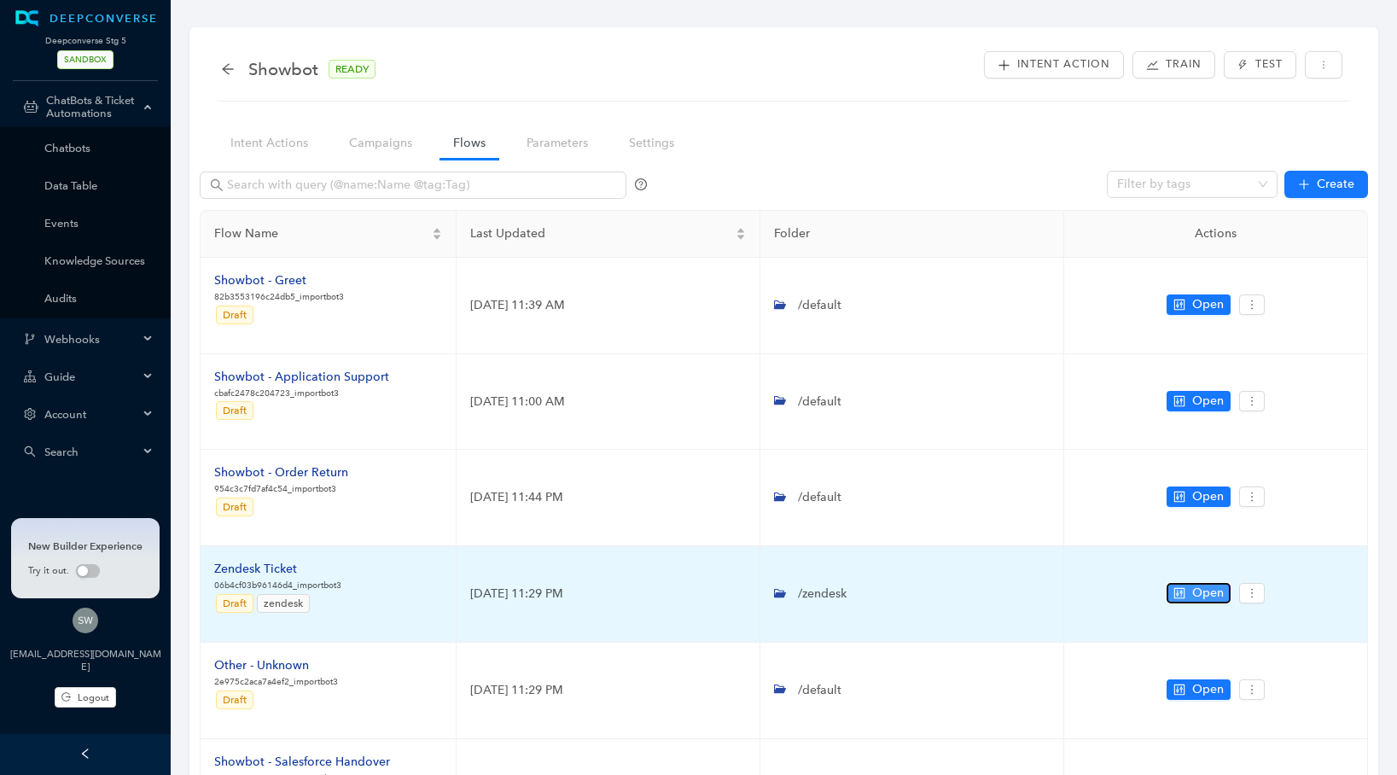
click at [1194, 595] on span "Open" at bounding box center [1208, 593] width 32 height 19
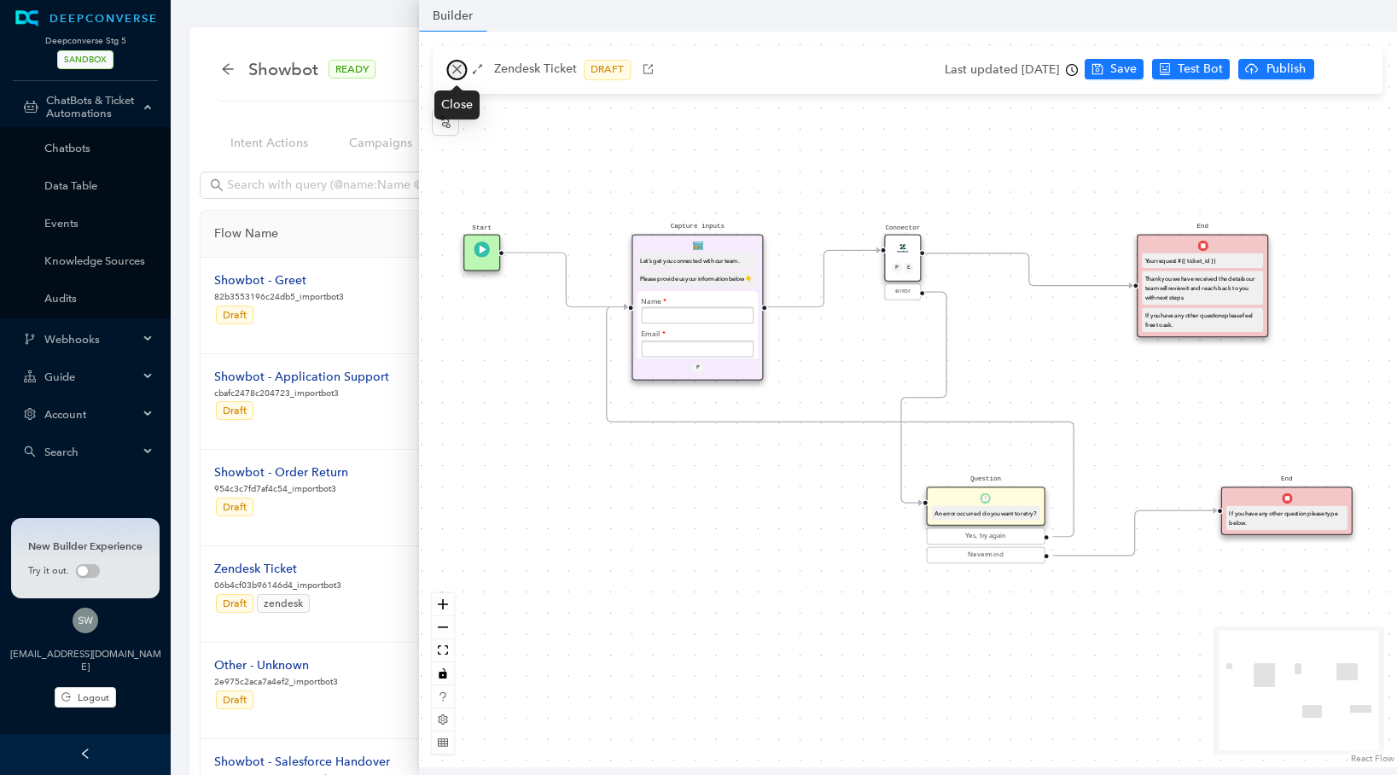
click at [453, 71] on icon "close" at bounding box center [456, 69] width 12 height 12
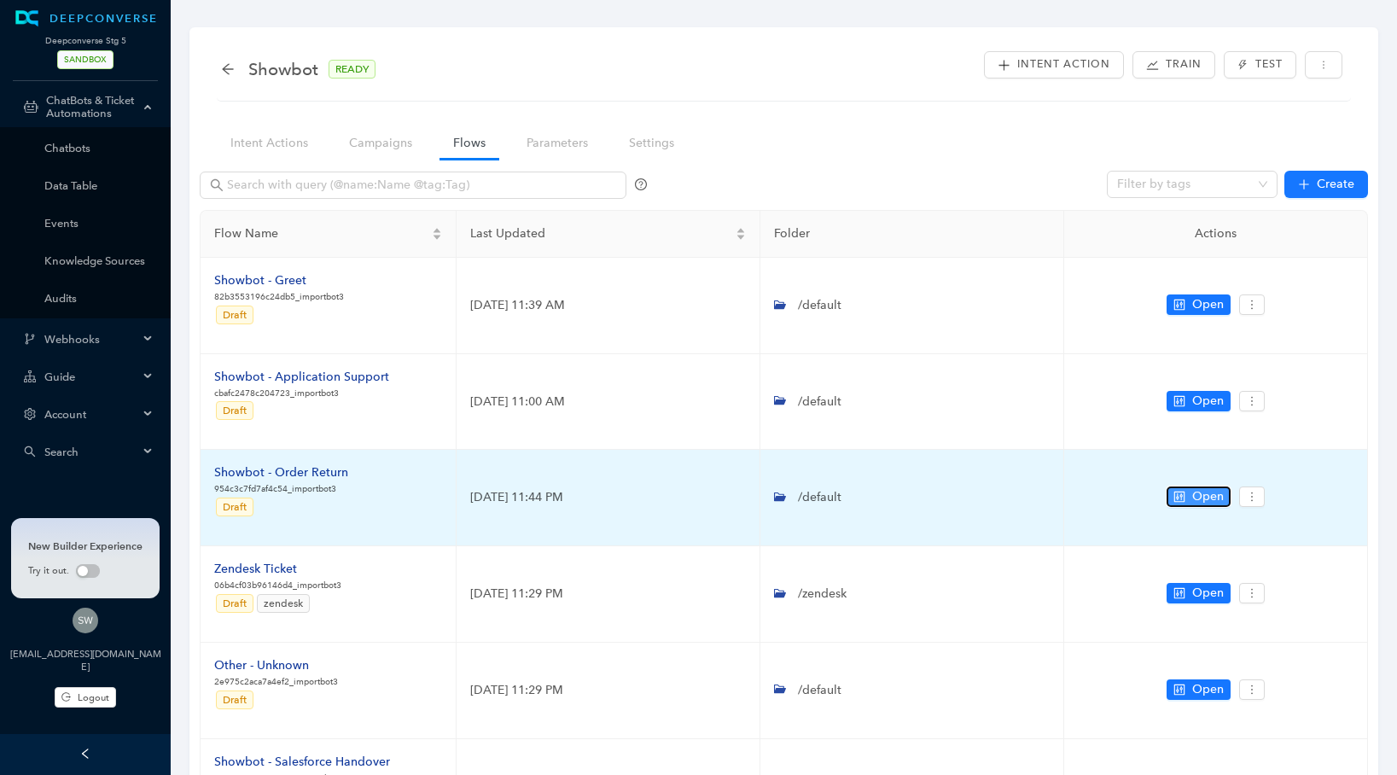
click at [1188, 496] on button "Open" at bounding box center [1198, 496] width 64 height 20
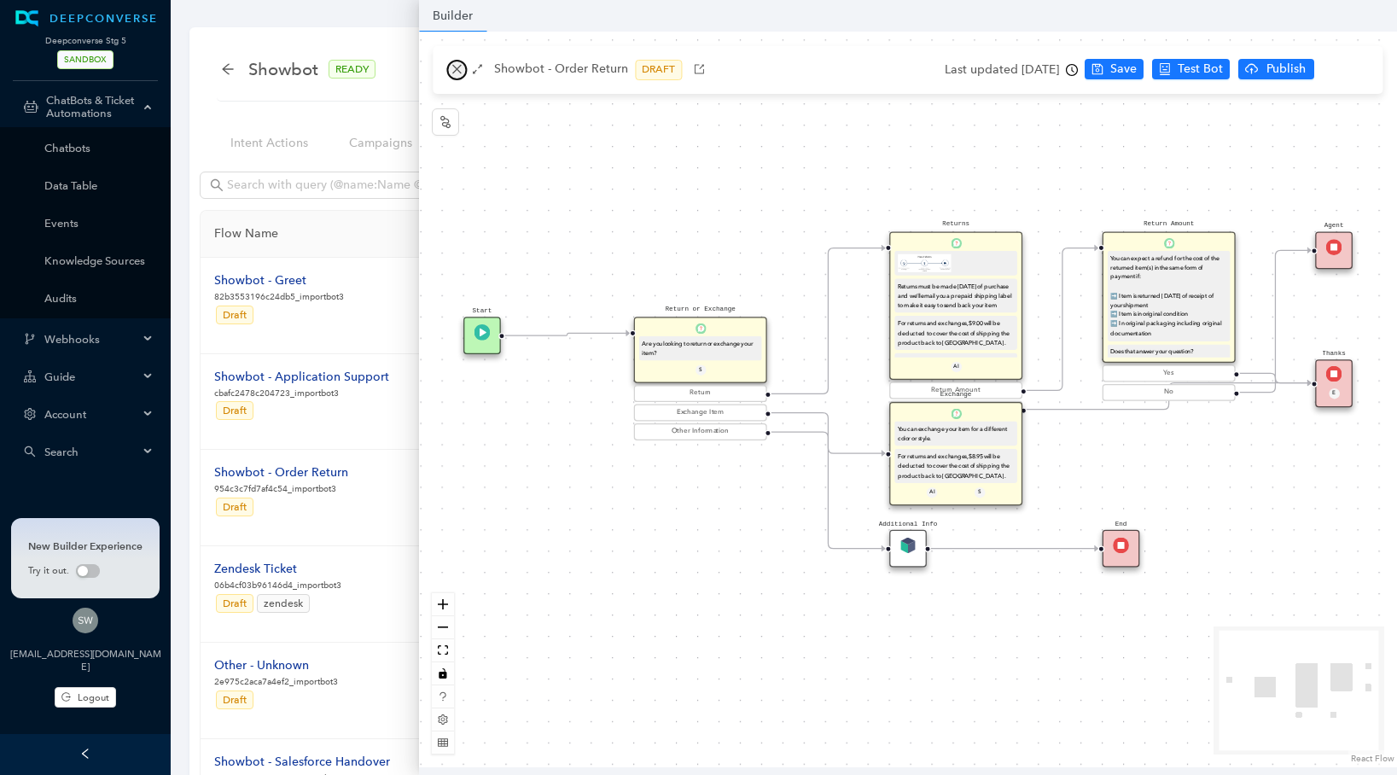
click at [463, 63] on button "button" at bounding box center [456, 70] width 20 height 20
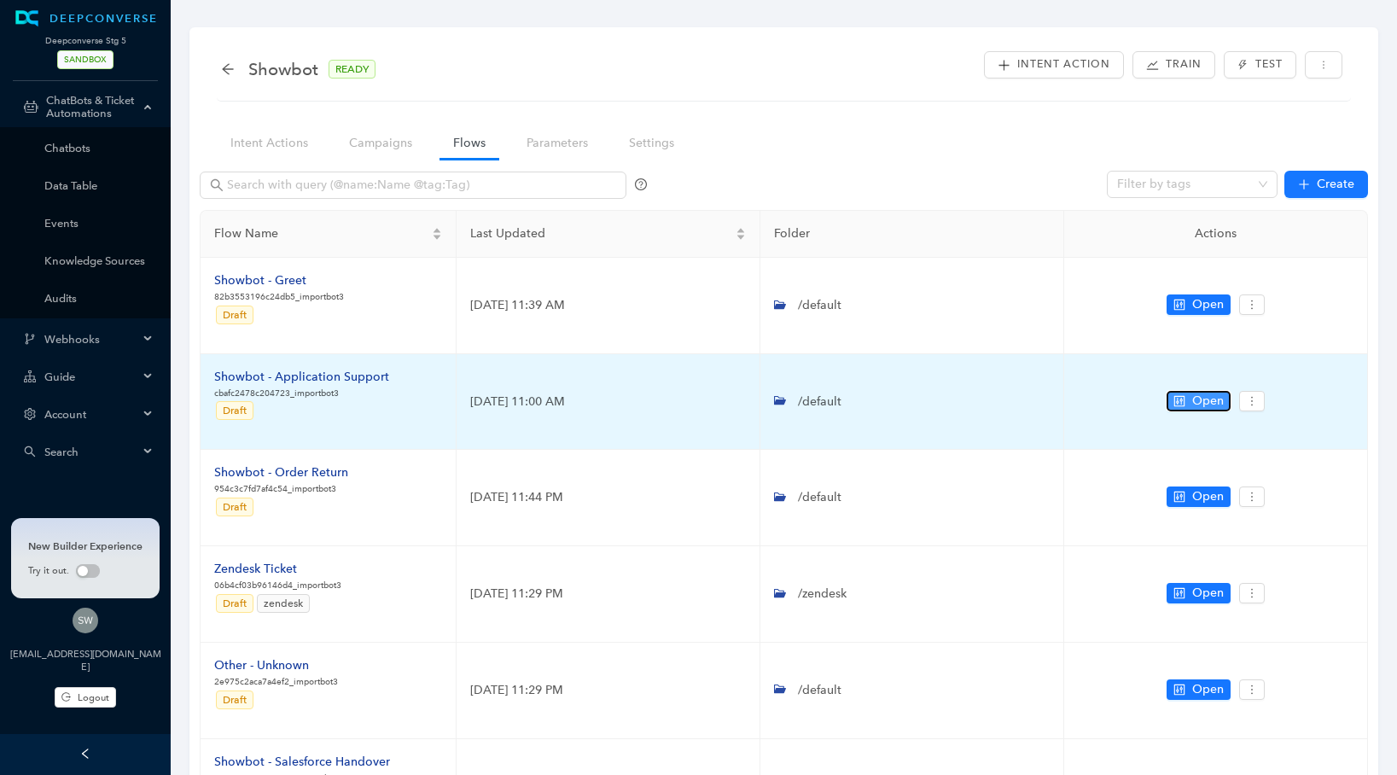
click at [1176, 399] on icon "control" at bounding box center [1179, 400] width 11 height 11
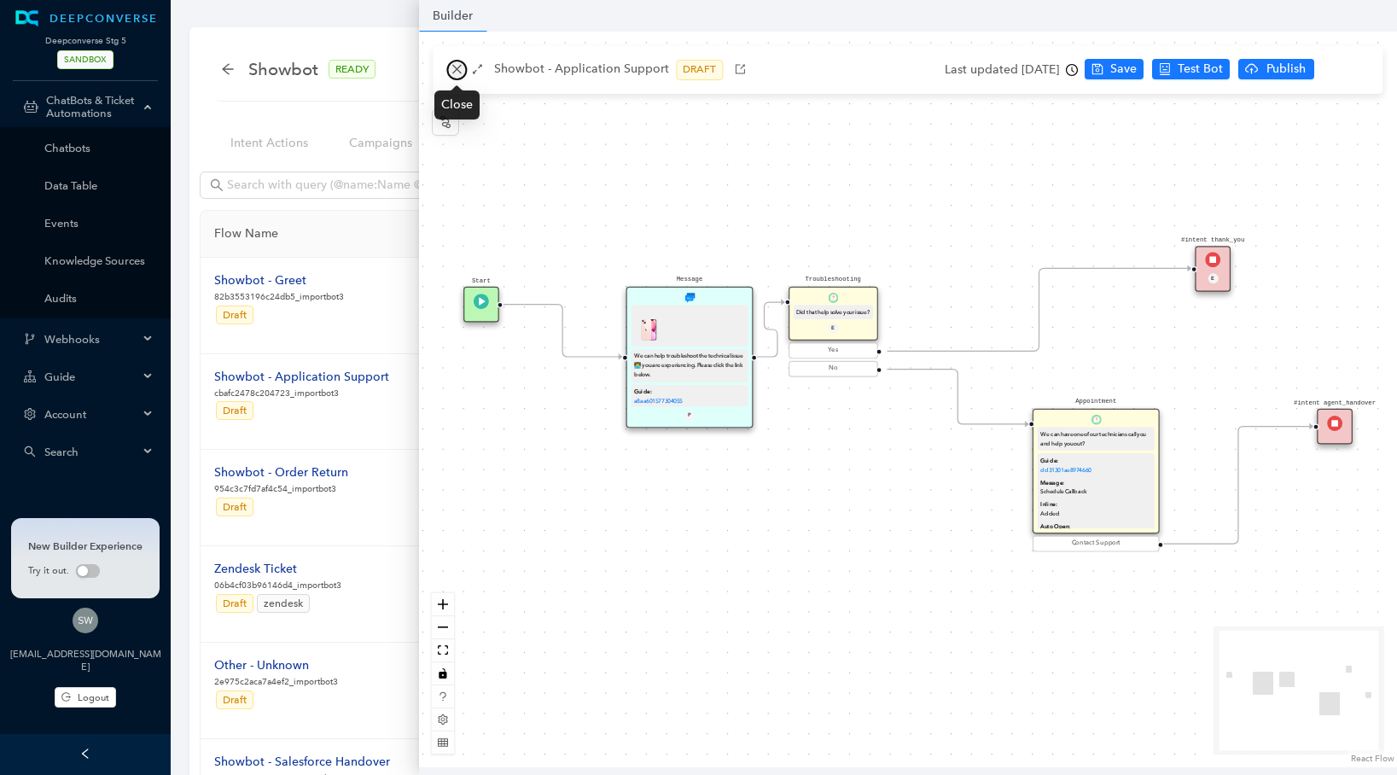
click at [450, 71] on icon "close" at bounding box center [456, 69] width 12 height 12
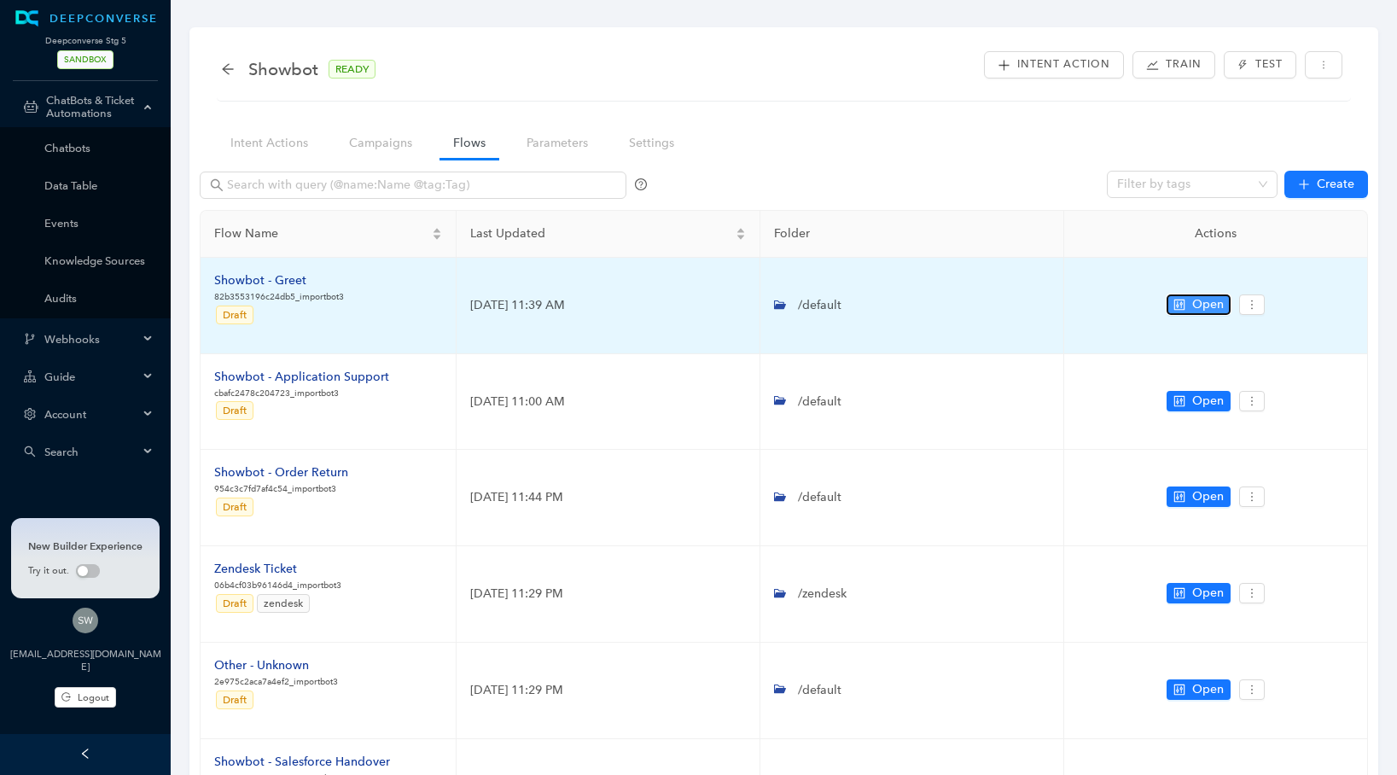
click at [1177, 294] on button "Open" at bounding box center [1198, 304] width 64 height 20
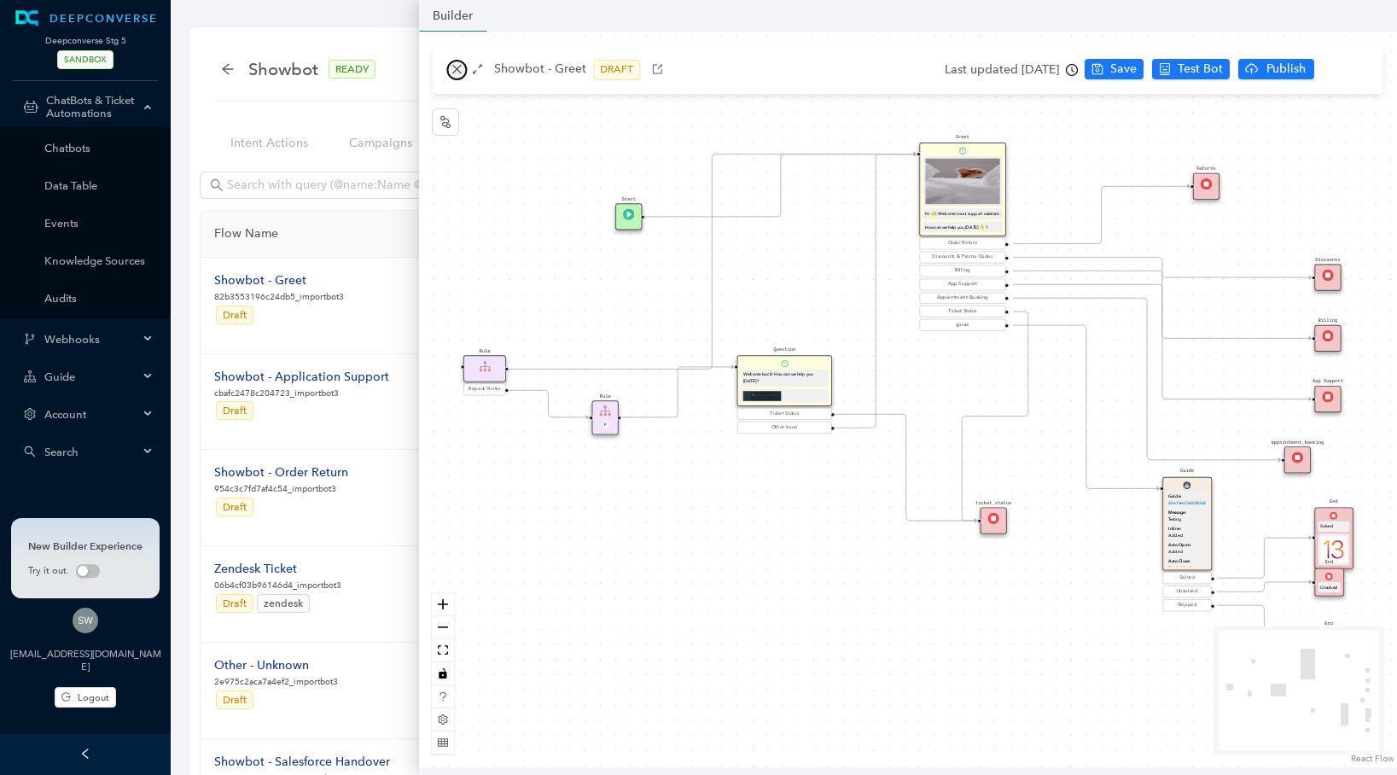
click at [454, 65] on icon "close" at bounding box center [456, 69] width 12 height 12
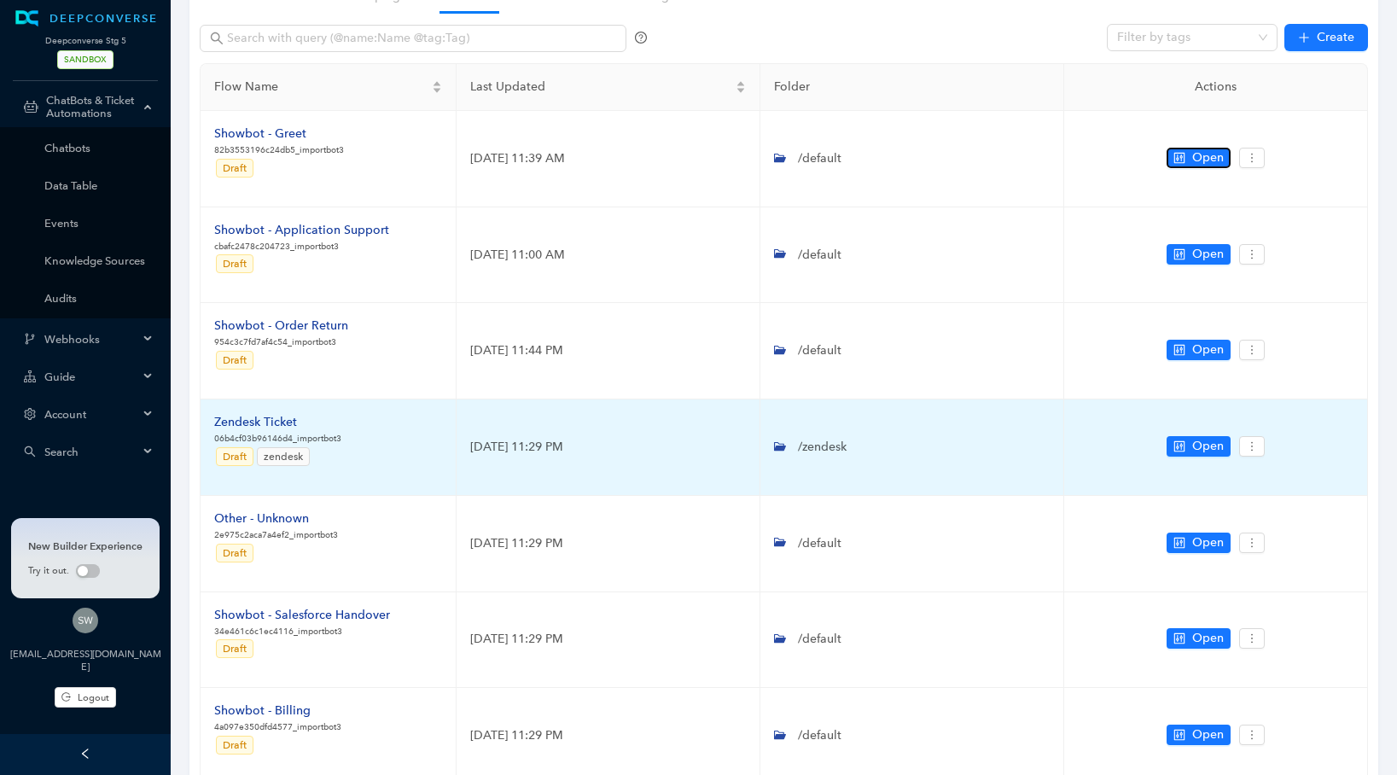
scroll to position [147, 0]
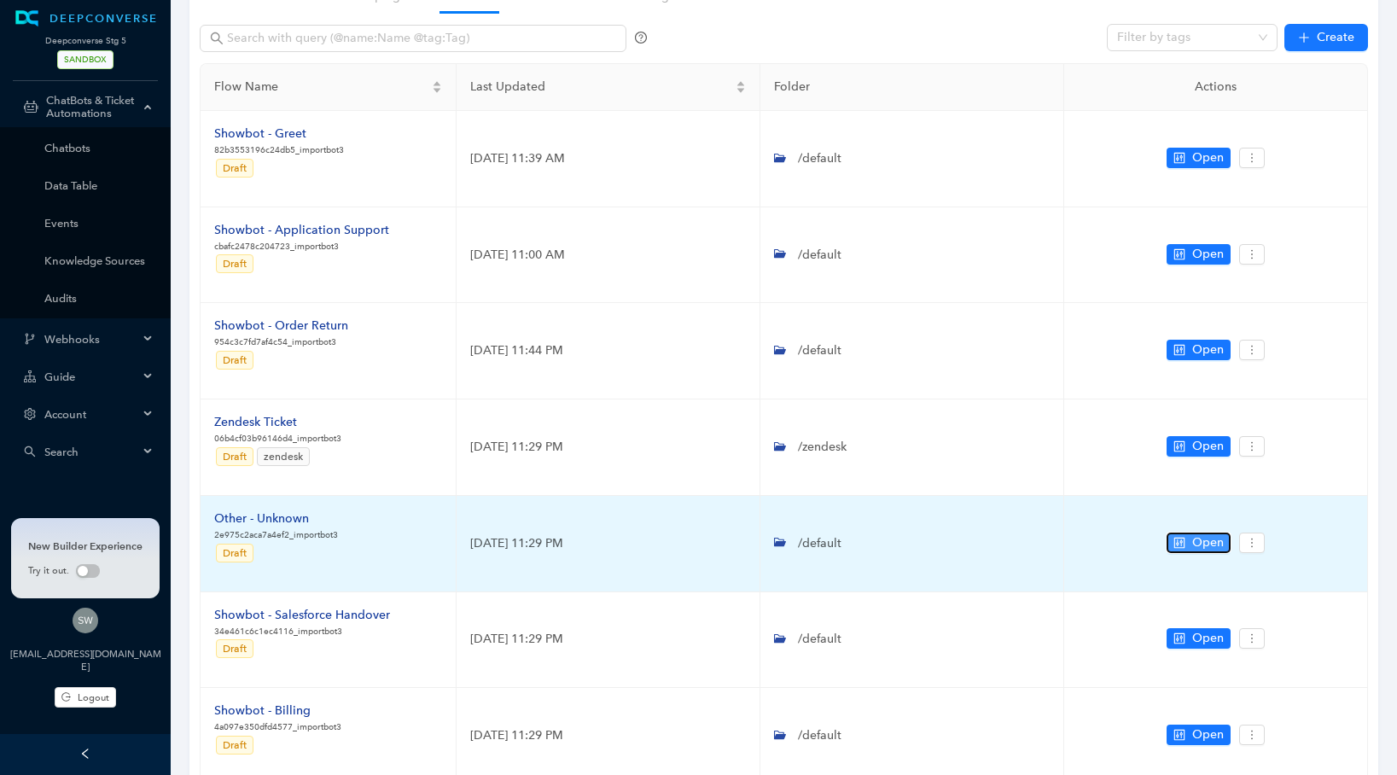
click at [1177, 541] on icon "control" at bounding box center [1179, 543] width 12 height 12
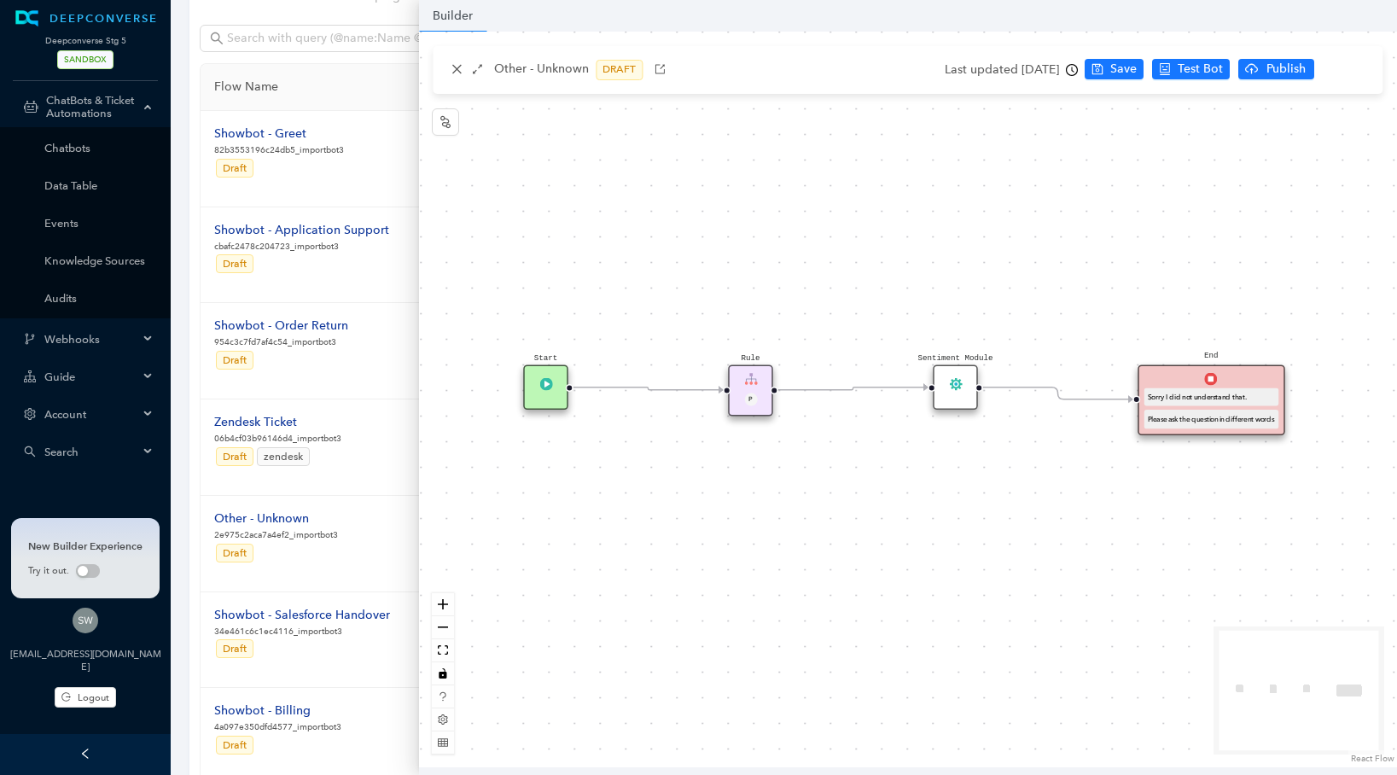
click at [466, 64] on div "Other - Unknown DRAFT" at bounding box center [558, 70] width 224 height 20
click at [451, 69] on icon "close" at bounding box center [456, 69] width 12 height 12
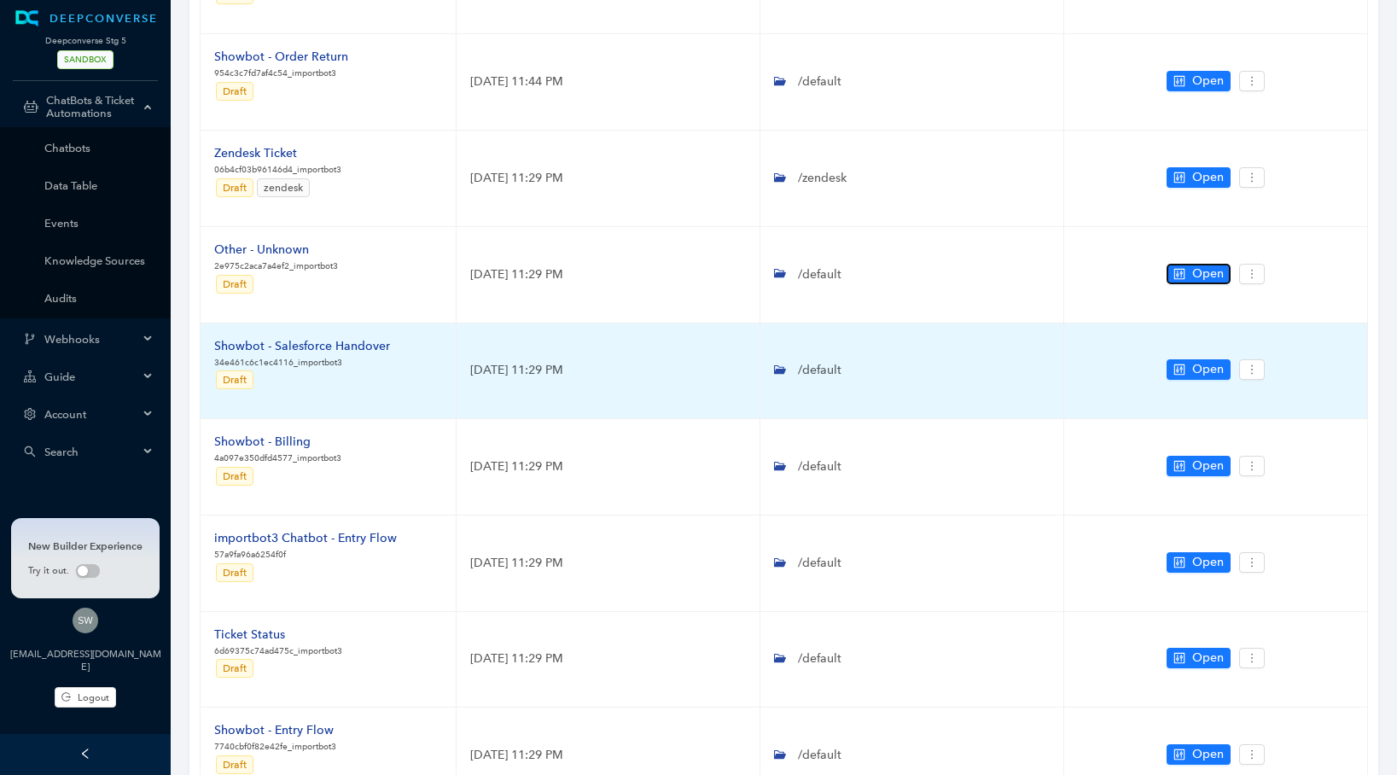
scroll to position [433, 0]
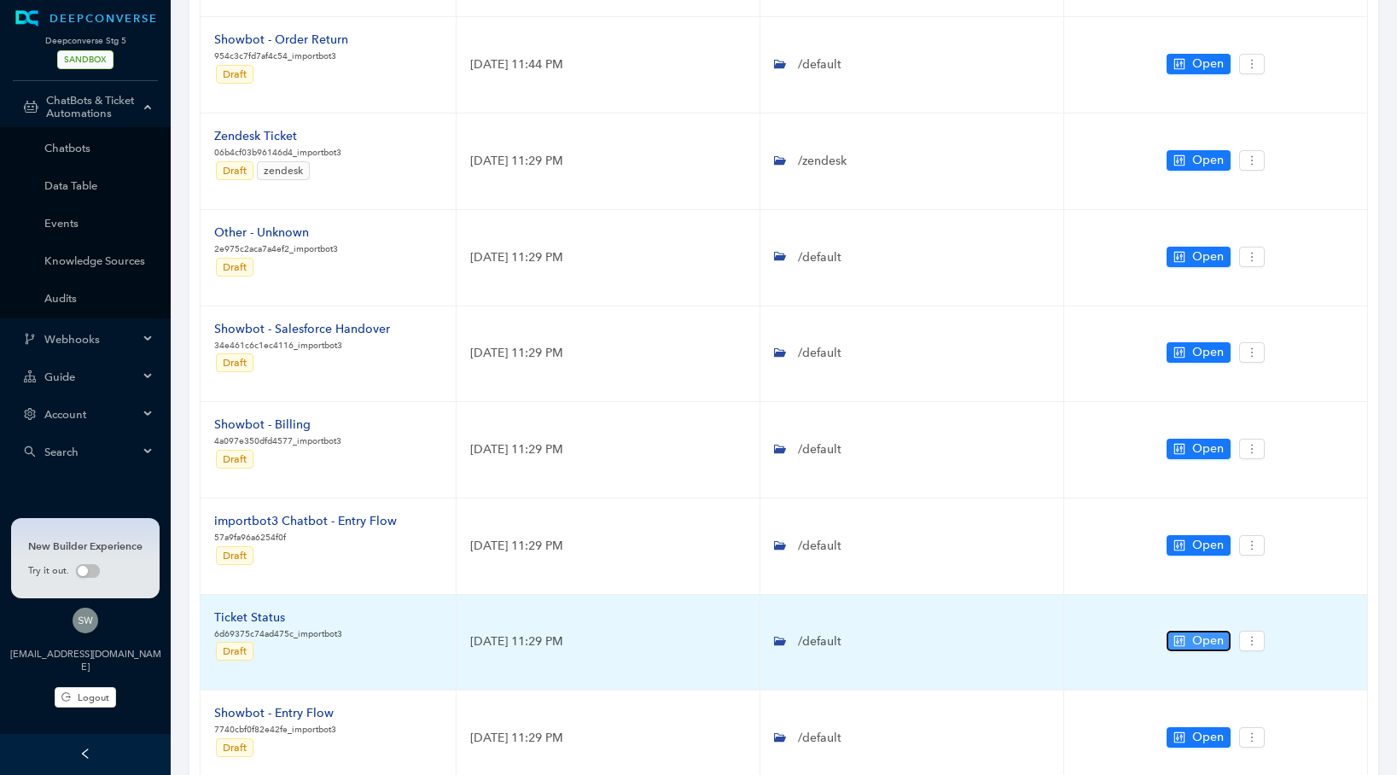
click at [1187, 648] on button "Open" at bounding box center [1198, 640] width 64 height 20
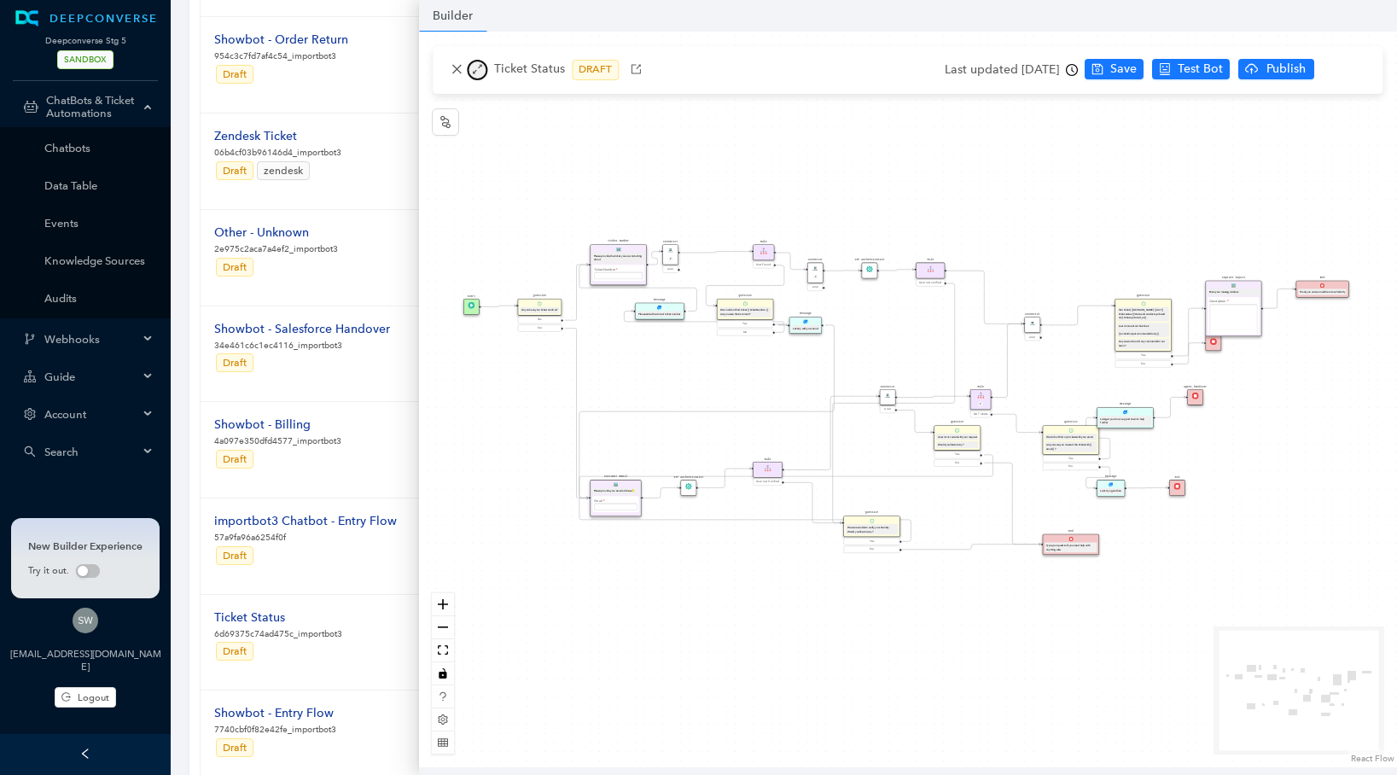
click at [482, 69] on icon "arrows-alt" at bounding box center [477, 69] width 12 height 12
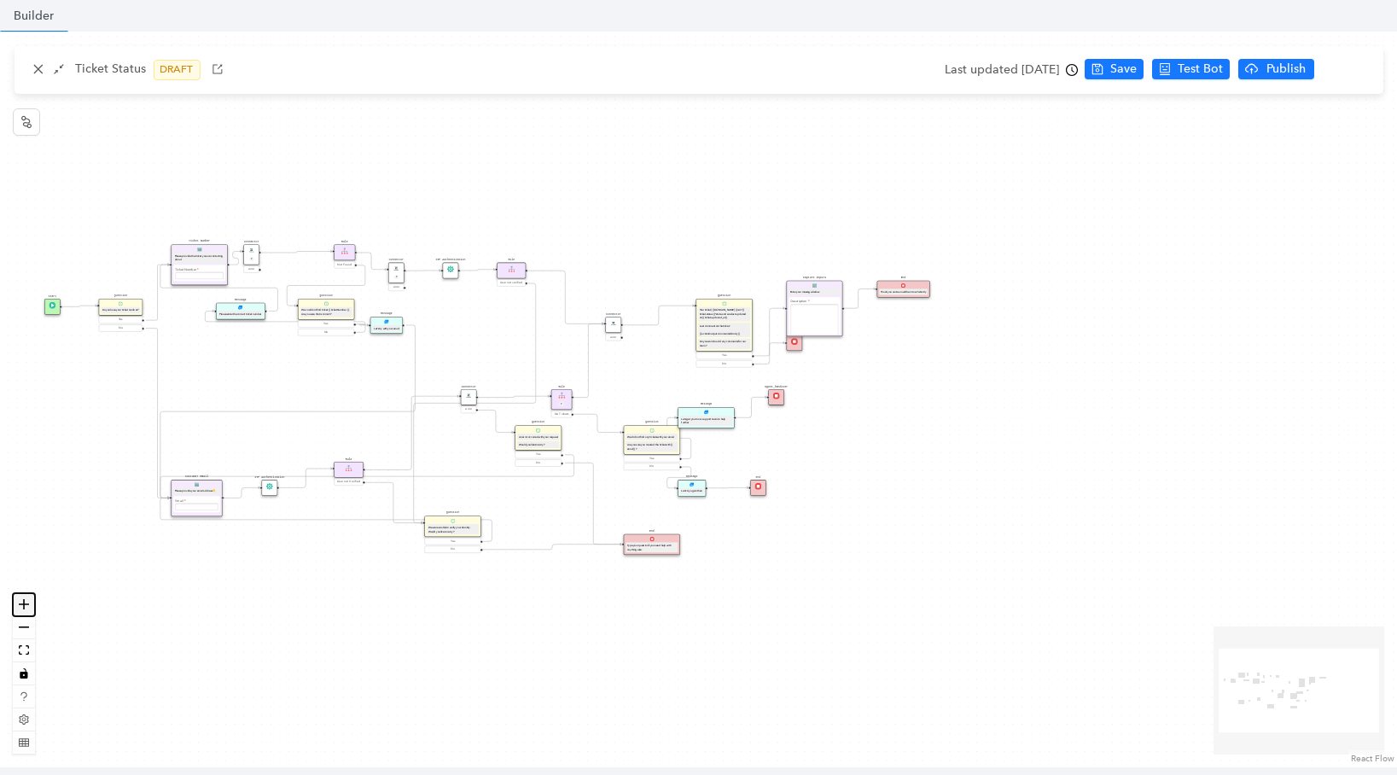
click at [30, 604] on button "zoom in" at bounding box center [24, 604] width 22 height 23
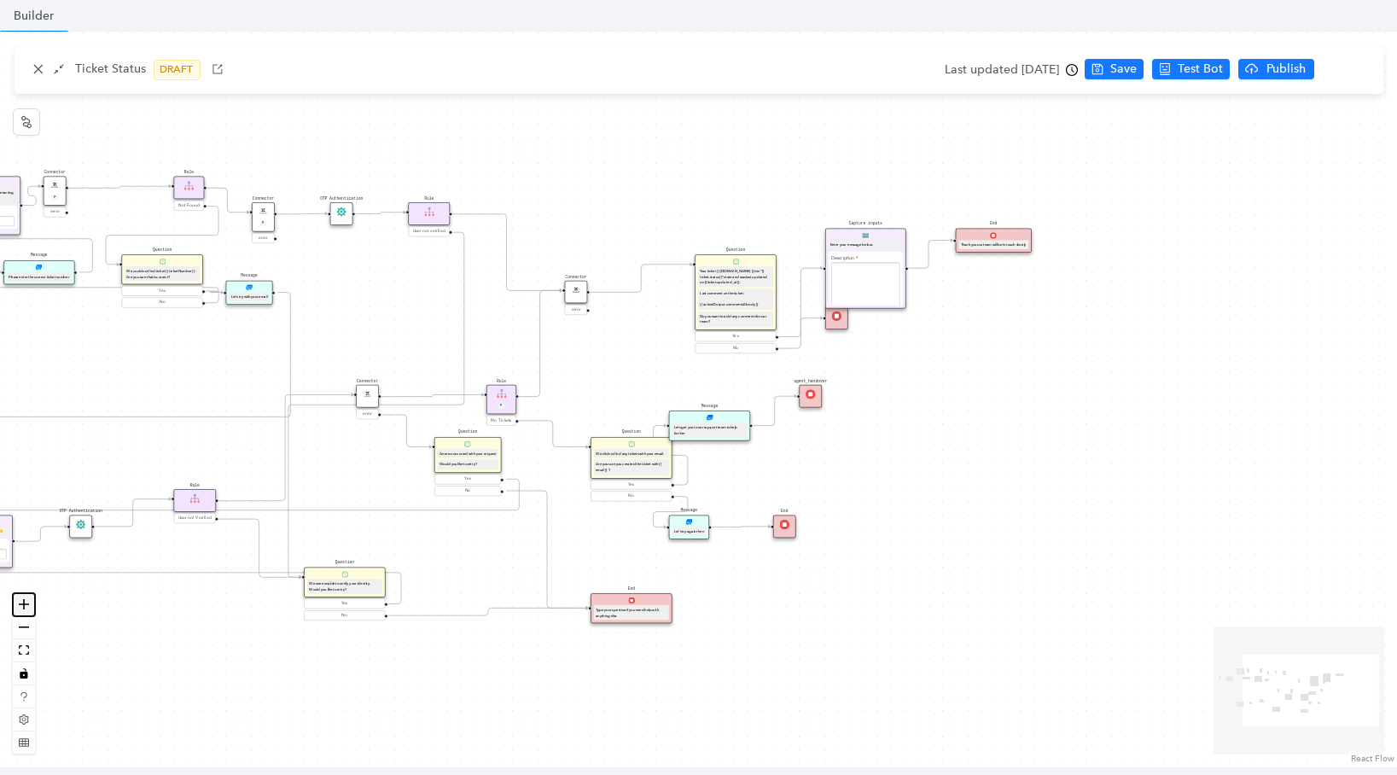
click at [30, 604] on button "zoom in" at bounding box center [24, 604] width 22 height 23
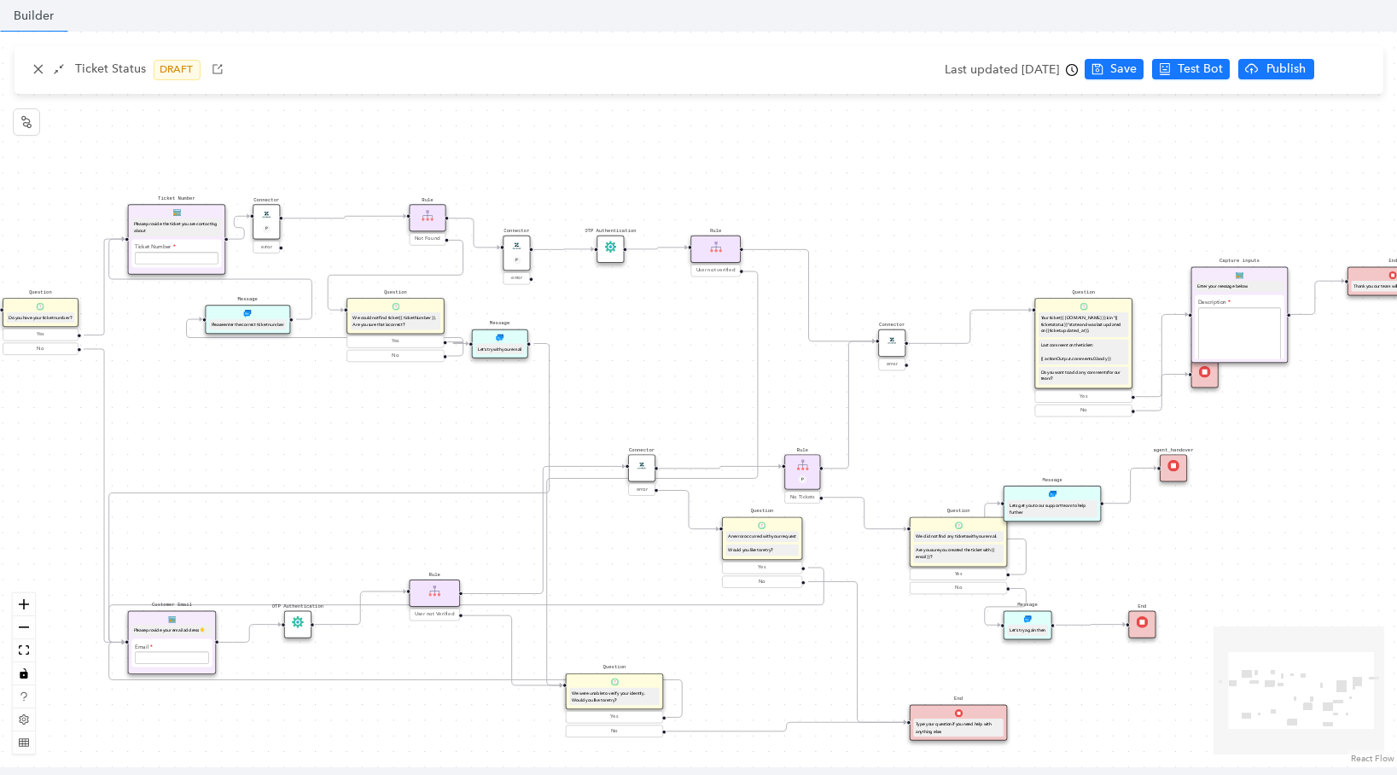
drag, startPoint x: 595, startPoint y: 321, endPoint x: 945, endPoint y: 394, distance: 357.4
click at [945, 394] on div "Start Question Do you have your ticket number? Yes No Customer Email Please pro…" at bounding box center [698, 399] width 1397 height 735
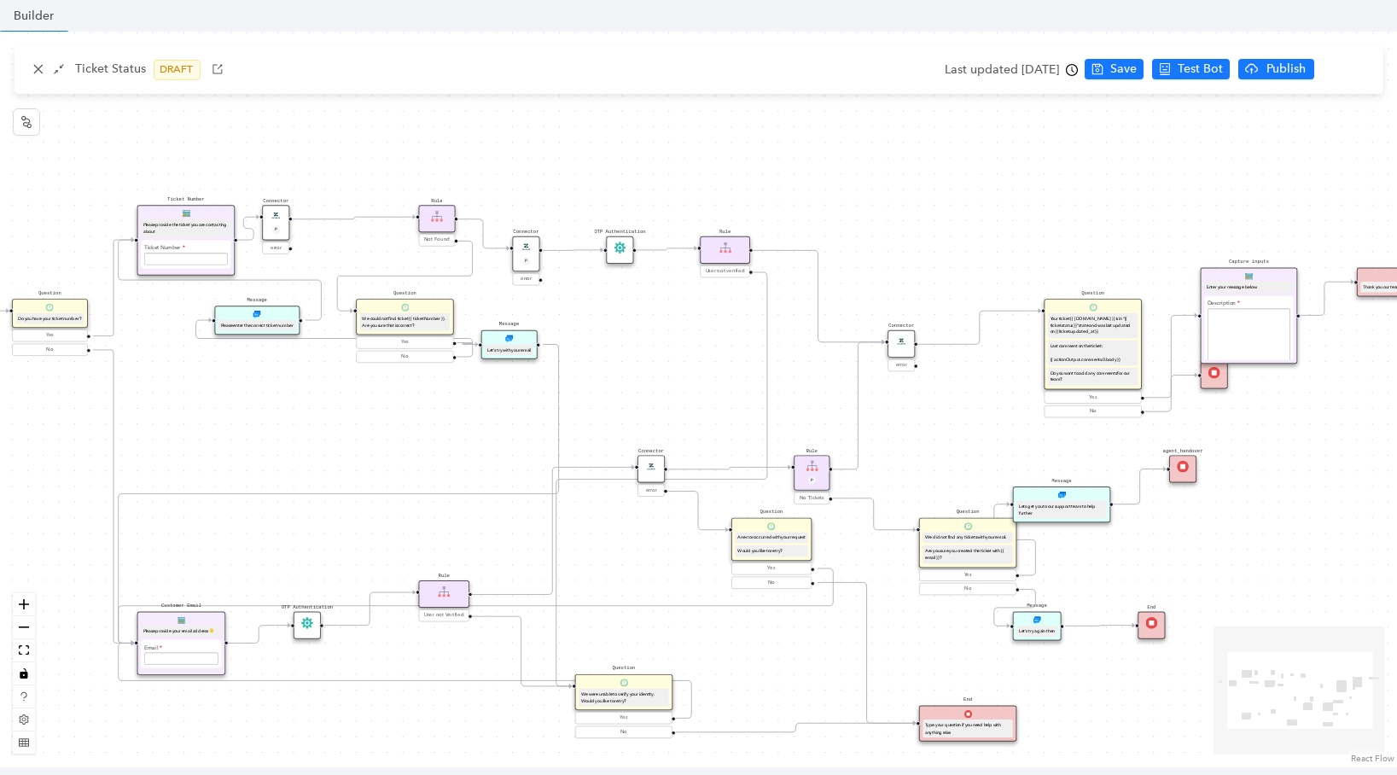
click at [520, 253] on div "Connector P" at bounding box center [525, 253] width 27 height 35
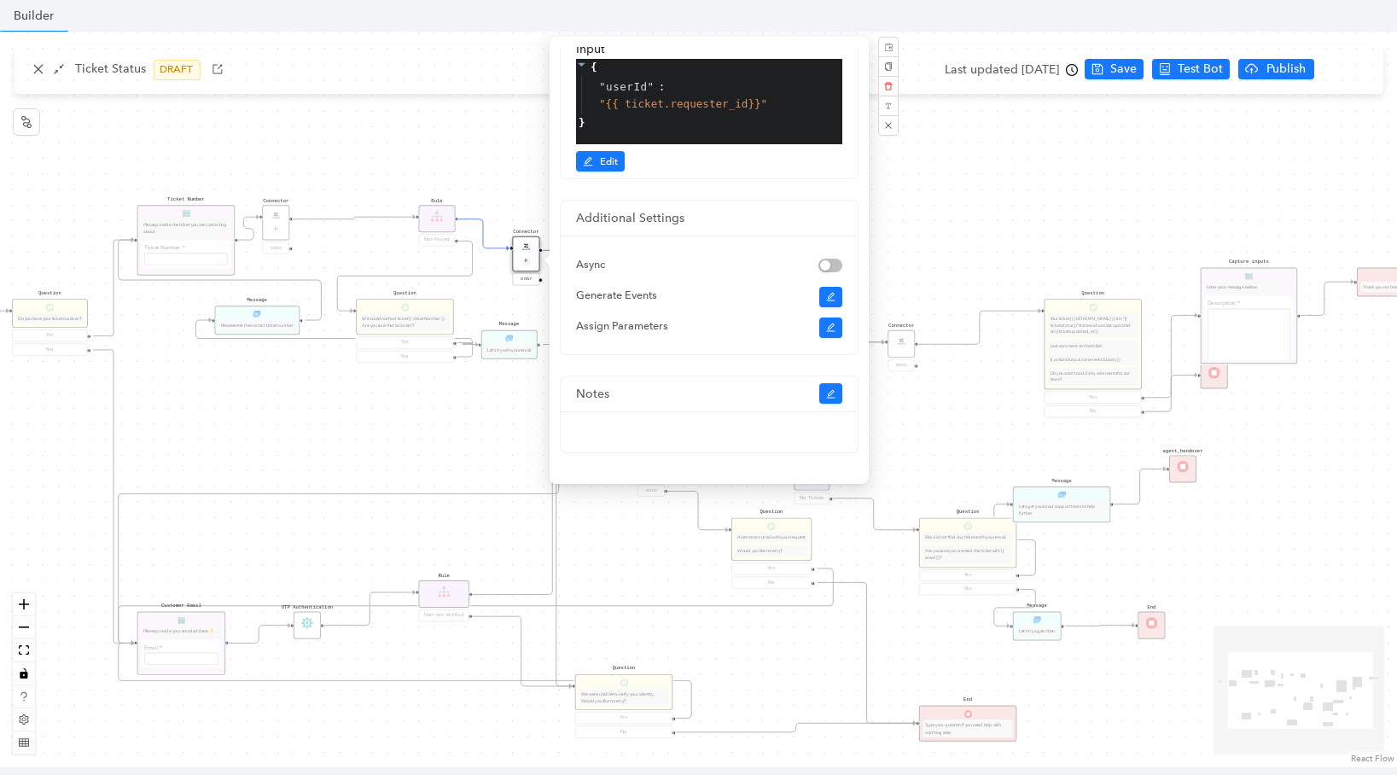
scroll to position [578, 0]
click at [833, 325] on button "button" at bounding box center [831, 327] width 24 height 20
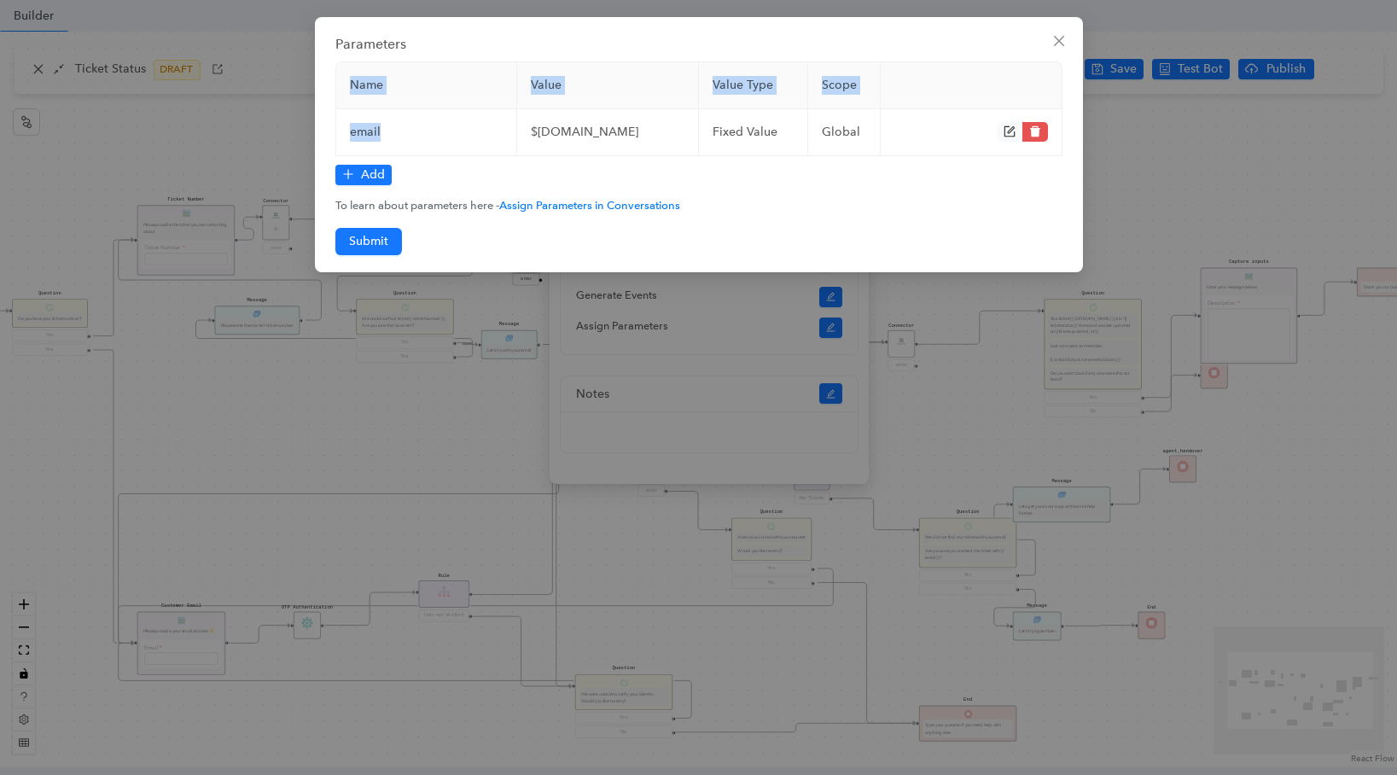
drag, startPoint x: 381, startPoint y: 128, endPoint x: 334, endPoint y: 137, distance: 48.7
click at [334, 137] on div "Parameters Name Value Value Type Scope email $actionOutput.user.email fixed Val…" at bounding box center [699, 144] width 768 height 255
copy table "Name Value Value Type Scope email"
click at [1132, 183] on div "Parameters Name Value Value Type Scope email $actionOutput.user.email fixed Val…" at bounding box center [698, 387] width 1397 height 775
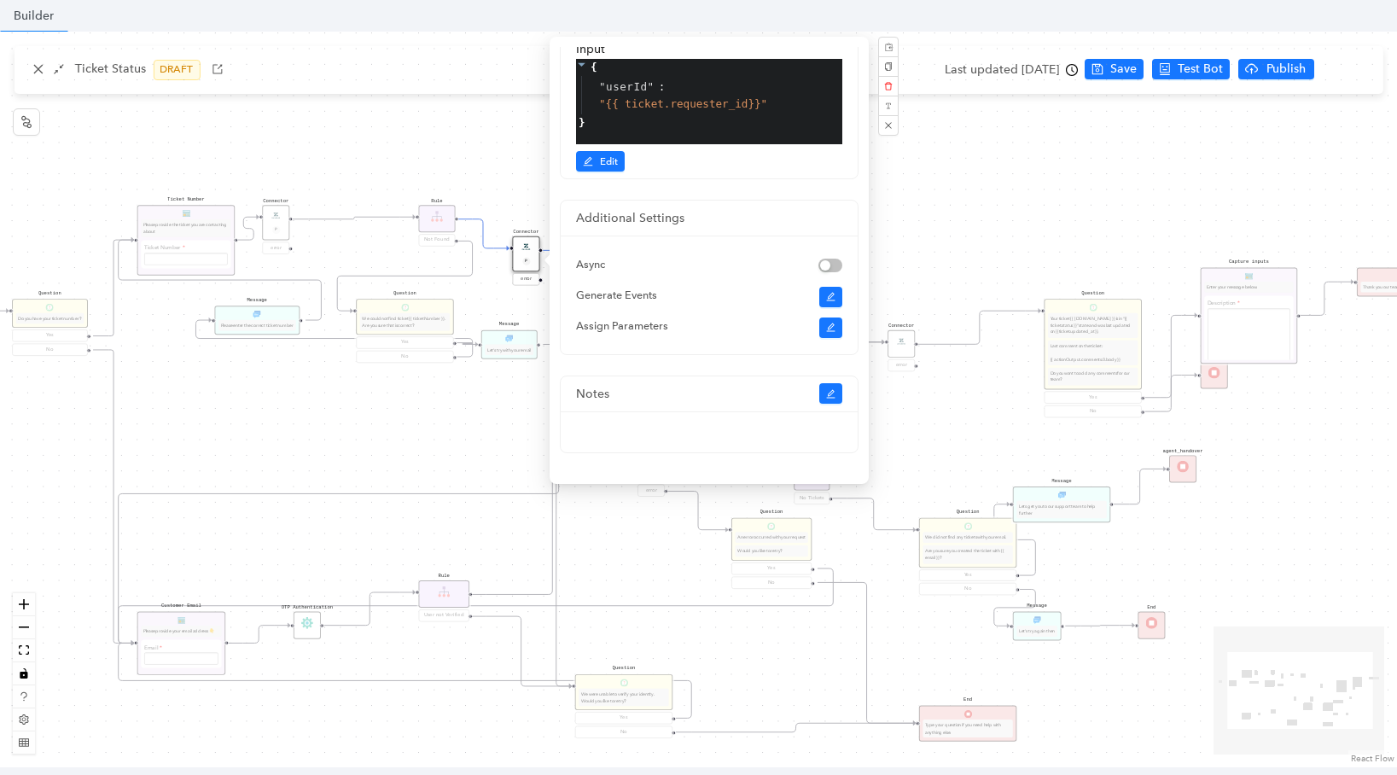
click at [479, 139] on div "Start Question Do you have your ticket number? Yes No Customer Email Please pro…" at bounding box center [698, 399] width 1397 height 735
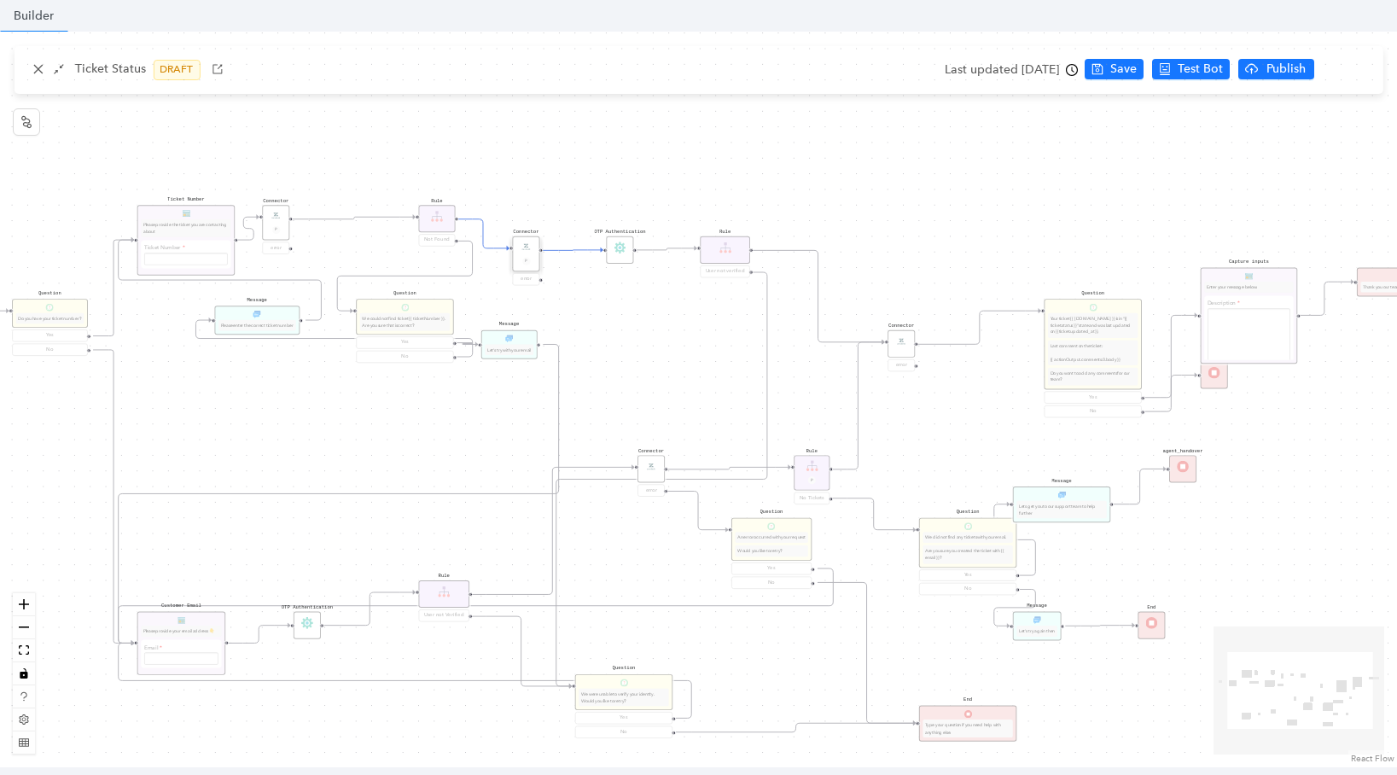
scroll to position [0, 0]
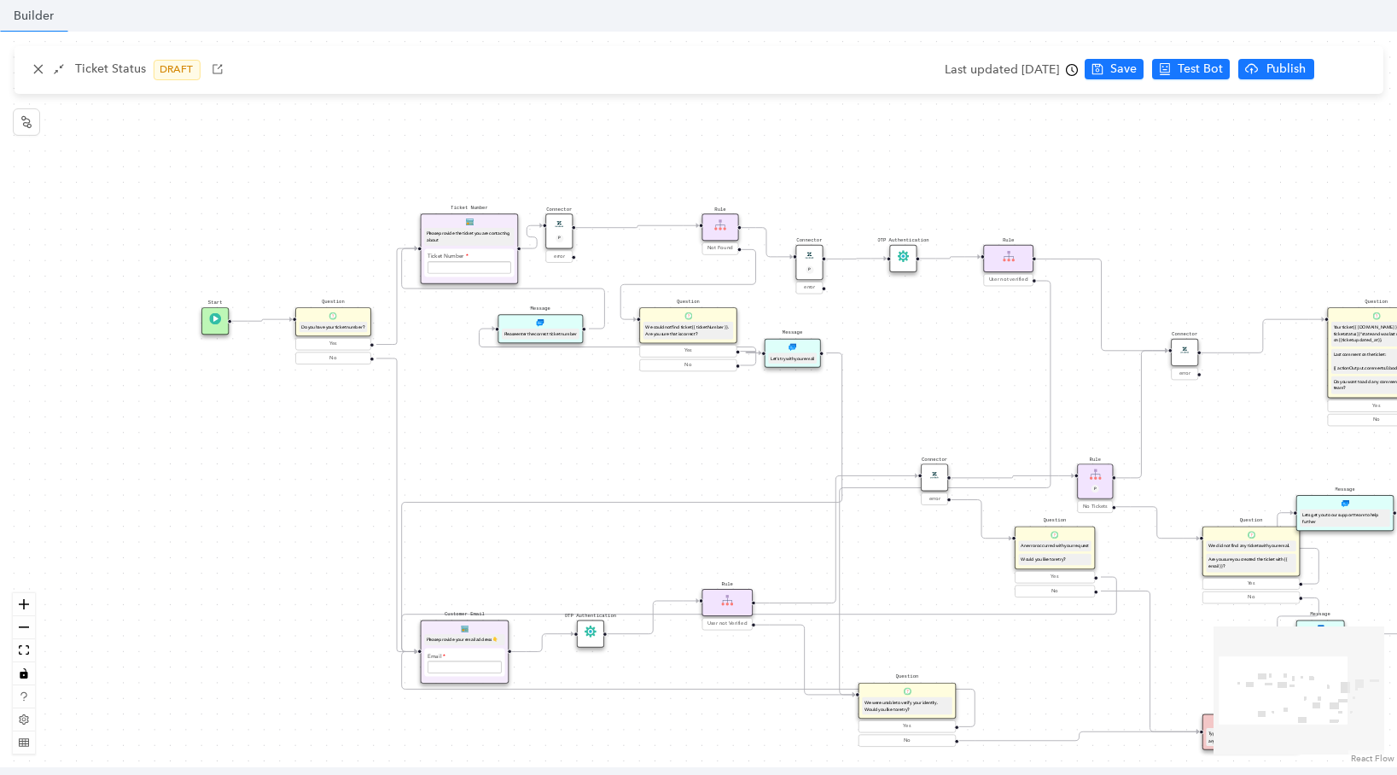
drag, startPoint x: 484, startPoint y: 256, endPoint x: 767, endPoint y: 264, distance: 283.4
click at [767, 264] on div "Start Question Do you have your ticket number? Yes No Customer Email Please pro…" at bounding box center [698, 399] width 1397 height 735
click at [471, 654] on div "Email" at bounding box center [464, 660] width 74 height 25
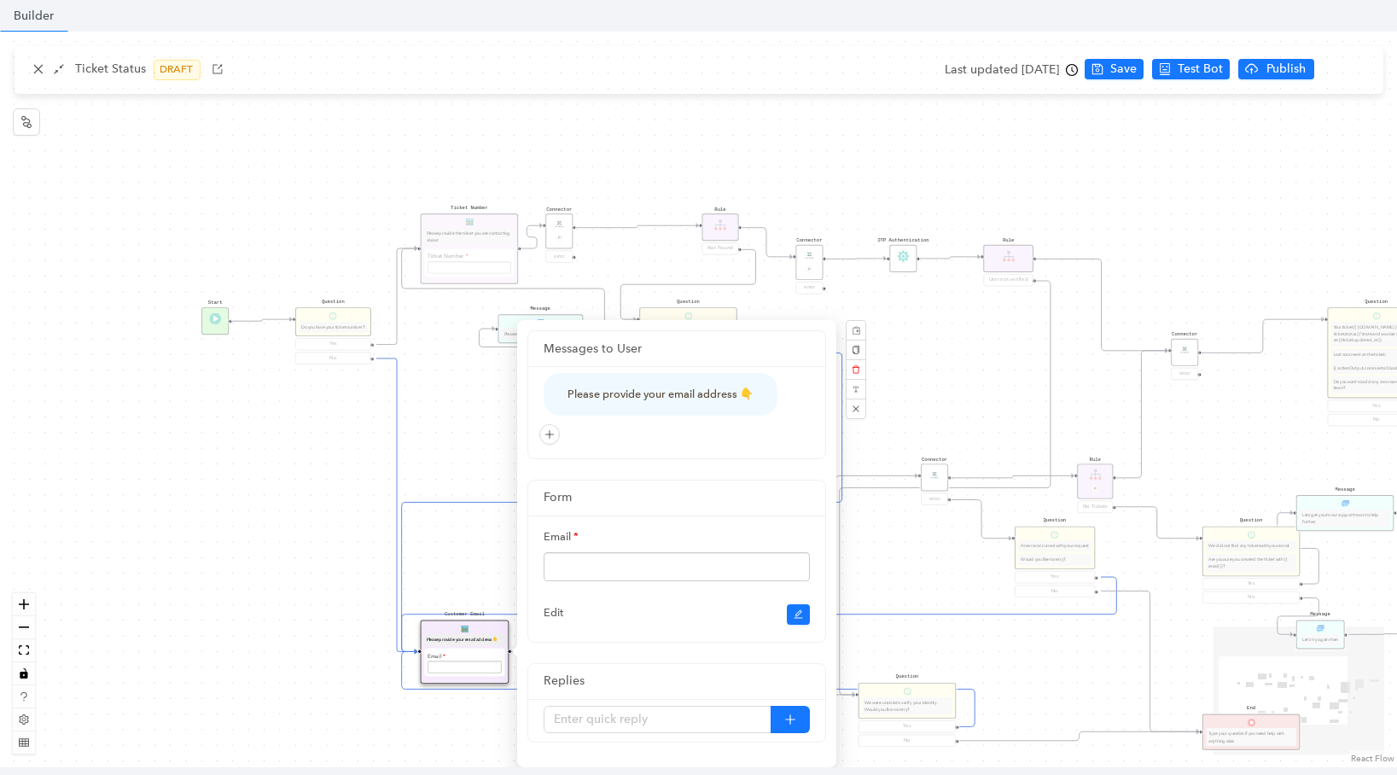
click at [431, 394] on div "Start Question Do you have your ticket number? Yes No Customer Email Please pro…" at bounding box center [698, 399] width 1397 height 735
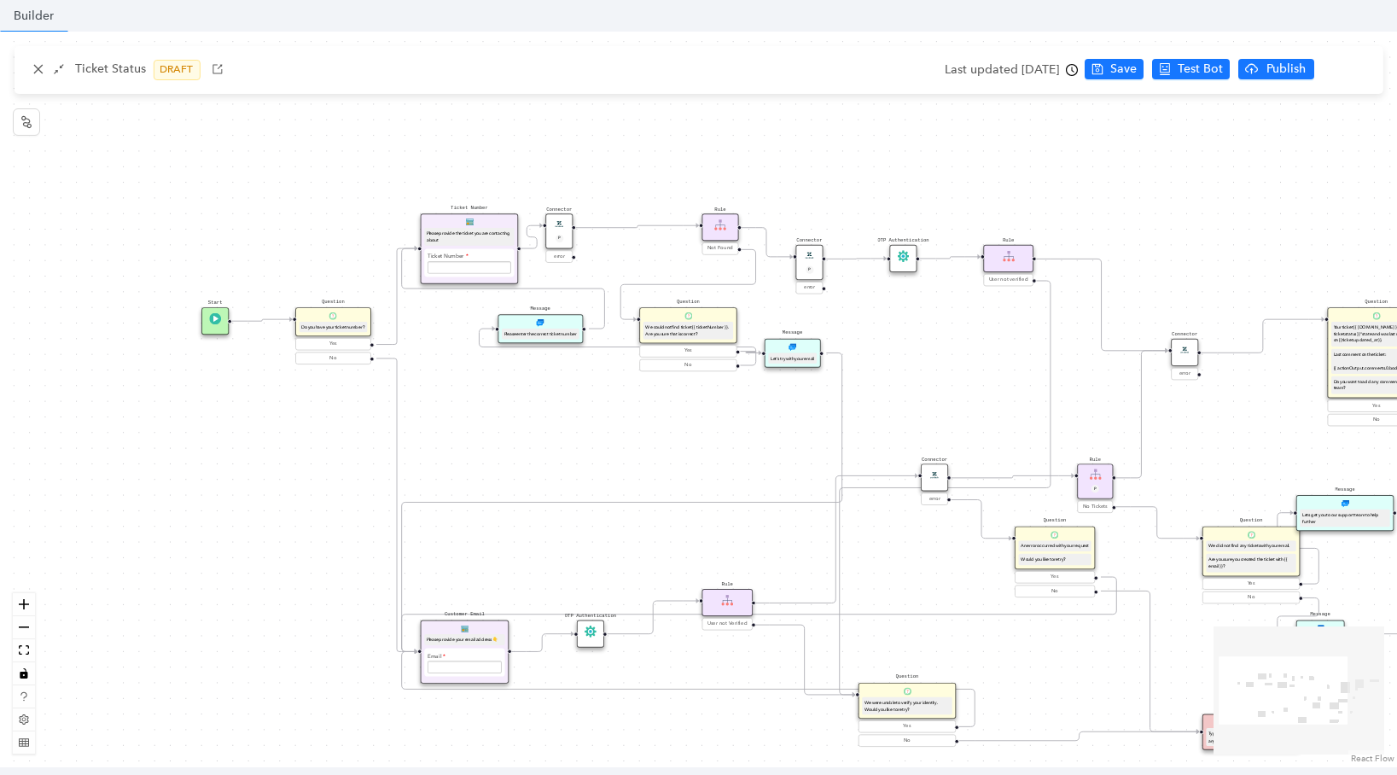
click at [584, 636] on img at bounding box center [590, 631] width 12 height 12
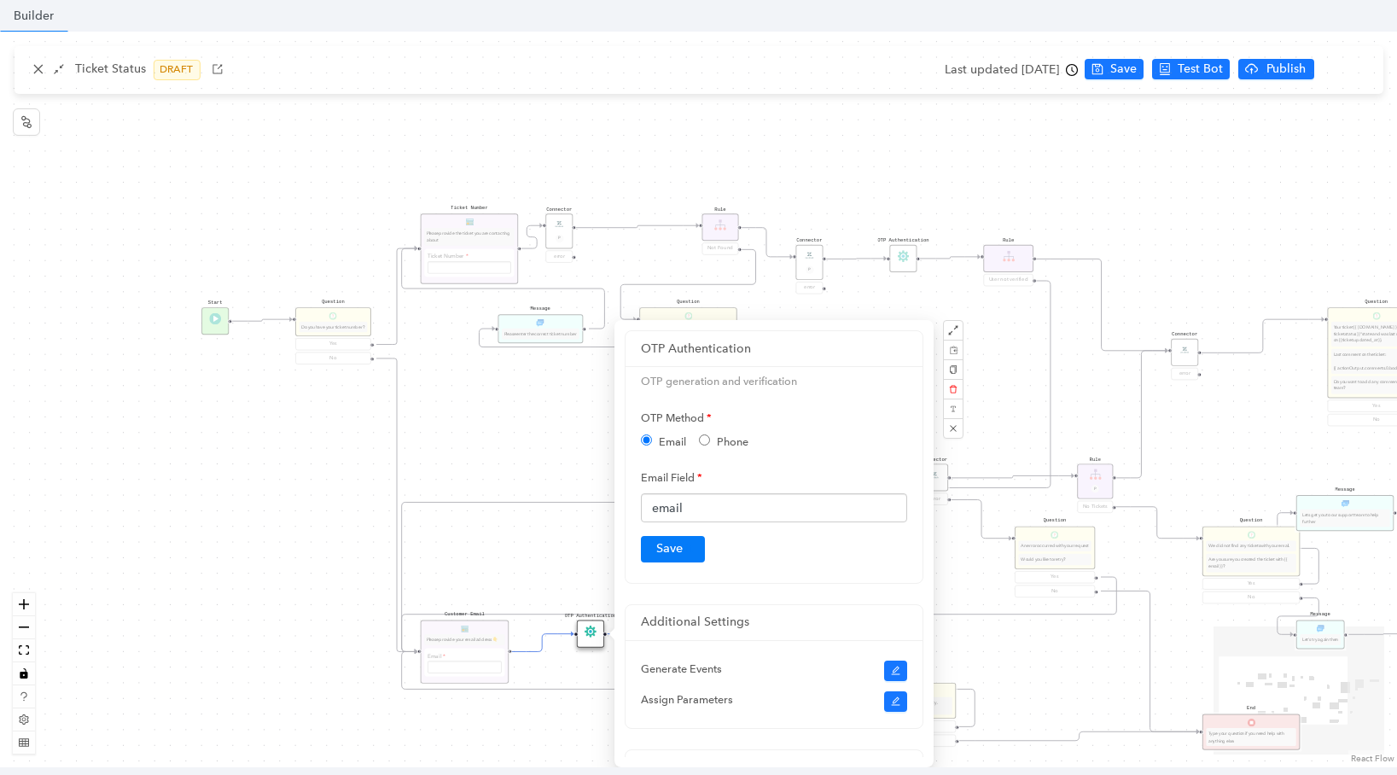
click at [543, 523] on div "Start Question Do you have your ticket number? Yes No Customer Email Please pro…" at bounding box center [698, 399] width 1397 height 735
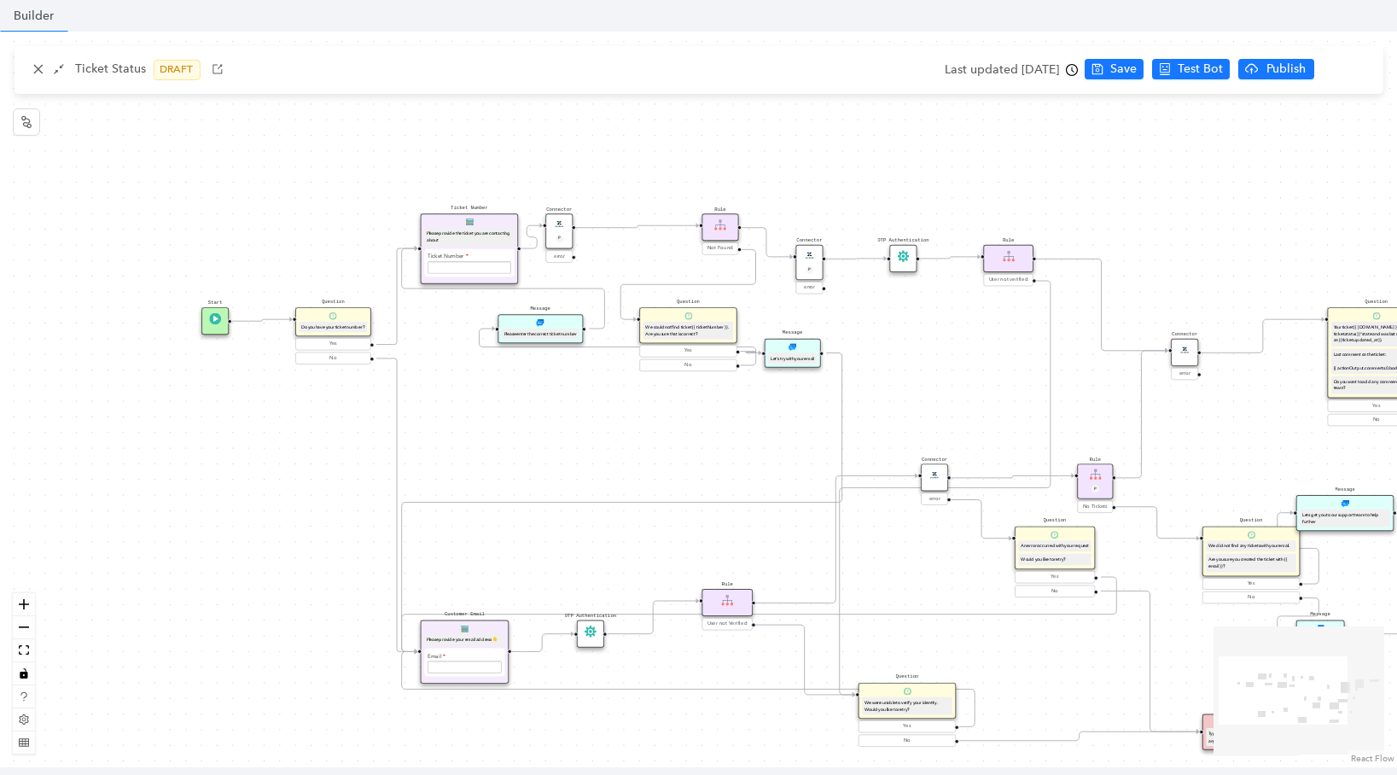
click at [462, 636] on div "Please provide your email address 👇" at bounding box center [465, 639] width 76 height 7
click at [484, 630] on div "Please provide your email address 👇" at bounding box center [464, 635] width 80 height 11
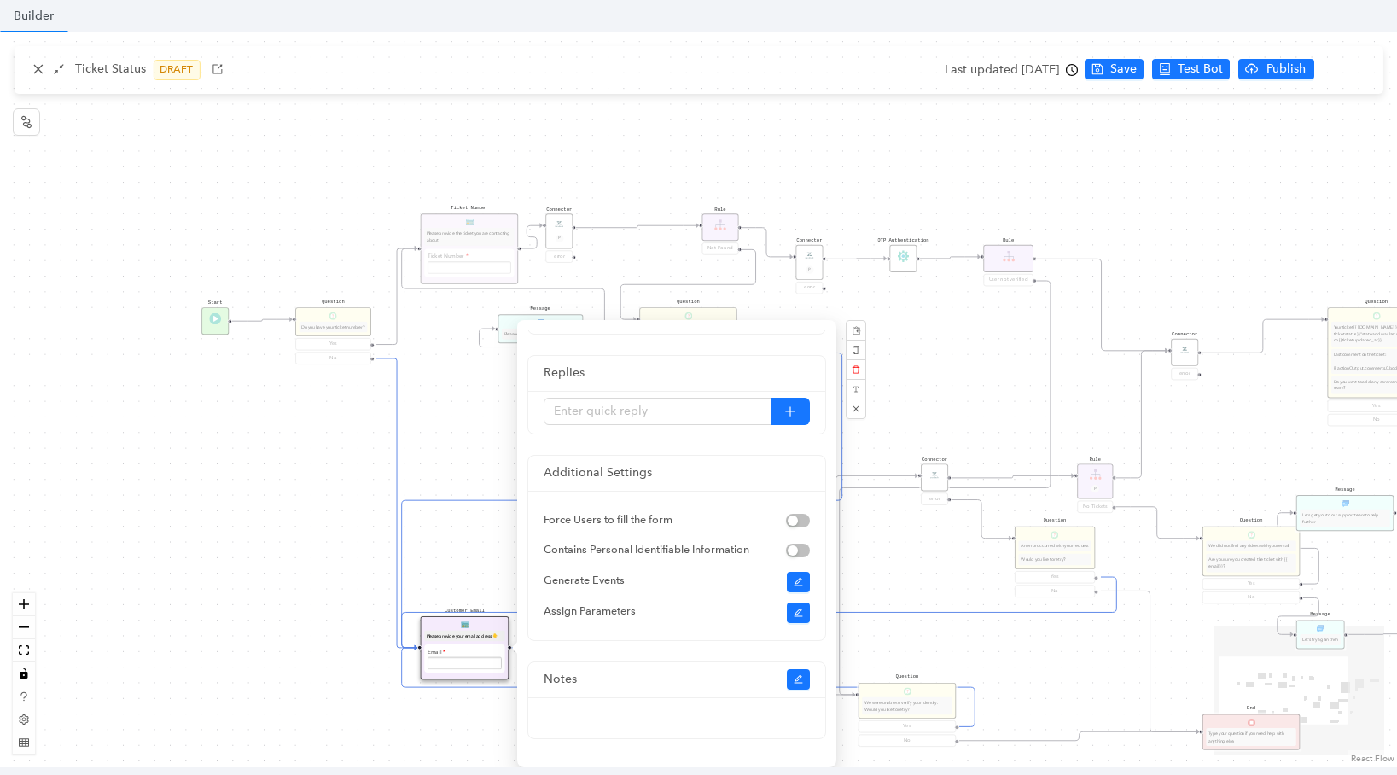
scroll to position [307, 0]
click at [804, 619] on button "button" at bounding box center [799, 613] width 24 height 20
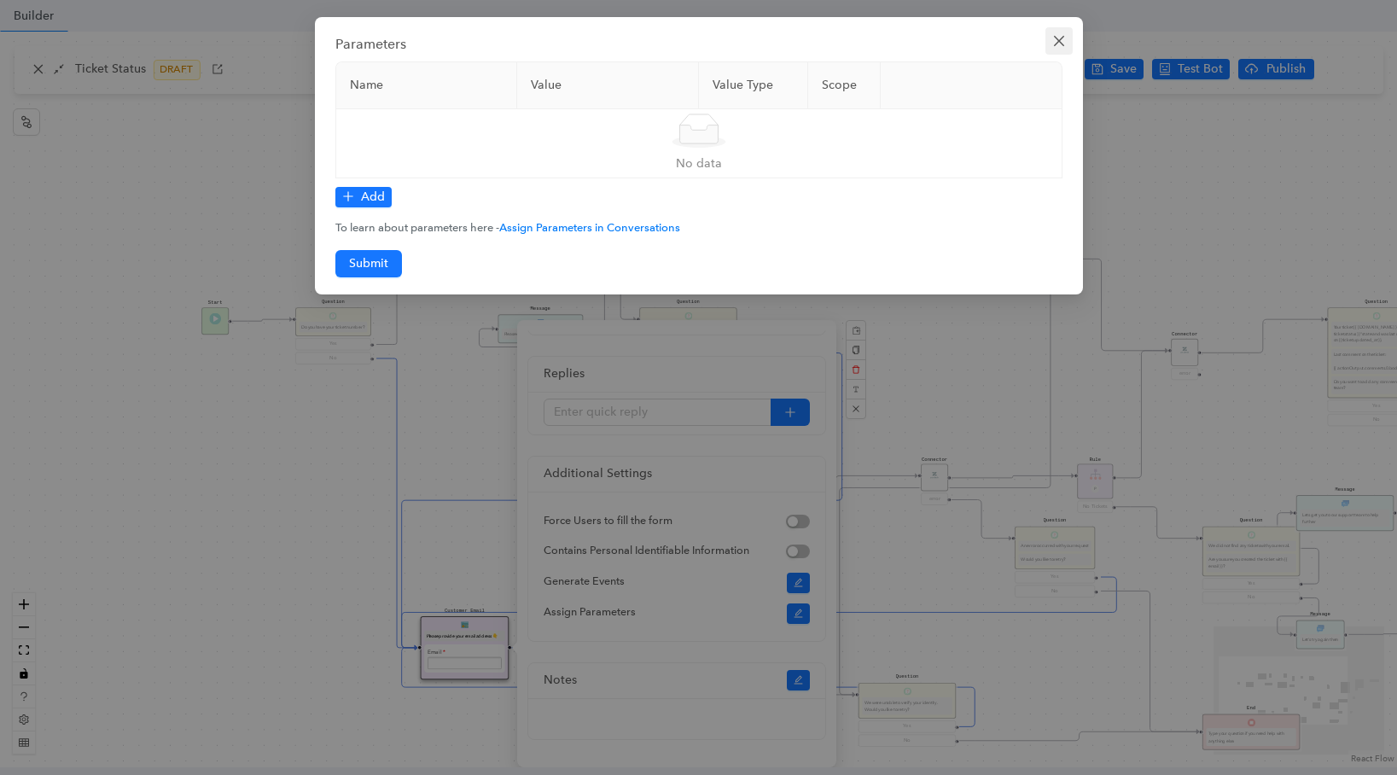
click at [1060, 40] on icon "close" at bounding box center [1059, 41] width 14 height 14
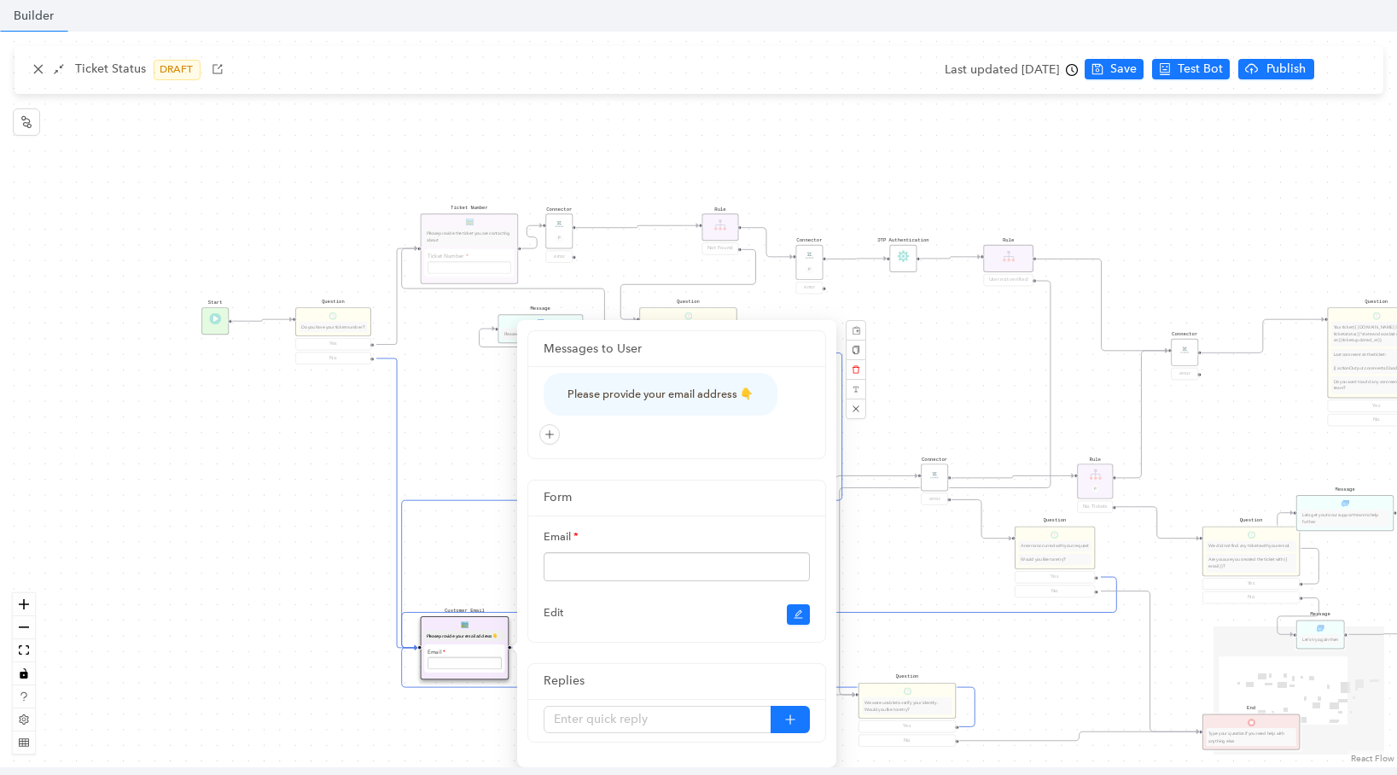
scroll to position [544, 0]
click at [487, 444] on div "Start Question Do you have your ticket number? Yes No Customer Email Please pro…" at bounding box center [698, 399] width 1397 height 735
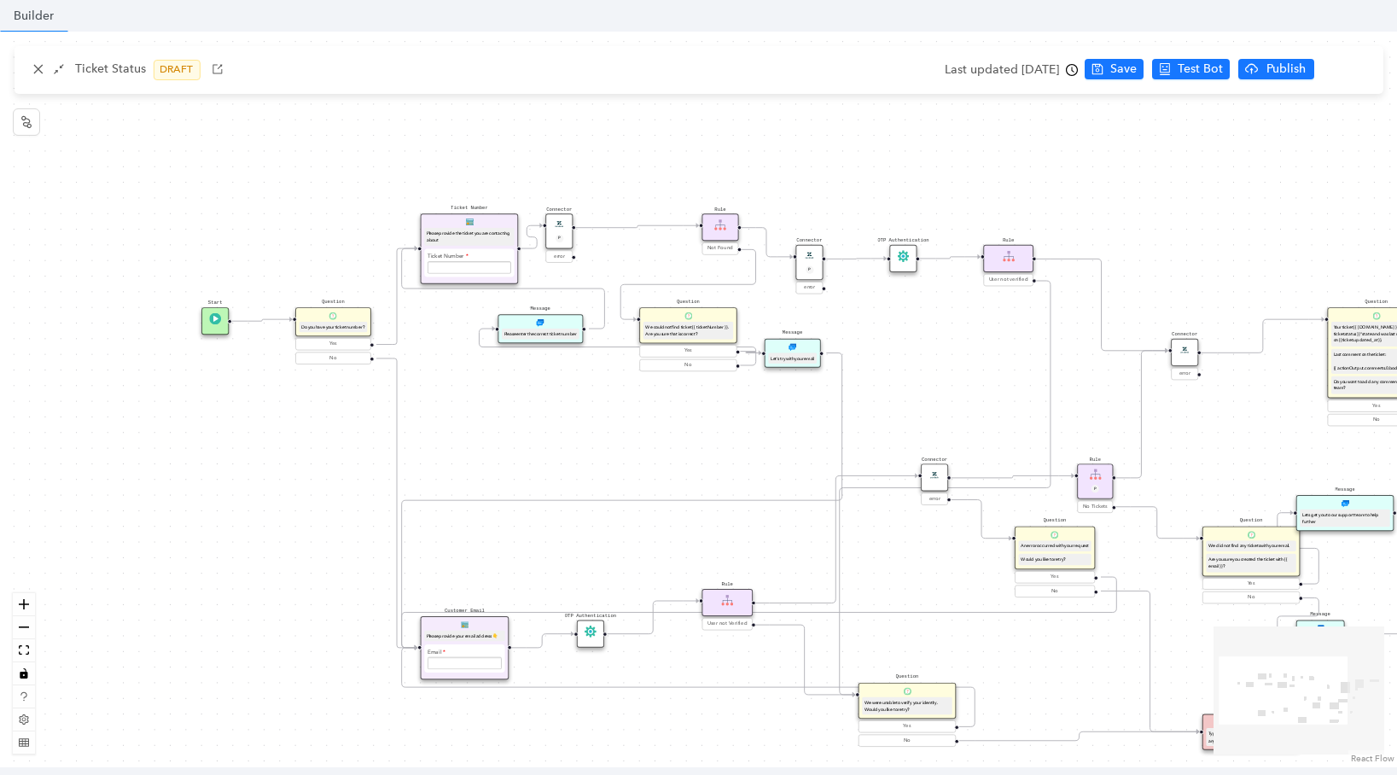
click at [587, 632] on img at bounding box center [590, 631] width 12 height 12
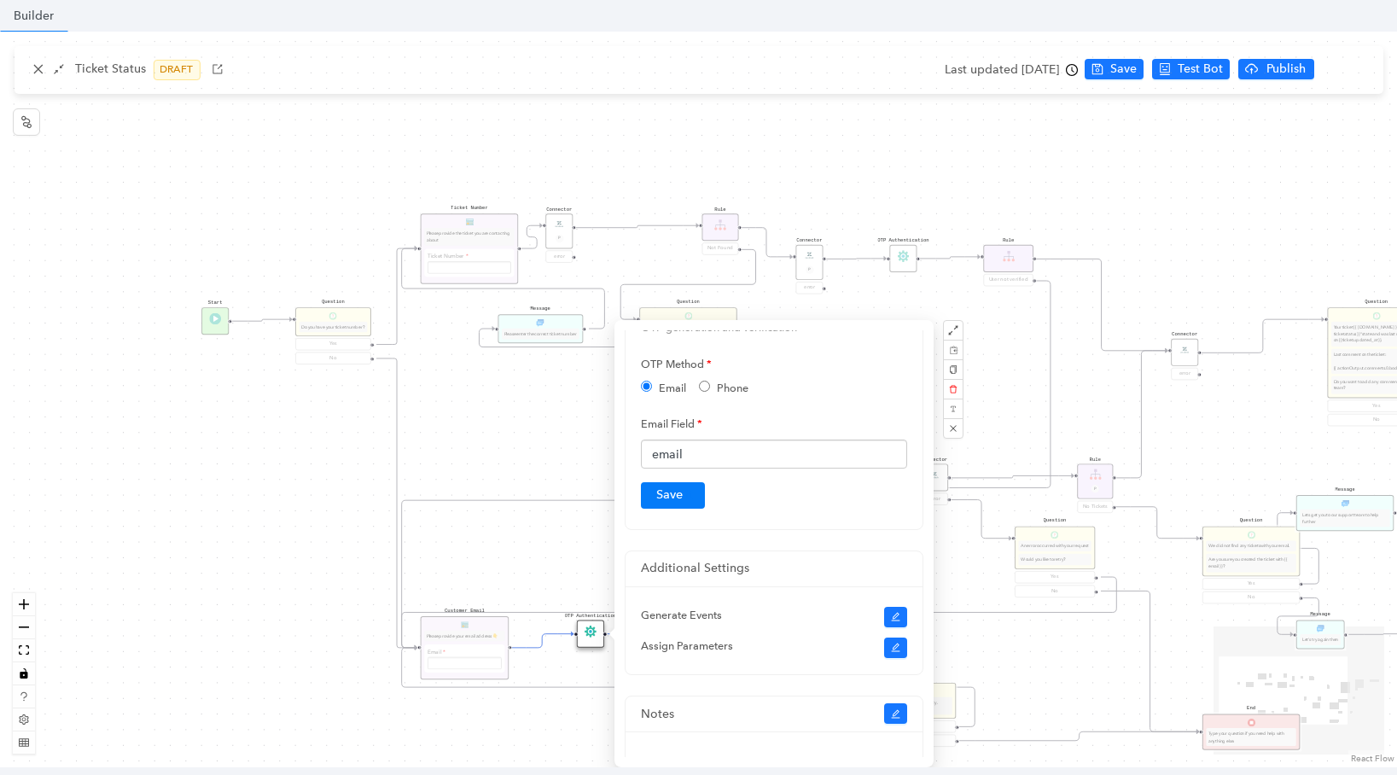
scroll to position [90, 0]
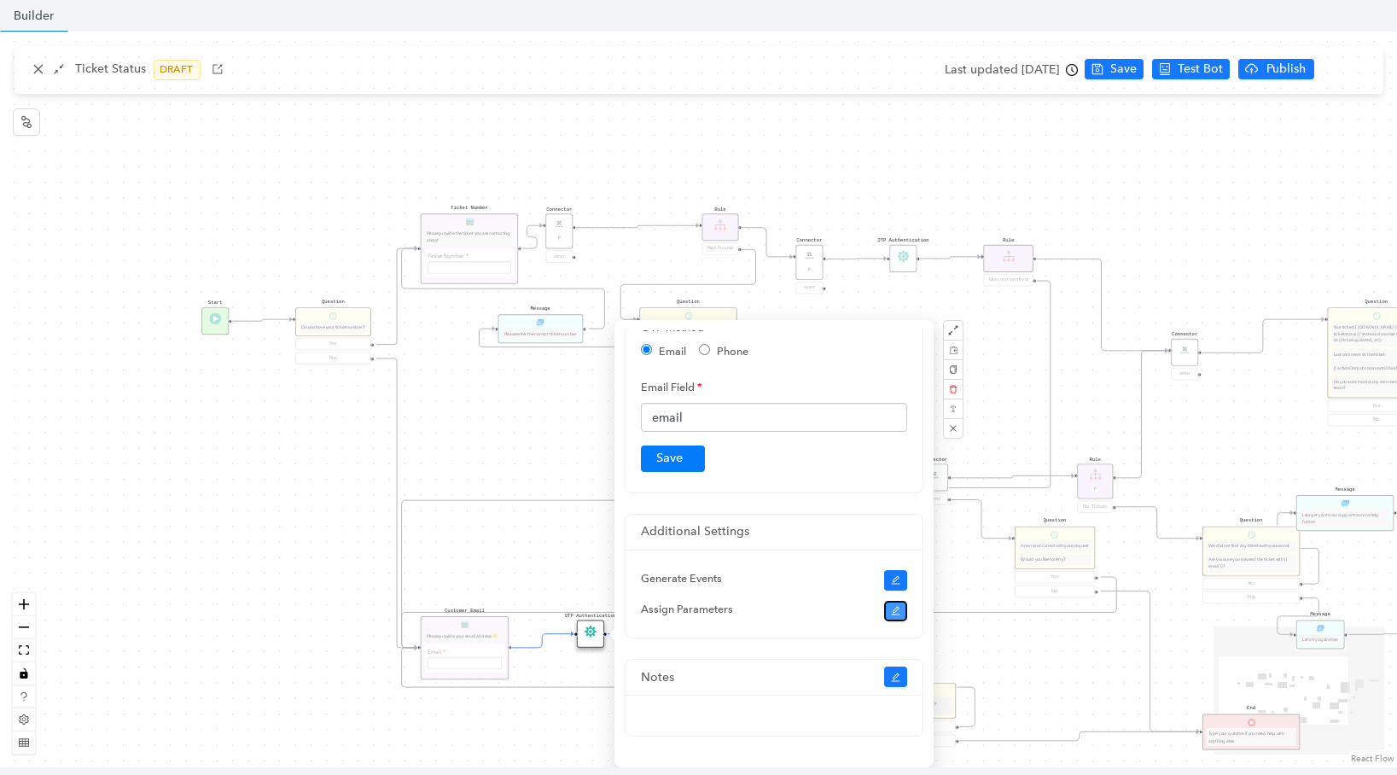
click at [897, 610] on icon "edit" at bounding box center [896, 611] width 10 height 10
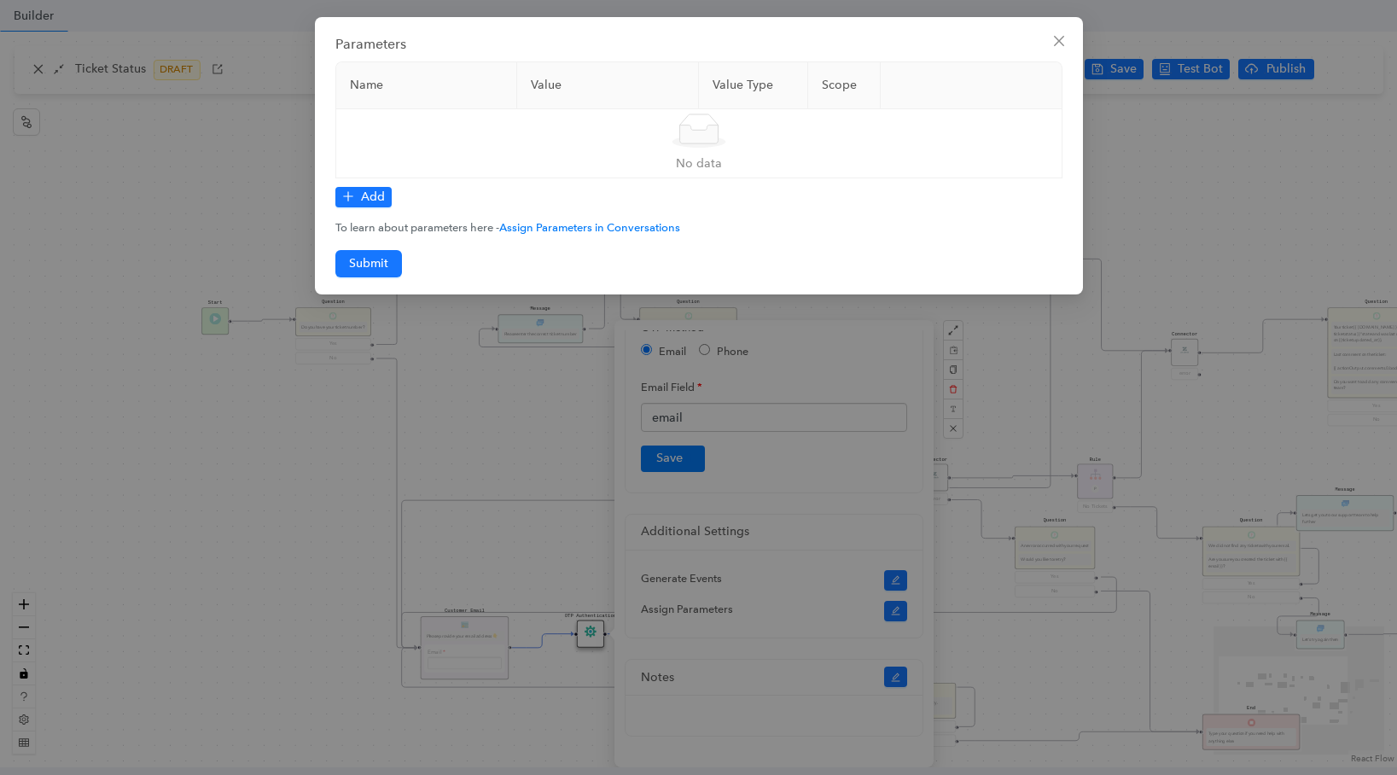
click at [1056, 55] on div "Parameters Name Value Value Type Scope Simple Empty No data Add To learn about …" at bounding box center [699, 155] width 768 height 277
click at [1048, 44] on span "Close" at bounding box center [1058, 41] width 27 height 14
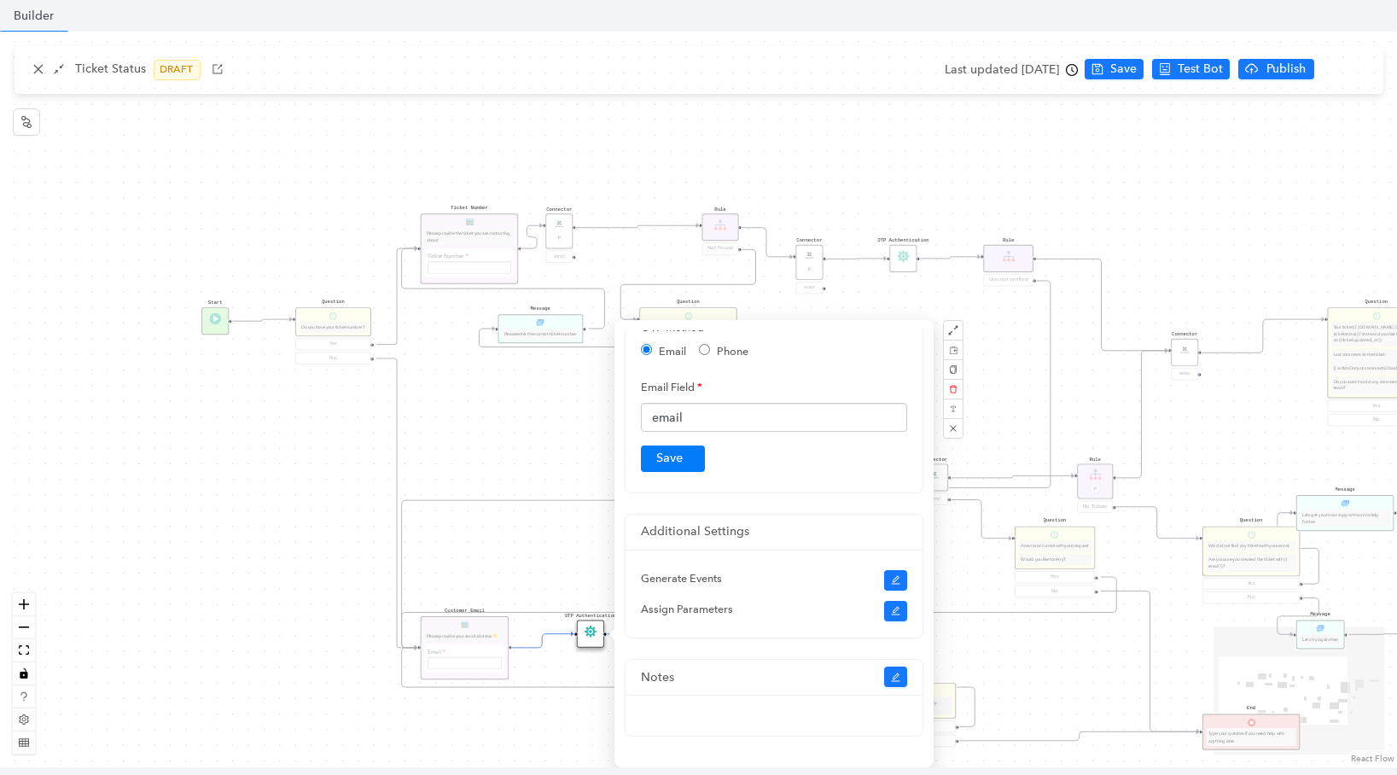
click at [537, 526] on div "Start Question Do you have your ticket number? Yes No Customer Email Please pro…" at bounding box center [698, 399] width 1397 height 735
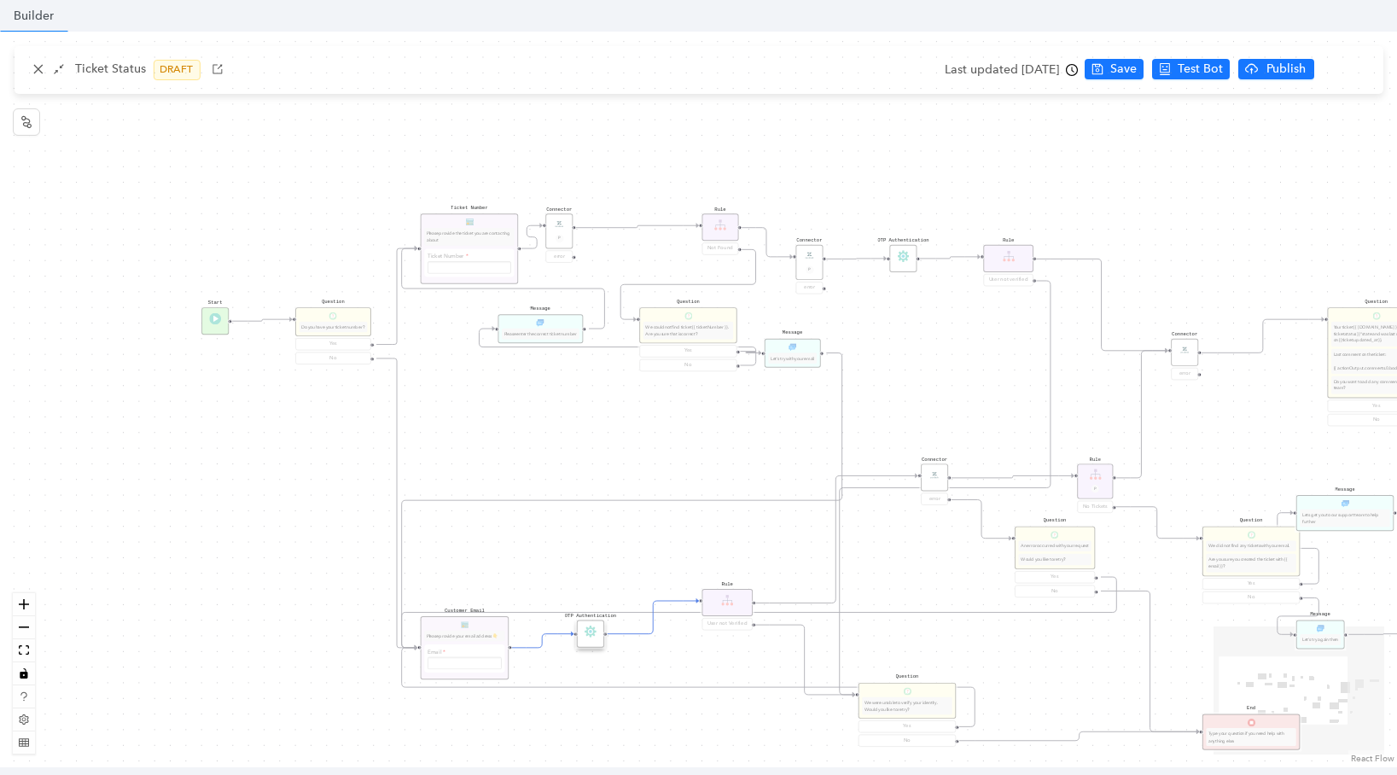
scroll to position [0, 0]
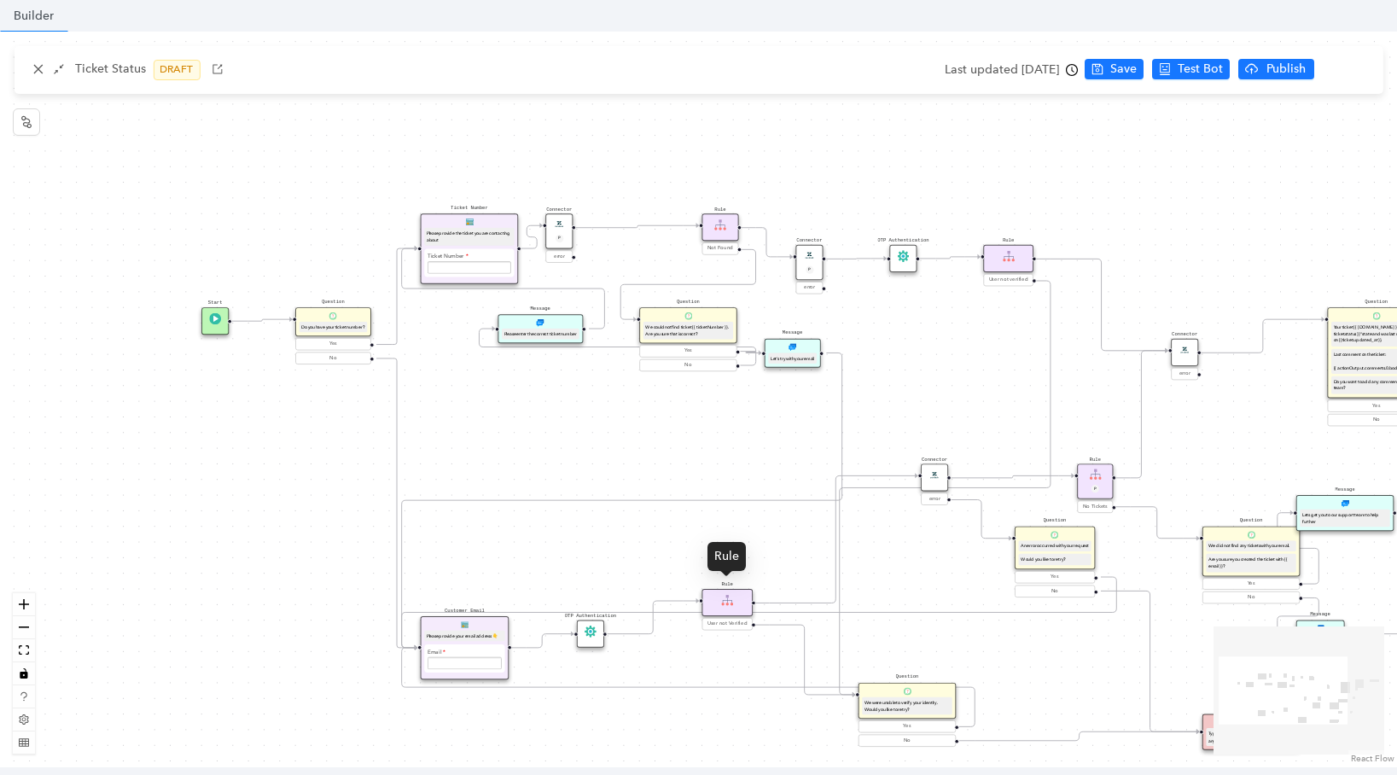
click at [724, 583] on pre "Rule" at bounding box center [727, 585] width 11 height 8
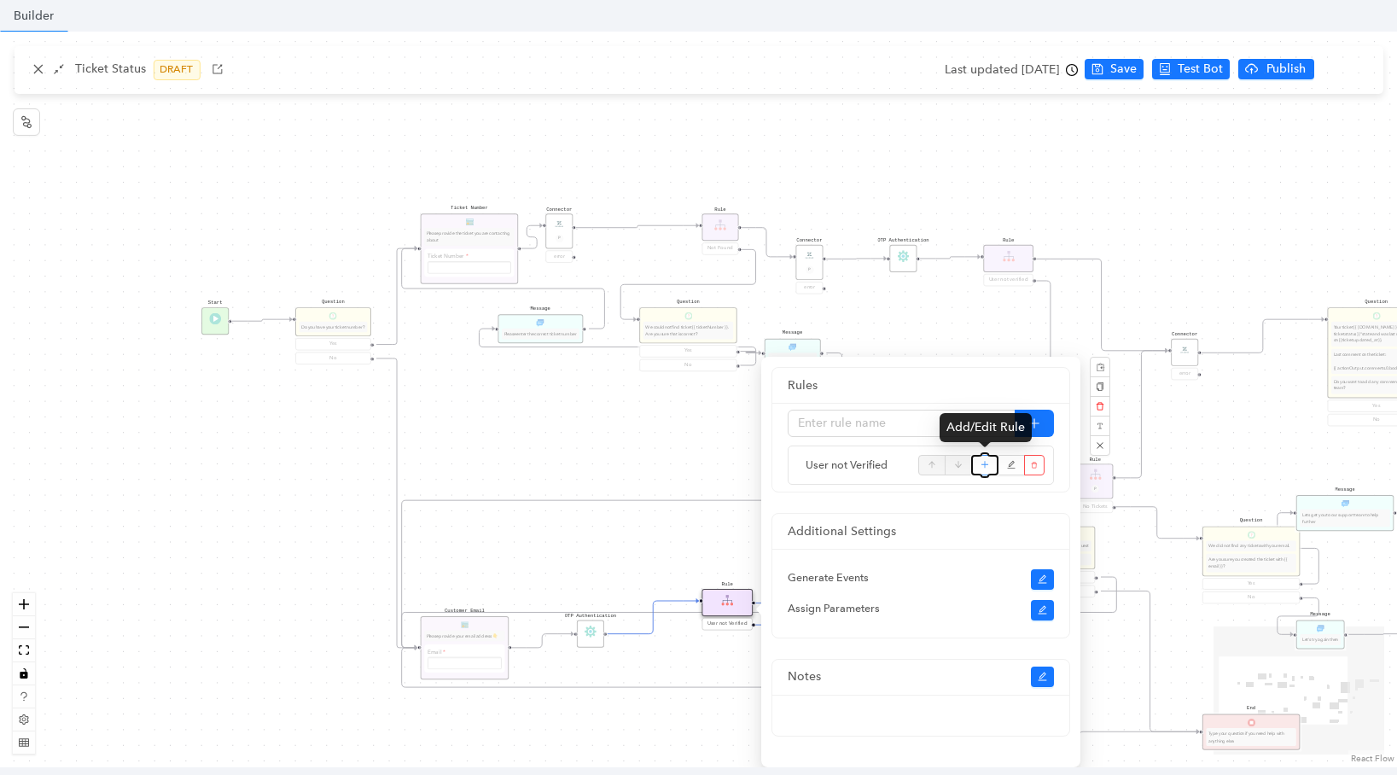
click at [984, 468] on icon "plus" at bounding box center [984, 465] width 9 height 26
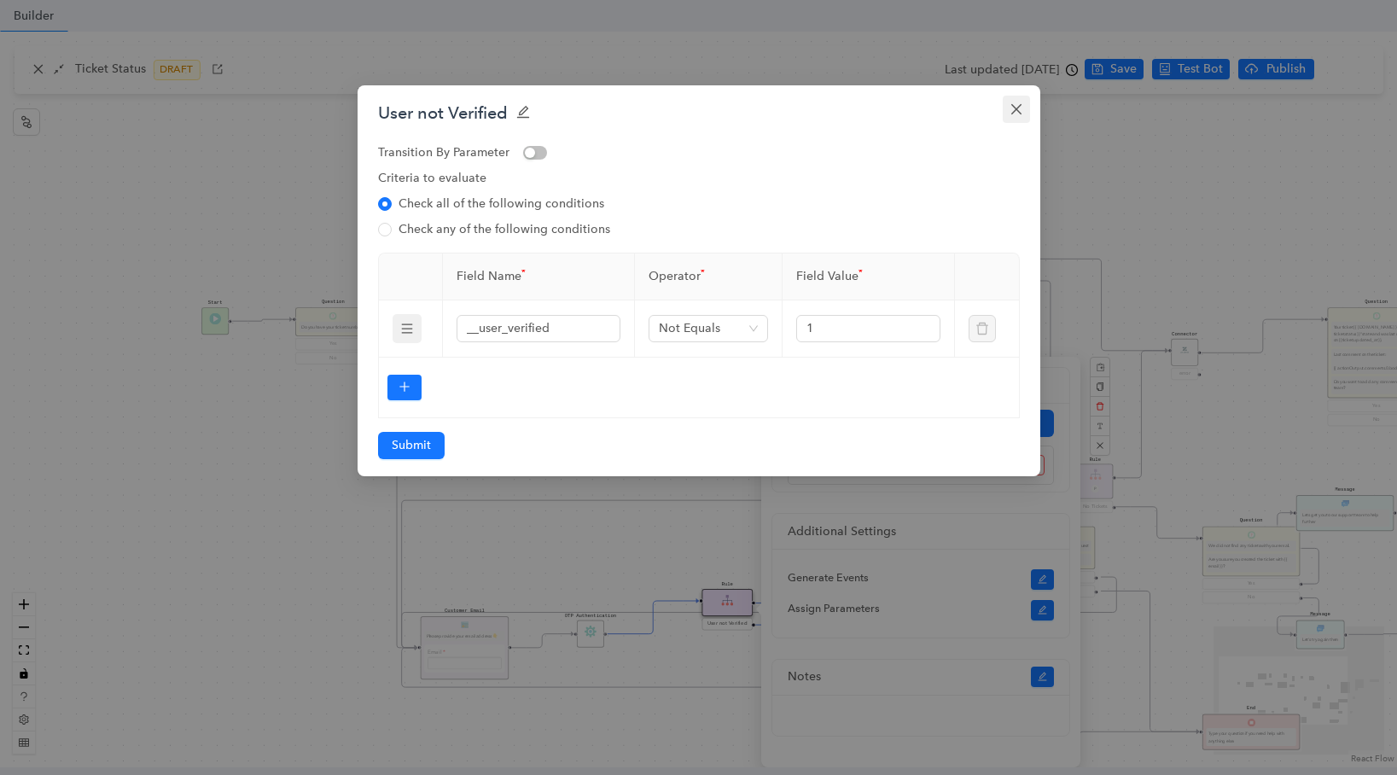
click at [1013, 122] on button "Close" at bounding box center [1015, 109] width 27 height 27
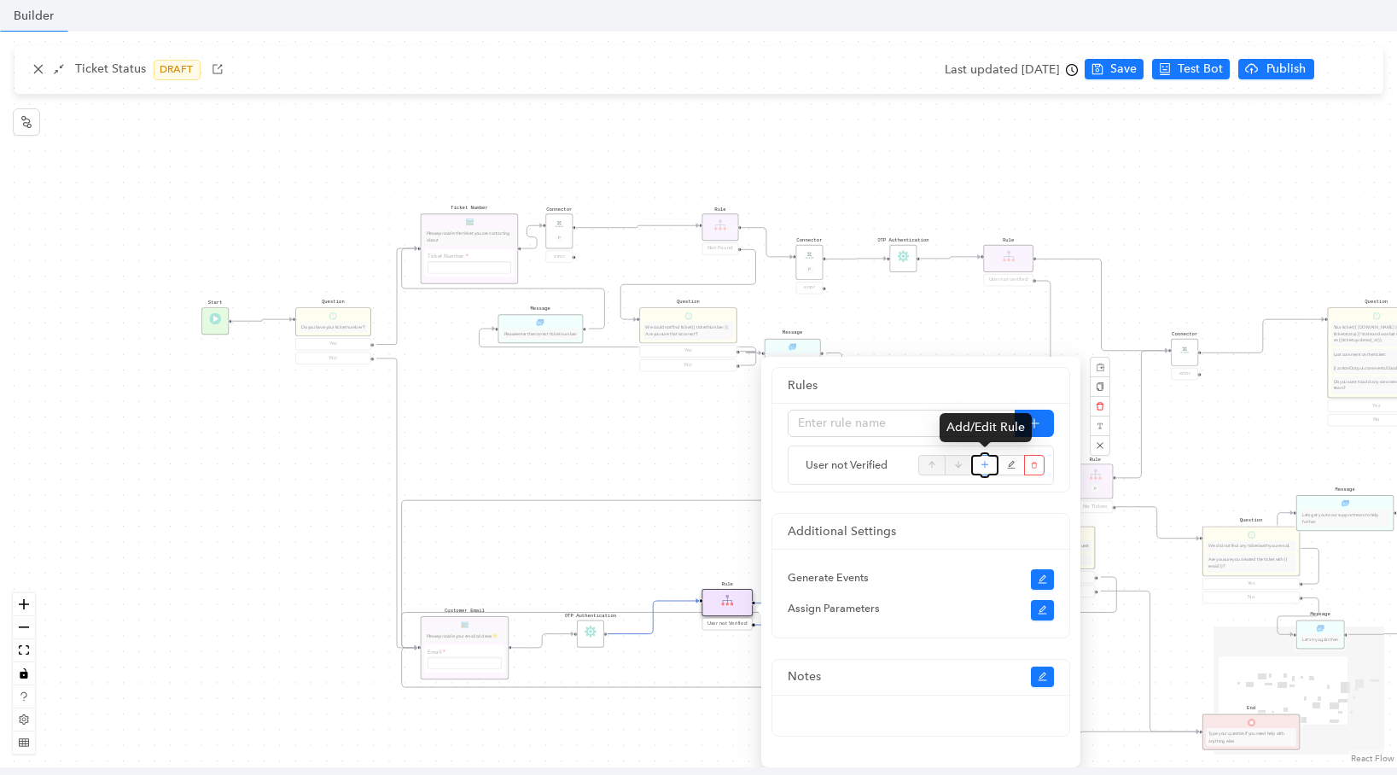
click at [980, 462] on icon "plus" at bounding box center [984, 465] width 9 height 26
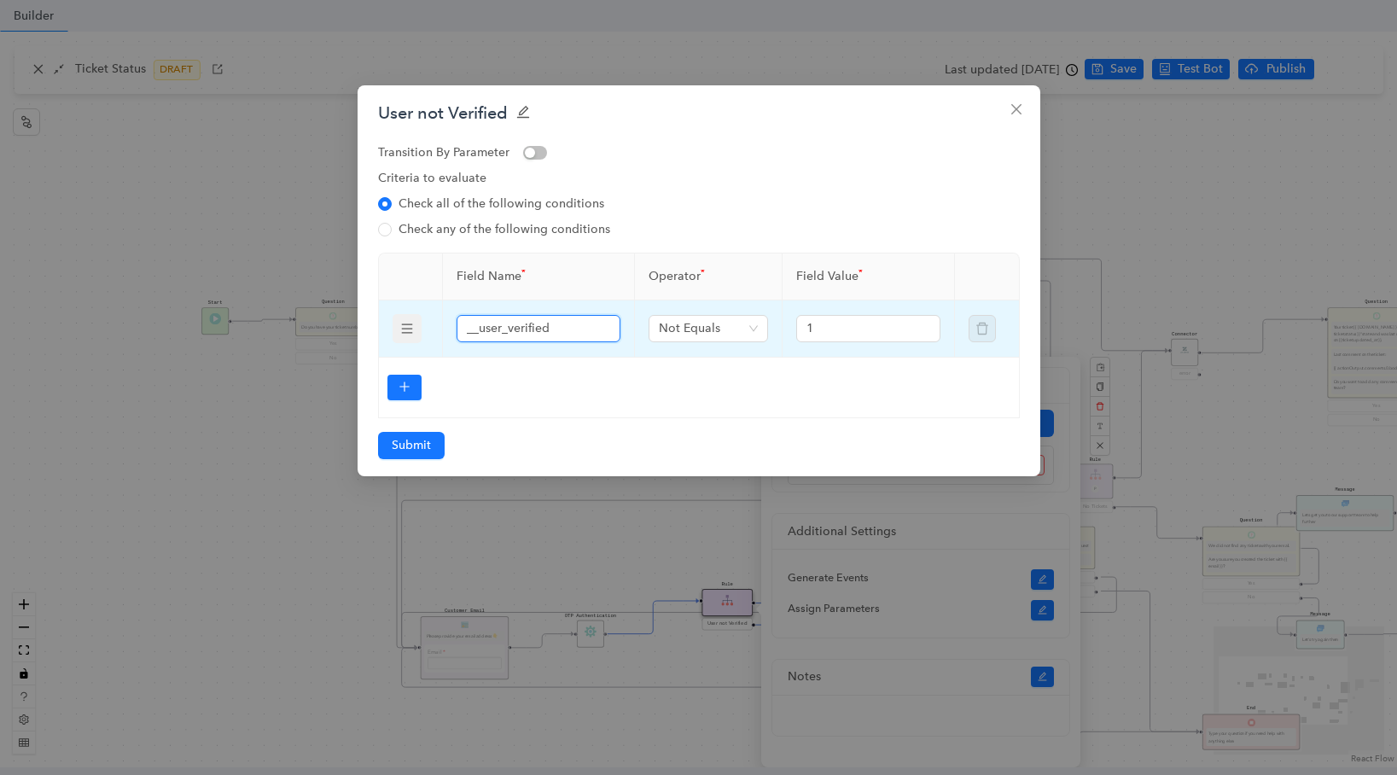
drag, startPoint x: 466, startPoint y: 330, endPoint x: 572, endPoint y: 330, distance: 106.6
click at [572, 330] on input "__user_verified" at bounding box center [537, 328] width 140 height 19
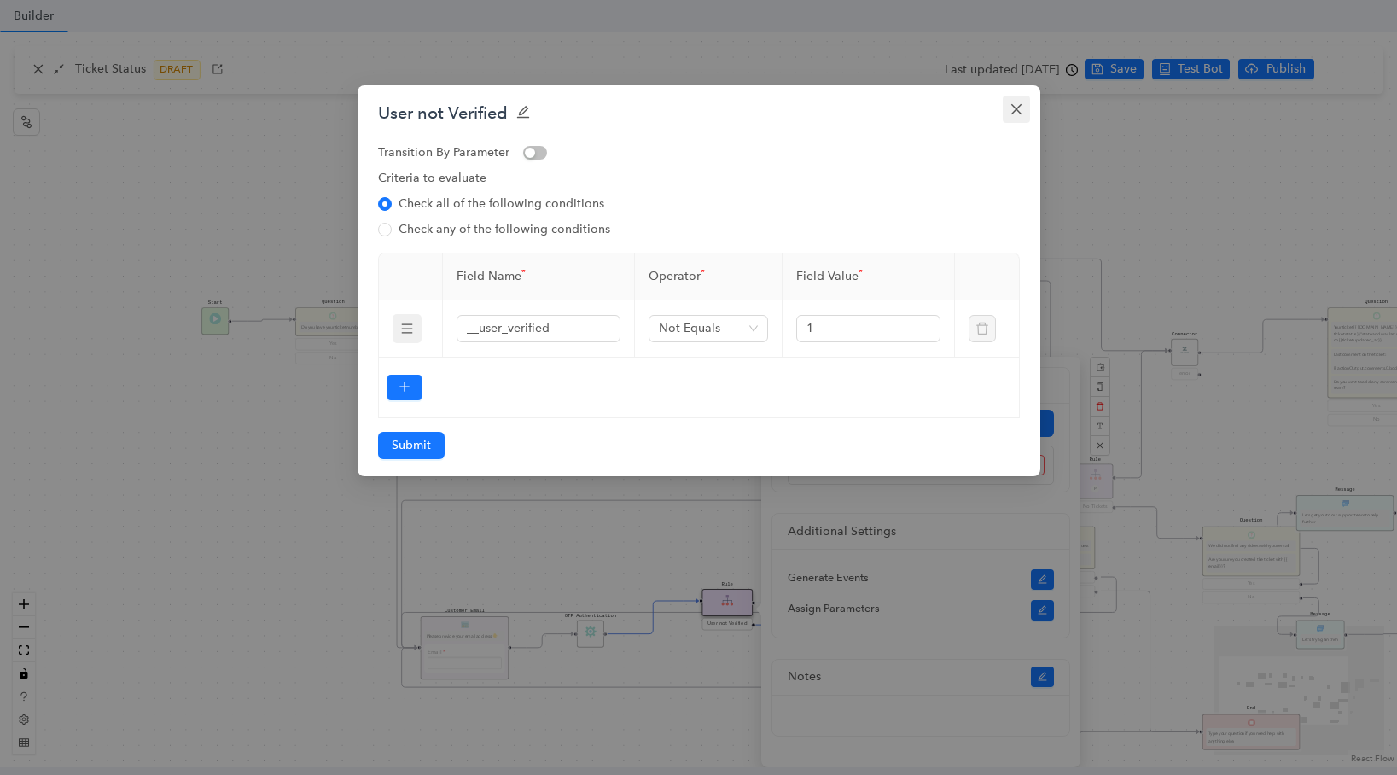
click at [1019, 113] on icon "close" at bounding box center [1016, 109] width 14 height 14
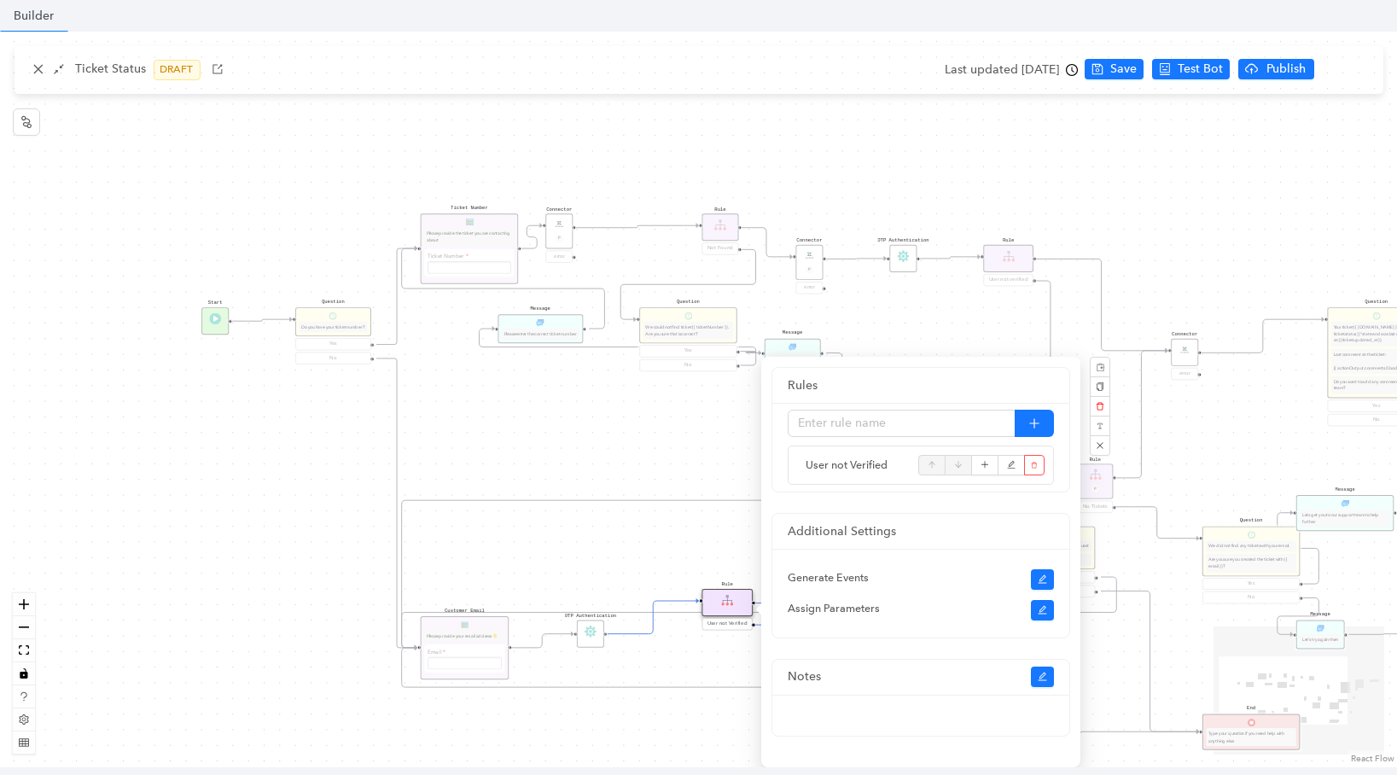
click at [1131, 659] on div "Start Question Do you have your ticket number? Yes No Customer Email Please pro…" at bounding box center [698, 399] width 1397 height 735
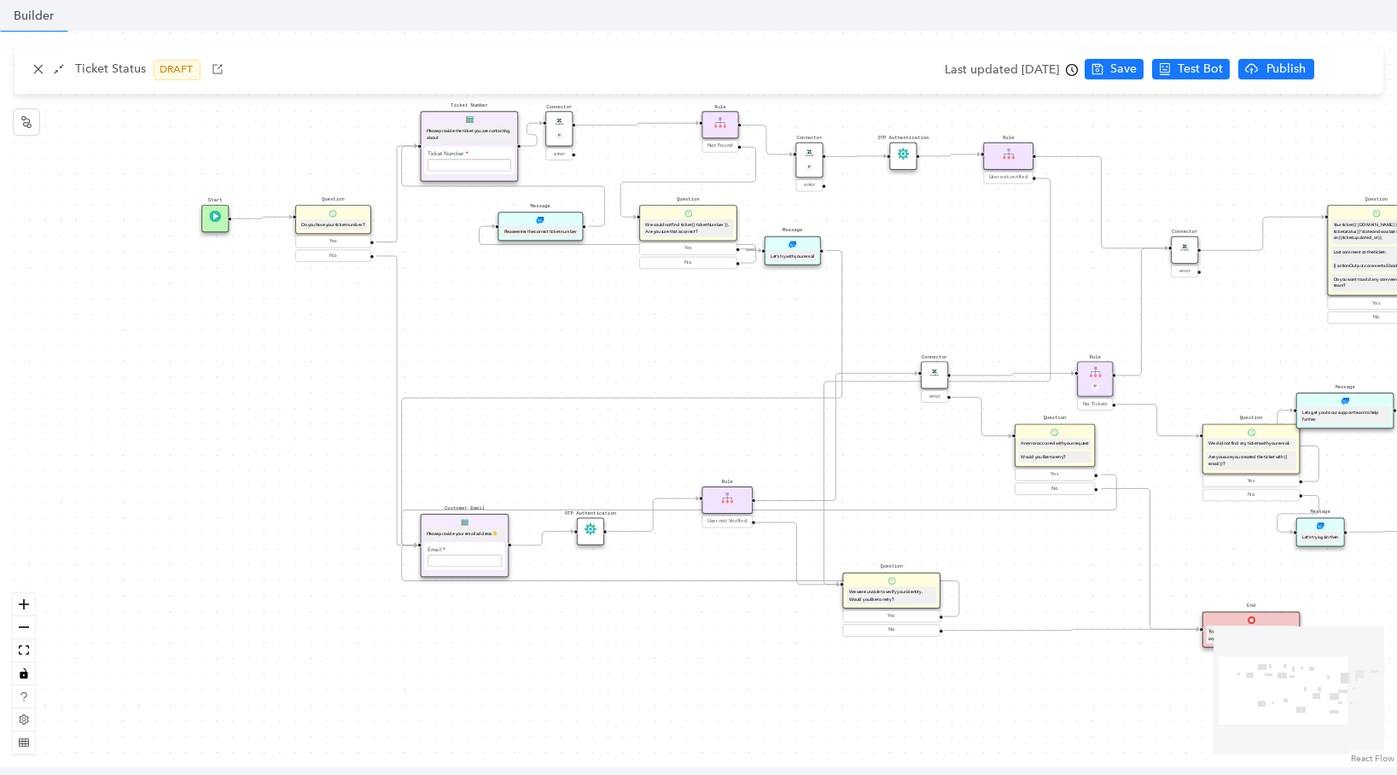
drag, startPoint x: 935, startPoint y: 726, endPoint x: 916, endPoint y: 613, distance: 115.0
click at [916, 613] on div "Yes" at bounding box center [891, 617] width 93 height 8
drag, startPoint x: 880, startPoint y: 612, endPoint x: 916, endPoint y: 648, distance: 51.3
click at [916, 648] on div "Yes" at bounding box center [926, 652] width 93 height 8
drag, startPoint x: 891, startPoint y: 636, endPoint x: 866, endPoint y: 629, distance: 25.7
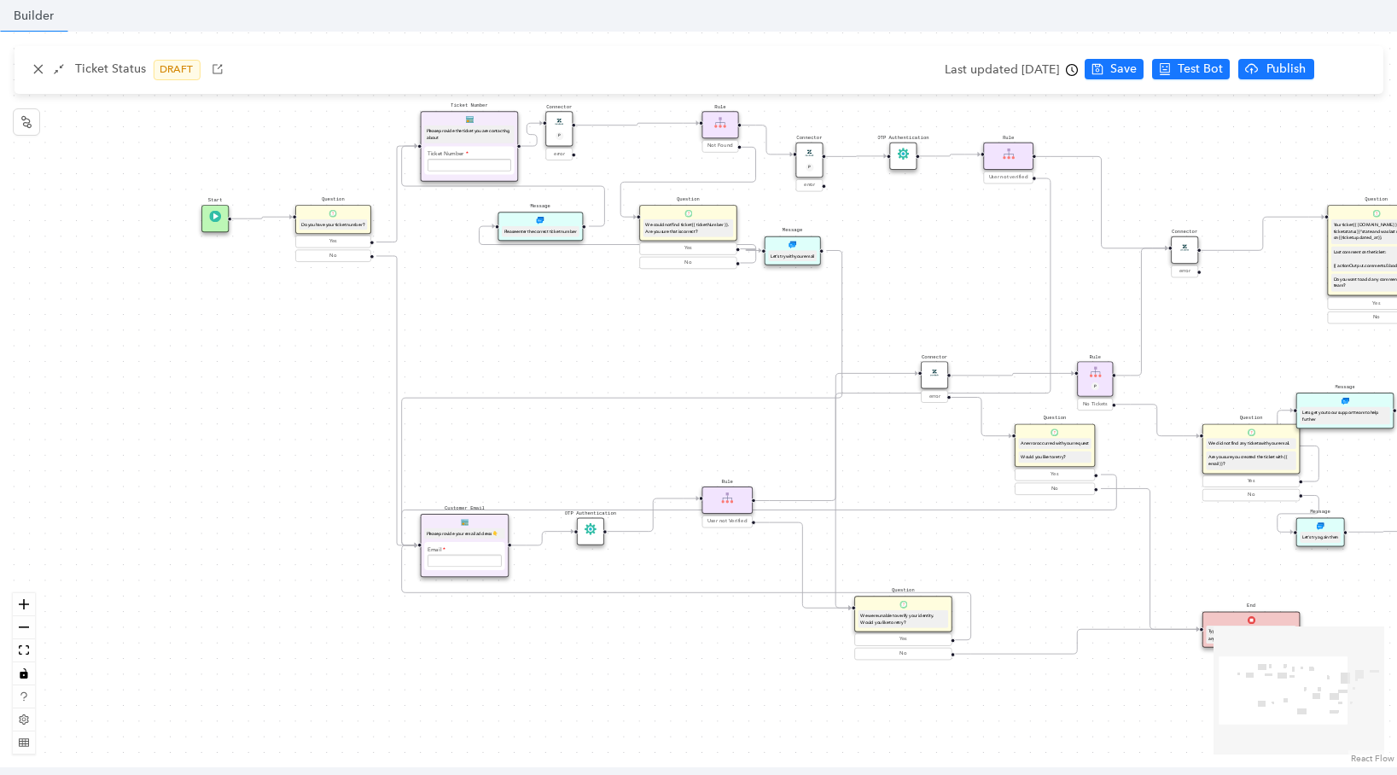
click at [867, 628] on div "Question We were unable to verify your identity. Would you like to retry?" at bounding box center [903, 613] width 98 height 36
drag, startPoint x: 1202, startPoint y: 619, endPoint x: 1176, endPoint y: 615, distance: 25.8
click at [1176, 616] on div "End Type your question if you need help with anything else." at bounding box center [1219, 625] width 98 height 36
click at [591, 533] on img at bounding box center [590, 529] width 12 height 12
